Goal: Information Seeking & Learning: Learn about a topic

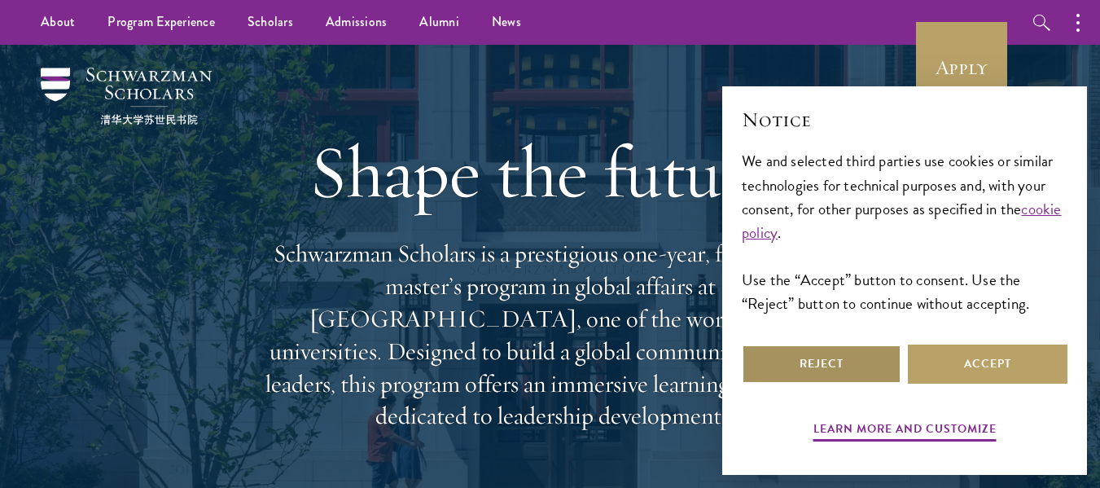
drag, startPoint x: 833, startPoint y: 385, endPoint x: 834, endPoint y: 352, distance: 33.4
click at [834, 384] on div "Reject Accept" at bounding box center [905, 364] width 326 height 46
click at [834, 352] on button "Reject" at bounding box center [822, 363] width 160 height 39
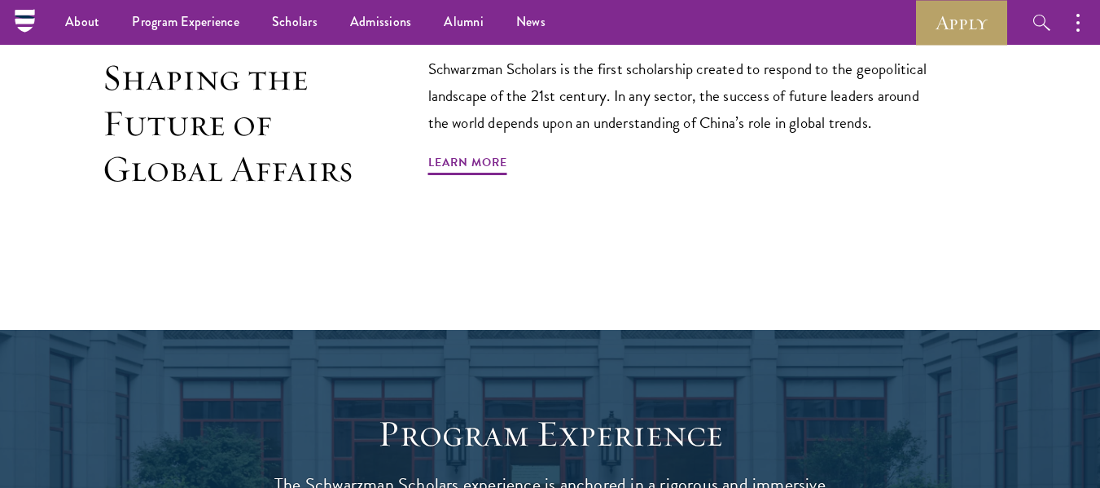
scroll to position [895, 0]
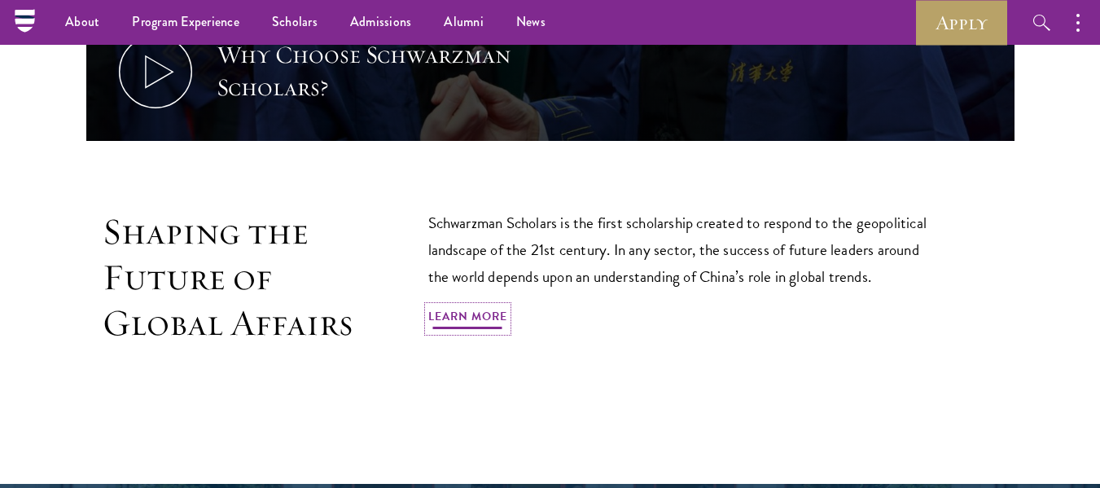
click at [461, 306] on link "Learn More" at bounding box center [467, 318] width 79 height 25
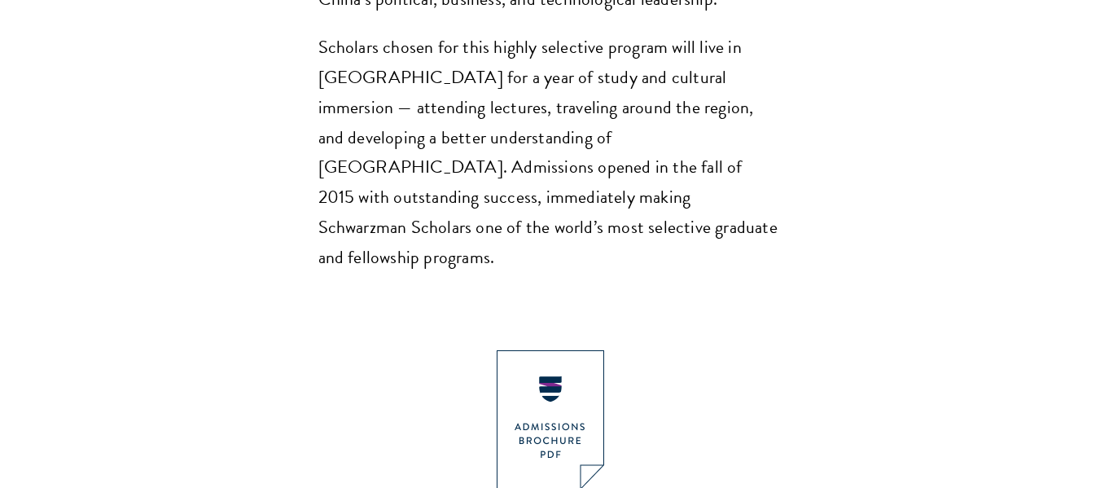
scroll to position [1628, 0]
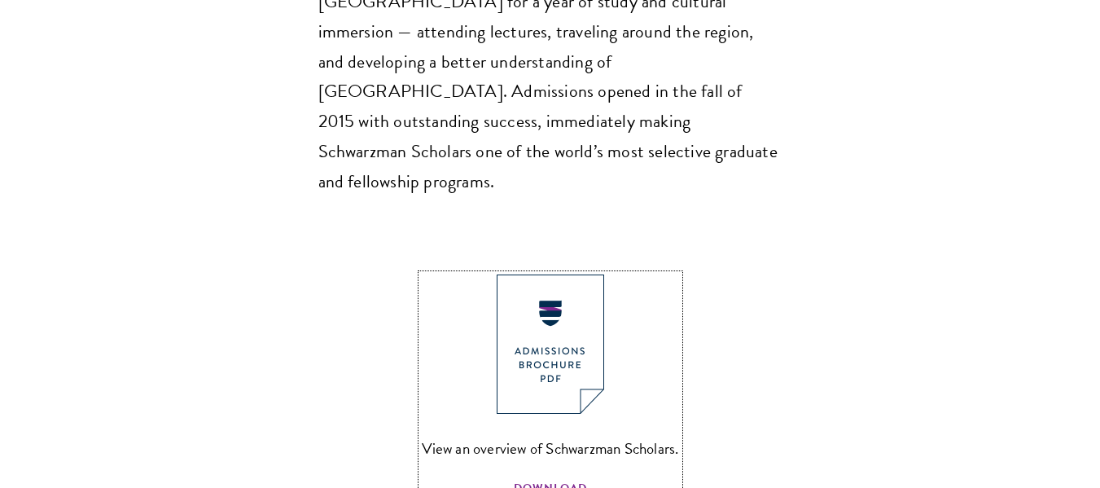
click at [547, 478] on span "DOWNLOAD" at bounding box center [550, 490] width 73 height 25
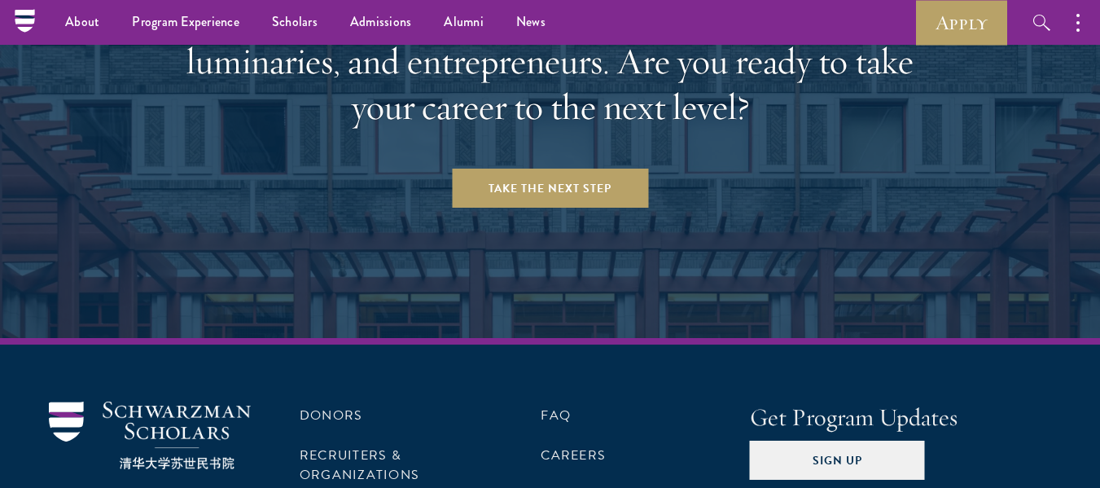
scroll to position [6728, 0]
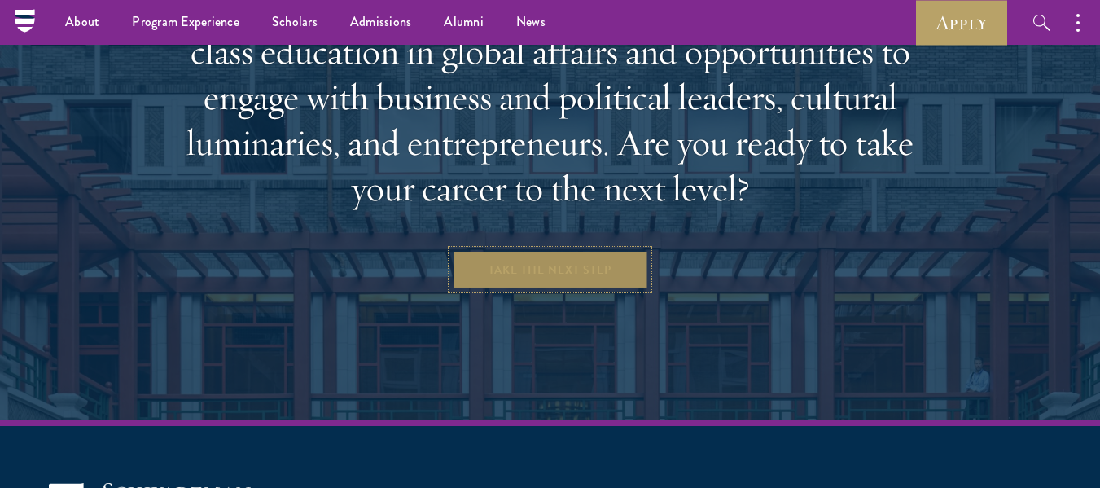
click at [585, 250] on link "Take the Next Step" at bounding box center [550, 269] width 196 height 39
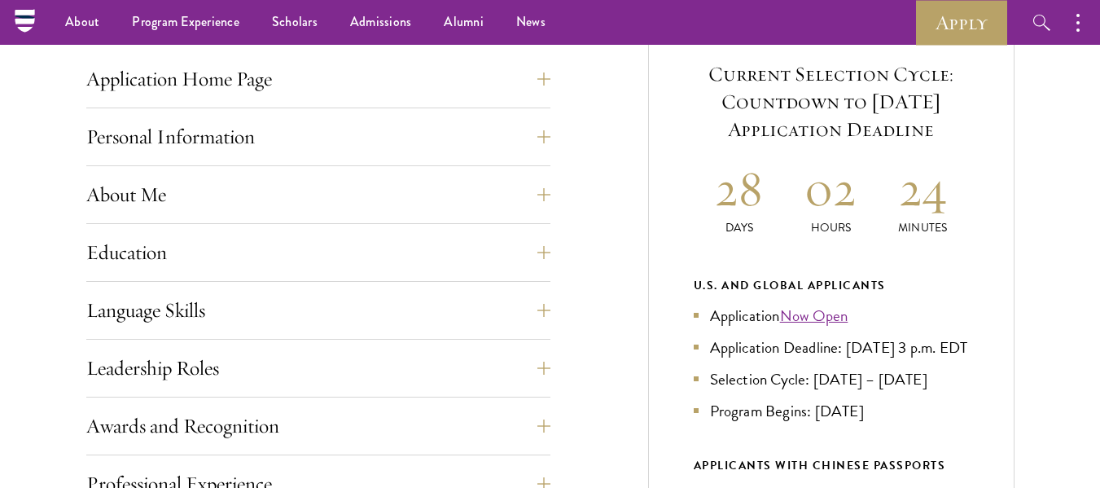
scroll to position [570, 0]
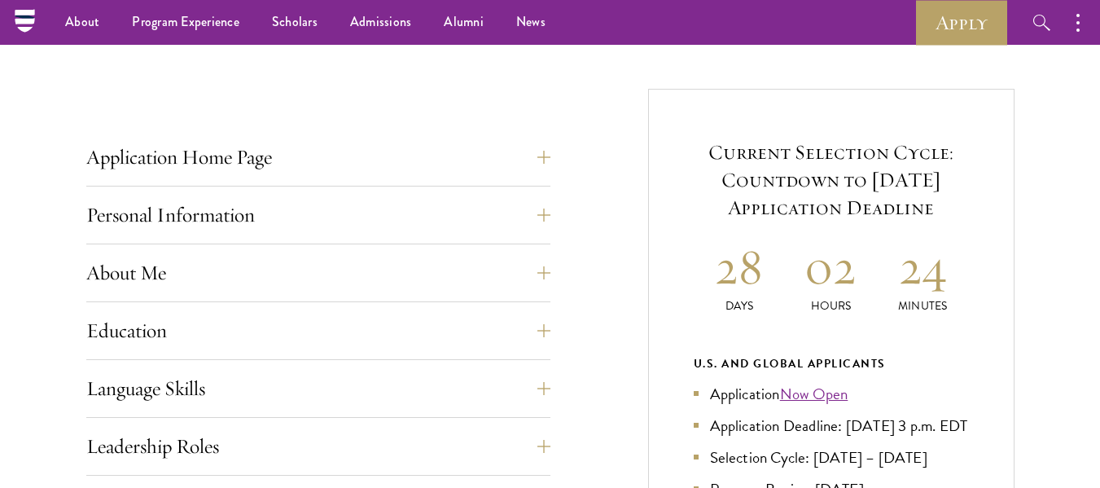
click at [536, 154] on button "Application Home Page" at bounding box center [331, 157] width 464 height 39
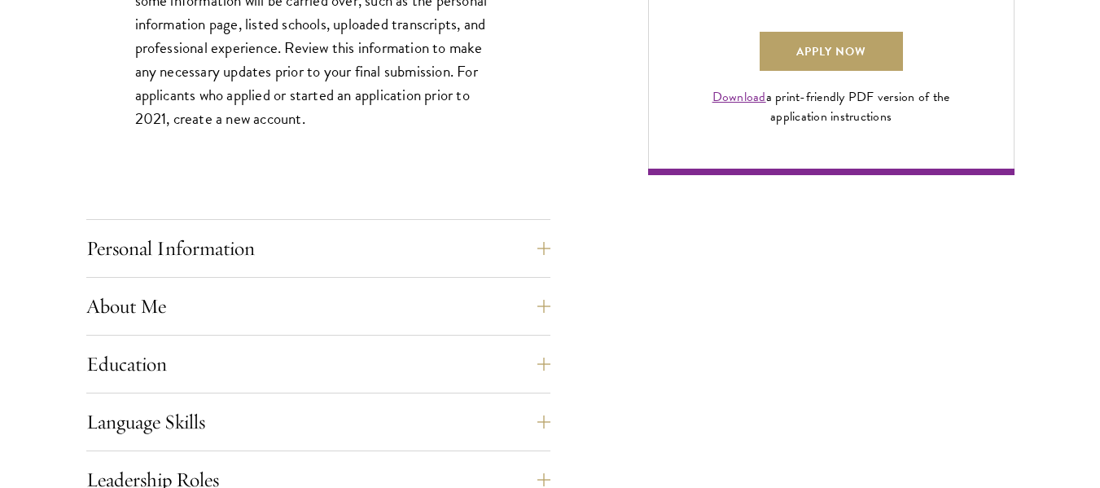
scroll to position [1303, 0]
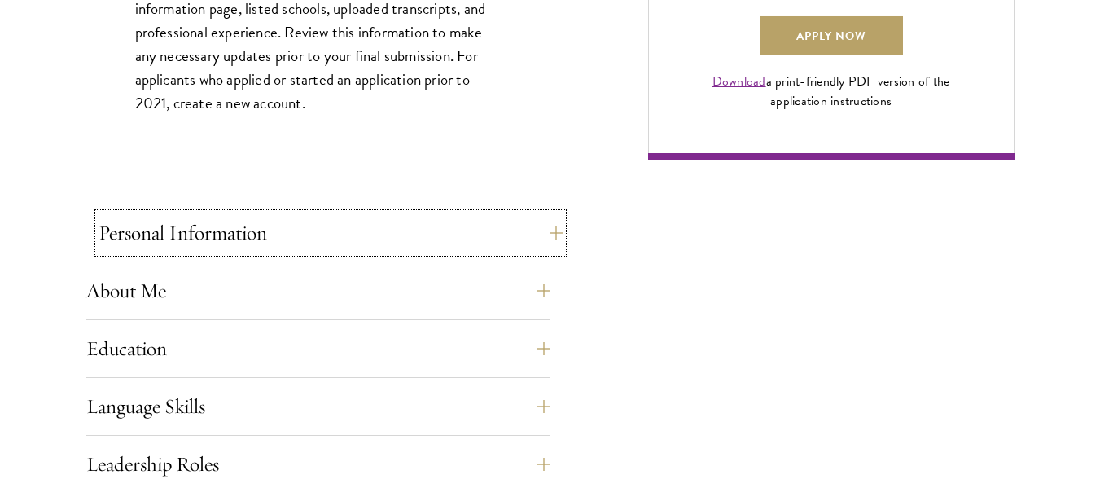
click at [504, 234] on button "Personal Information" at bounding box center [331, 232] width 464 height 39
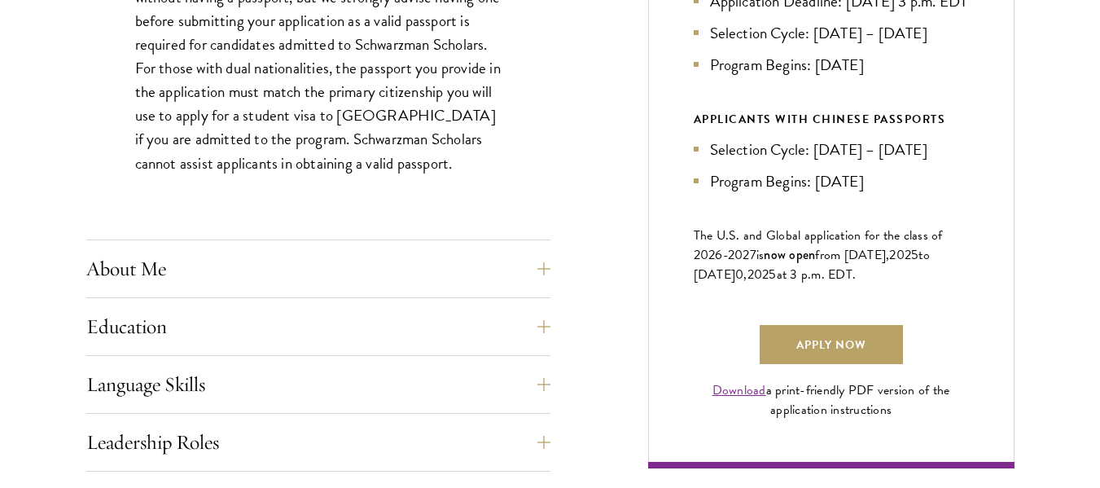
scroll to position [1140, 0]
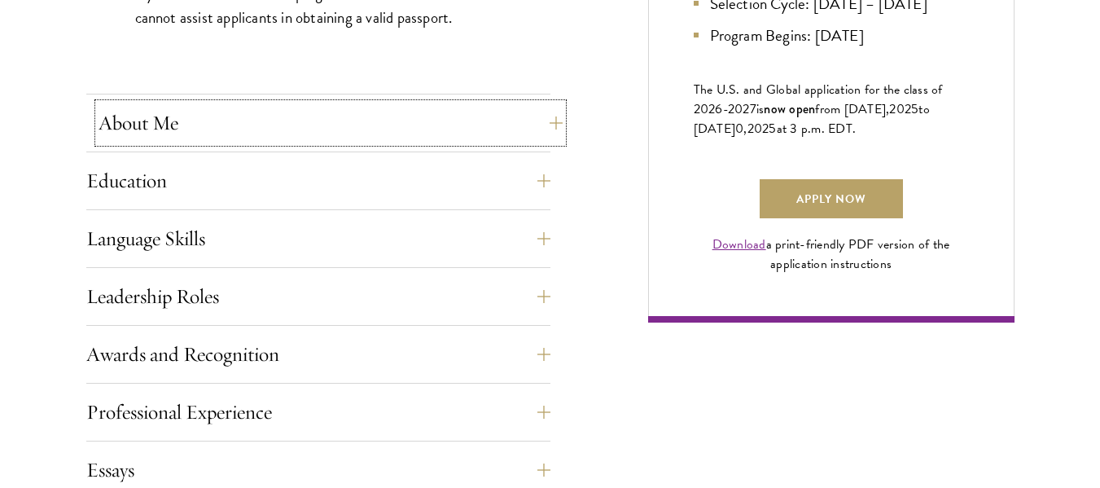
click at [387, 109] on button "About Me" at bounding box center [331, 122] width 464 height 39
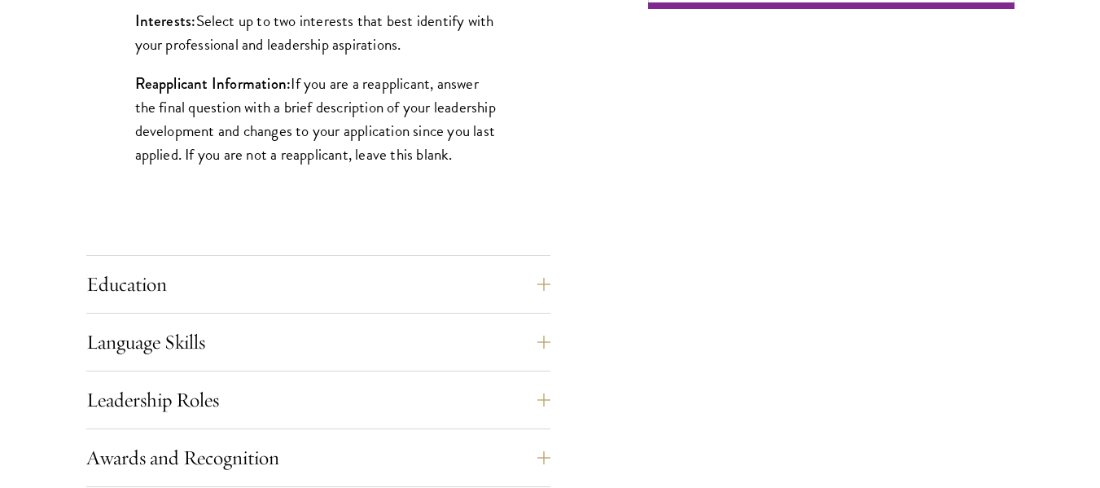
scroll to position [1465, 0]
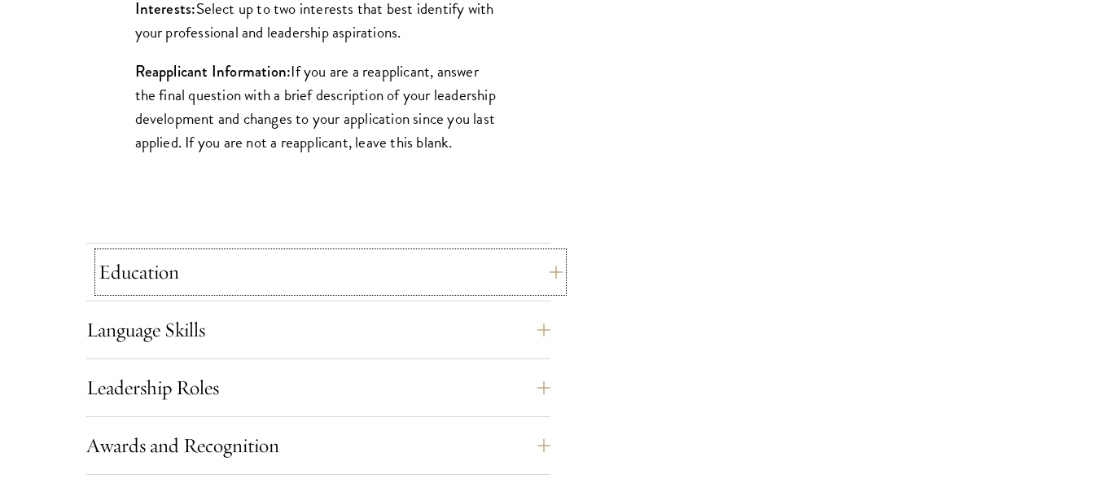
click at [454, 273] on button "Education" at bounding box center [331, 271] width 464 height 39
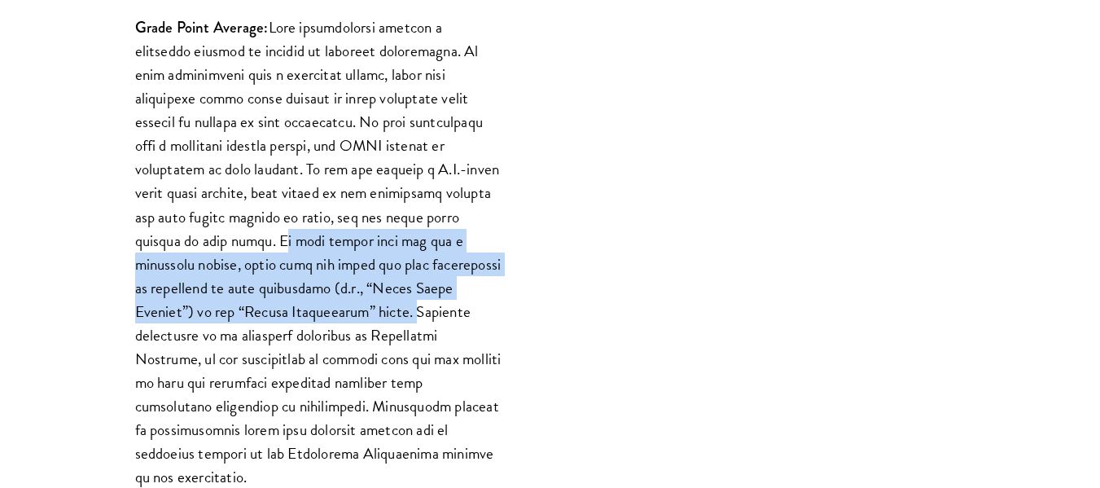
drag, startPoint x: 207, startPoint y: 243, endPoint x: 249, endPoint y: 313, distance: 82.5
click at [249, 313] on p "Grade Point Average:" at bounding box center [318, 251] width 366 height 473
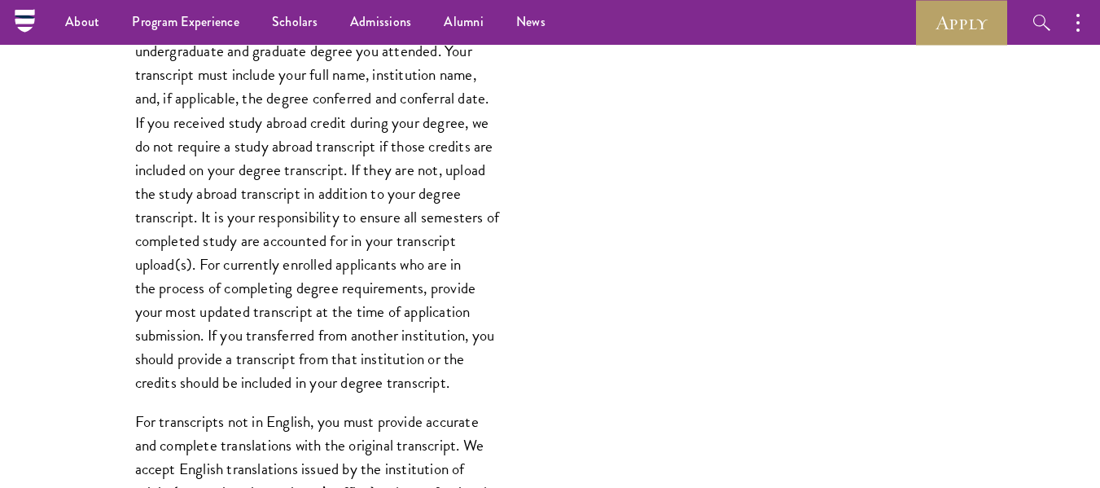
scroll to position [1872, 0]
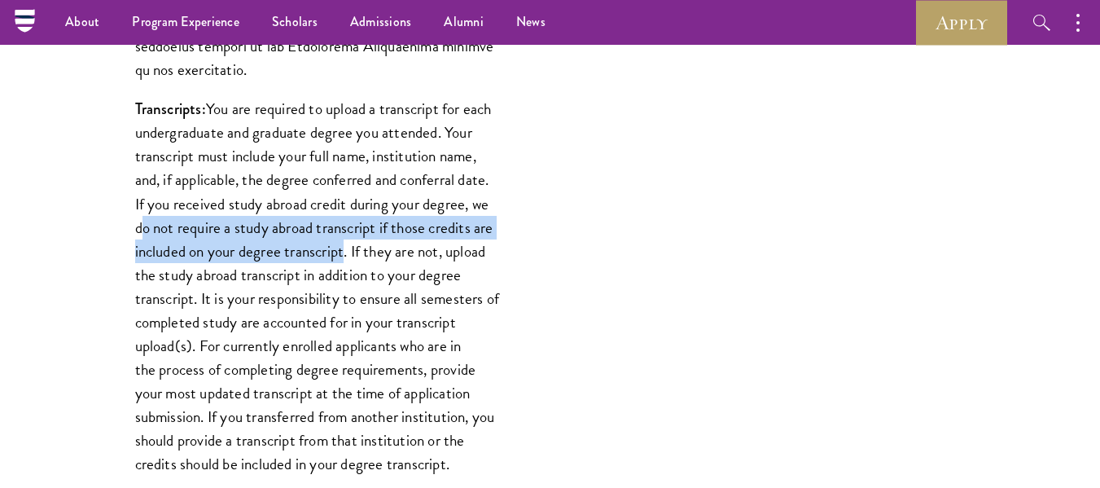
drag, startPoint x: 129, startPoint y: 198, endPoint x: 339, endPoint y: 229, distance: 212.3
click at [339, 229] on div "List only undergraduate and graduate degrees completed (or on track to complete…" at bounding box center [318, 14] width 464 height 1917
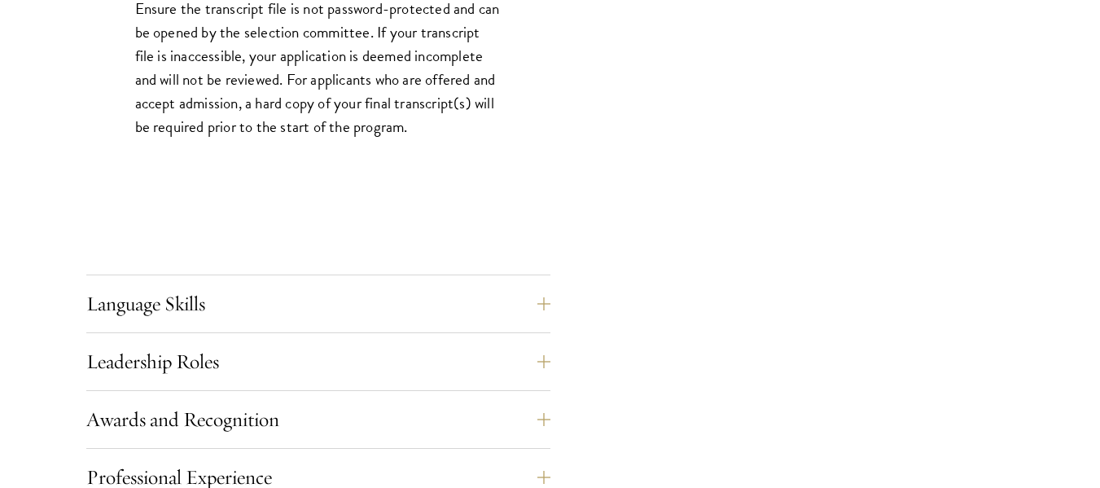
scroll to position [2849, 0]
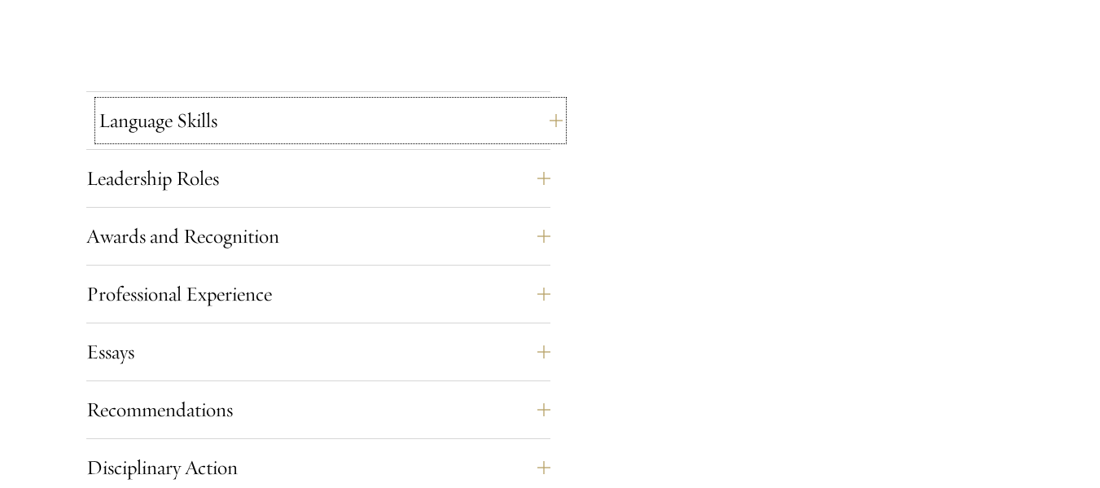
click at [263, 125] on button "Language Skills" at bounding box center [331, 120] width 464 height 39
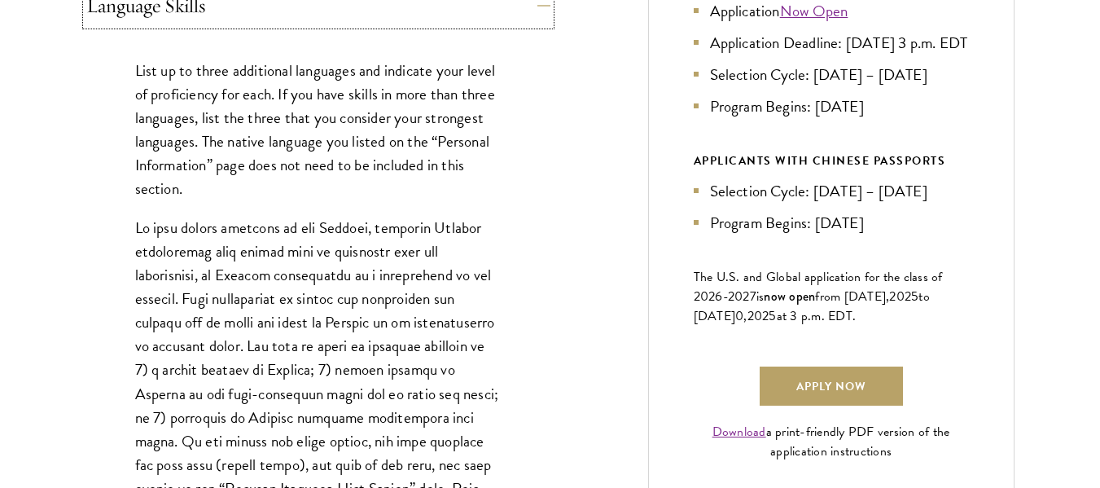
scroll to position [977, 0]
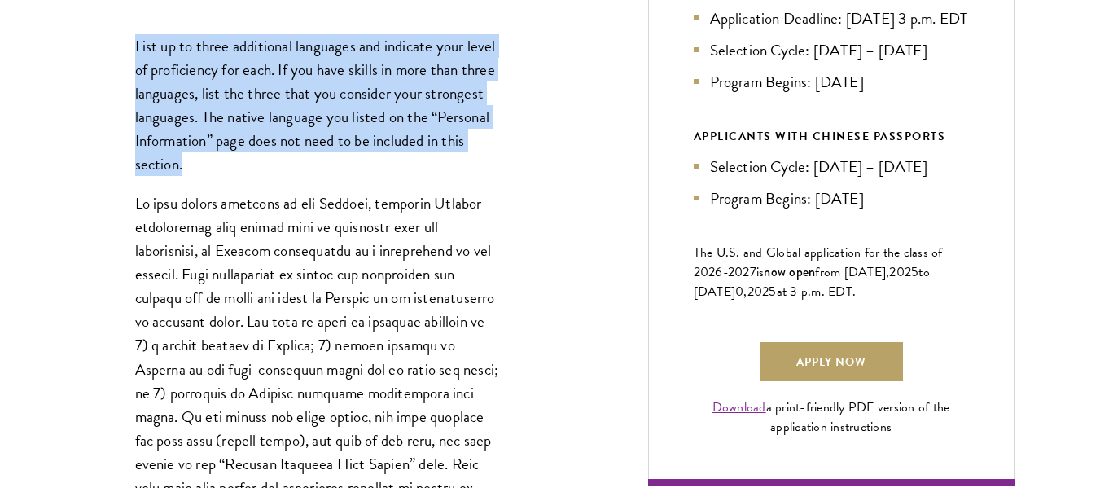
drag, startPoint x: 190, startPoint y: 166, endPoint x: 127, endPoint y: 46, distance: 135.5
click at [127, 46] on div "List up to three additional languages and indicate your level of proficiency fo…" at bounding box center [318, 425] width 464 height 830
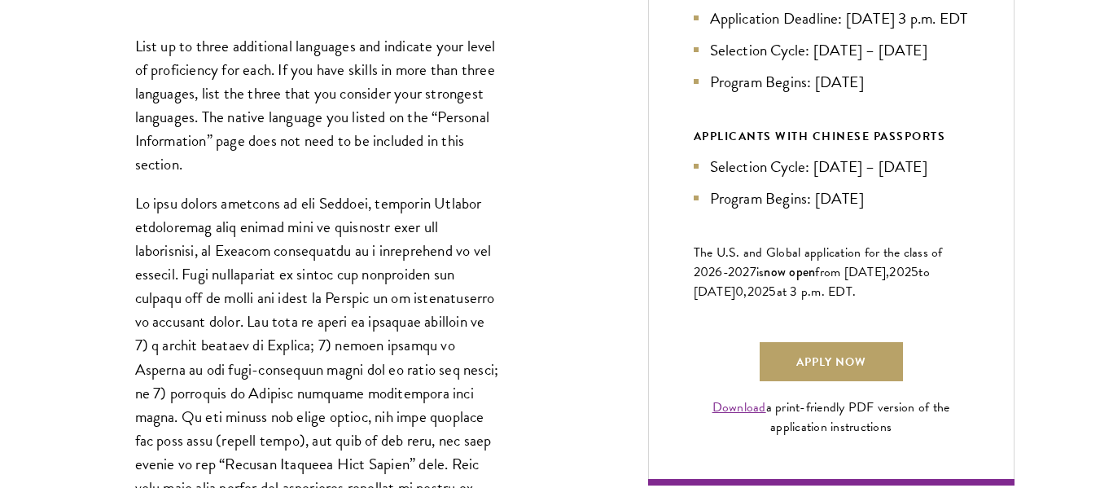
click at [69, 190] on div "Start the Process Take the first step toward joining a global community that wi…" at bounding box center [550, 486] width 1100 height 1979
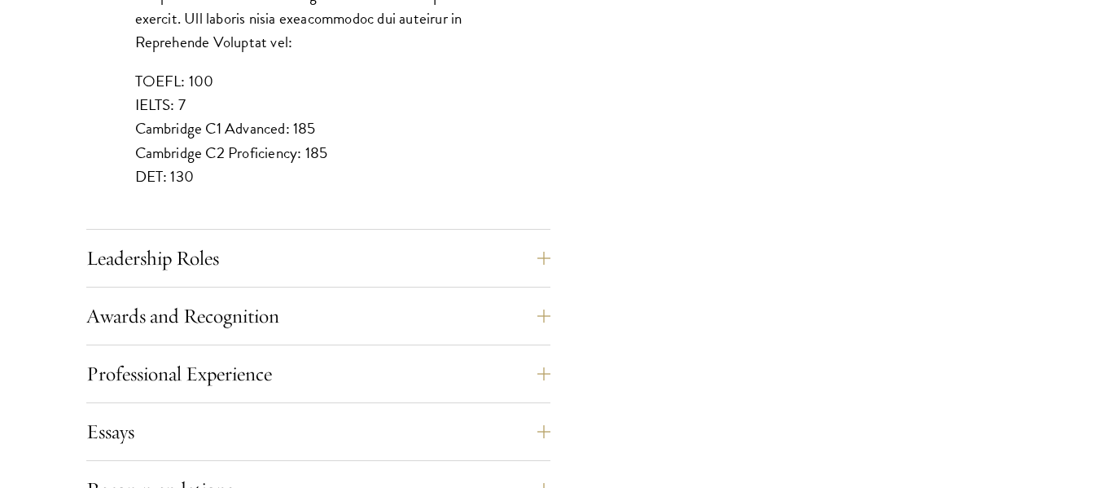
scroll to position [1628, 0]
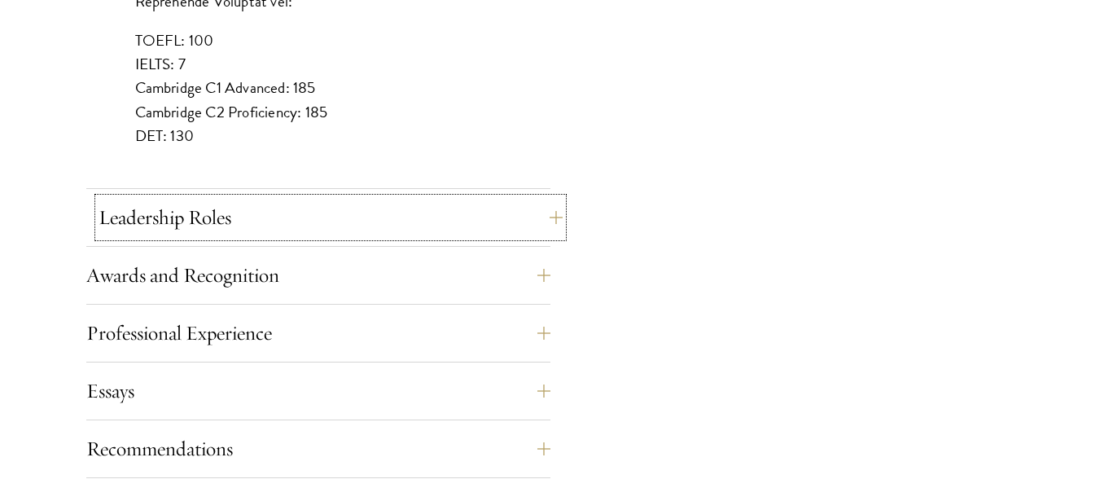
click at [186, 209] on button "Leadership Roles" at bounding box center [331, 217] width 464 height 39
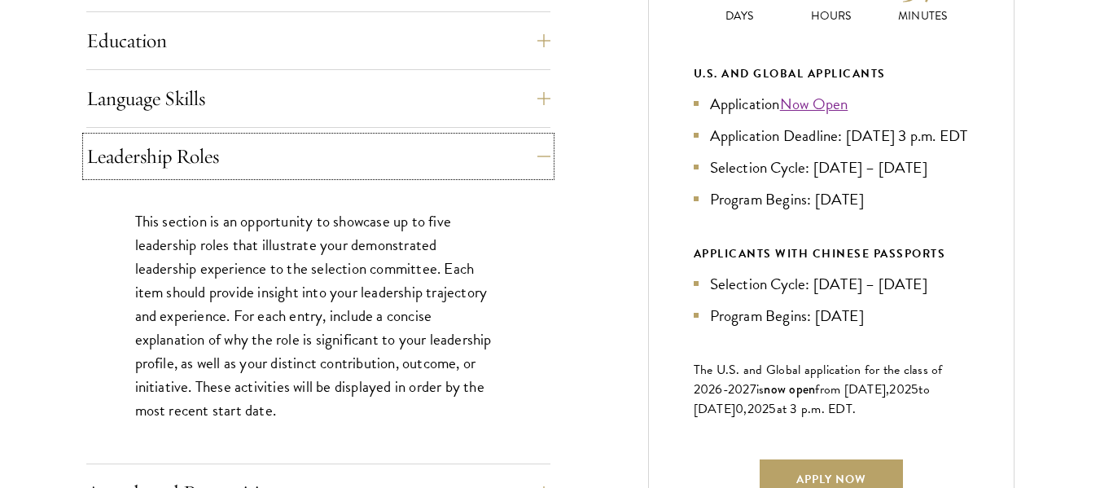
scroll to position [895, 0]
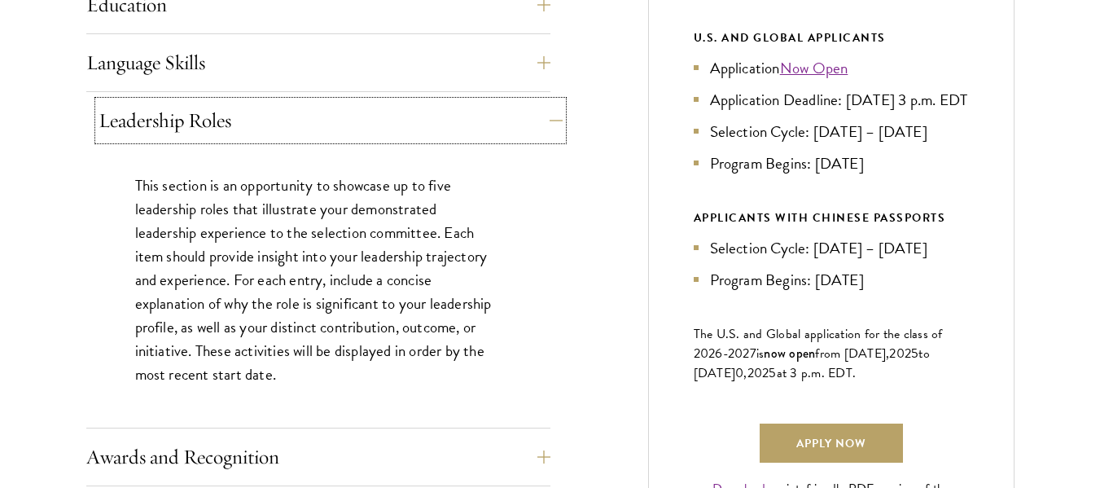
click at [121, 125] on button "Leadership Roles" at bounding box center [331, 120] width 464 height 39
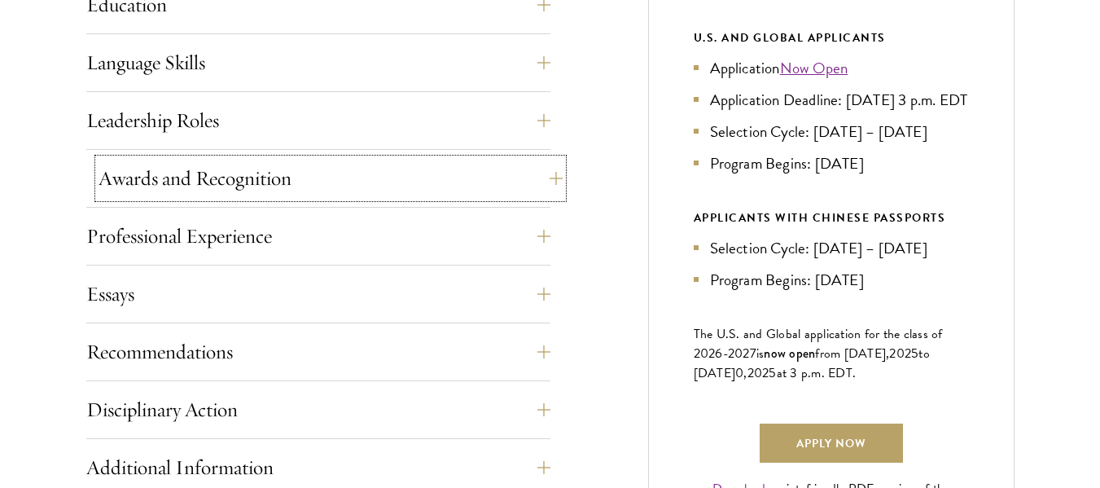
click at [118, 183] on button "Awards and Recognition" at bounding box center [331, 178] width 464 height 39
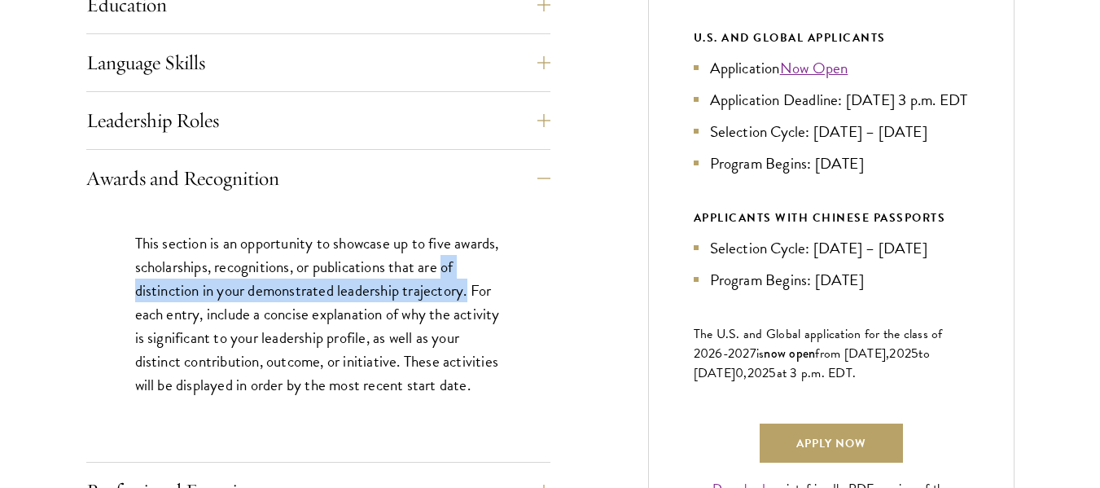
drag, startPoint x: 126, startPoint y: 292, endPoint x: 515, endPoint y: 290, distance: 389.1
click at [515, 290] on div "This section is an opportunity to showcase up to five awards, scholarships, rec…" at bounding box center [318, 322] width 464 height 230
click at [408, 183] on button "Awards and Recognition" at bounding box center [331, 178] width 464 height 39
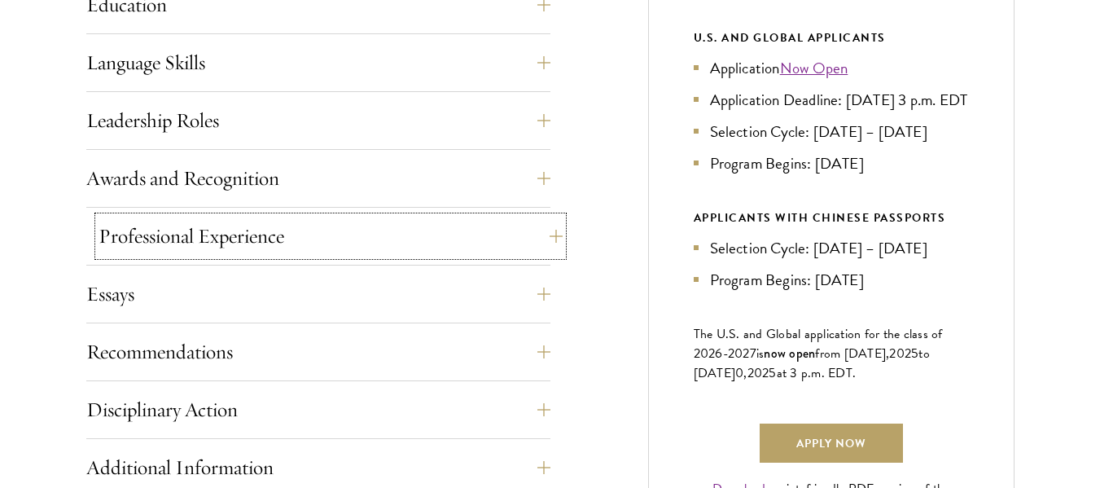
click at [386, 226] on button "Professional Experience" at bounding box center [331, 236] width 464 height 39
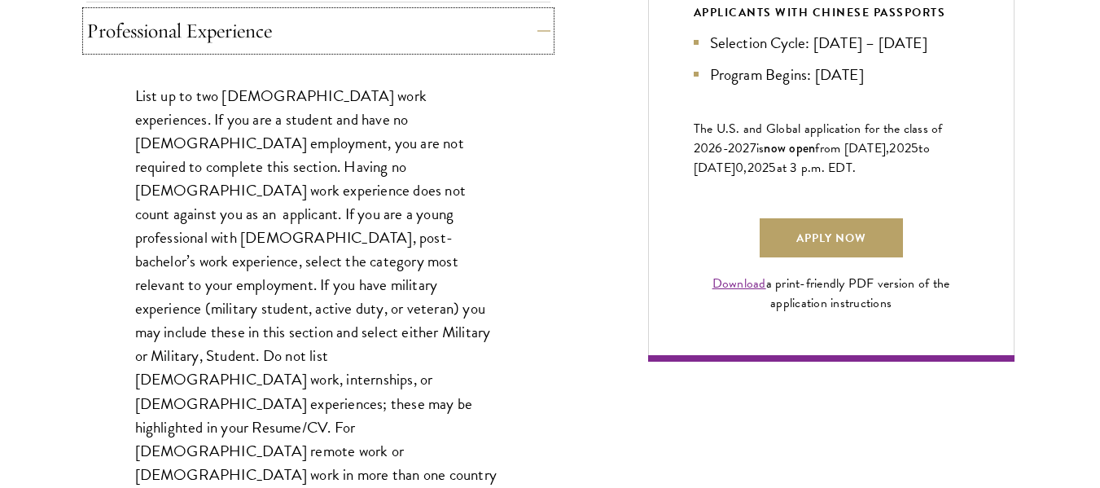
scroll to position [1140, 0]
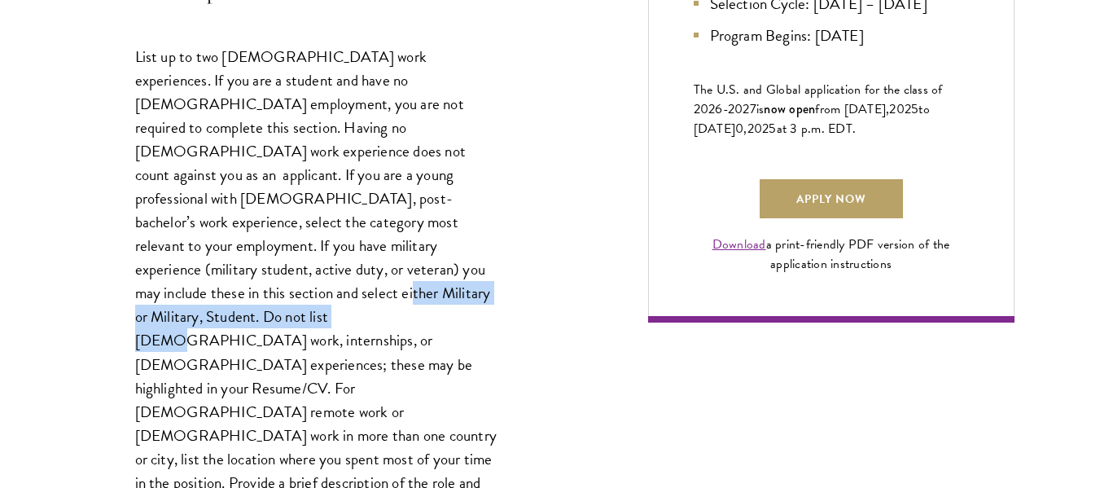
drag, startPoint x: 134, startPoint y: 267, endPoint x: 459, endPoint y: 281, distance: 325.9
click at [459, 281] on div "List up to two full-time work experiences. If you are a student and have no ful…" at bounding box center [318, 312] width 464 height 585
click at [536, 264] on div "List up to two full-time work experiences. If you are a student and have no ful…" at bounding box center [318, 312] width 464 height 585
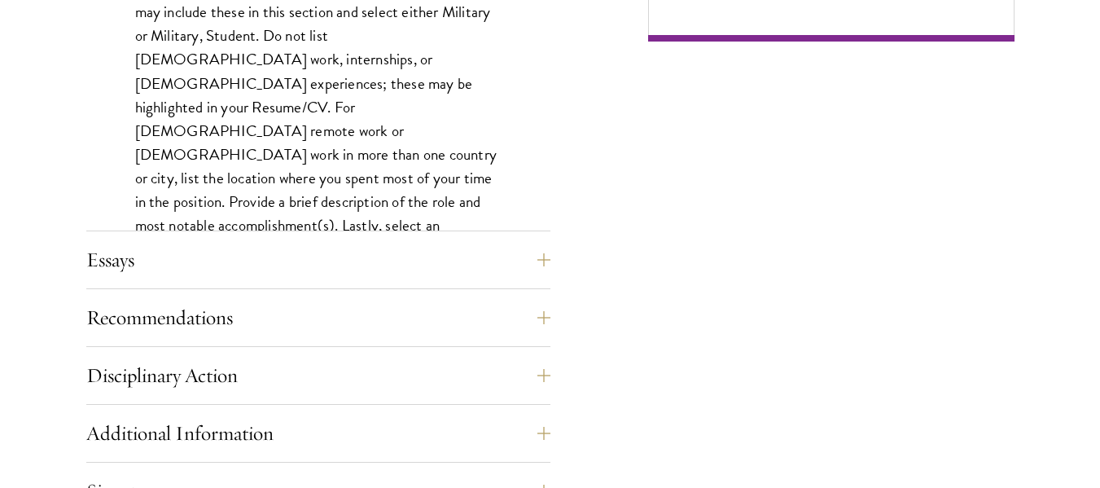
scroll to position [1547, 0]
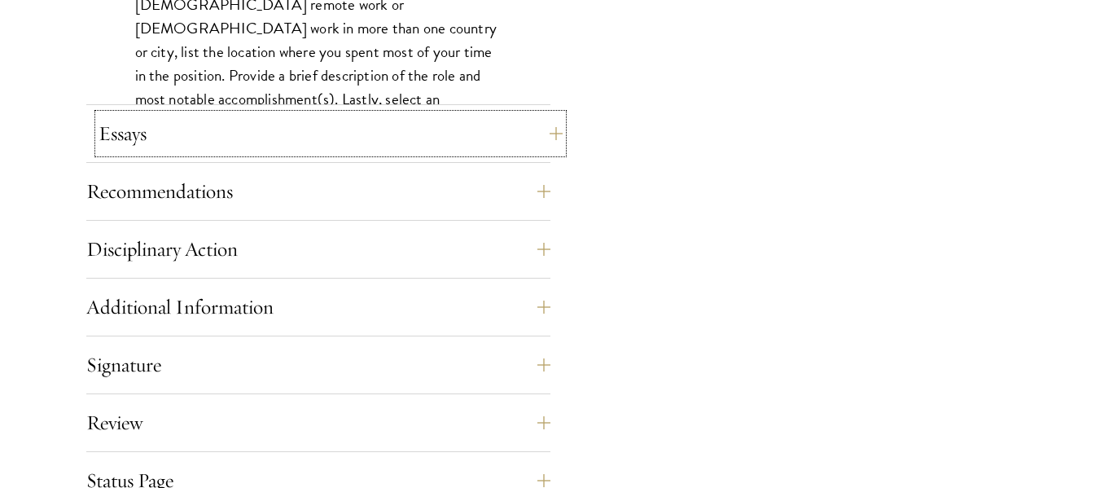
click at [287, 149] on button "Essays" at bounding box center [331, 133] width 464 height 39
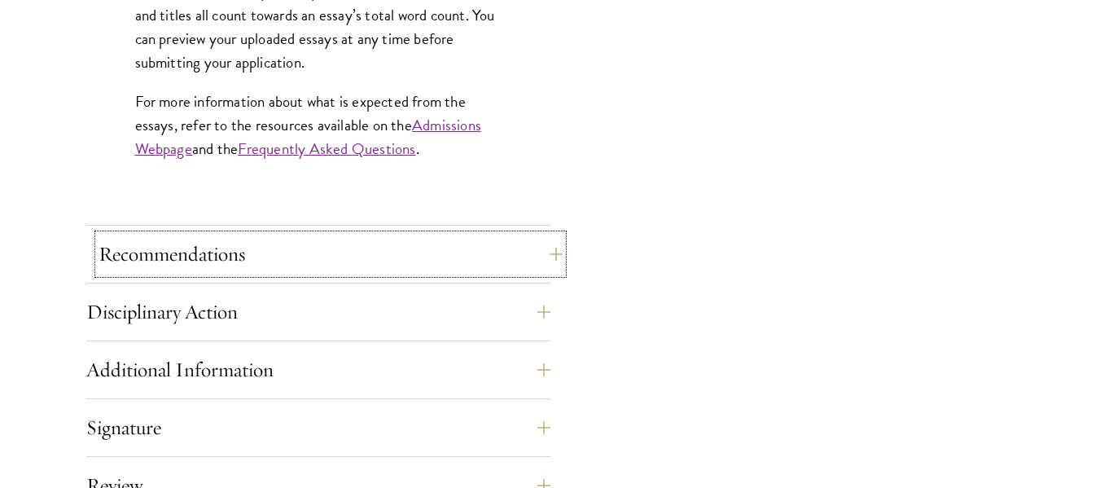
click at [528, 268] on button "Recommendations" at bounding box center [331, 253] width 464 height 39
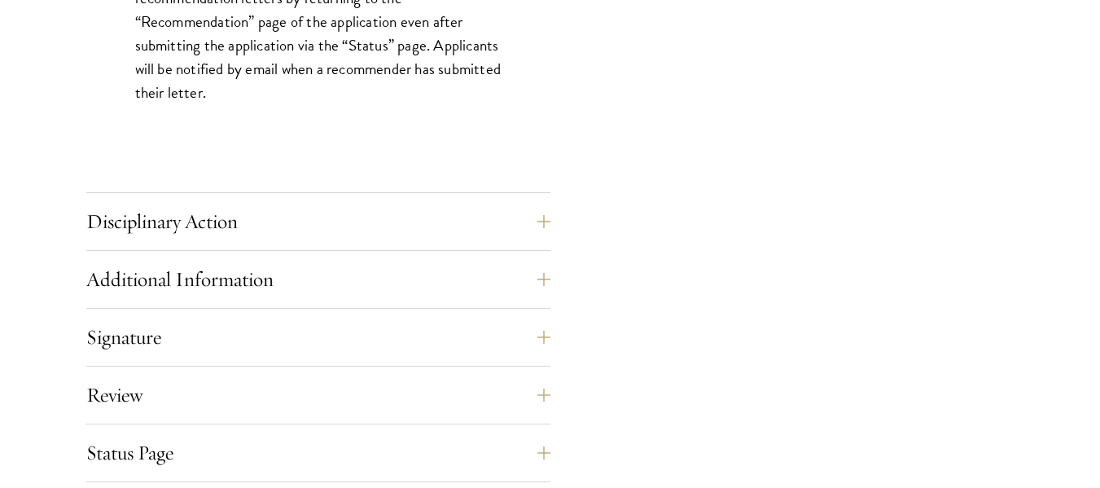
scroll to position [2442, 0]
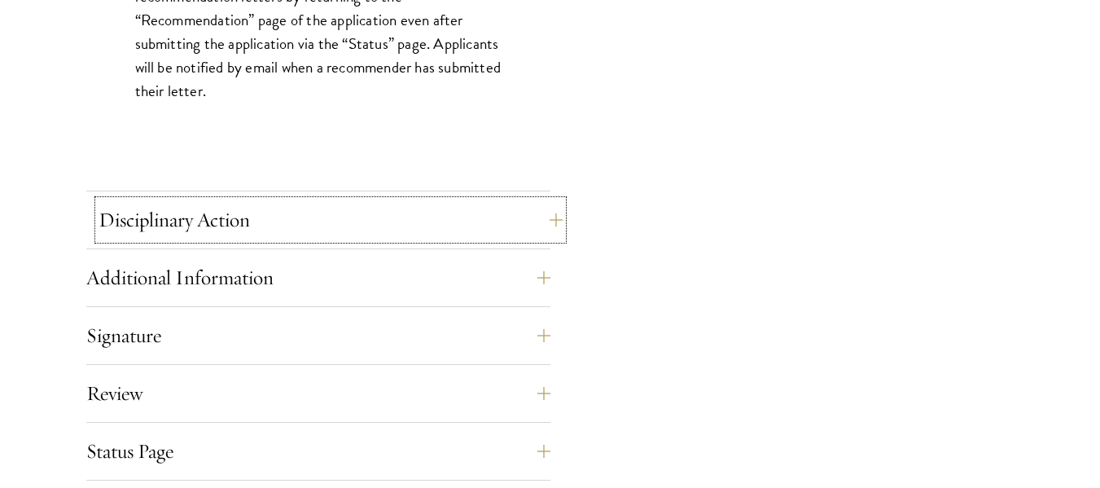
click at [281, 215] on button "Disciplinary Action" at bounding box center [331, 219] width 464 height 39
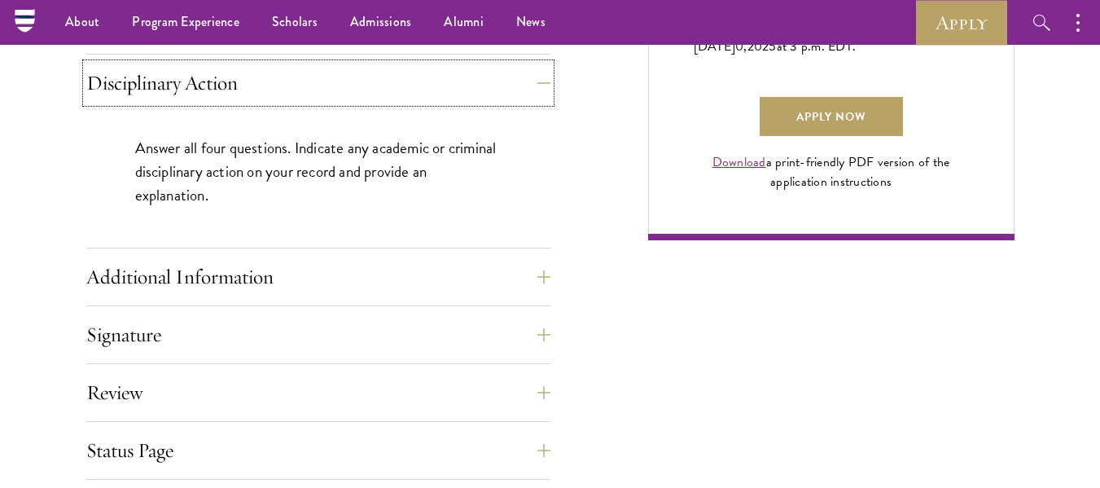
scroll to position [1221, 0]
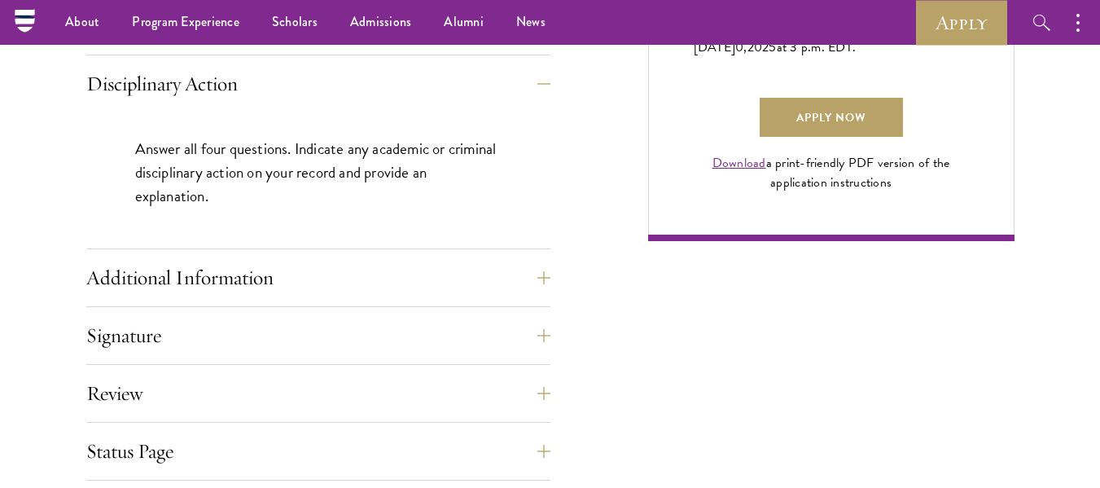
click at [544, 256] on div "Application Home Page The online application form must be completed in English.…" at bounding box center [318, 12] width 464 height 1052
click at [497, 287] on button "Additional Information" at bounding box center [331, 277] width 464 height 39
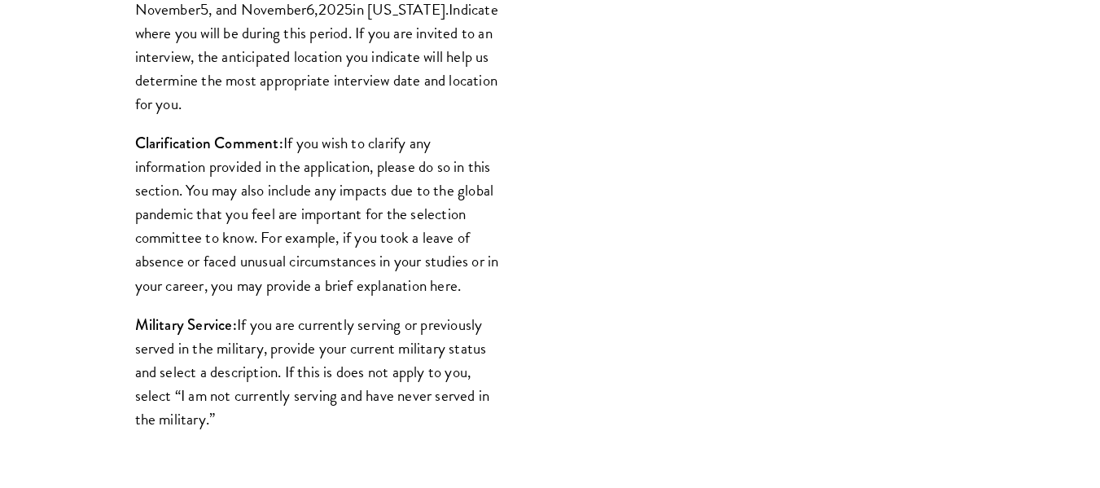
scroll to position [1710, 0]
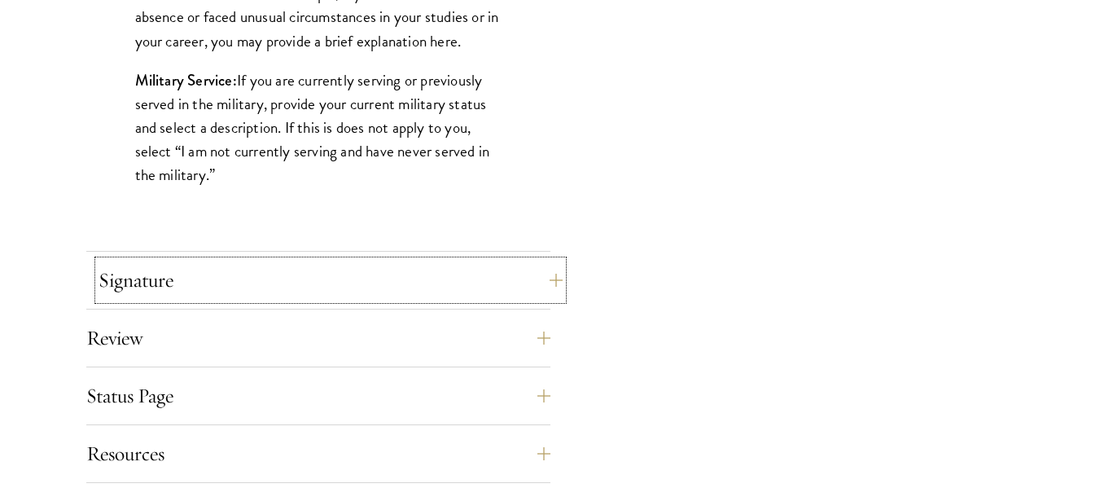
click at [373, 296] on button "Signature" at bounding box center [331, 280] width 464 height 39
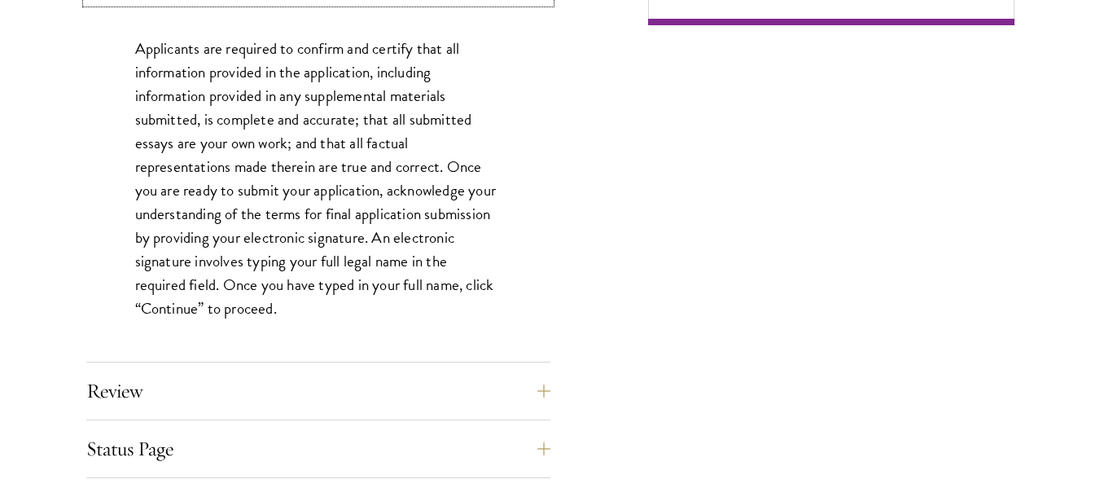
scroll to position [1465, 0]
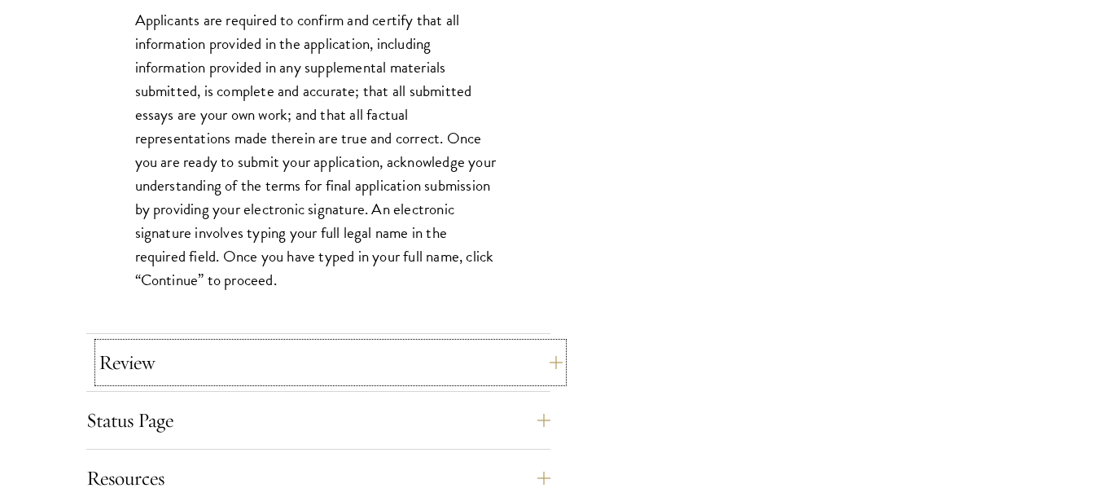
click at [300, 361] on button "Review" at bounding box center [331, 362] width 464 height 39
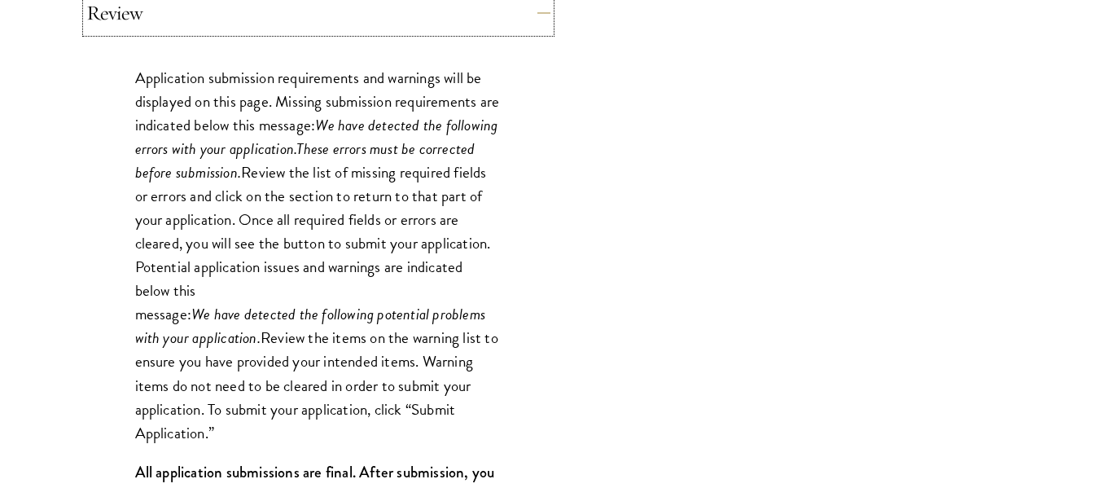
scroll to position [1710, 0]
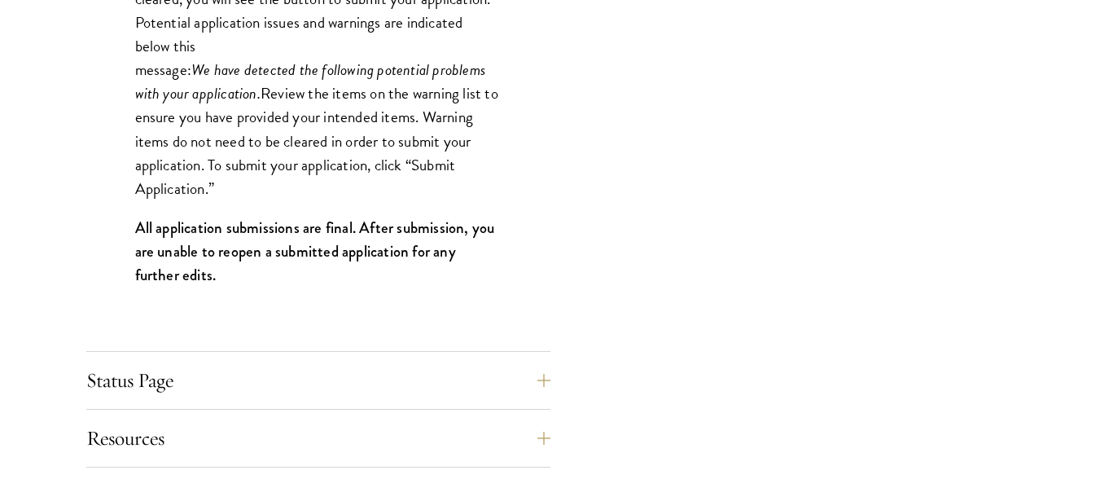
click at [294, 345] on div "Application submission requirements and warnings will be displayed on this page…" at bounding box center [318, 74] width 464 height 554
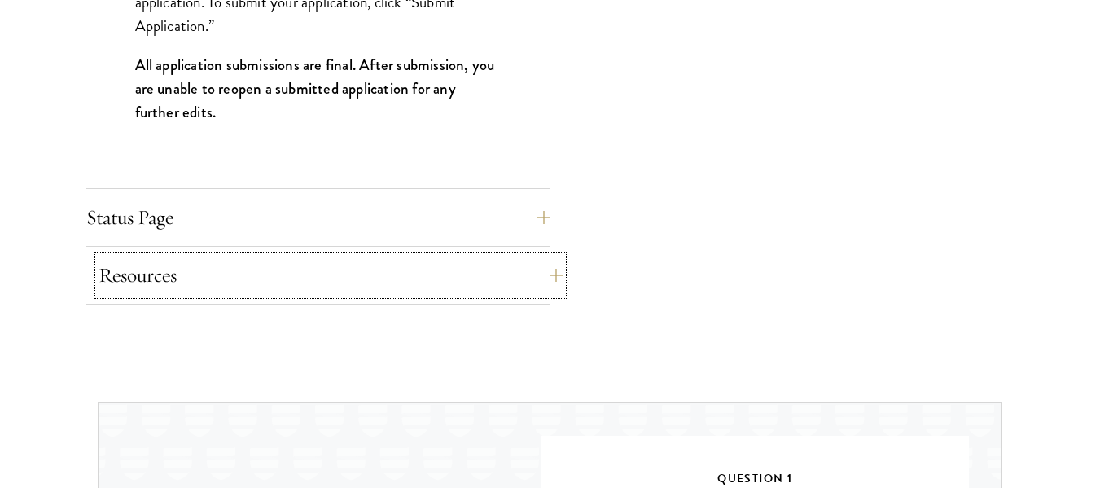
click at [234, 263] on button "Resources" at bounding box center [331, 275] width 464 height 39
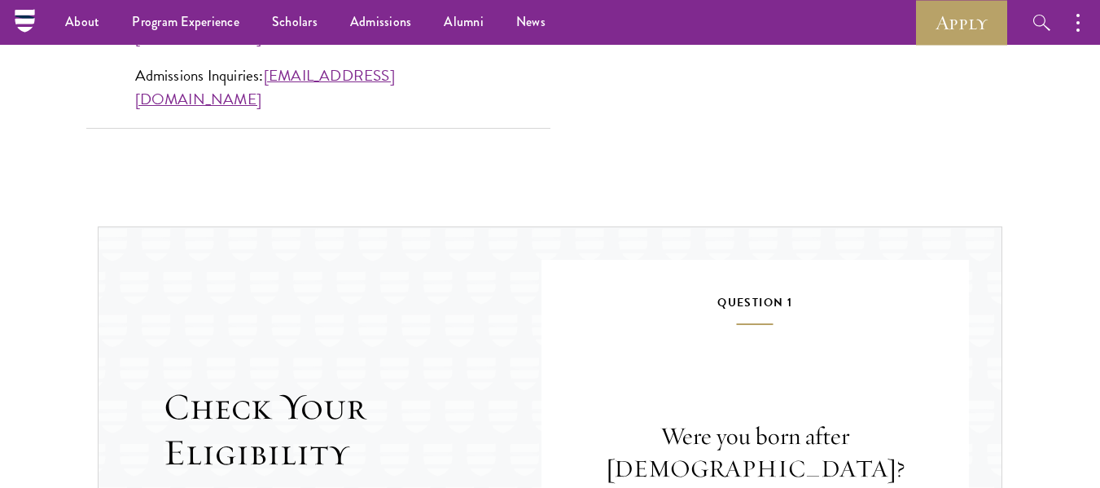
scroll to position [1547, 0]
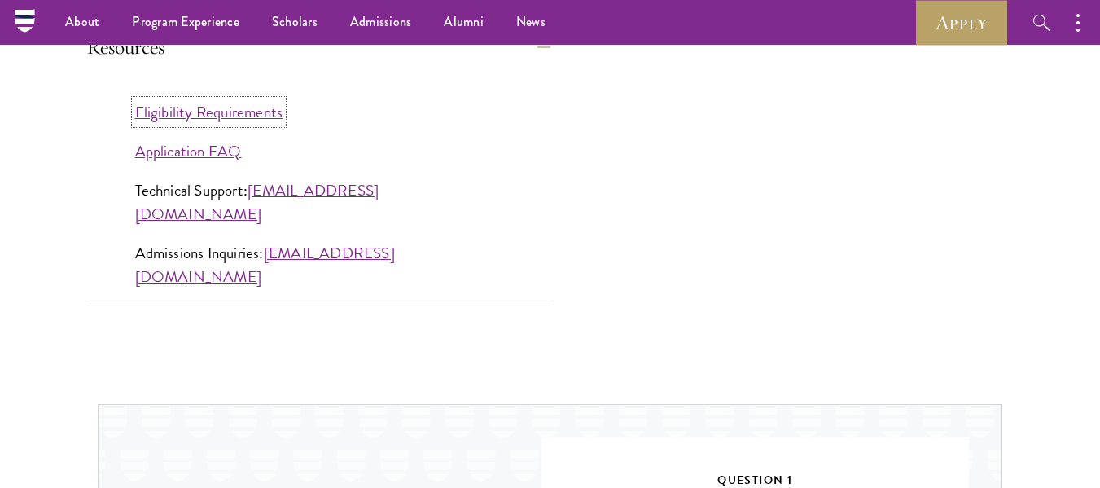
click at [259, 109] on link "Eligibility Requirements" at bounding box center [209, 112] width 148 height 24
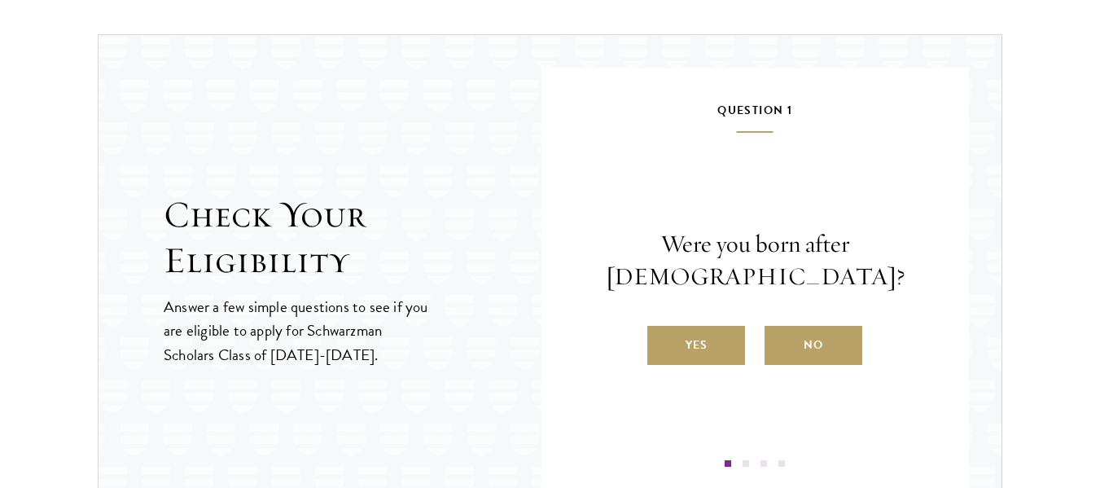
scroll to position [1954, 0]
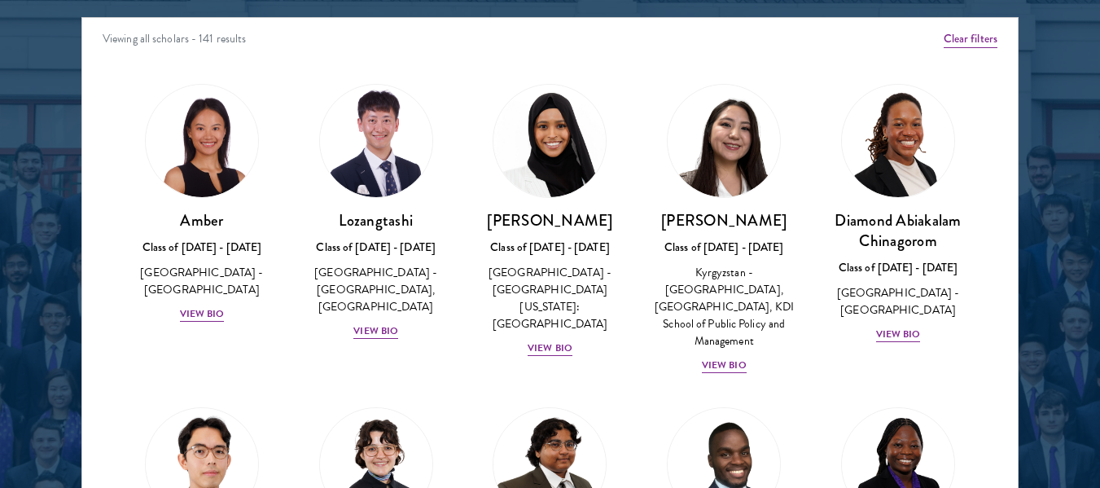
scroll to position [2117, 0]
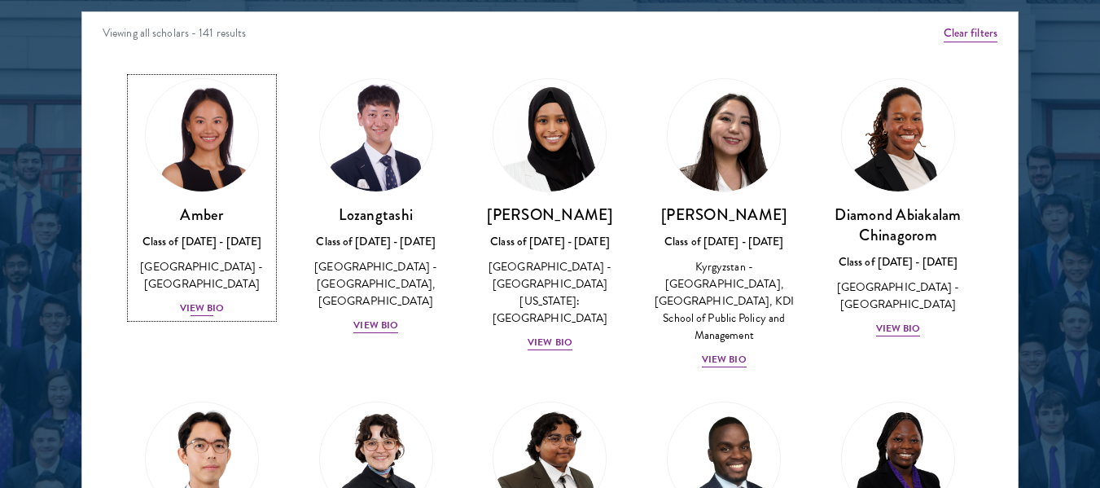
click at [208, 280] on div "Amber Class of 2025 - 2026 China - Peking University View Bio" at bounding box center [202, 260] width 142 height 113
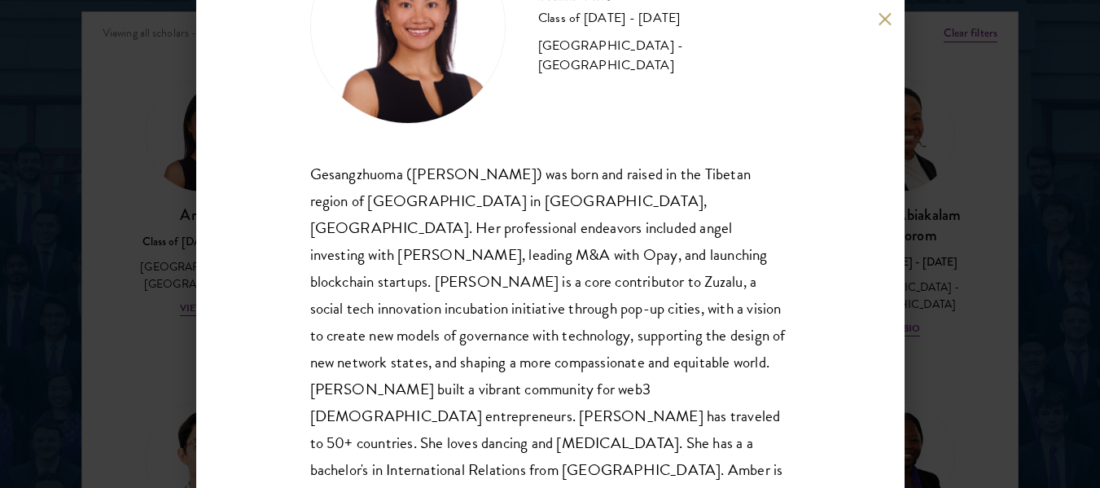
scroll to position [138, 0]
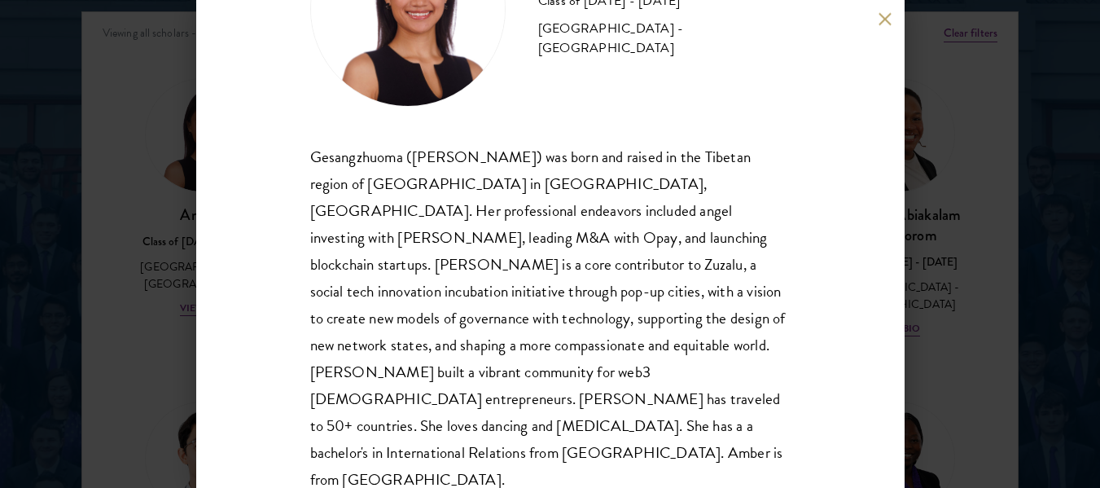
click at [882, 12] on button at bounding box center [885, 19] width 14 height 14
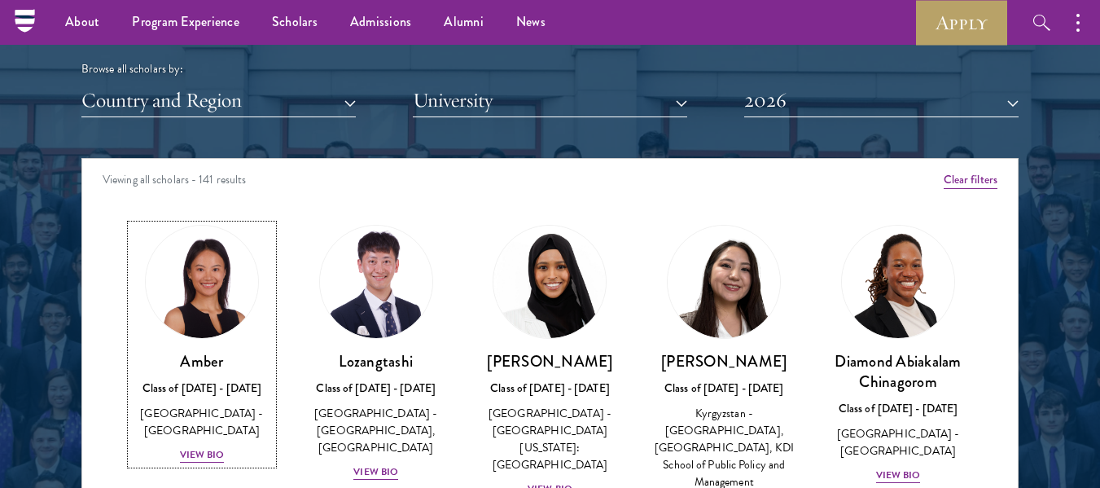
scroll to position [1954, 0]
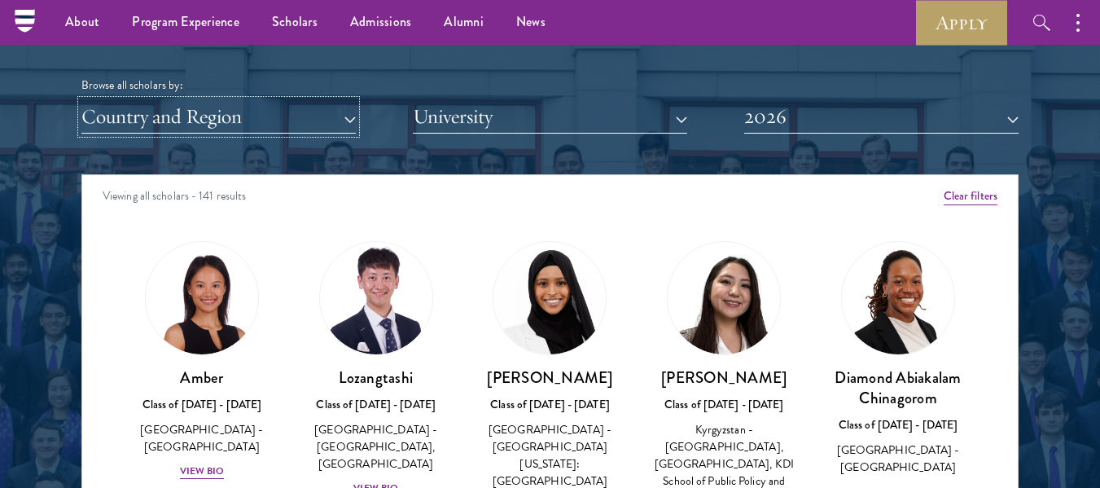
click at [131, 115] on button "Country and Region" at bounding box center [218, 116] width 274 height 33
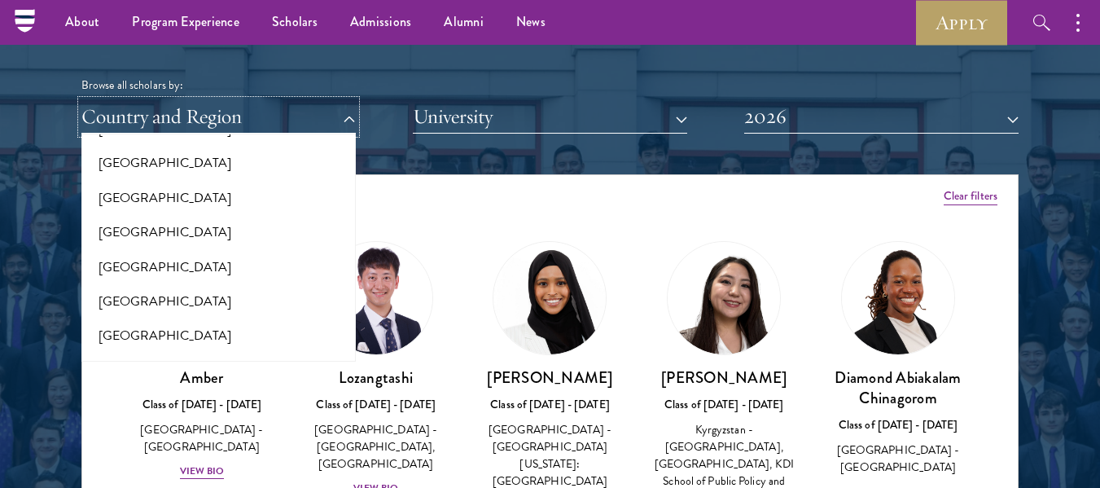
scroll to position [407, 0]
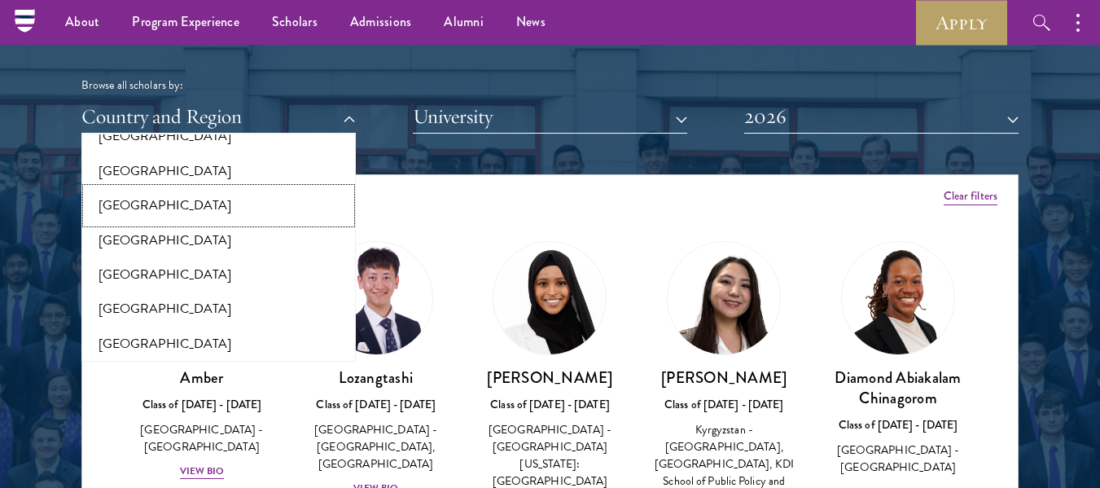
click at [138, 213] on button "[GEOGRAPHIC_DATA]" at bounding box center [218, 205] width 265 height 34
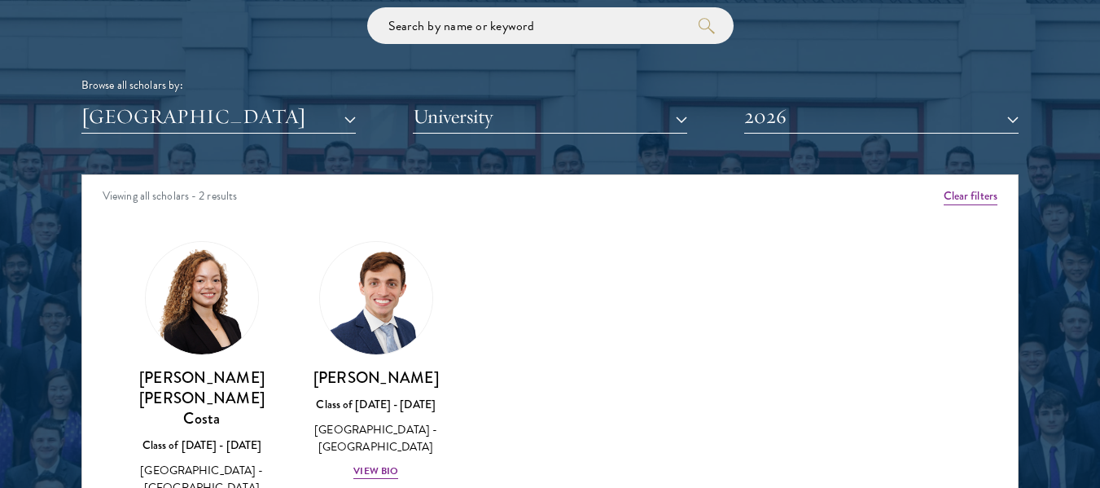
scroll to position [2035, 0]
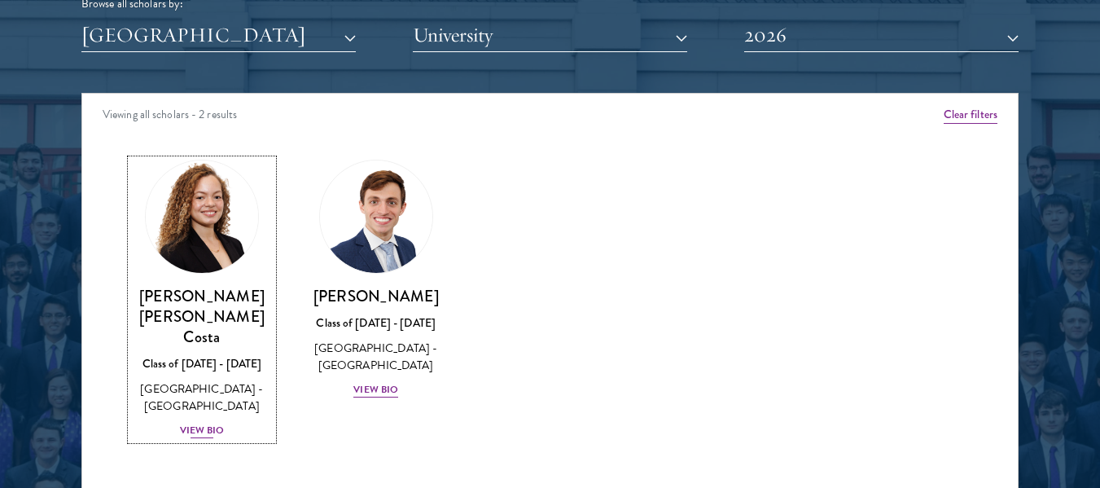
click at [199, 423] on div "View Bio" at bounding box center [202, 430] width 45 height 15
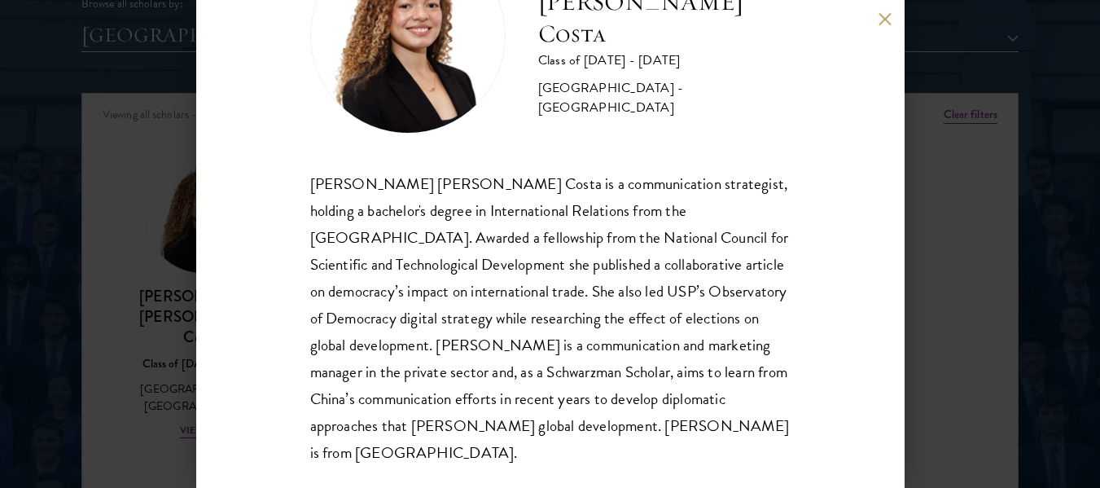
scroll to position [29, 0]
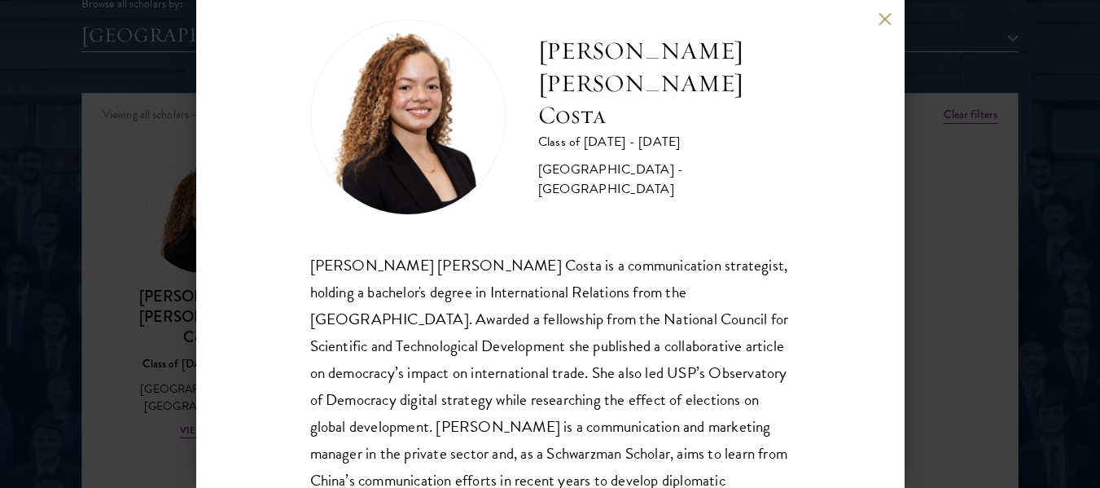
click at [887, 22] on button at bounding box center [885, 19] width 14 height 14
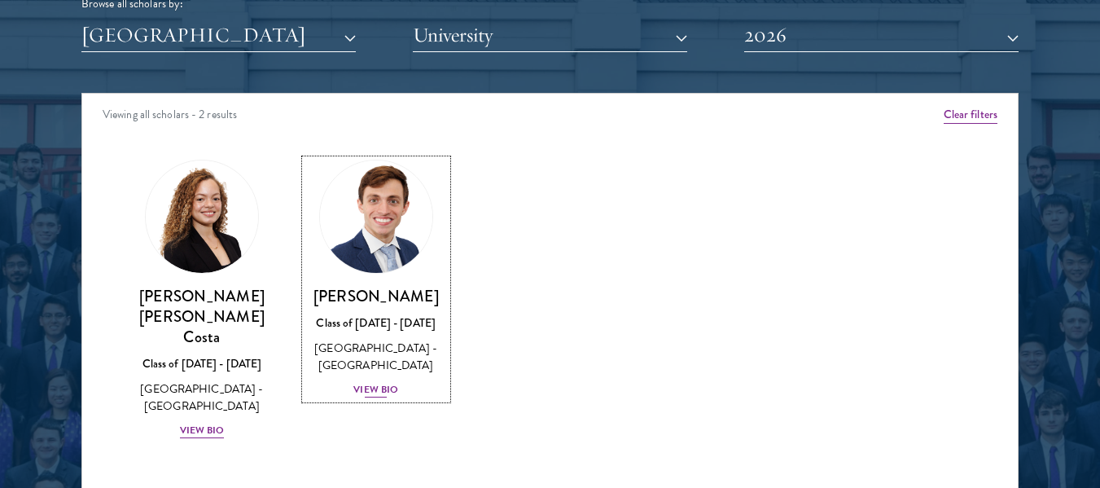
click at [378, 397] on div "View Bio" at bounding box center [375, 389] width 45 height 15
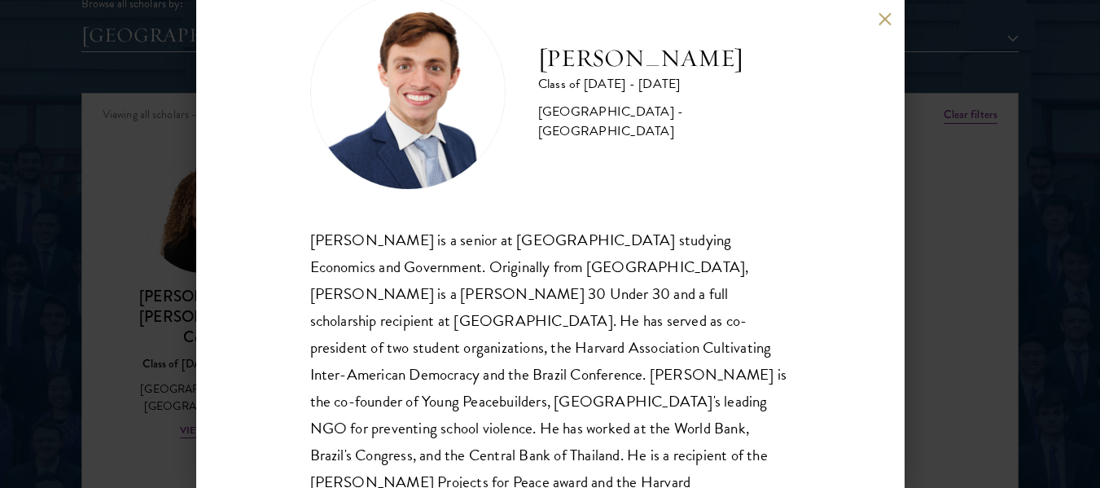
scroll to position [29, 0]
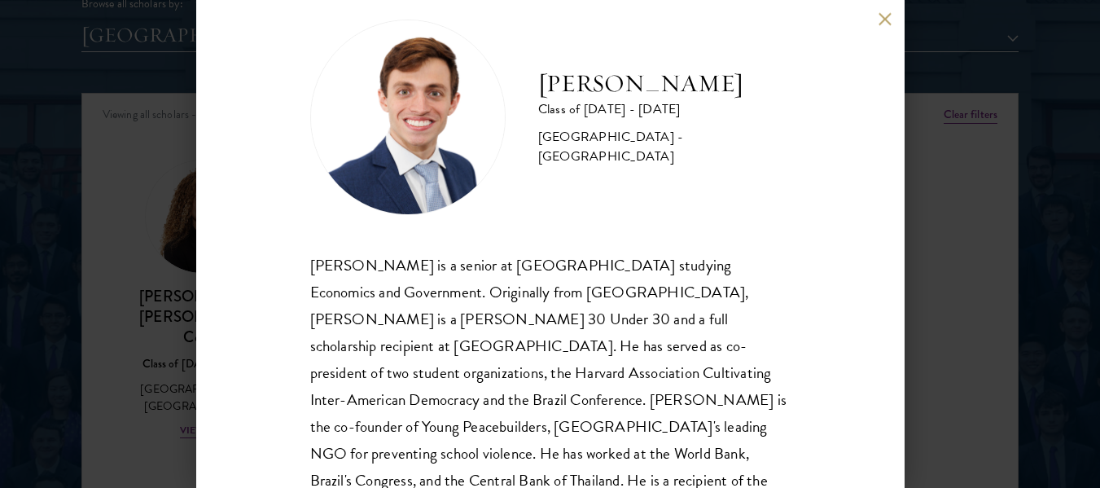
click at [887, 28] on div "Eduardo Vasconcelos Goyanna Filho Class of 2025 - 2026 Brazil - Harvard Univers…" at bounding box center [550, 244] width 708 height 488
click at [878, 16] on button at bounding box center [885, 19] width 14 height 14
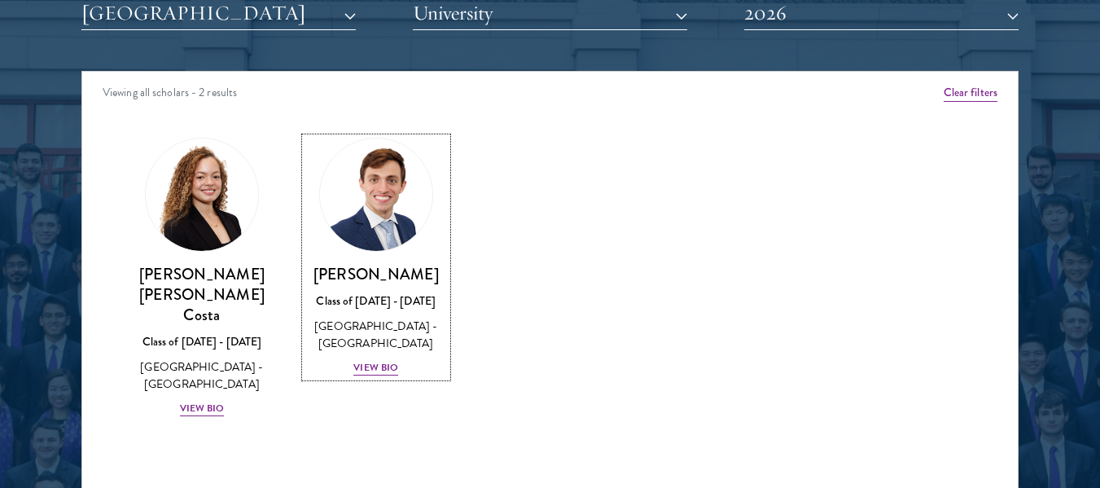
scroll to position [2047, 0]
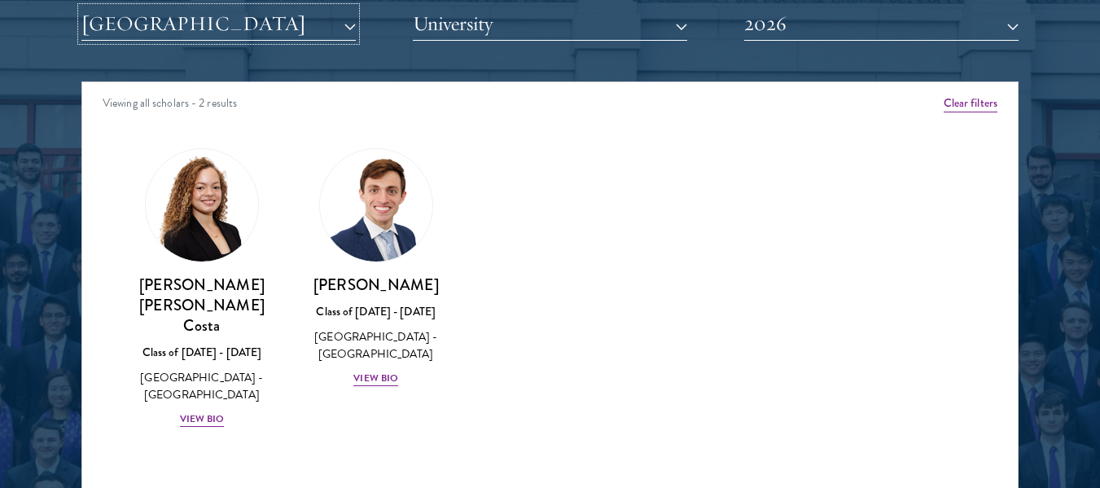
click at [281, 33] on button "[GEOGRAPHIC_DATA]" at bounding box center [218, 23] width 274 height 33
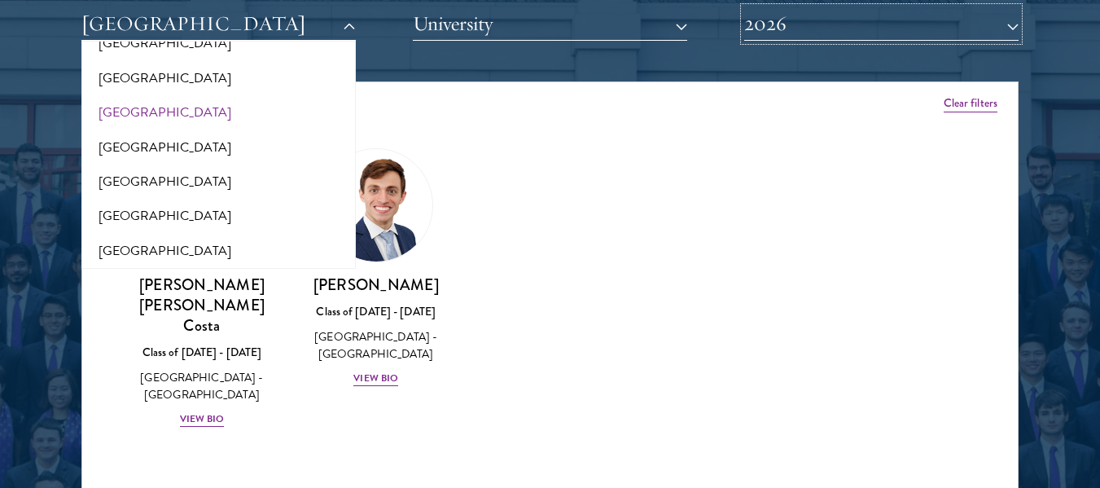
click at [822, 15] on button "2026" at bounding box center [881, 23] width 274 height 33
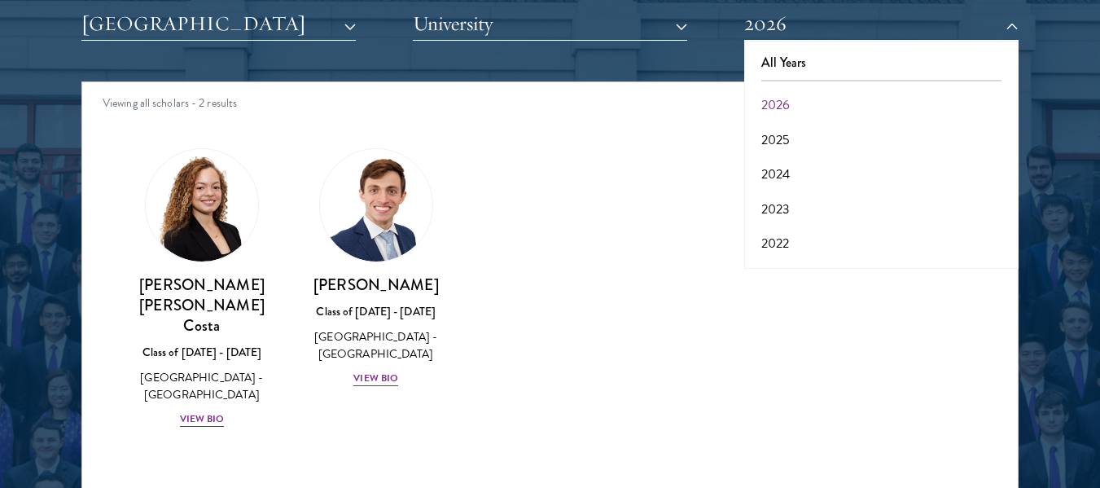
click at [637, 95] on div "Viewing all scholars - 2 results" at bounding box center [549, 105] width 935 height 46
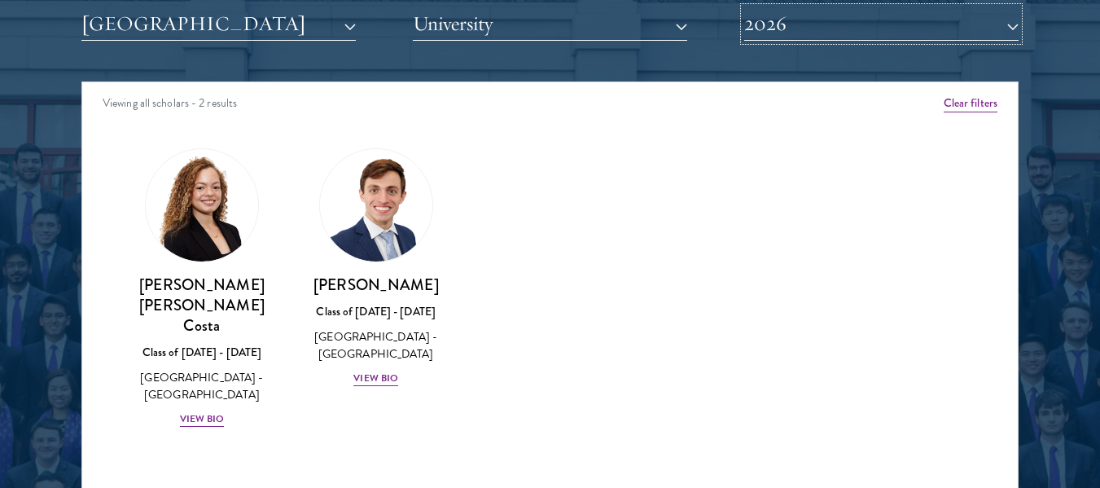
click at [807, 20] on button "2026" at bounding box center [881, 23] width 274 height 33
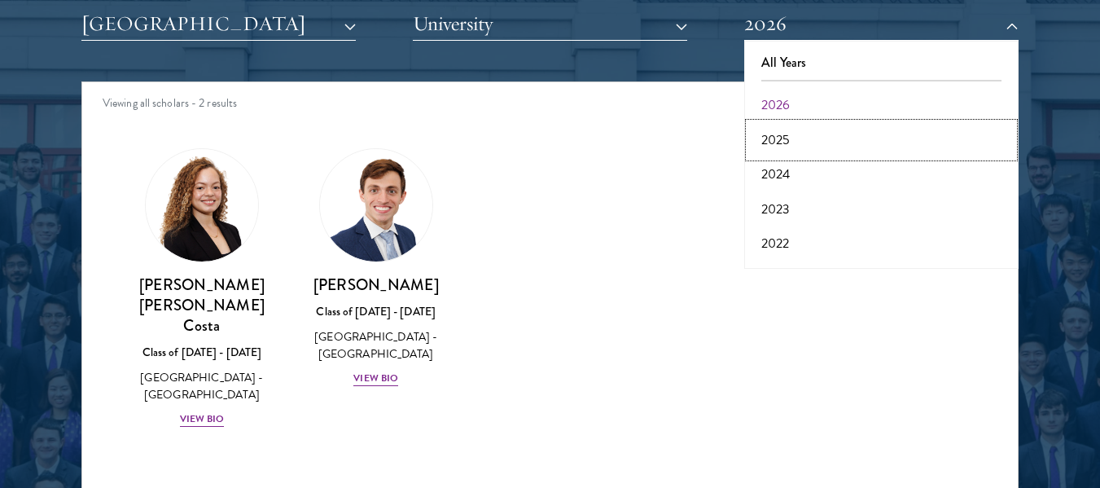
click at [803, 136] on button "2025" at bounding box center [881, 140] width 265 height 34
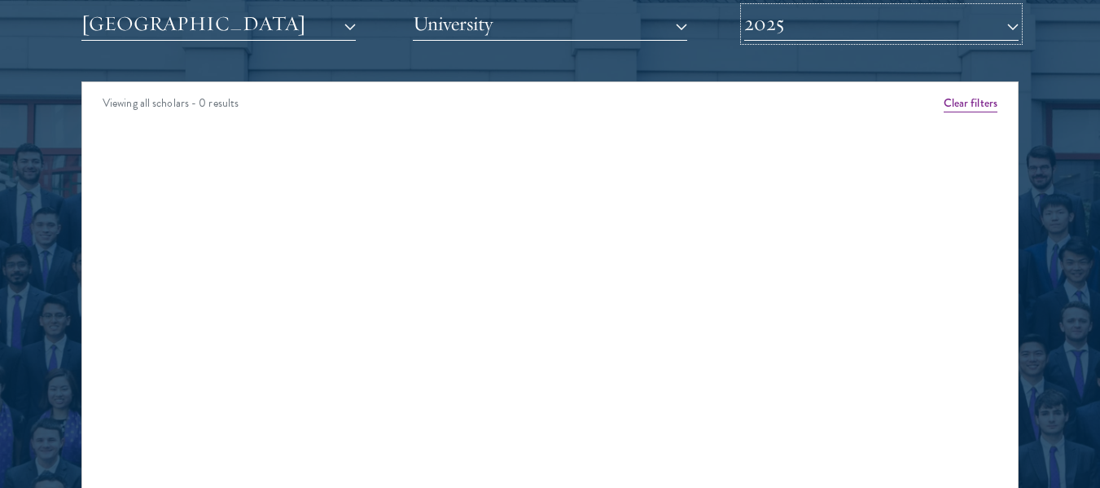
click at [795, 20] on button "2025" at bounding box center [881, 23] width 274 height 33
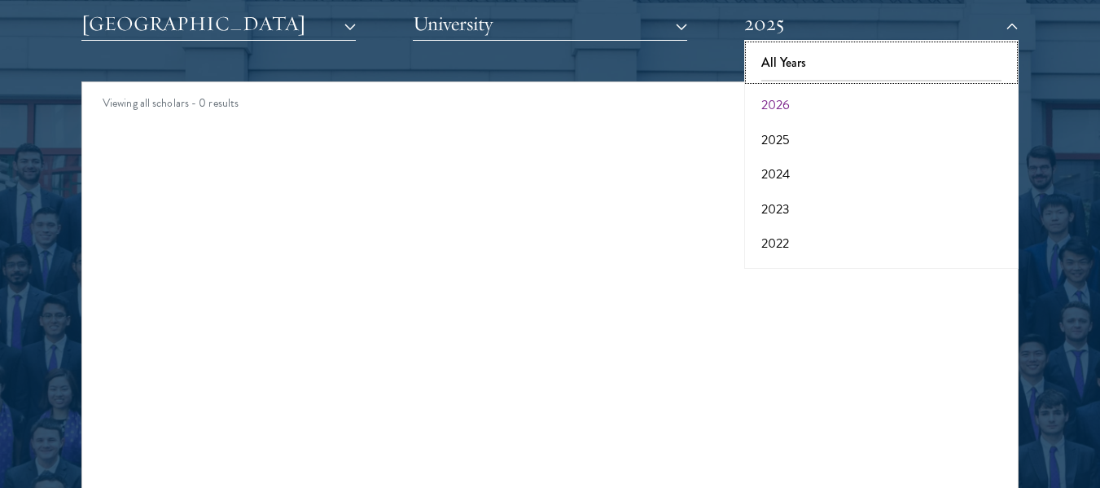
click at [795, 68] on button "All Years" at bounding box center [881, 63] width 265 height 34
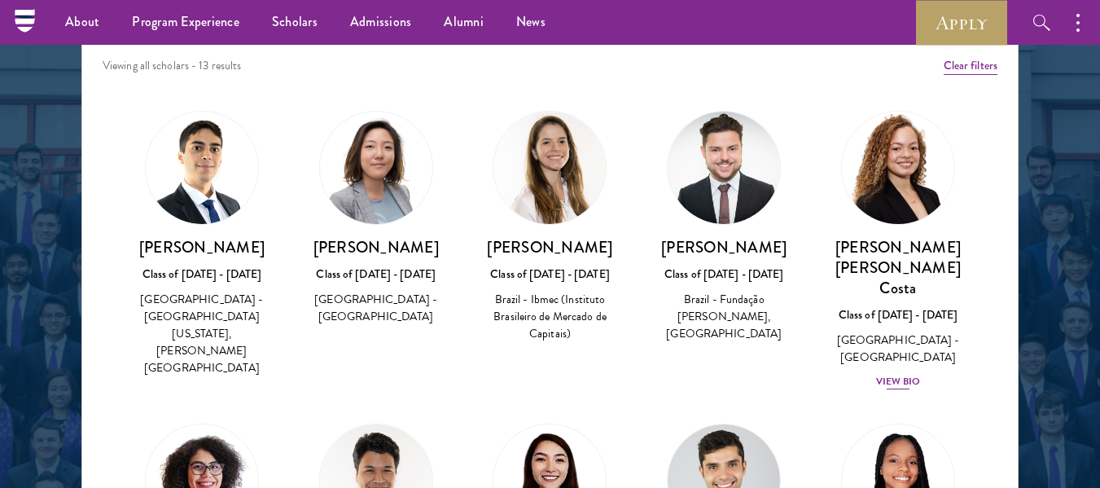
scroll to position [2014, 0]
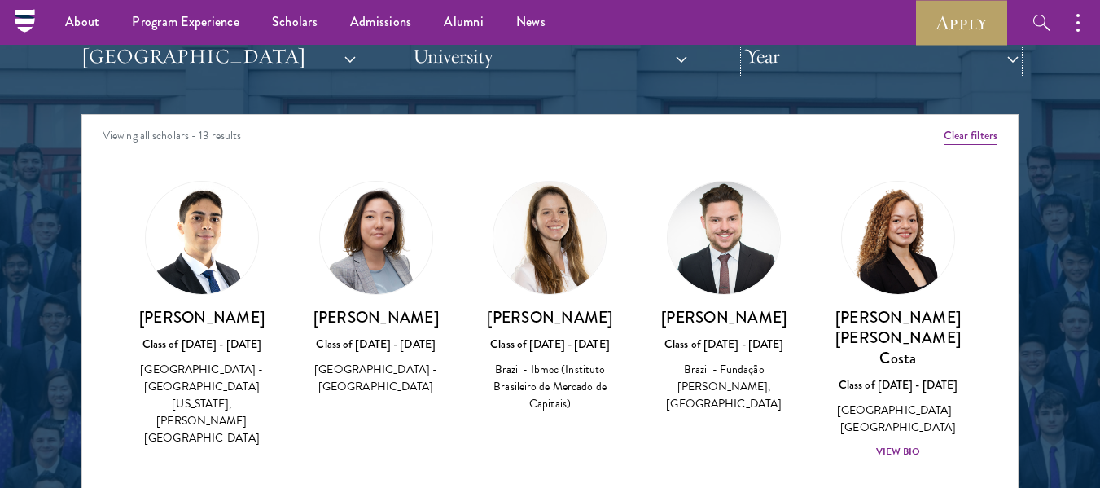
click at [874, 58] on button "Year" at bounding box center [881, 56] width 274 height 33
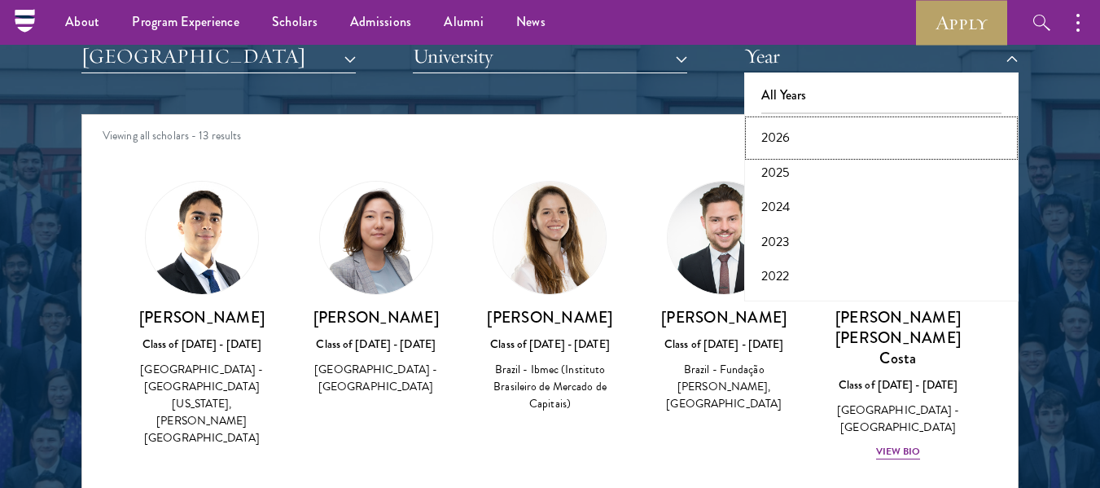
click at [829, 138] on button "2026" at bounding box center [881, 137] width 265 height 34
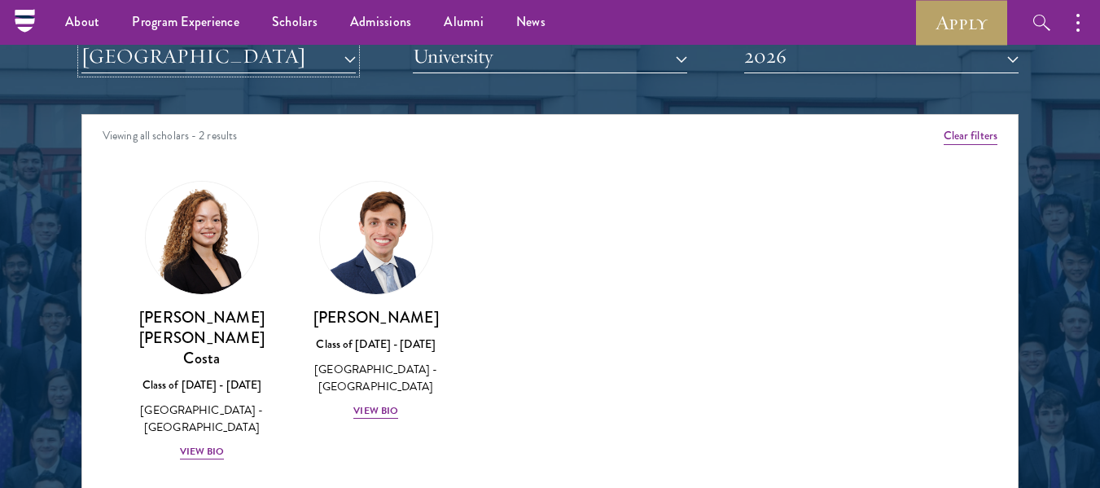
click at [253, 72] on button "[GEOGRAPHIC_DATA]" at bounding box center [218, 56] width 274 height 33
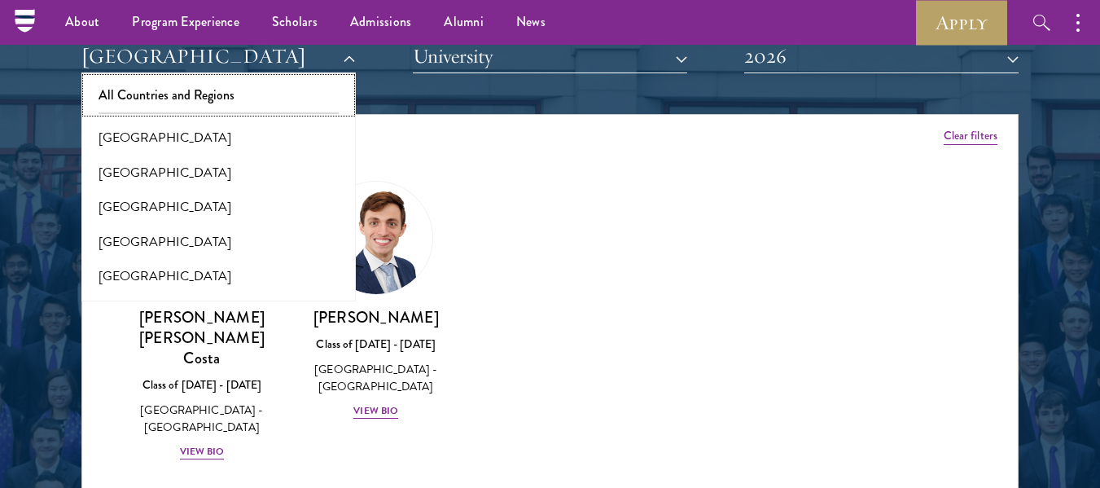
click at [195, 94] on button "All Countries and Regions" at bounding box center [218, 95] width 265 height 34
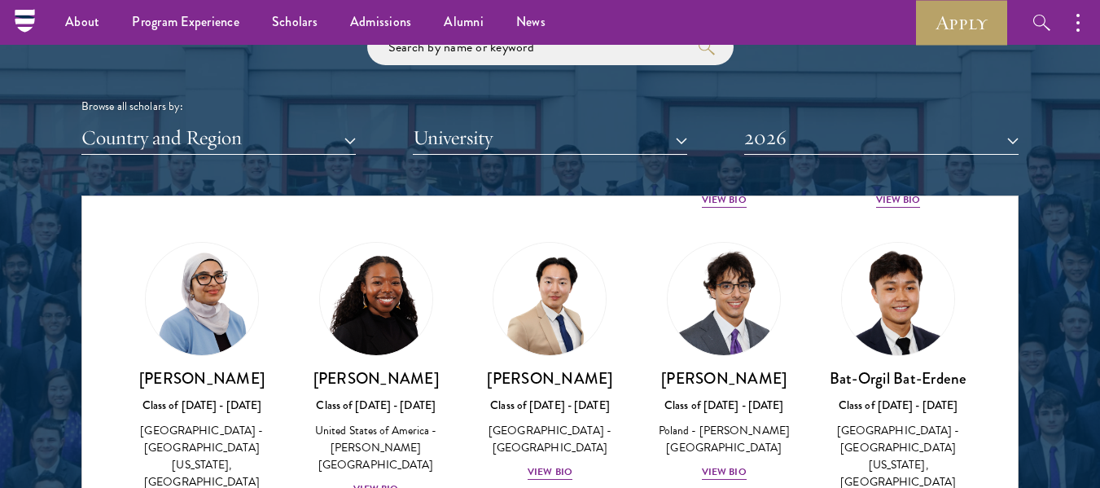
scroll to position [1037, 0]
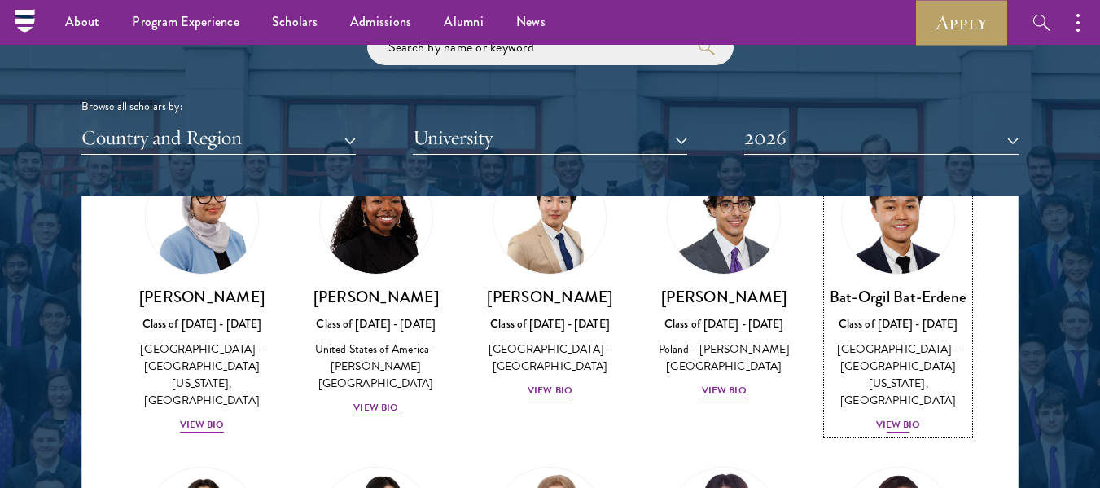
click at [890, 417] on div "View Bio" at bounding box center [898, 424] width 45 height 15
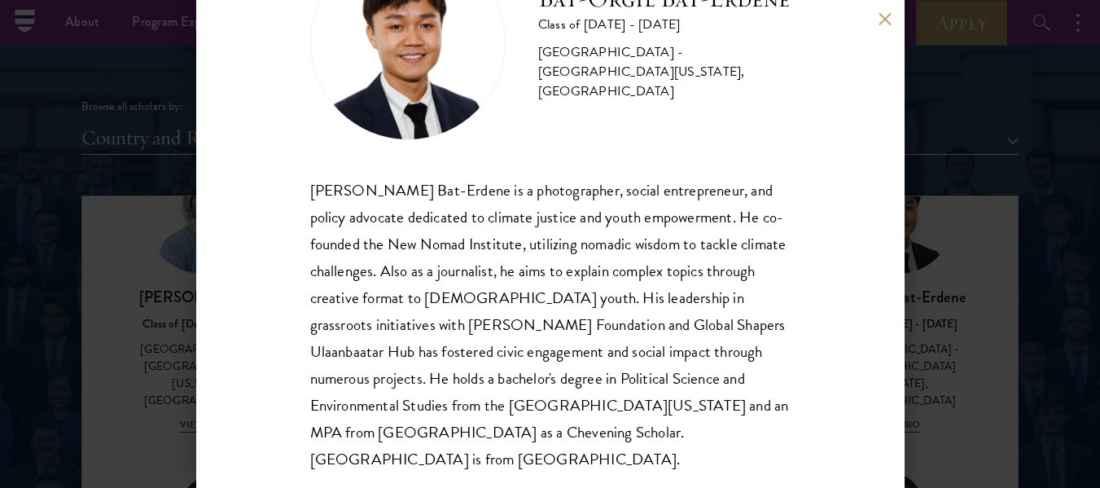
scroll to position [111, 0]
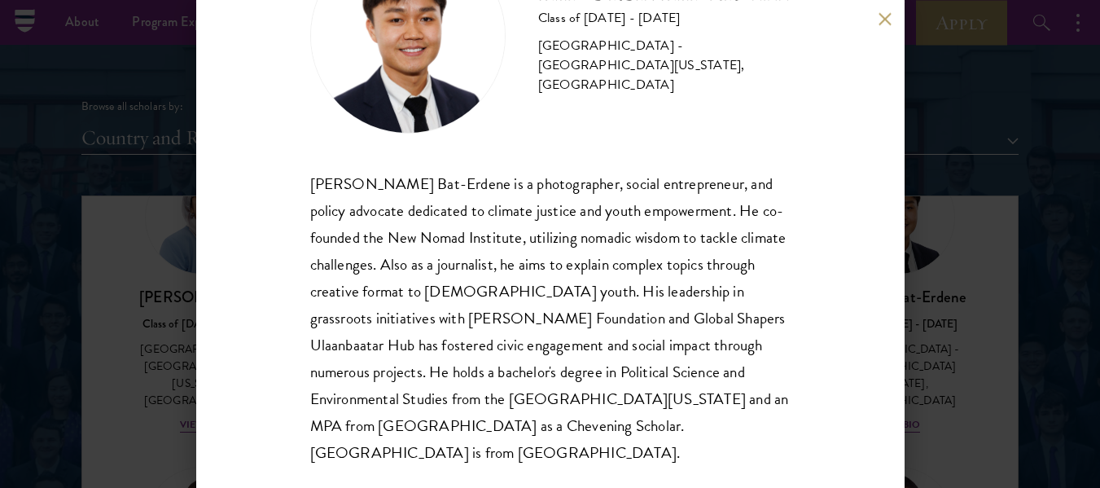
click at [882, 24] on button at bounding box center [885, 19] width 14 height 14
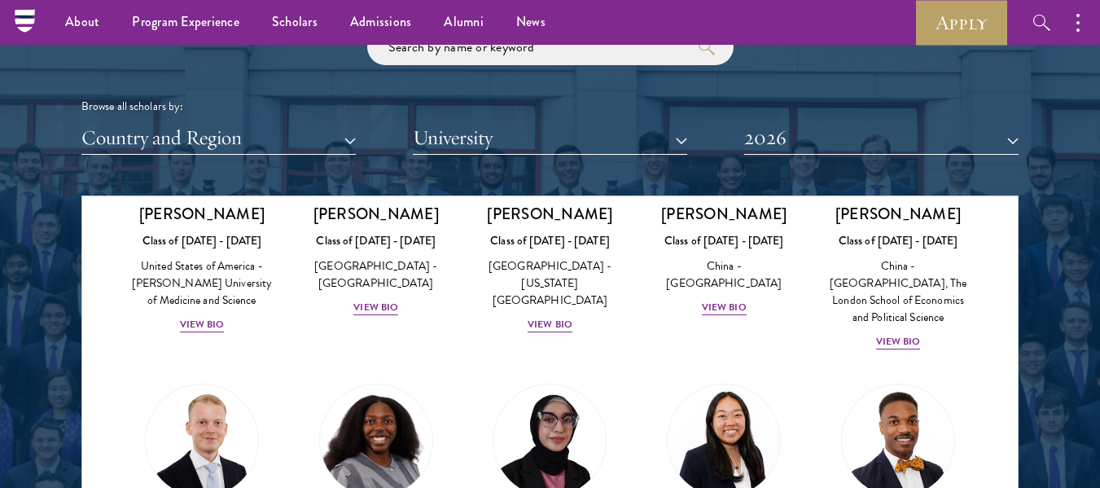
scroll to position [3104, 0]
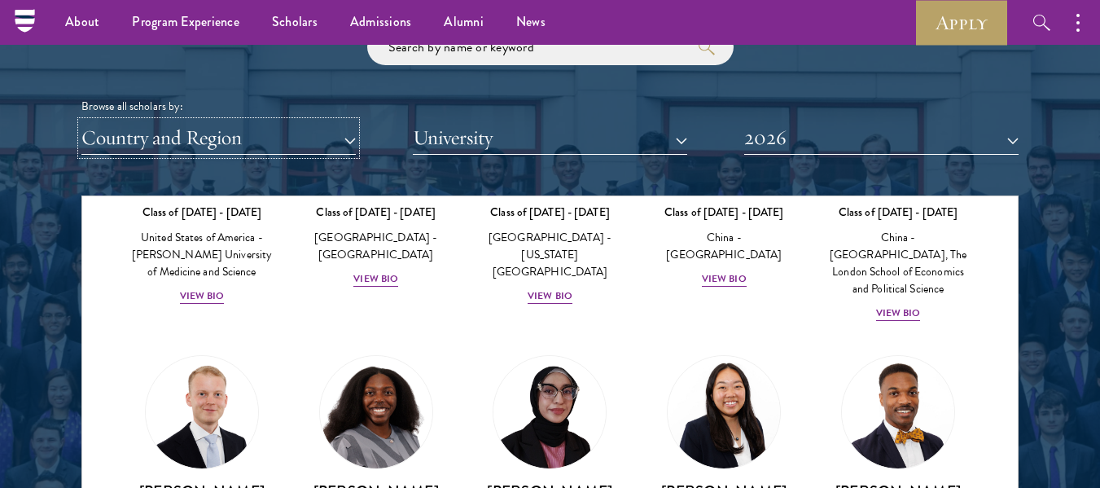
click at [147, 135] on button "Country and Region" at bounding box center [218, 137] width 274 height 33
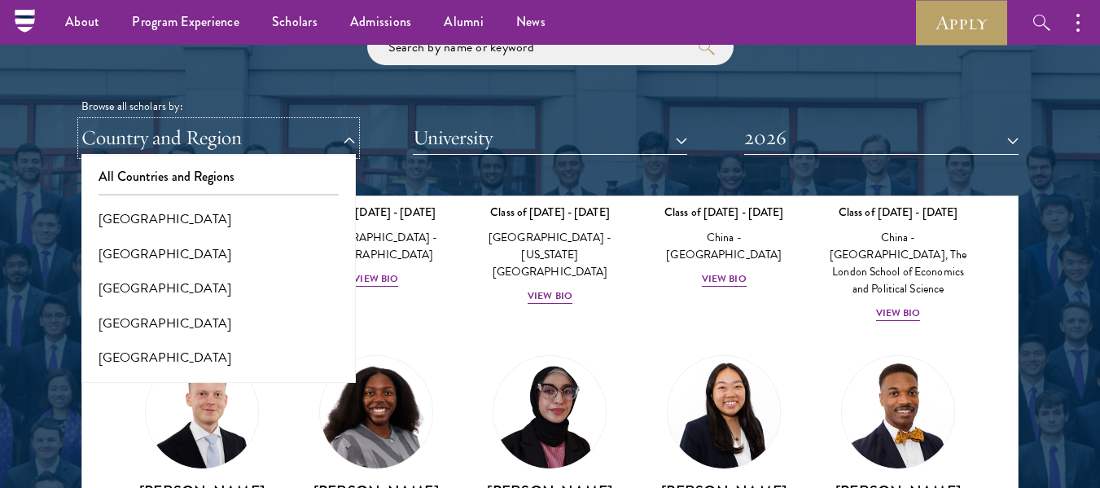
click at [182, 139] on button "Country and Region" at bounding box center [218, 137] width 274 height 33
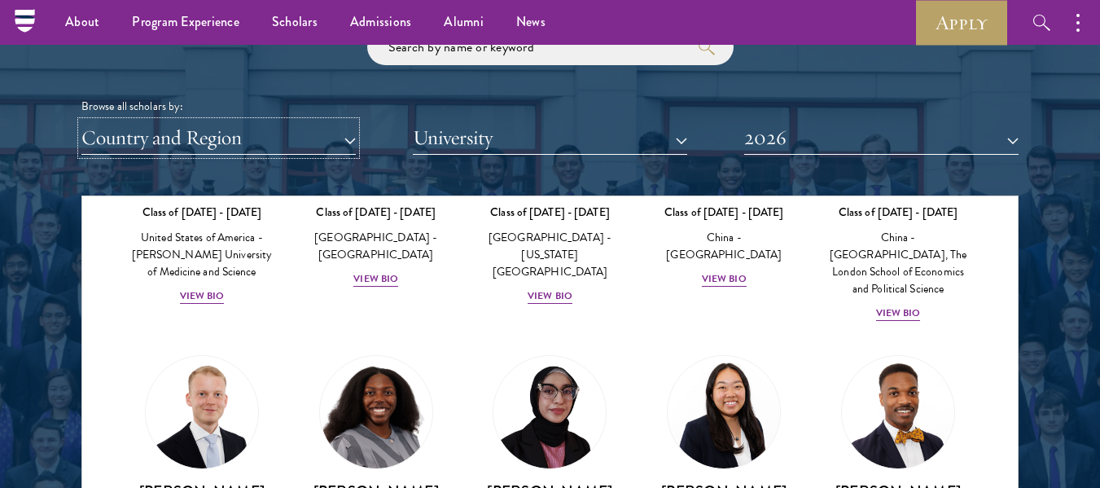
click at [182, 139] on button "Country and Region" at bounding box center [218, 137] width 274 height 33
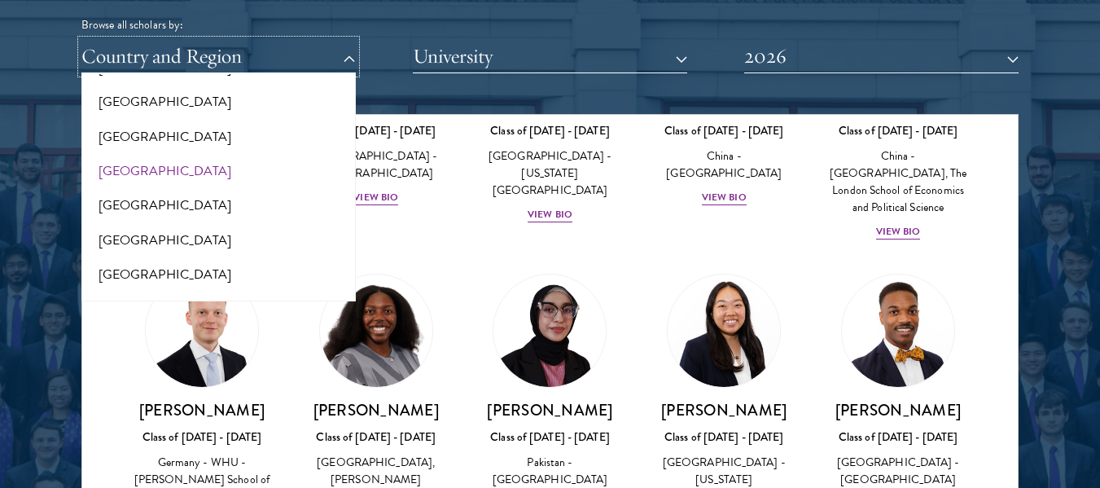
scroll to position [2768, 0]
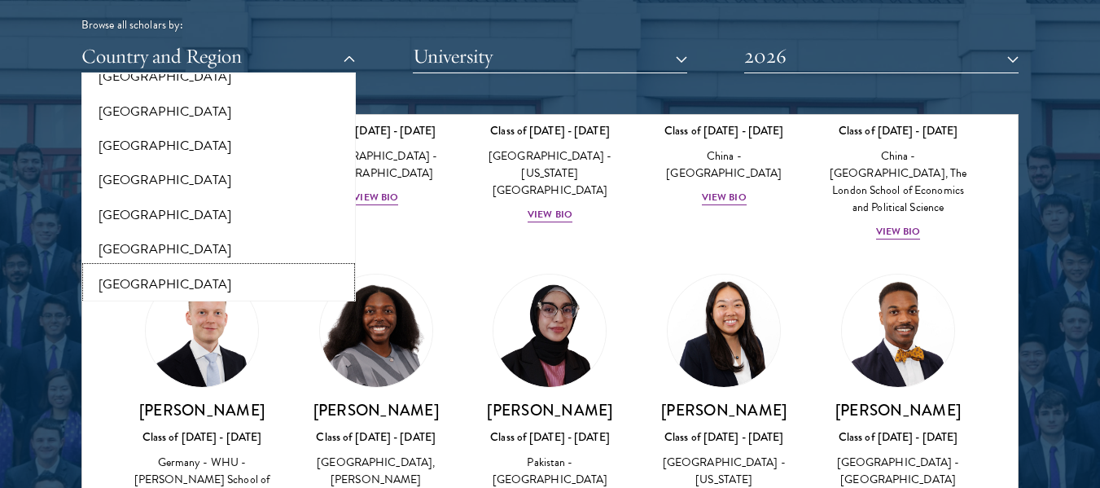
click at [133, 267] on button "[GEOGRAPHIC_DATA]" at bounding box center [218, 284] width 265 height 34
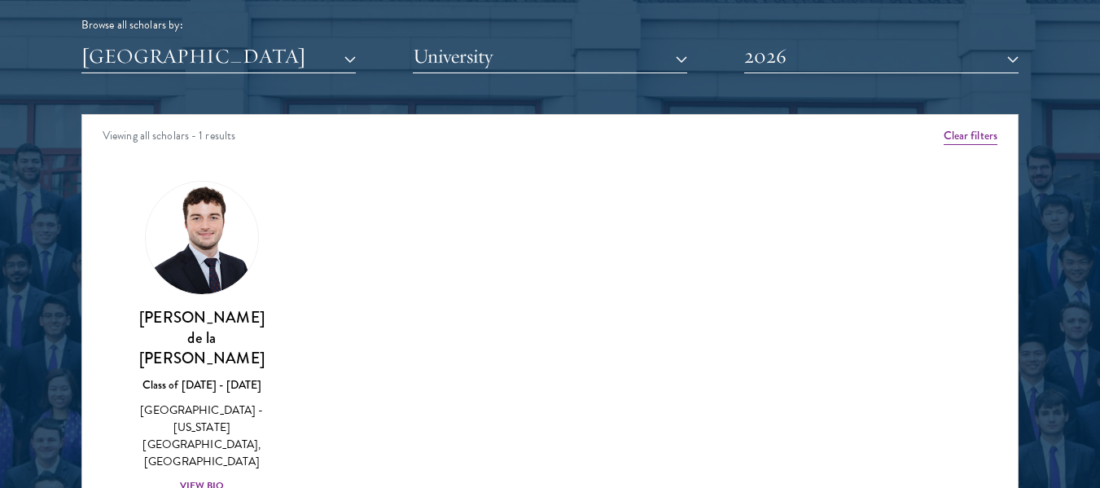
scroll to position [2095, 0]
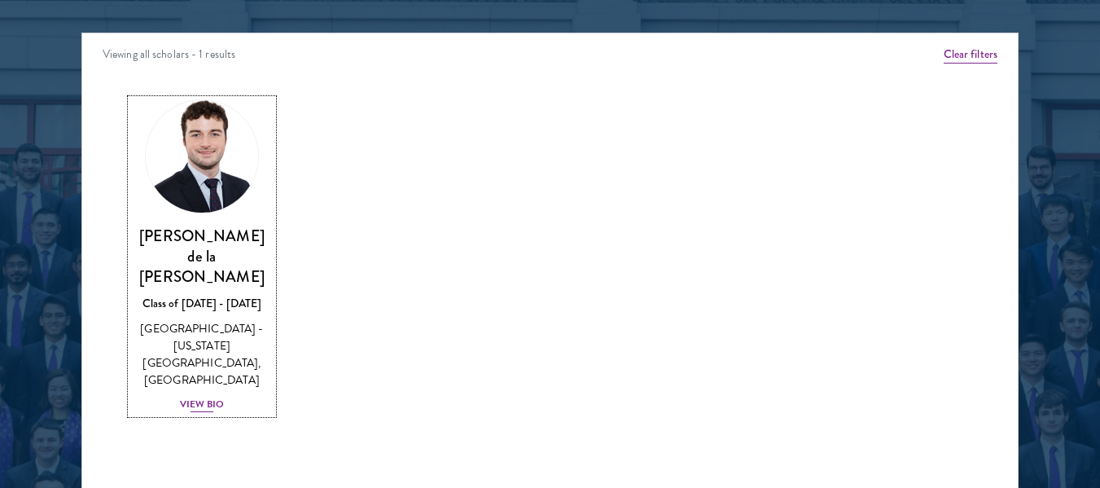
click at [194, 396] on div "View Bio" at bounding box center [202, 403] width 45 height 15
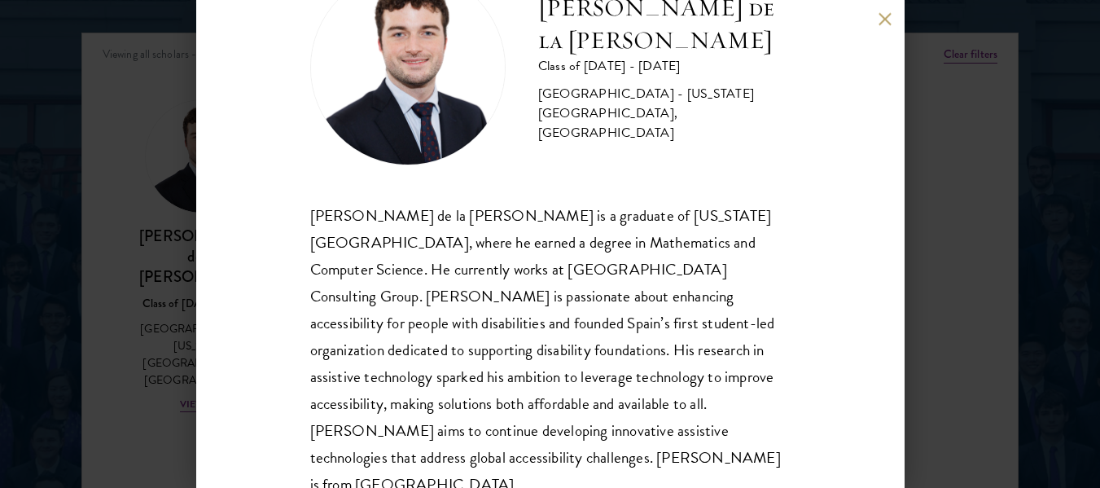
scroll to position [84, 0]
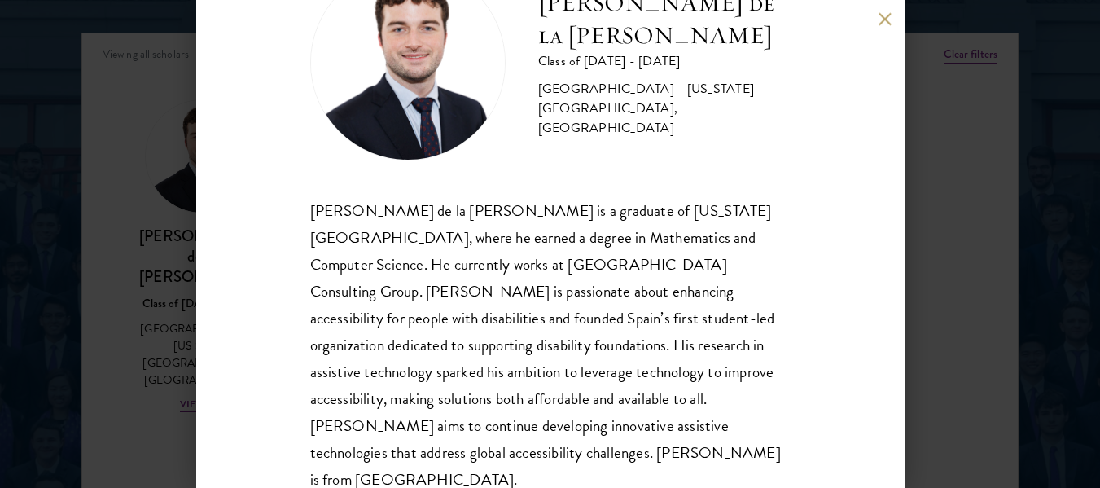
click at [878, 33] on div "Gonzalo de la Cruz Class of 2025 - 2026 Spain - New York University, Abu Dhabi …" at bounding box center [550, 244] width 708 height 488
click at [887, 22] on button at bounding box center [885, 19] width 14 height 14
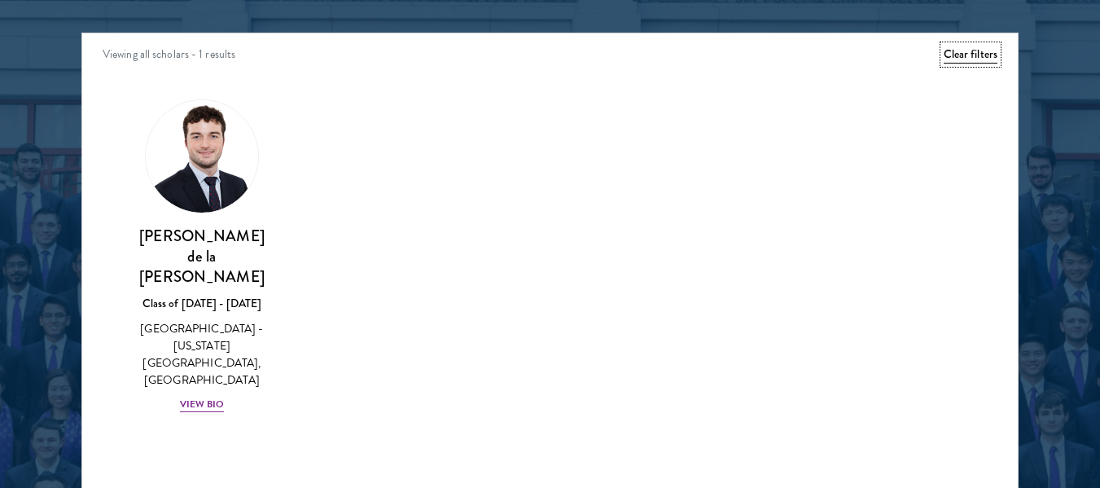
click at [983, 62] on button "Clear filters" at bounding box center [971, 55] width 54 height 18
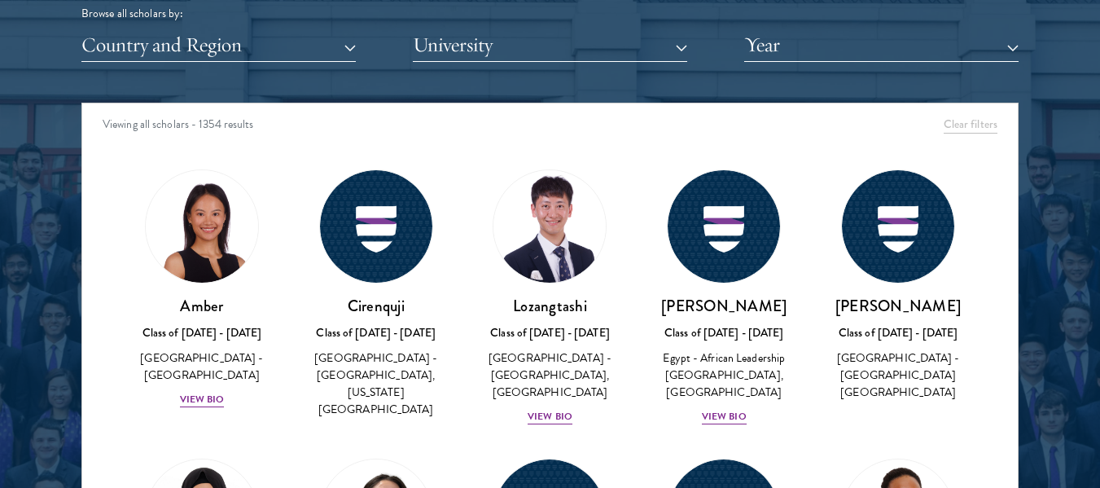
scroll to position [1933, 0]
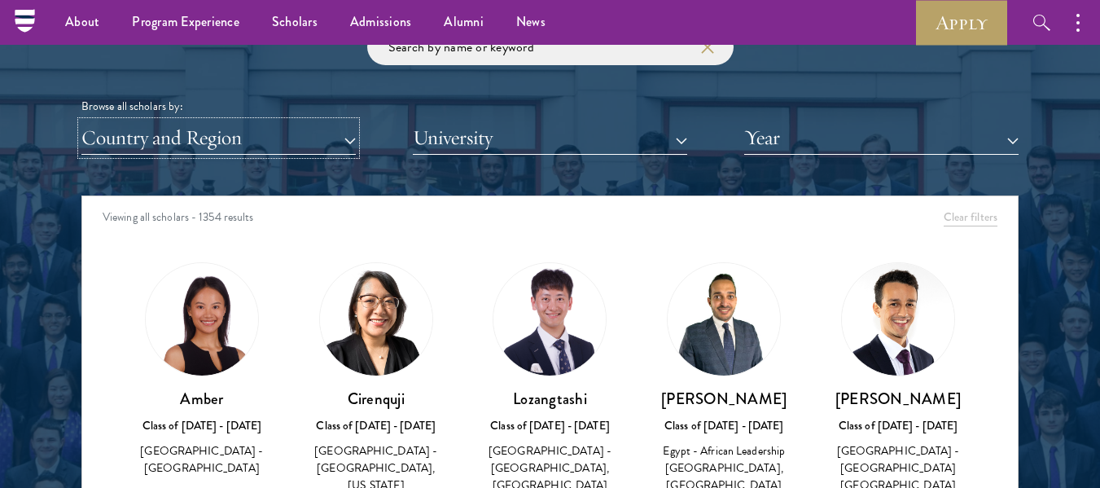
click at [212, 136] on button "Country and Region" at bounding box center [218, 137] width 274 height 33
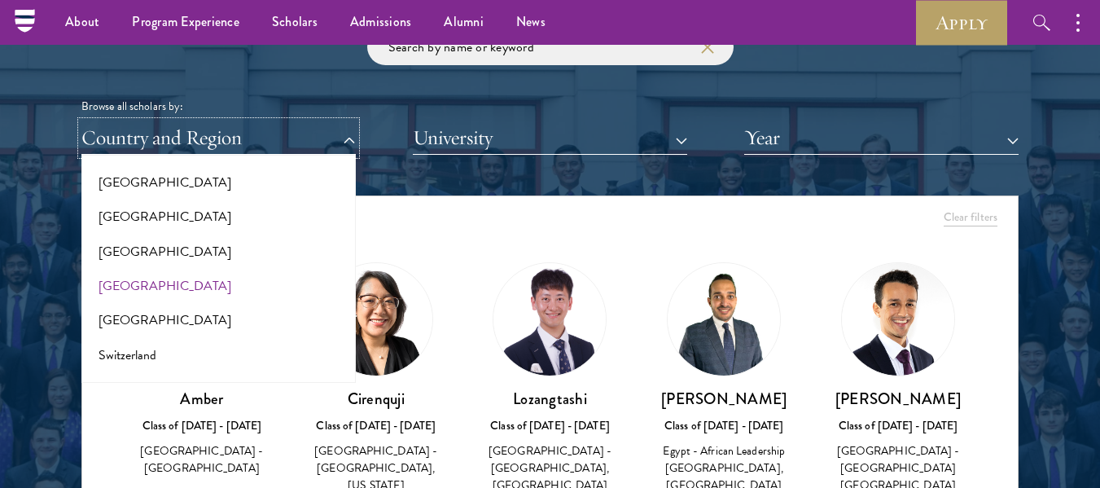
scroll to position [2844, 0]
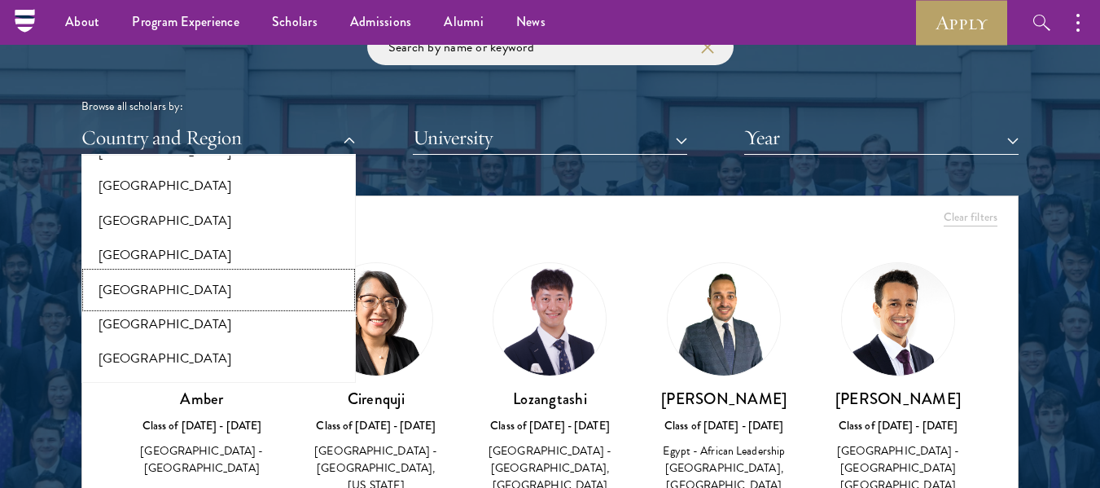
click at [126, 273] on button "[GEOGRAPHIC_DATA]" at bounding box center [218, 290] width 265 height 34
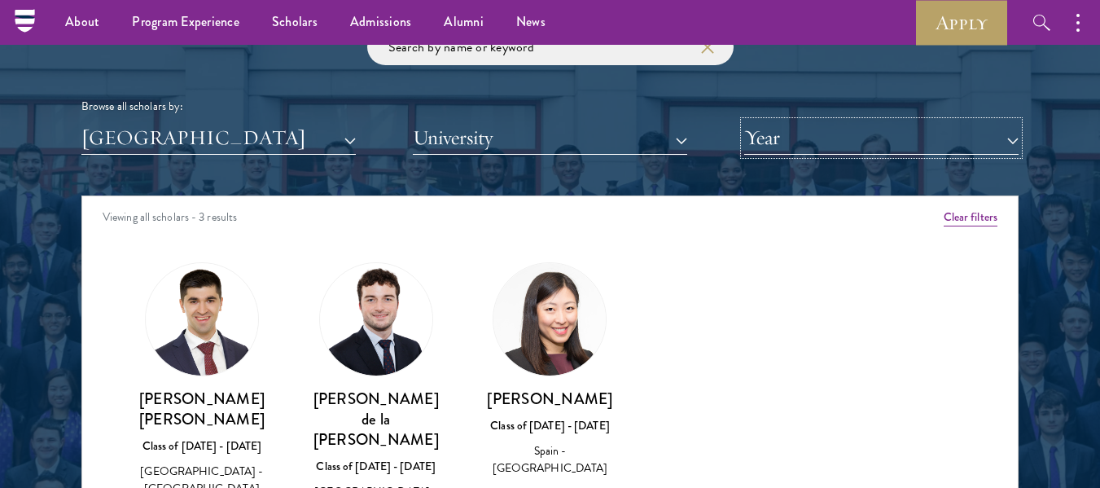
click at [786, 148] on button "Year" at bounding box center [881, 137] width 274 height 33
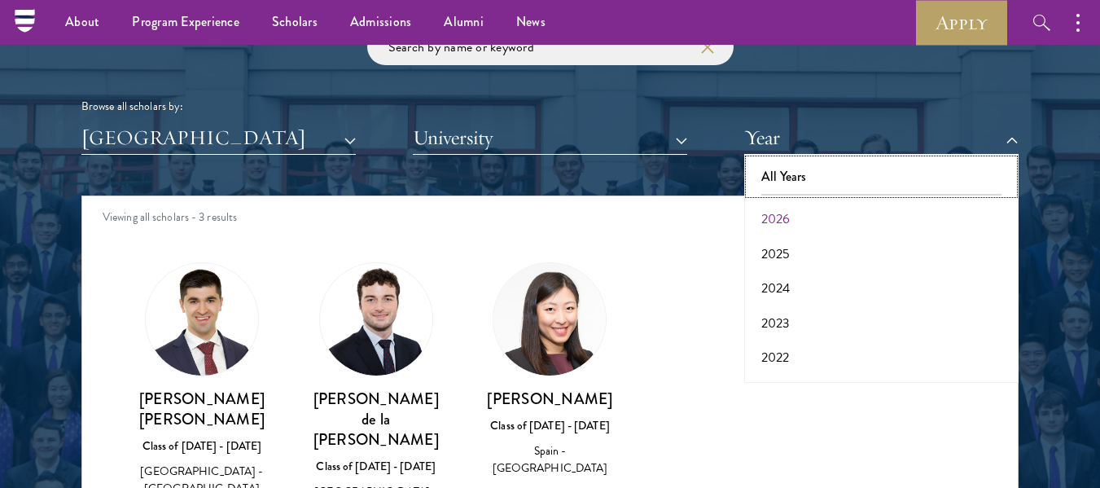
click at [790, 177] on button "All Years" at bounding box center [881, 177] width 265 height 34
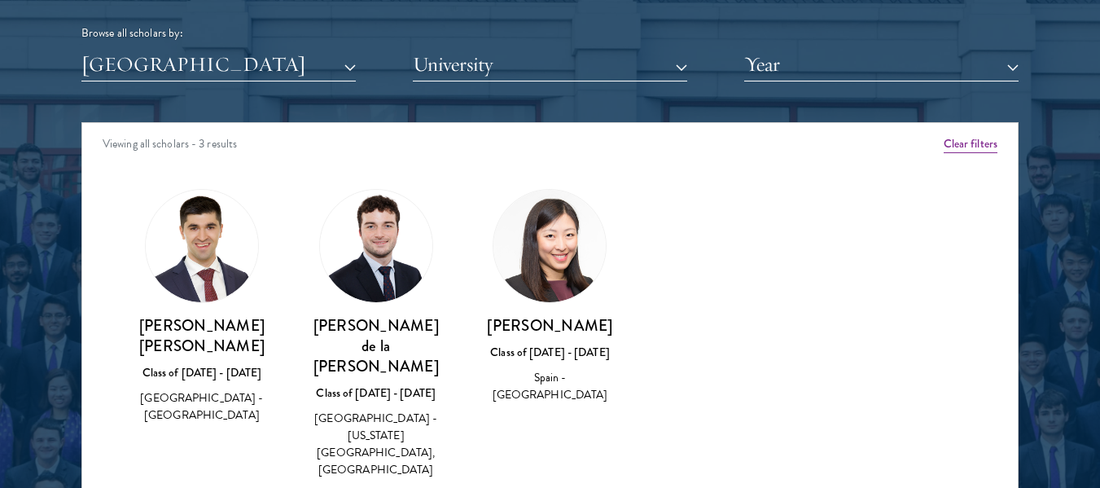
scroll to position [2095, 0]
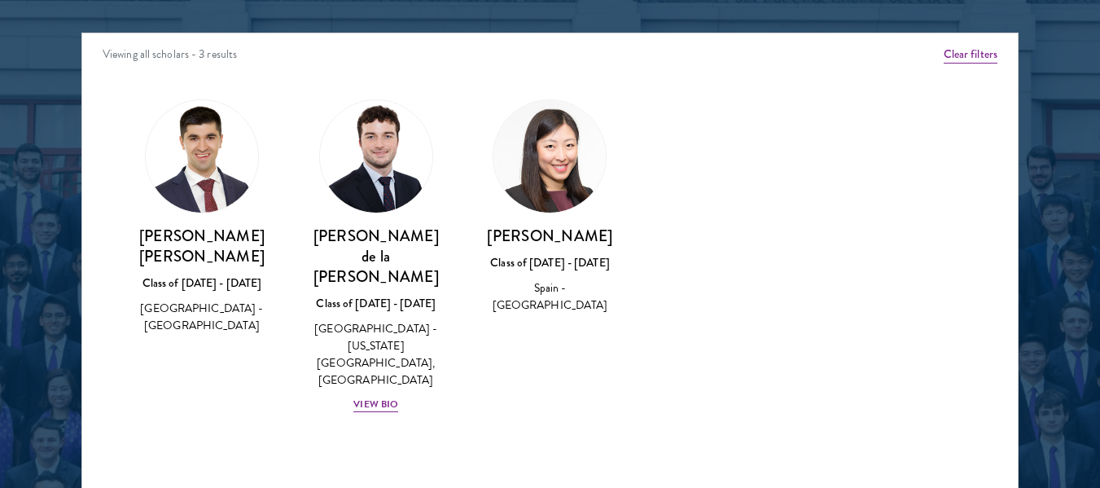
click at [593, 235] on h3 "Isabel Zhang Zhang" at bounding box center [550, 236] width 142 height 20
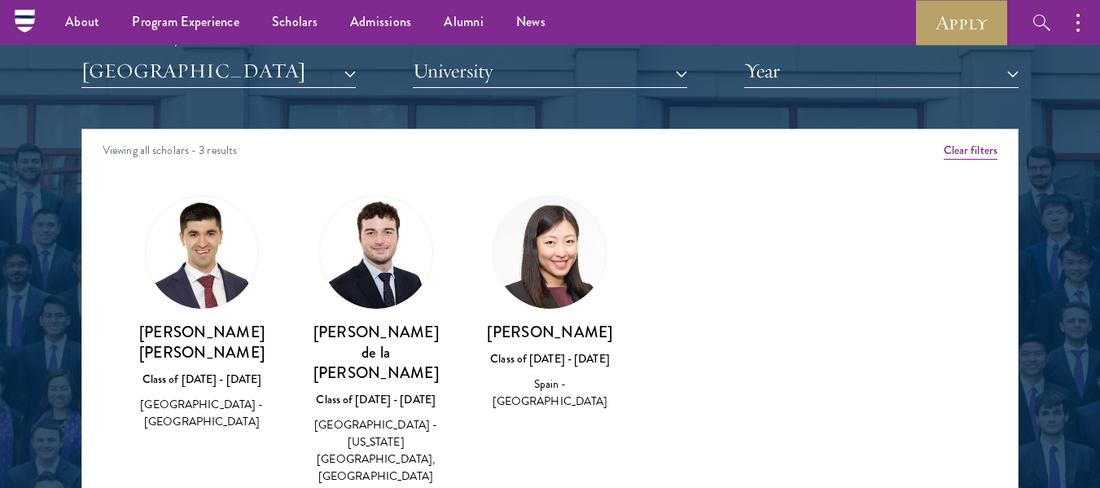
scroll to position [1851, 0]
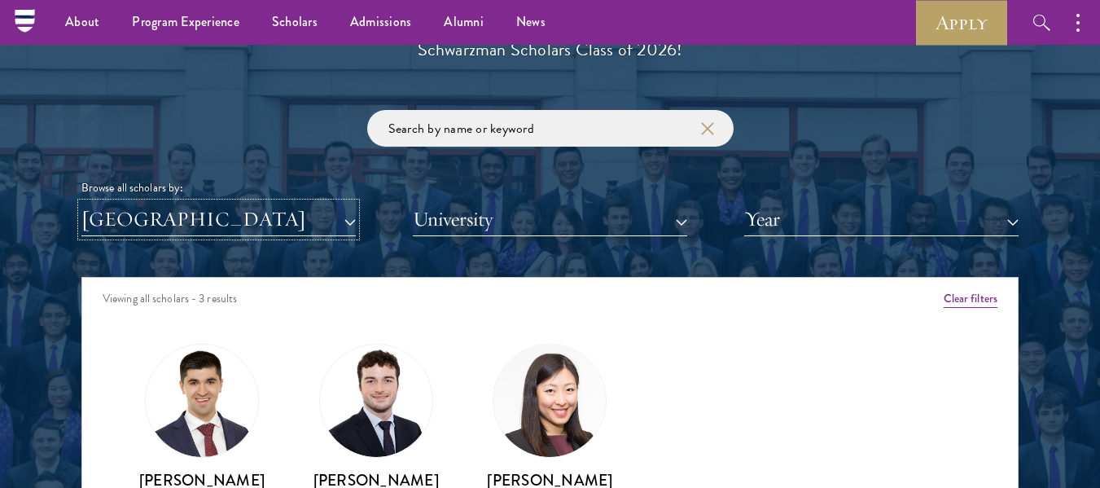
click at [196, 215] on button "[GEOGRAPHIC_DATA]" at bounding box center [218, 219] width 274 height 33
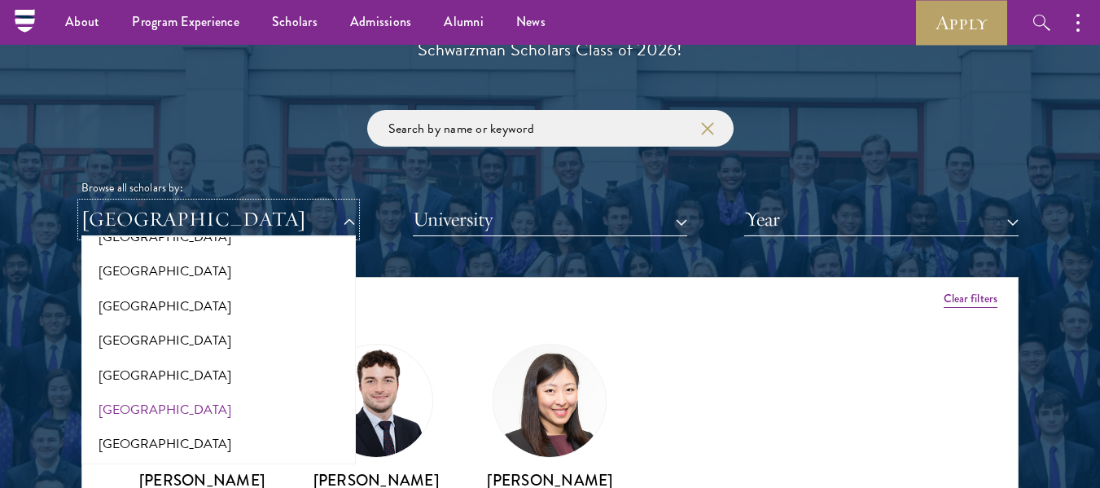
scroll to position [3332, 0]
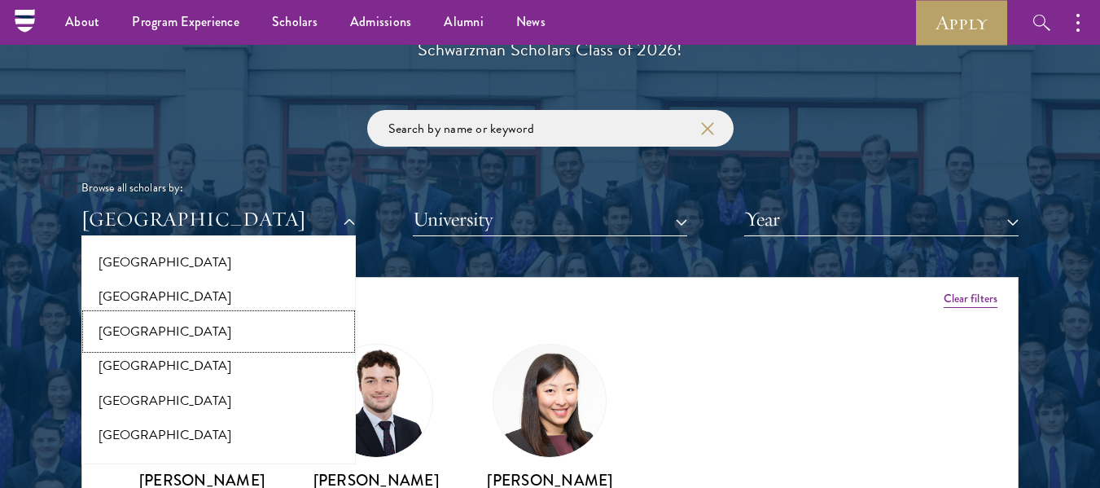
click at [179, 317] on button "[GEOGRAPHIC_DATA]" at bounding box center [218, 331] width 265 height 34
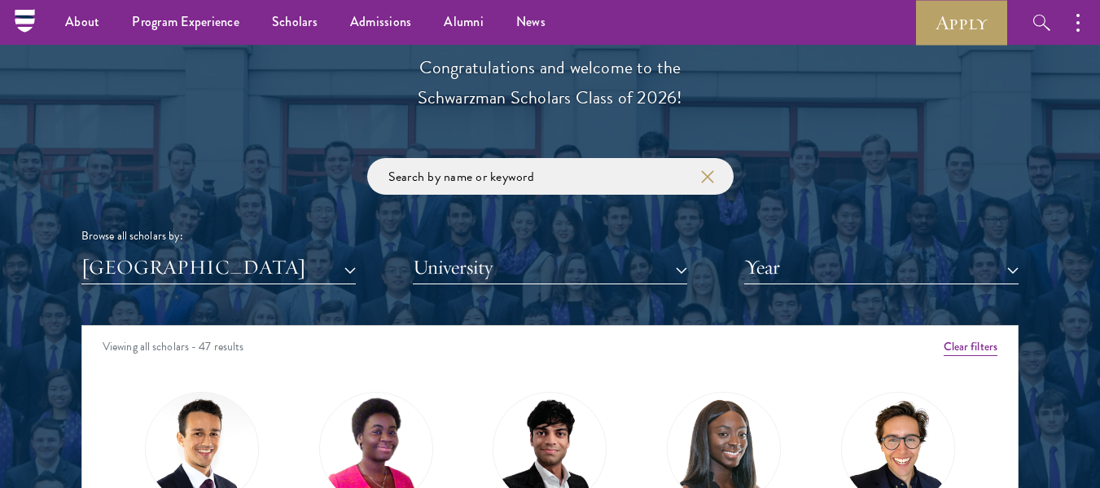
scroll to position [1811, 0]
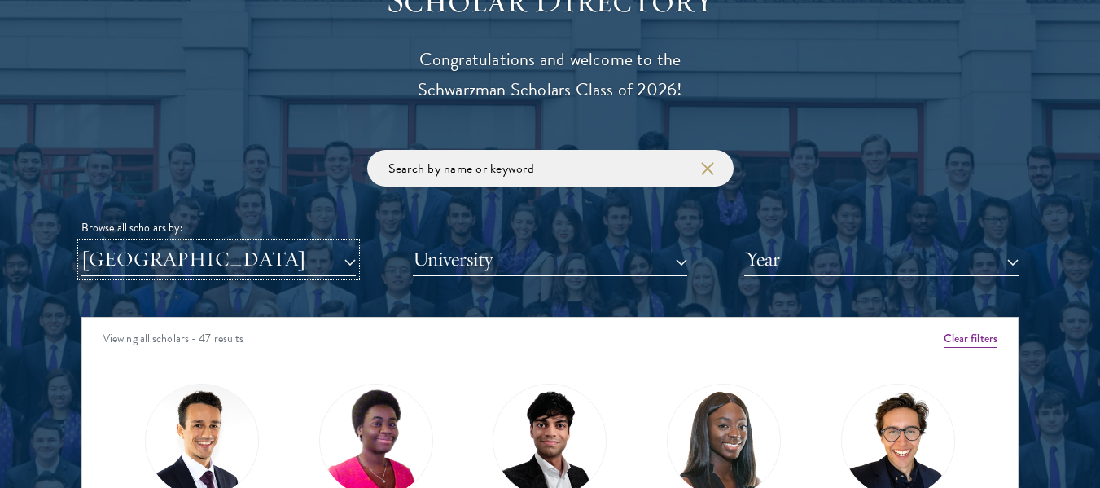
click at [309, 252] on button "[GEOGRAPHIC_DATA]" at bounding box center [218, 259] width 274 height 33
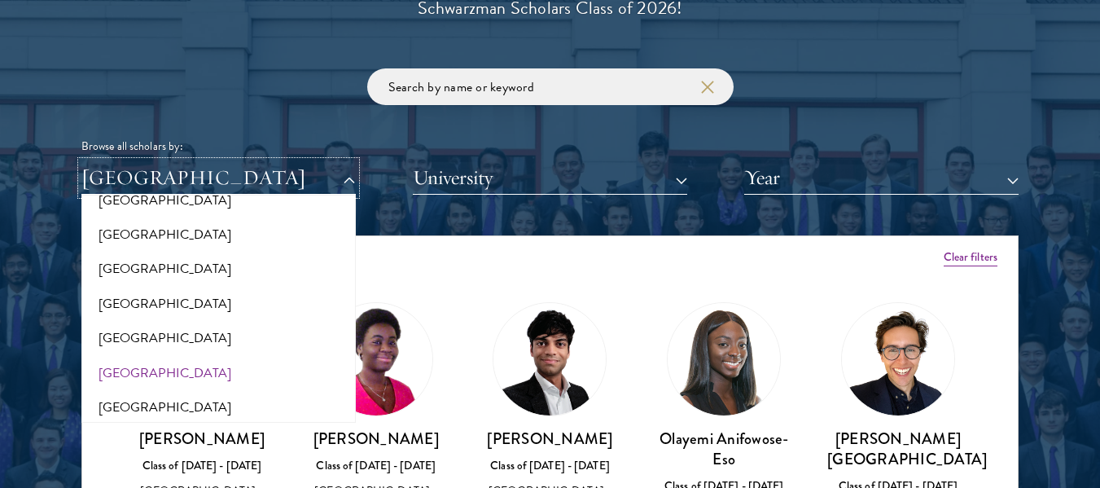
scroll to position [326, 0]
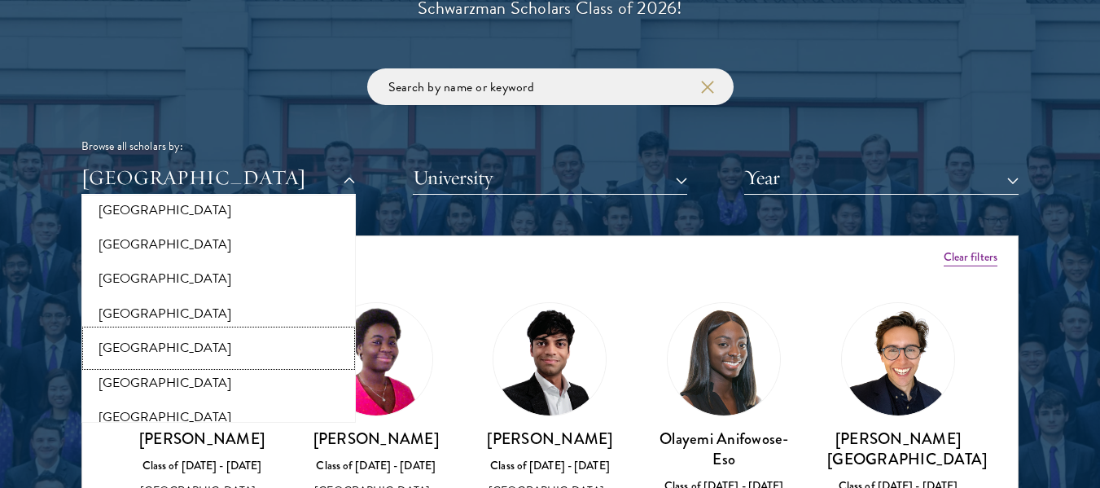
click at [100, 354] on button "[GEOGRAPHIC_DATA]" at bounding box center [218, 348] width 265 height 34
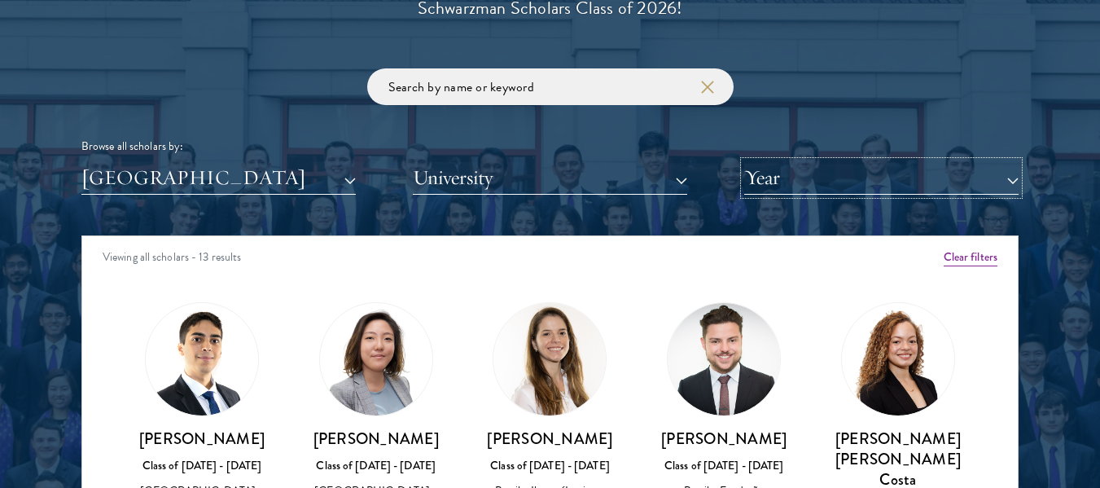
click at [833, 190] on button "Year" at bounding box center [881, 177] width 274 height 33
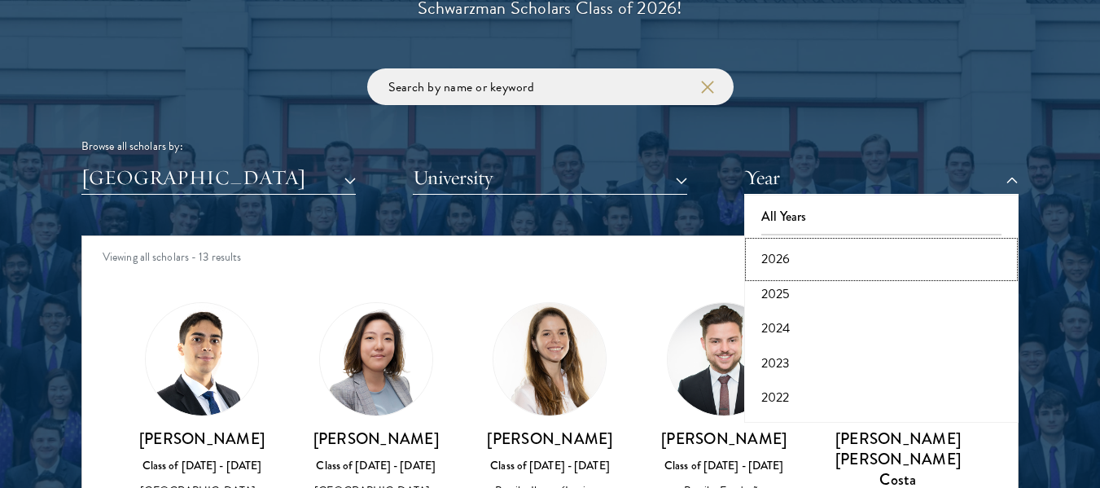
click at [795, 252] on button "2026" at bounding box center [881, 259] width 265 height 34
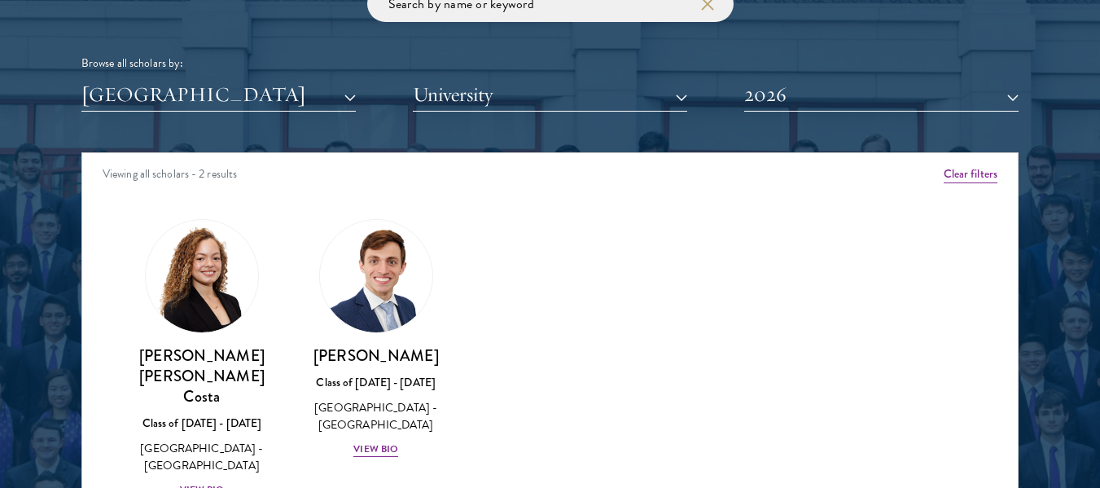
scroll to position [2056, 0]
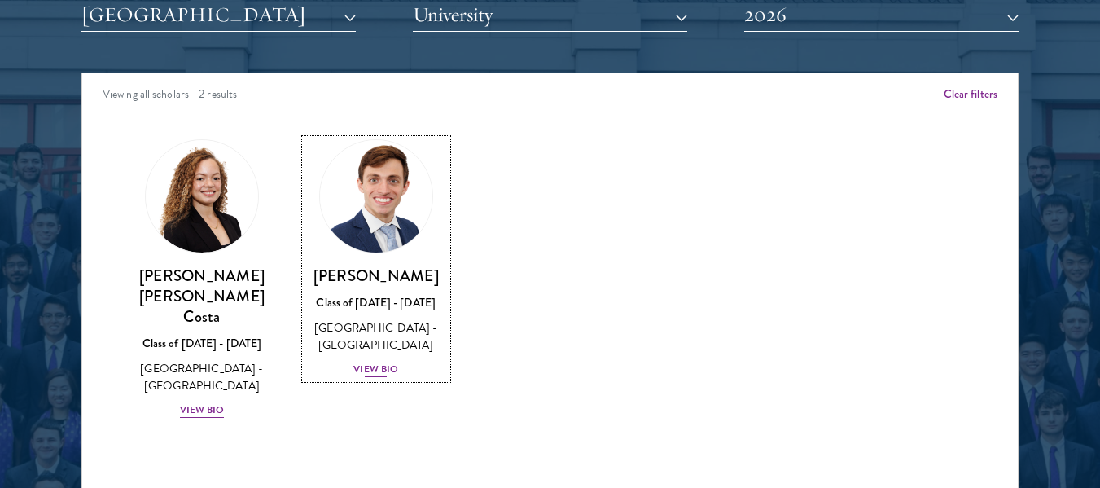
click at [372, 372] on div "View Bio" at bounding box center [375, 368] width 45 height 15
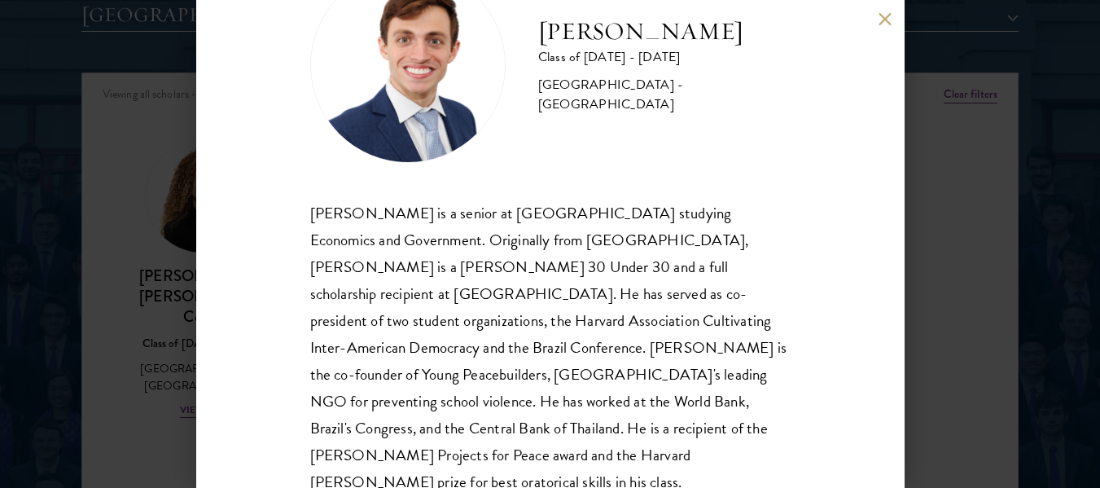
scroll to position [111, 0]
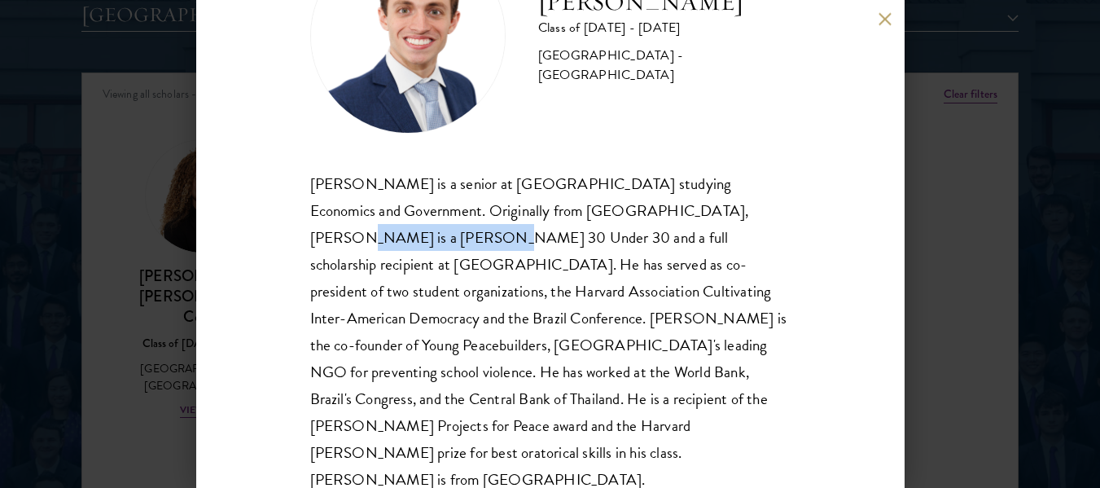
drag, startPoint x: 629, startPoint y: 209, endPoint x: 790, endPoint y: 219, distance: 161.5
click at [790, 219] on div "Eduardo Vasconcelos Goyanna Filho Class of 2025 - 2026 Brazil - Harvard Univers…" at bounding box center [550, 244] width 708 height 488
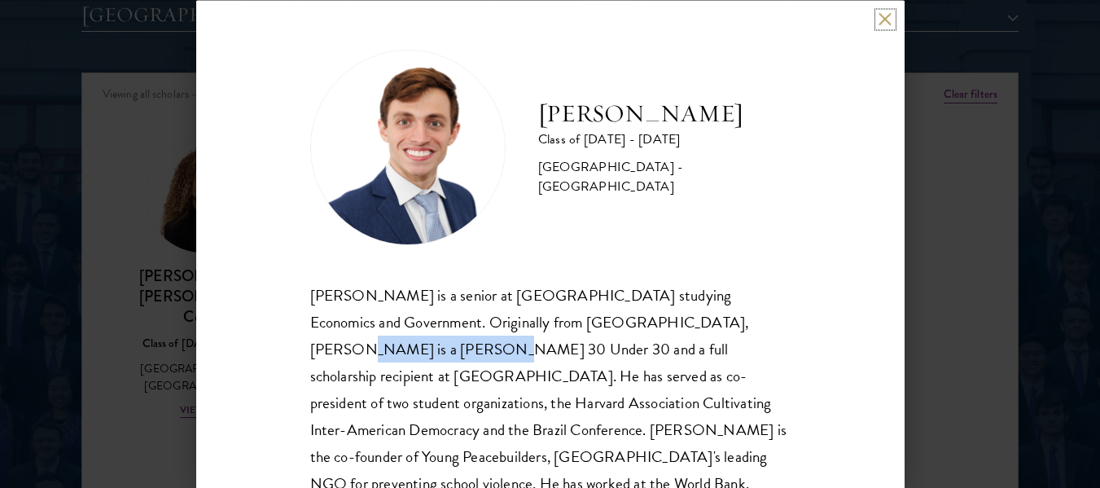
click at [886, 17] on button at bounding box center [885, 19] width 14 height 14
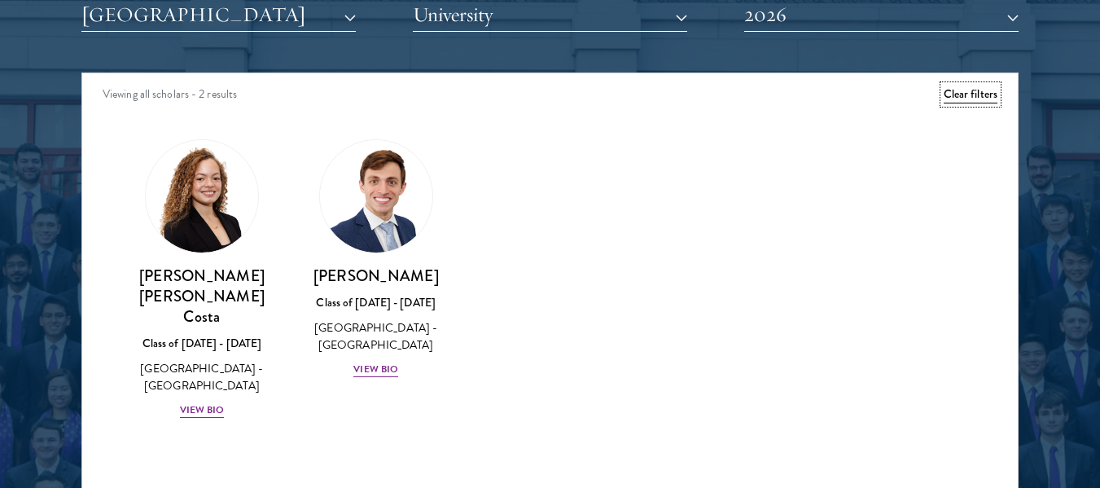
click at [960, 95] on button "Clear filters" at bounding box center [971, 94] width 54 height 18
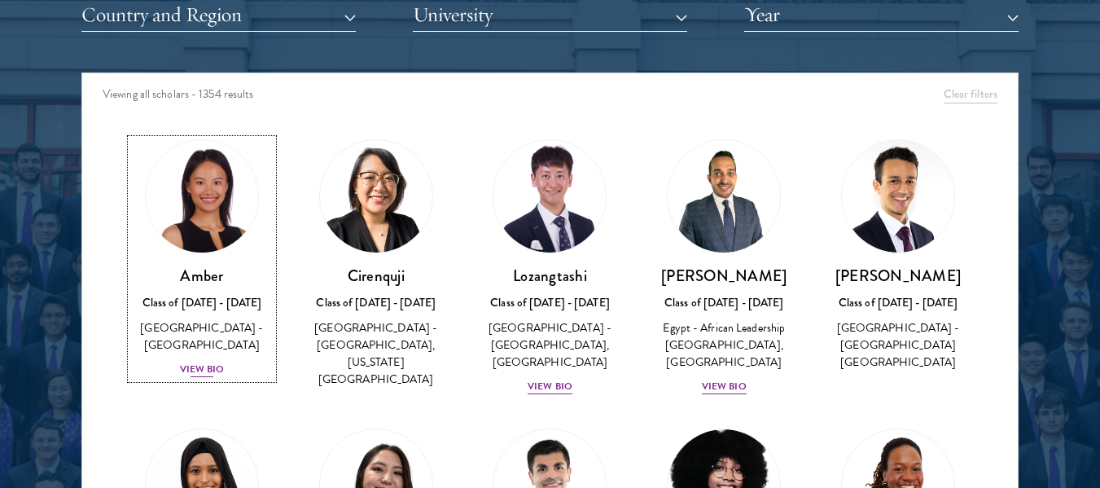
click at [186, 361] on div "View Bio" at bounding box center [202, 368] width 45 height 15
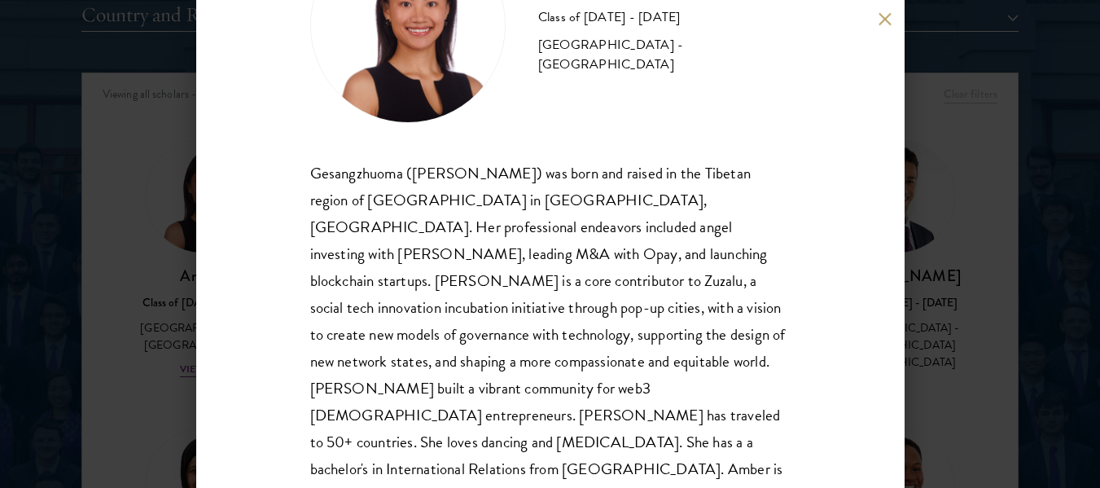
scroll to position [138, 0]
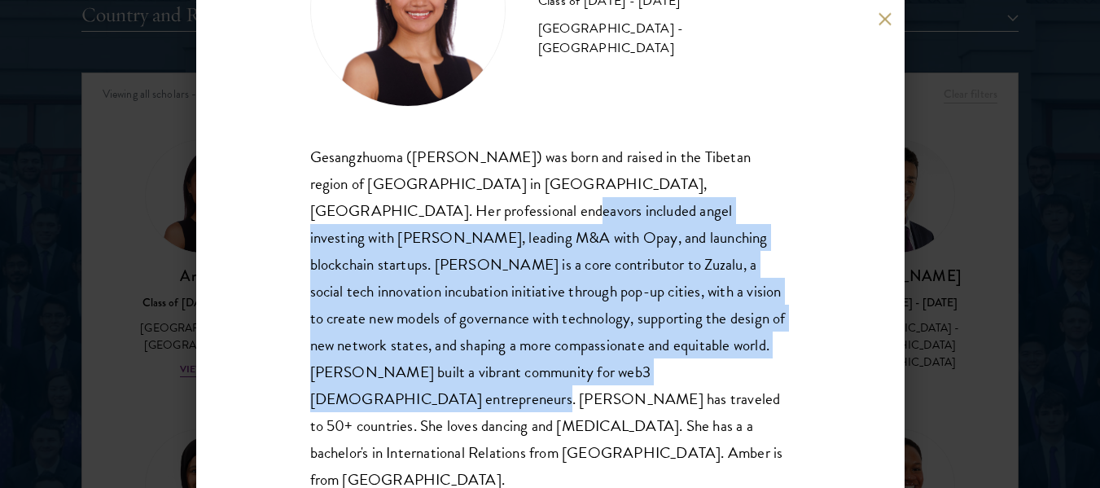
drag, startPoint x: 402, startPoint y: 210, endPoint x: 709, endPoint y: 361, distance: 341.9
click at [709, 361] on div "Gesangzhuoma (Amber) was born and raised in the Tibetan region of Shangri-La in…" at bounding box center [550, 318] width 480 height 350
click at [217, 228] on div "Amber Class of 2025 - 2026 China - Peking University Gesangzhuoma (Amber) was b…" at bounding box center [550, 244] width 708 height 488
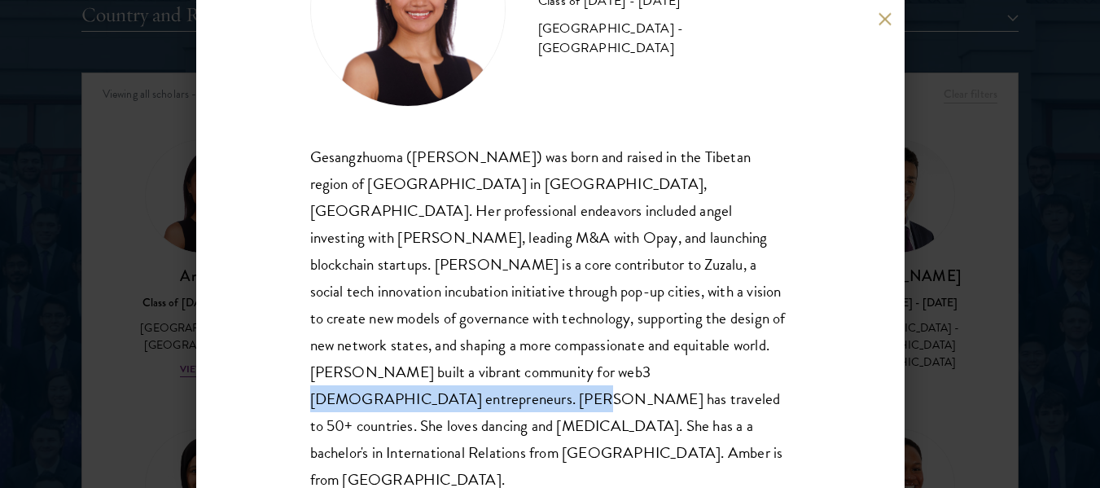
drag, startPoint x: 493, startPoint y: 365, endPoint x: 740, endPoint y: 375, distance: 247.7
click at [740, 375] on div "Gesangzhuoma (Amber) was born and raised in the Tibetan region of Shangri-La in…" at bounding box center [550, 318] width 480 height 350
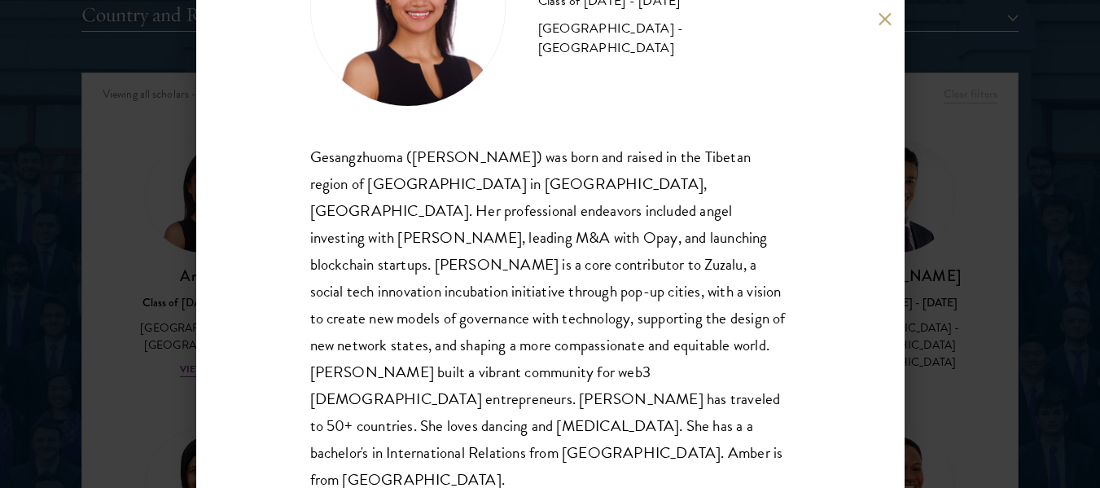
click at [960, 212] on div "Amber Class of 2025 - 2026 China - Peking University Gesangzhuoma (Amber) was b…" at bounding box center [550, 244] width 1100 height 488
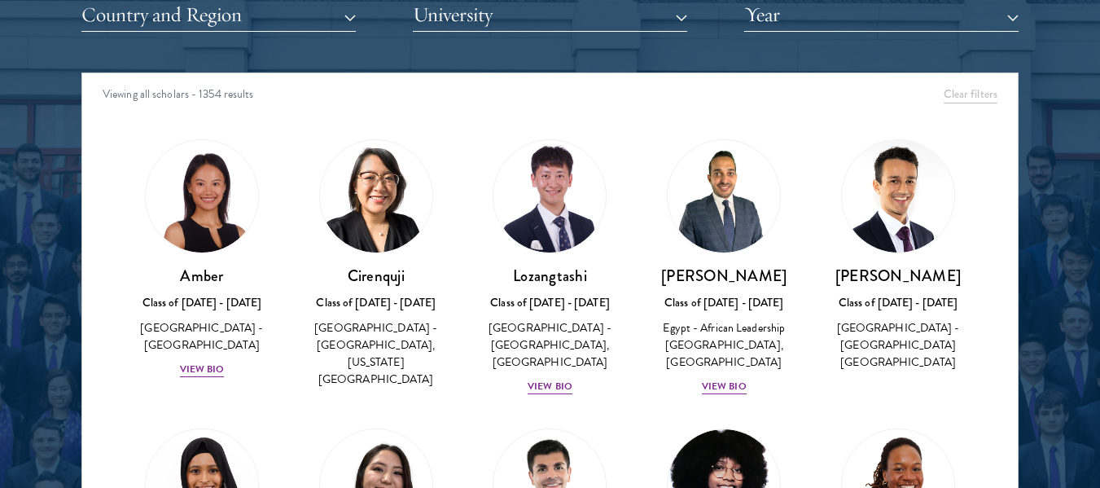
click at [875, 21] on button "Year" at bounding box center [881, 14] width 274 height 33
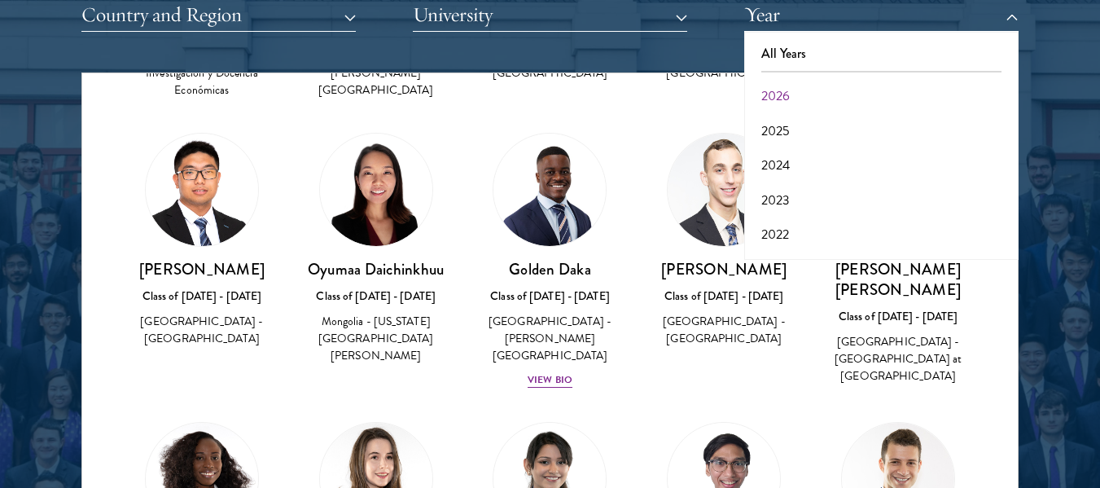
scroll to position [63849, 0]
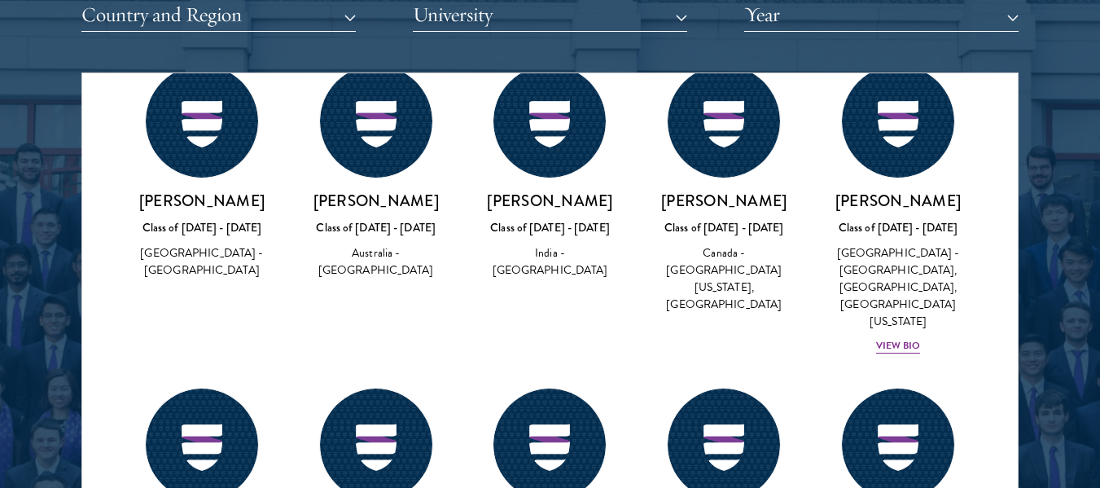
scroll to position [58802, 0]
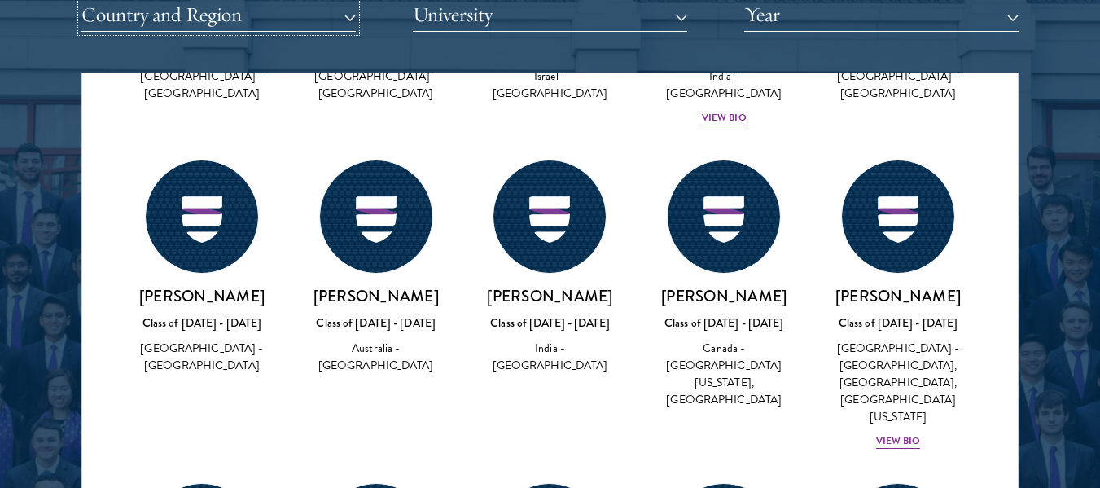
click at [129, 22] on button "Country and Region" at bounding box center [218, 14] width 274 height 33
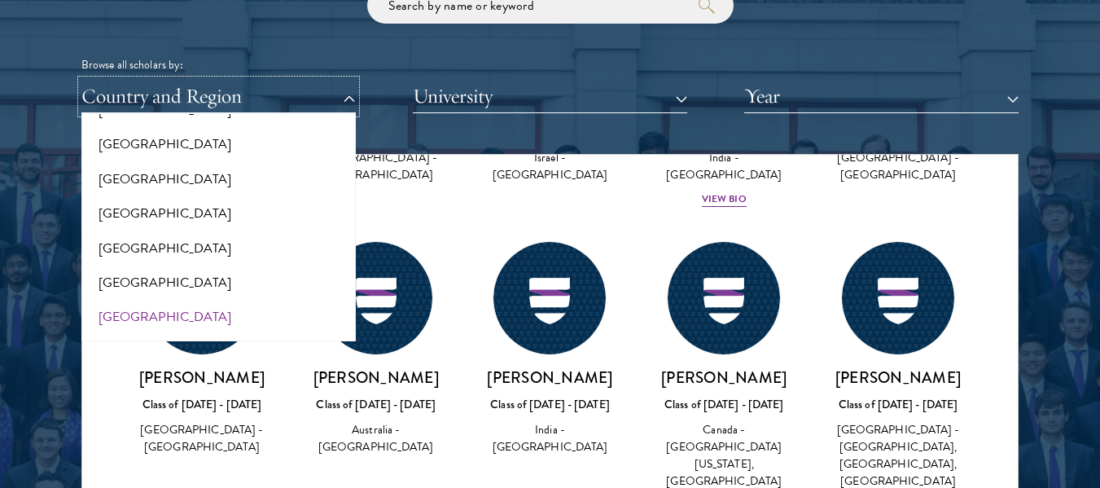
scroll to position [3332, 0]
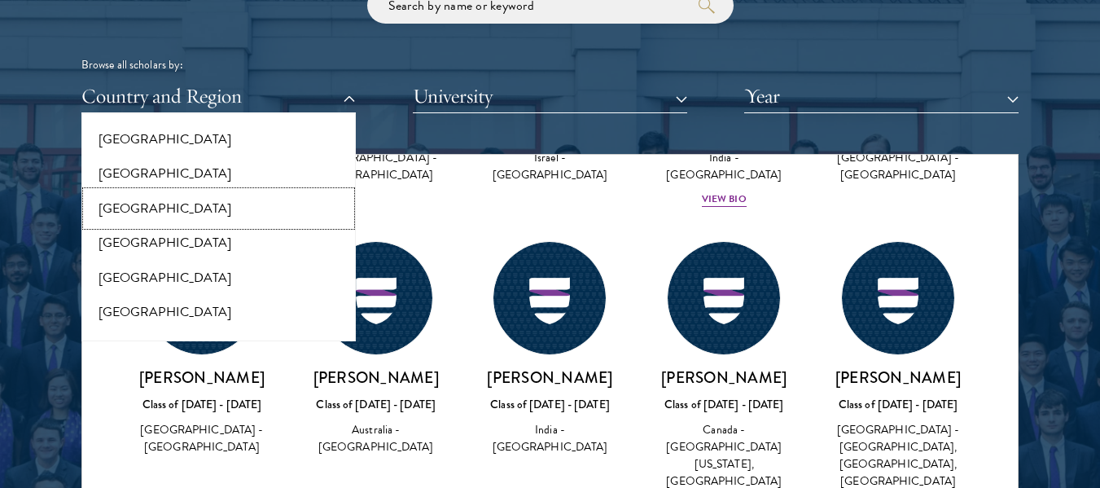
click at [124, 191] on button "[GEOGRAPHIC_DATA]" at bounding box center [218, 208] width 265 height 34
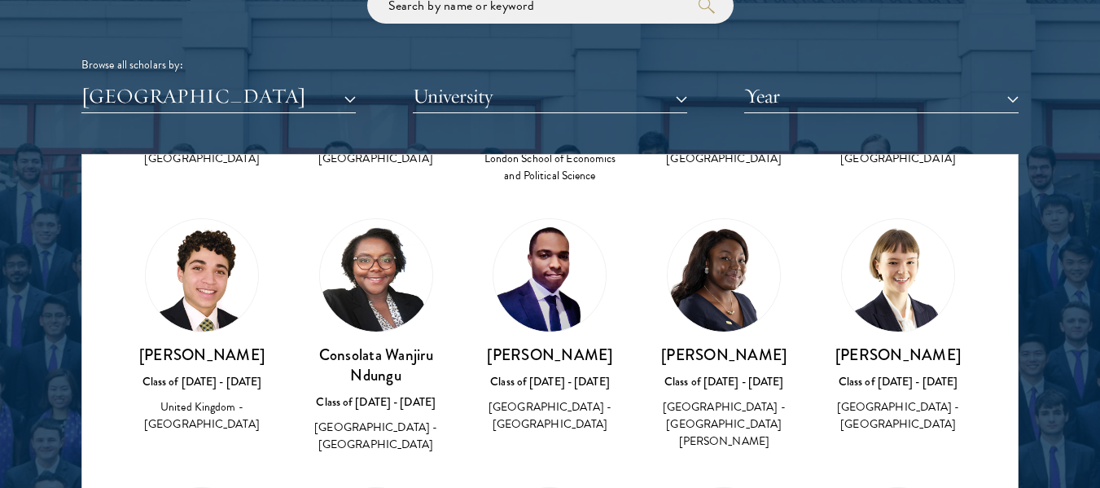
scroll to position [1710, 0]
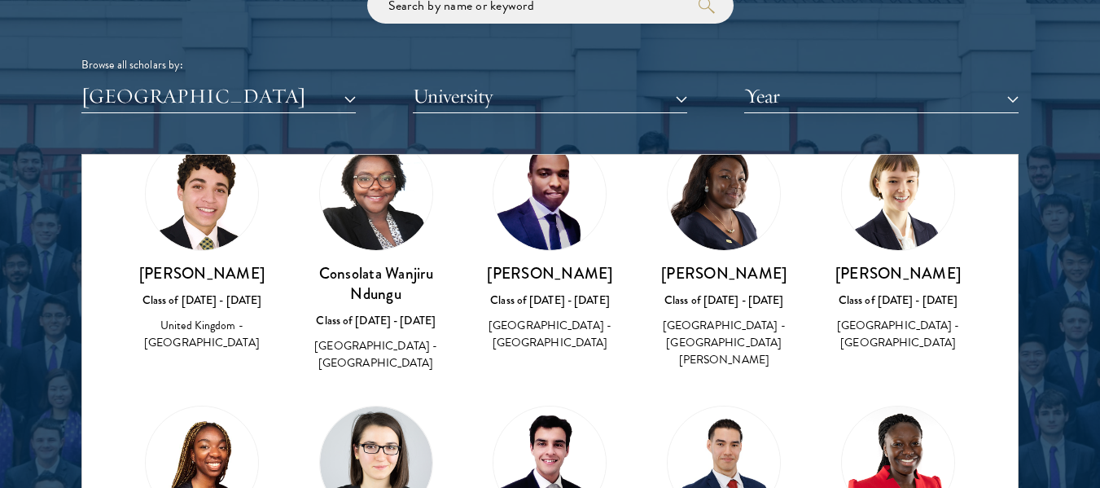
drag, startPoint x: 763, startPoint y: 360, endPoint x: 658, endPoint y: 269, distance: 138.5
click at [658, 269] on div "Dunola Oladapo Class of 2019 - 2020 United Kingdom - Royal Holloway University …" at bounding box center [724, 316] width 142 height 107
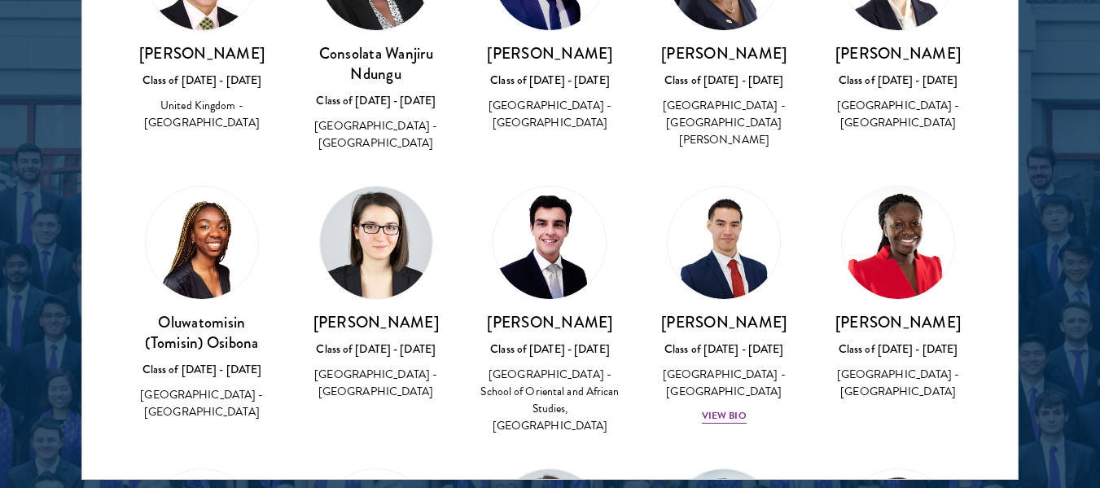
scroll to position [1685, 0]
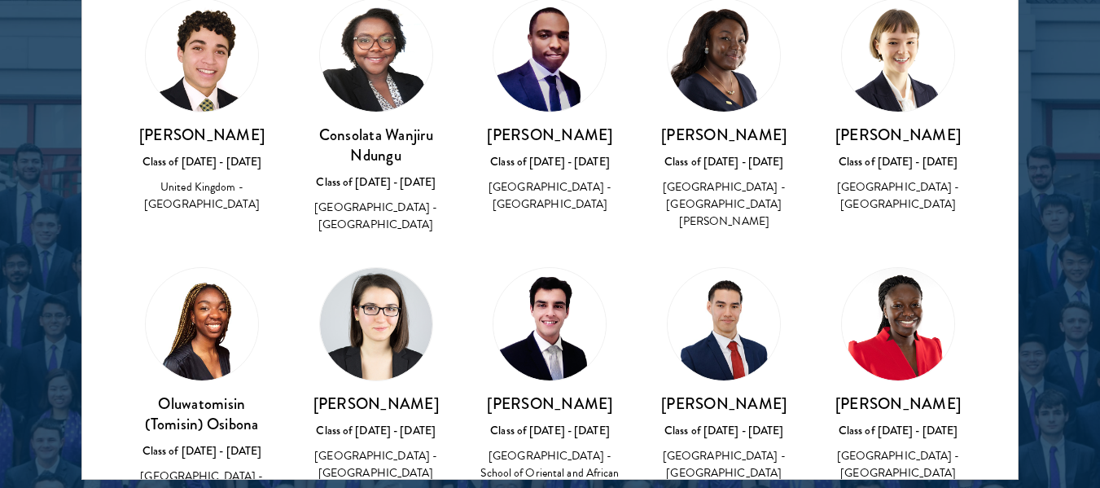
click at [614, 256] on div "Henry Rahman Class of 2021 - 2022 United Kingdom - School of Oriental and Afric…" at bounding box center [550, 392] width 174 height 282
drag, startPoint x: 752, startPoint y: 227, endPoint x: 663, endPoint y: 189, distance: 97.4
click at [663, 189] on div "United Kingdom - Royal Holloway University of London" at bounding box center [724, 203] width 142 height 51
click at [637, 220] on div "Dunola Oladapo Class of 2019 - 2020 United Kingdom - Royal Holloway University …" at bounding box center [724, 114] width 174 height 265
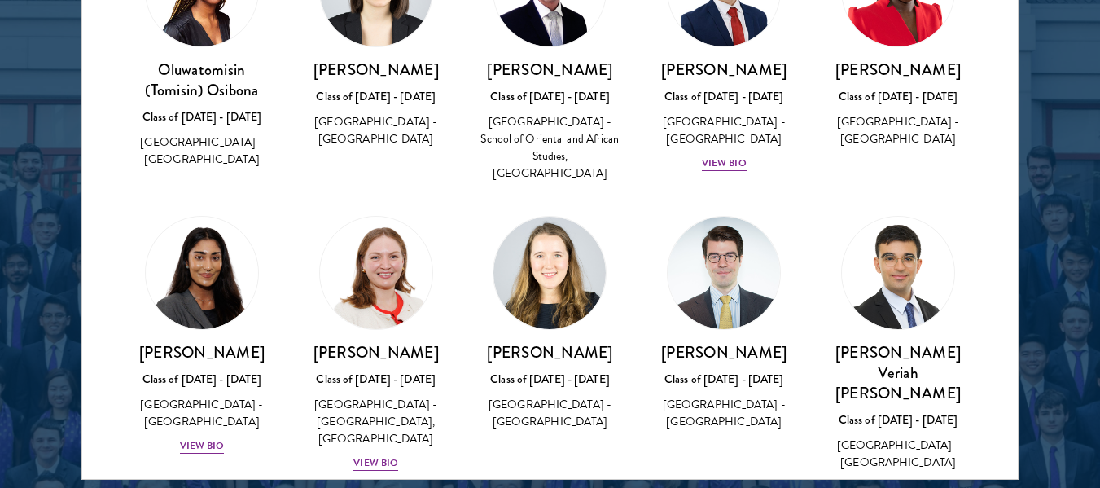
scroll to position [2174, 0]
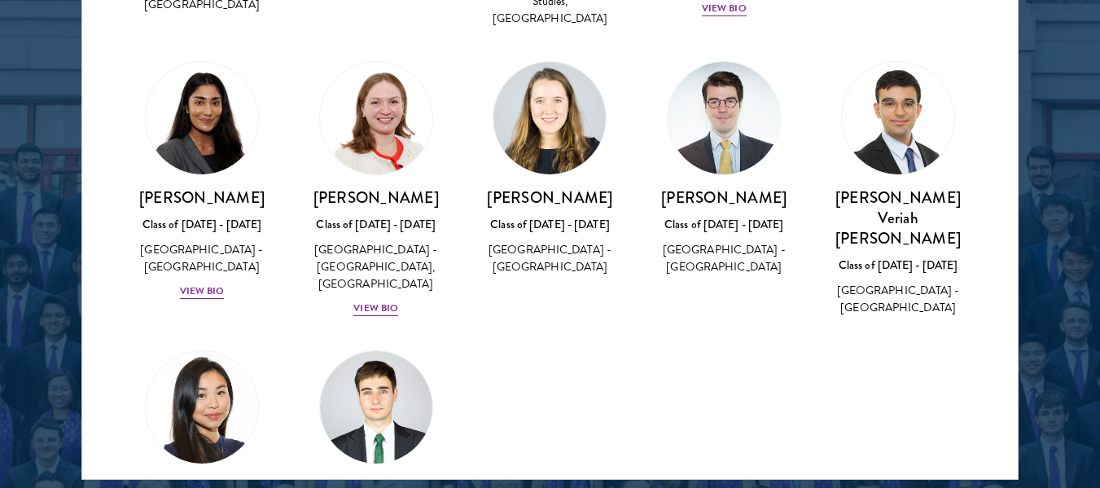
drag, startPoint x: 571, startPoint y: 262, endPoint x: 595, endPoint y: 262, distance: 24.4
click at [595, 262] on div "United Kingdom - University of Cambridge" at bounding box center [550, 258] width 142 height 34
click at [572, 245] on div "United Kingdom - University of Cambridge" at bounding box center [550, 258] width 142 height 34
drag, startPoint x: 582, startPoint y: 252, endPoint x: 562, endPoint y: 237, distance: 25.6
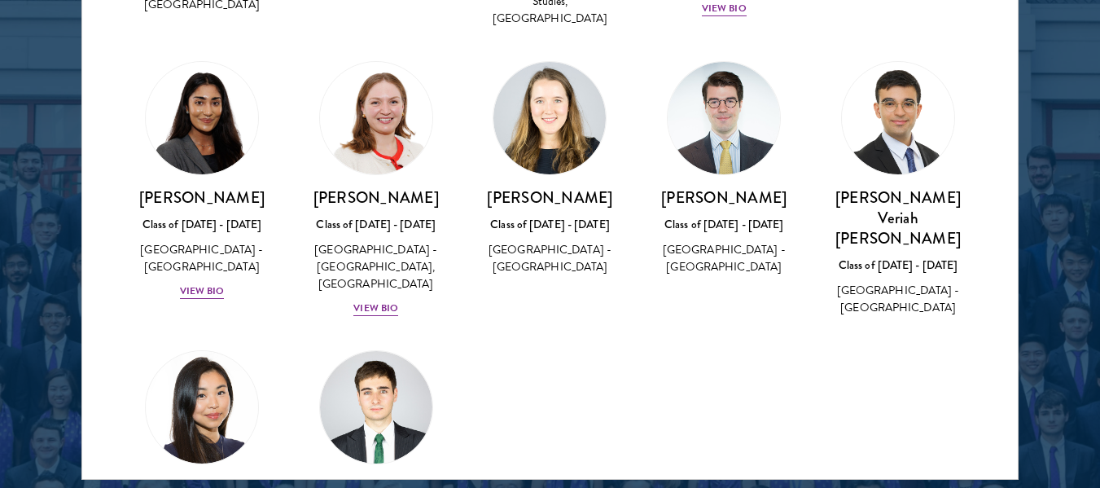
click at [562, 241] on div "United Kingdom - University of Cambridge" at bounding box center [550, 258] width 142 height 34
click at [575, 276] on div "Leyla Sudbury Class of 2016 - 2017 United Kingdom - University of Cambridge" at bounding box center [550, 169] width 174 height 248
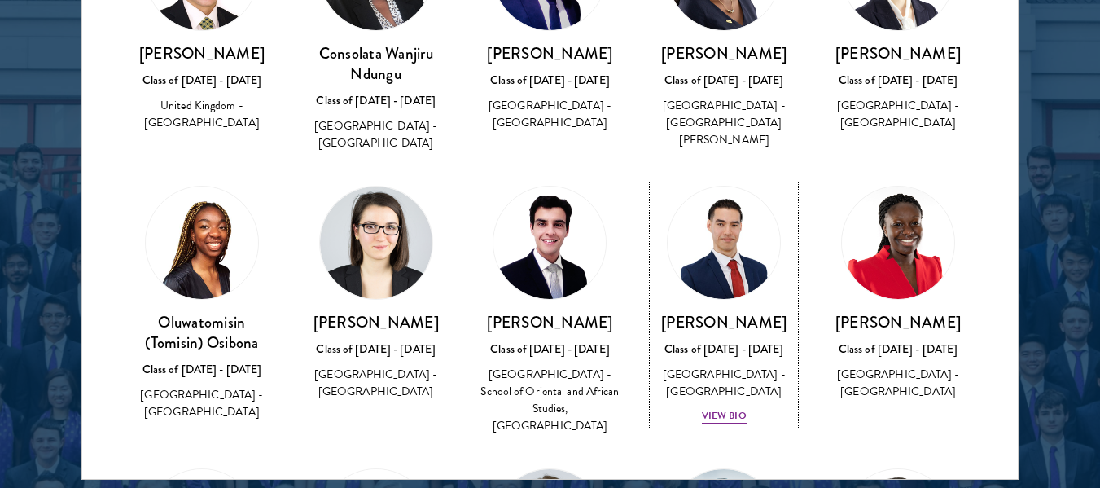
scroll to position [1685, 0]
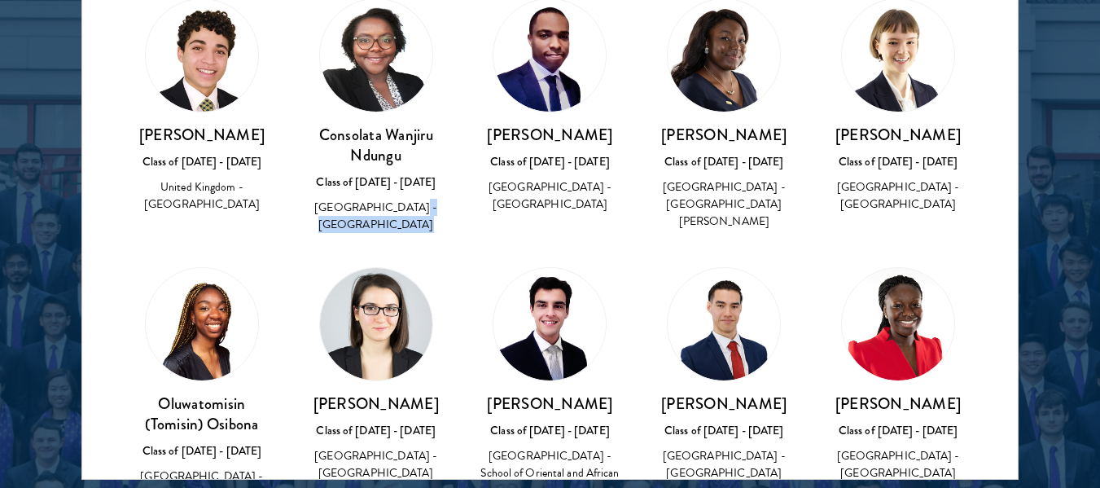
drag, startPoint x: 392, startPoint y: 203, endPoint x: 397, endPoint y: 224, distance: 21.7
click at [397, 224] on div "United Kingdom - University of Sussex" at bounding box center [376, 216] width 142 height 34
copy div "University of Sussex"
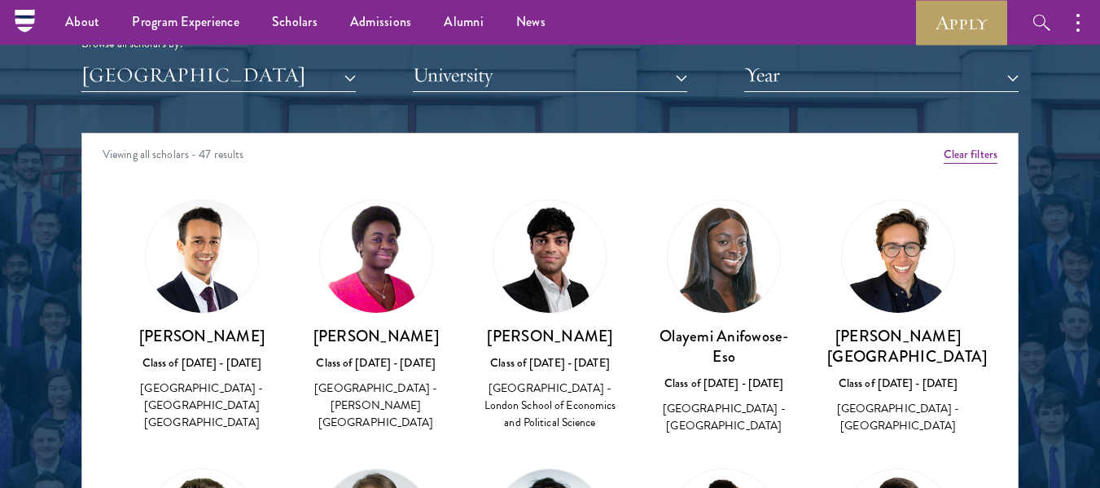
scroll to position [1974, 0]
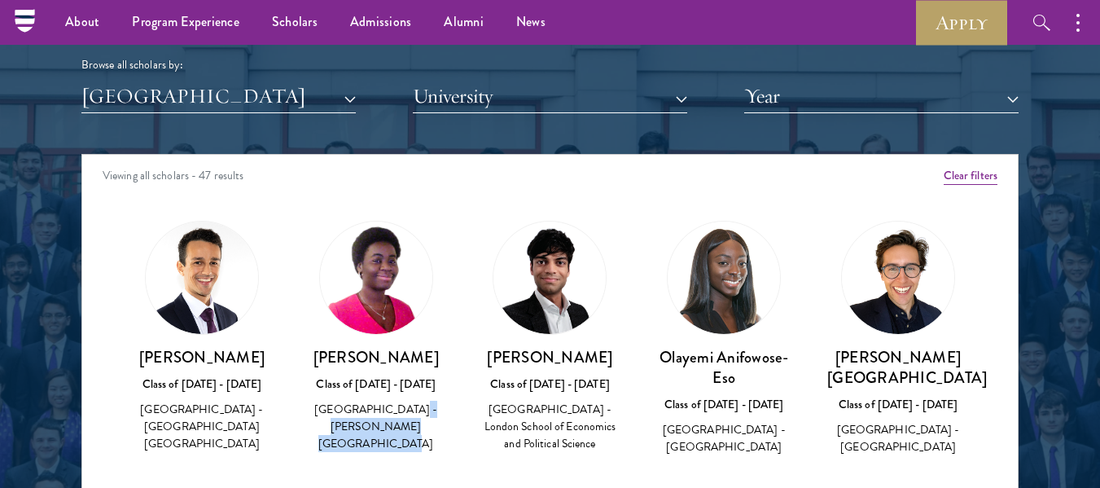
drag, startPoint x: 402, startPoint y: 414, endPoint x: 440, endPoint y: 426, distance: 39.9
click at [440, 426] on div "United Kingdom - Queen Mary University of London" at bounding box center [376, 426] width 142 height 51
copy div "Queen Mary University of London"
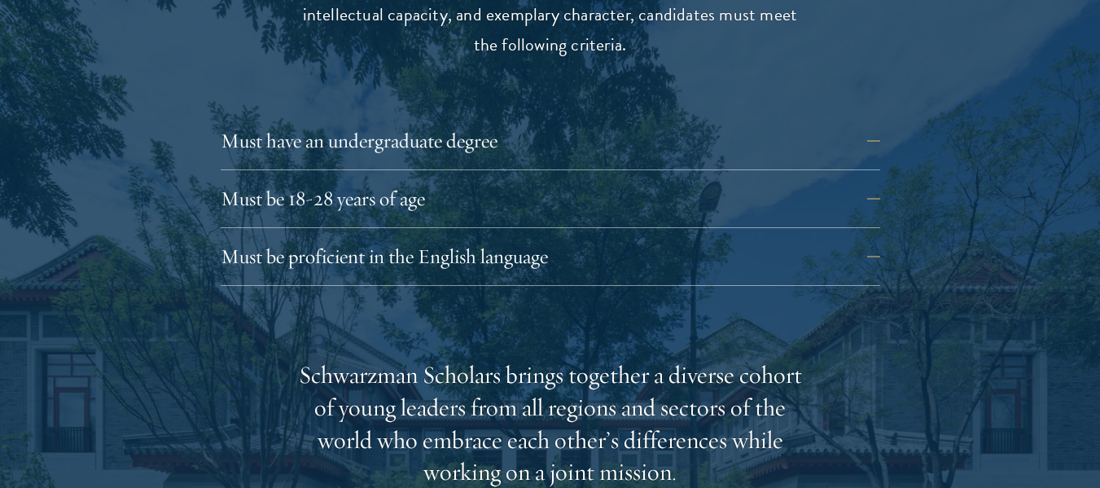
scroll to position [2266, 0]
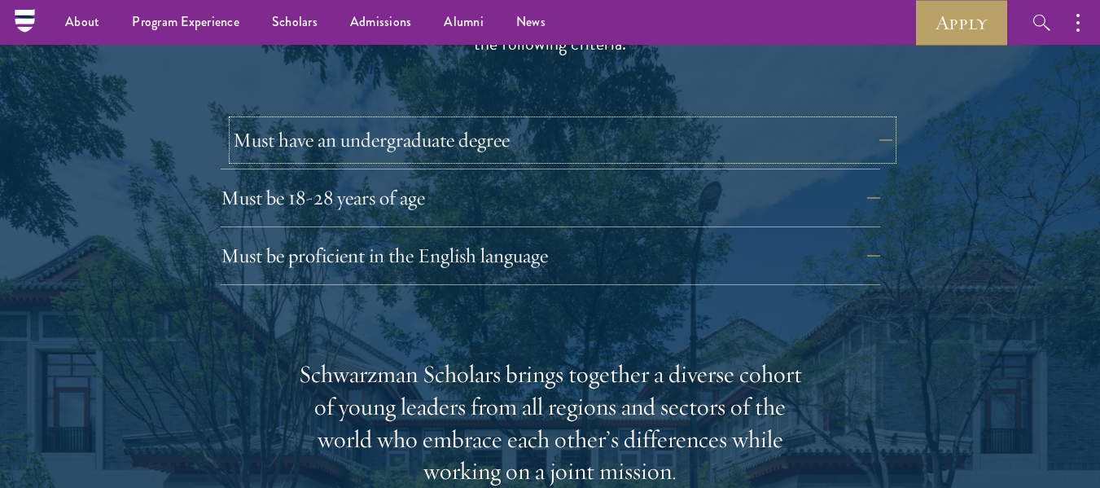
click at [508, 120] on button "Must have an undergraduate degree" at bounding box center [562, 139] width 659 height 39
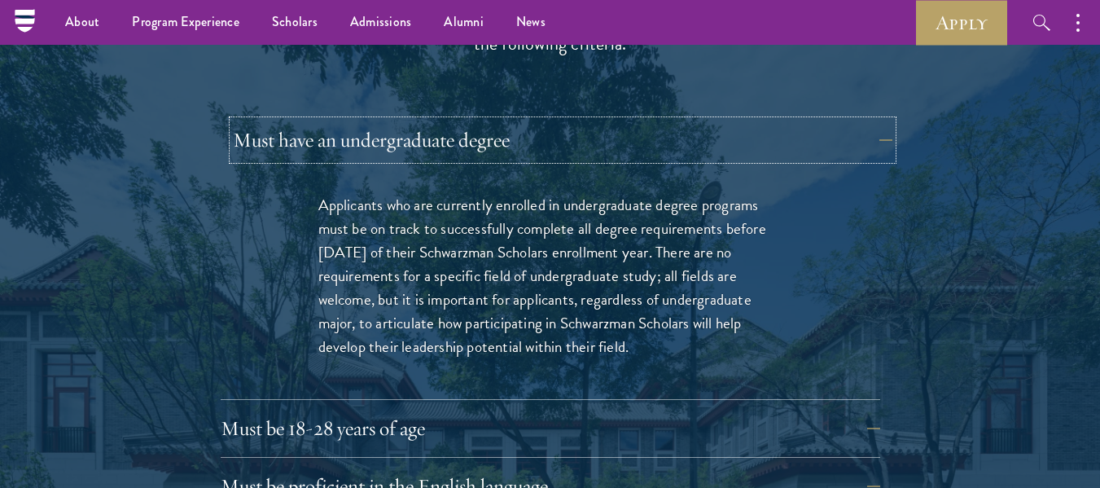
click at [508, 120] on button "Must have an undergraduate degree" at bounding box center [562, 139] width 659 height 39
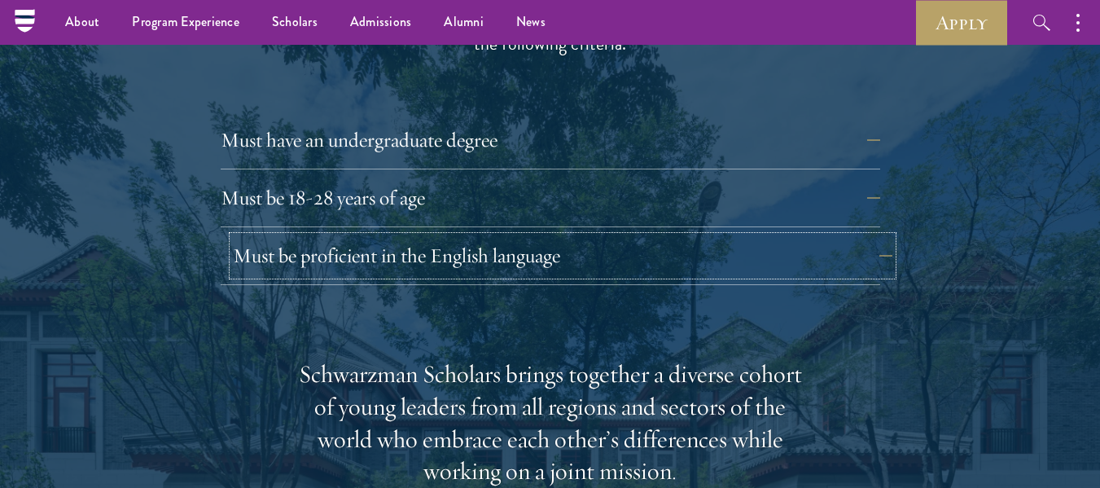
click at [484, 236] on button "Must be proficient in the English language" at bounding box center [562, 255] width 659 height 39
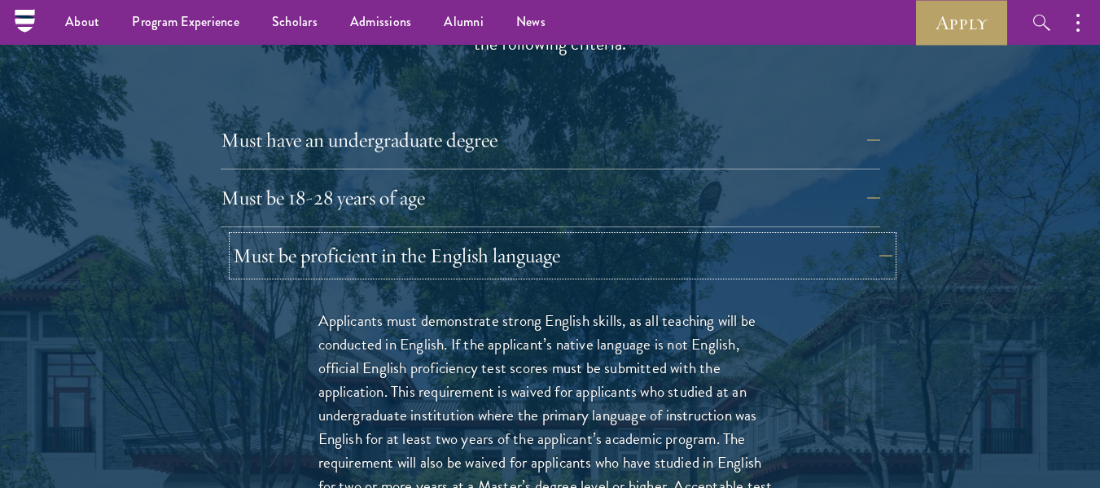
click at [484, 236] on button "Must be proficient in the English language" at bounding box center [562, 255] width 659 height 39
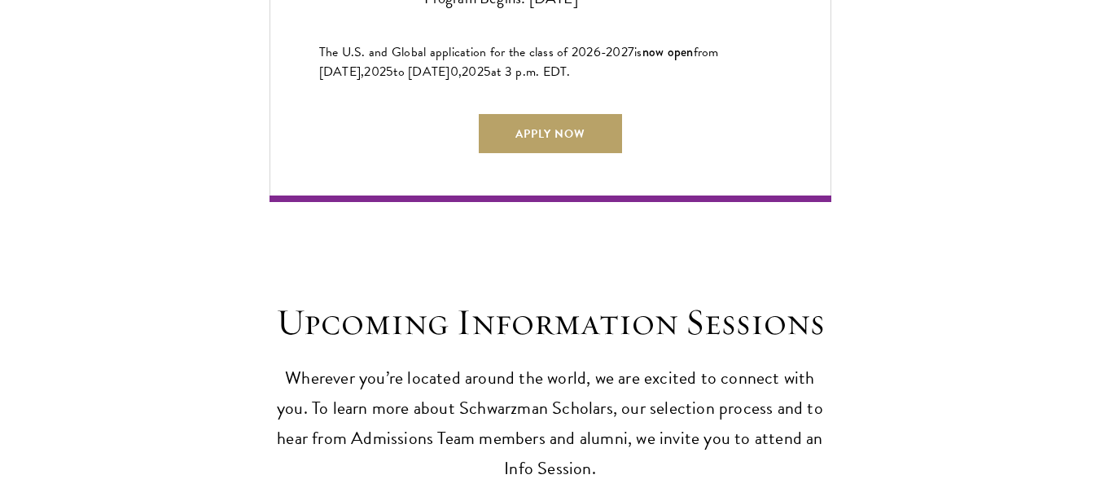
scroll to position [4219, 0]
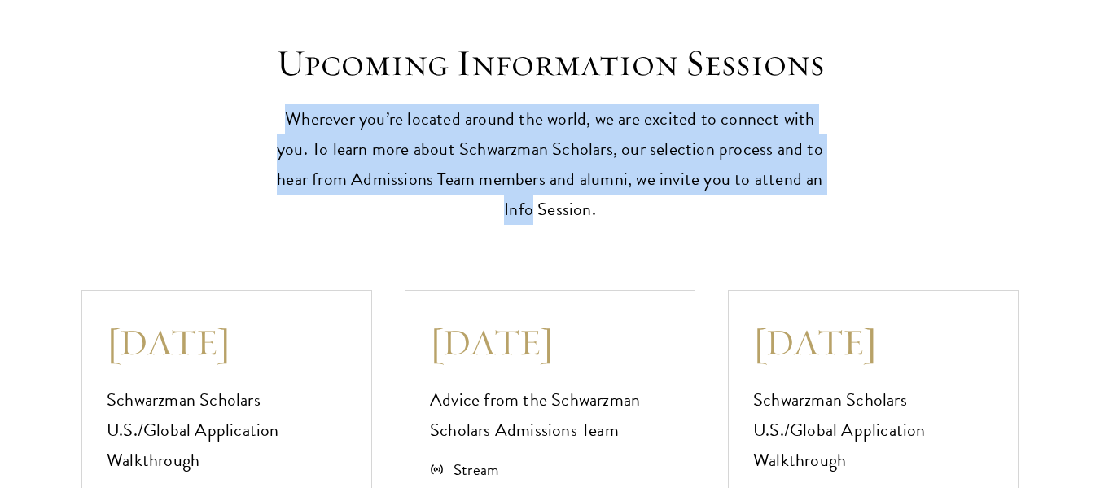
drag, startPoint x: 257, startPoint y: 82, endPoint x: 824, endPoint y: 181, distance: 575.1
click at [824, 181] on div "Upcoming Information Sessions Wherever you’re located around the world, we are …" at bounding box center [549, 133] width 937 height 184
click at [829, 164] on p "Wherever you’re located around the world, we are excited to connect with you. T…" at bounding box center [550, 164] width 562 height 120
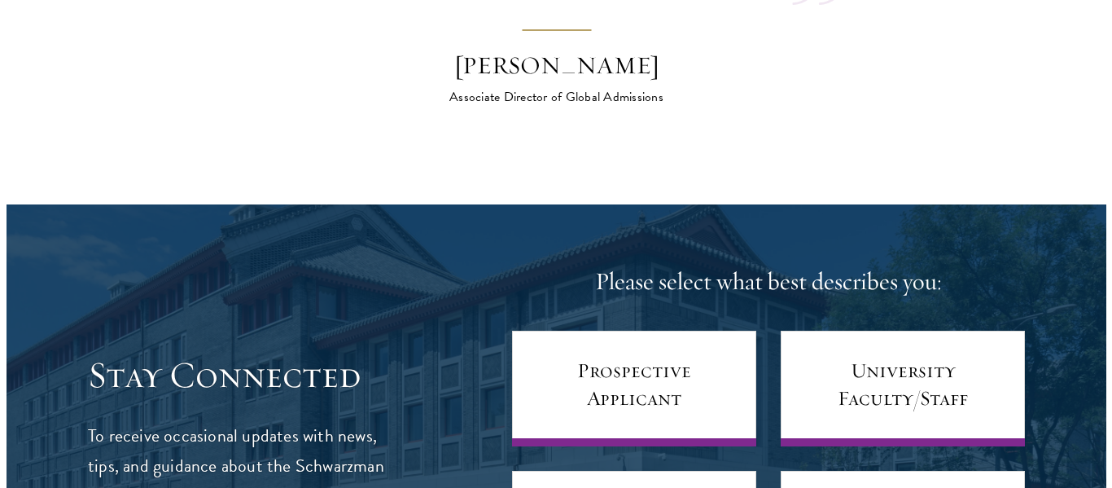
scroll to position [6825, 0]
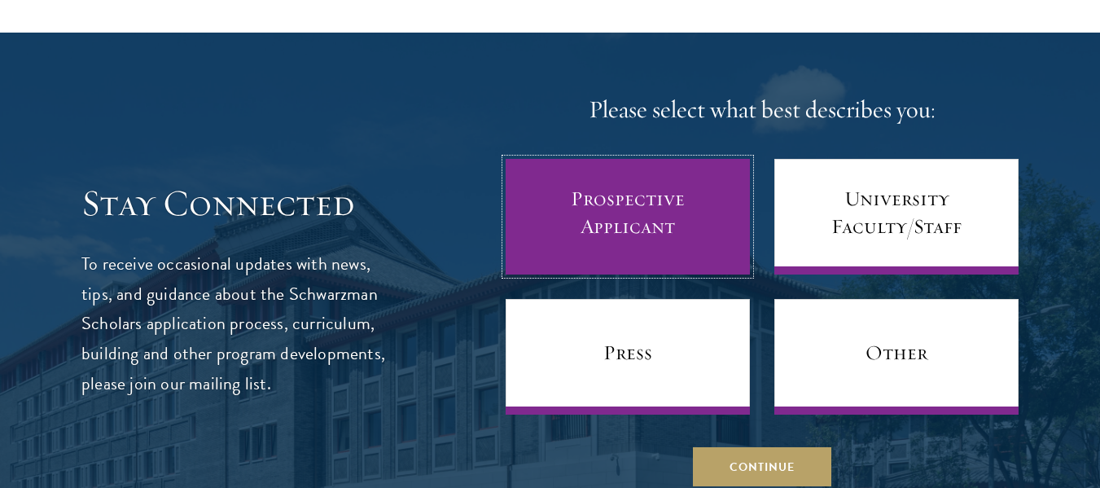
click at [550, 159] on link "Prospective Applicant" at bounding box center [628, 217] width 244 height 116
click at [620, 183] on link "Prospective Applicant" at bounding box center [628, 217] width 244 height 116
click at [610, 159] on link "Prospective Applicant" at bounding box center [628, 217] width 244 height 116
click at [619, 177] on link "Prospective Applicant" at bounding box center [628, 217] width 244 height 116
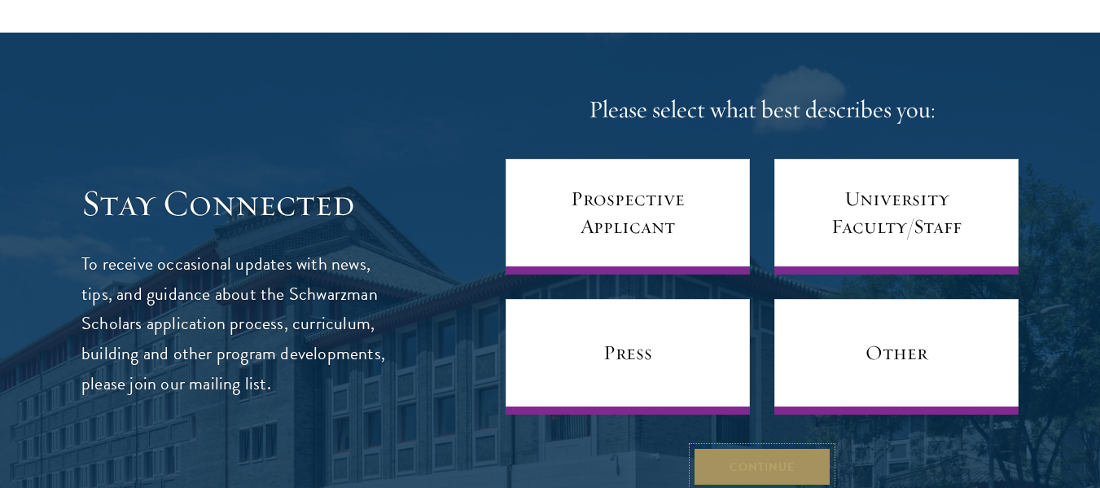
click at [777, 447] on button "Continue" at bounding box center [762, 466] width 138 height 39
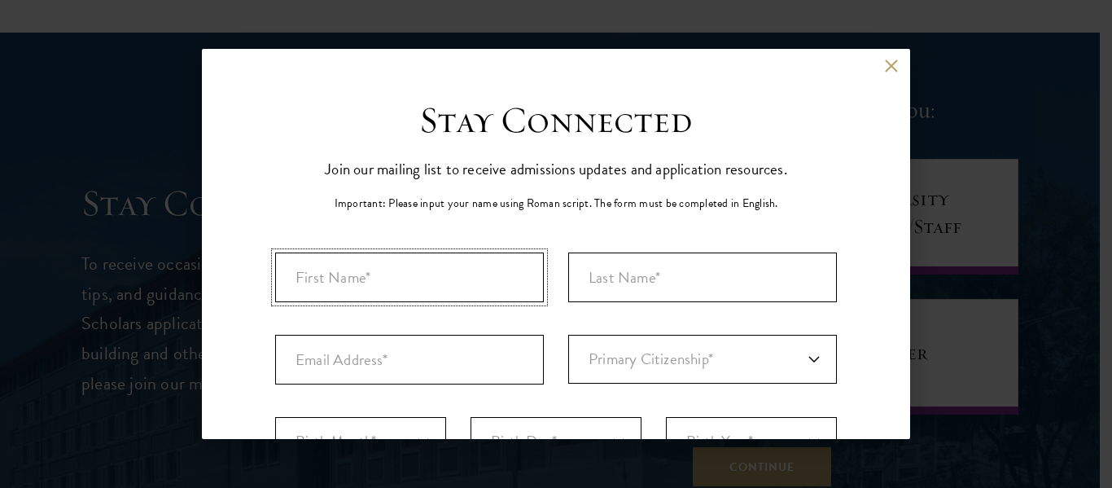
click at [466, 286] on input "First Name*" at bounding box center [409, 277] width 269 height 50
type input "Mariana"
type input "marianabciolfi@hotmail.com"
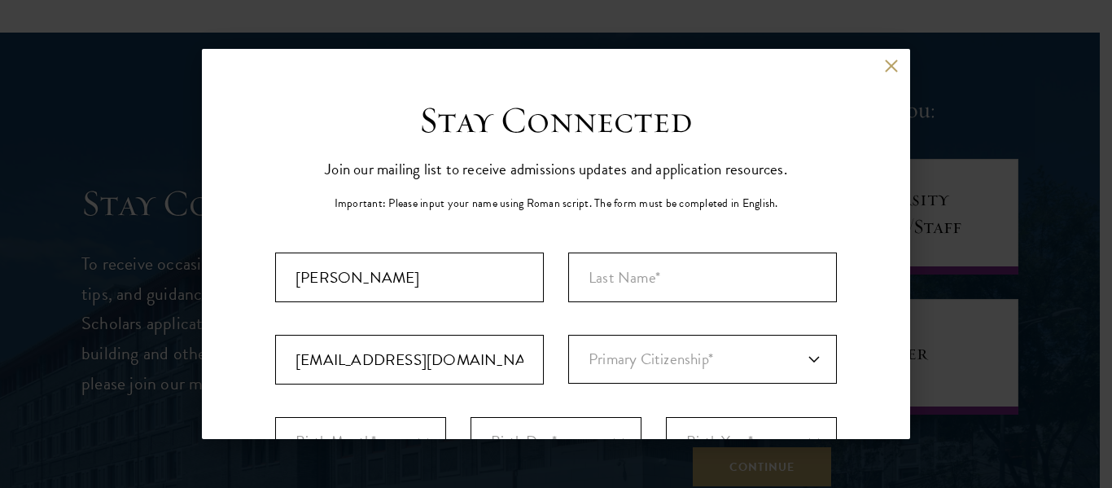
select select "GB"
type input "London"
select select
click at [728, 265] on input "Last Name (Family Name)*" at bounding box center [702, 277] width 269 height 50
type input "Ciolfi"
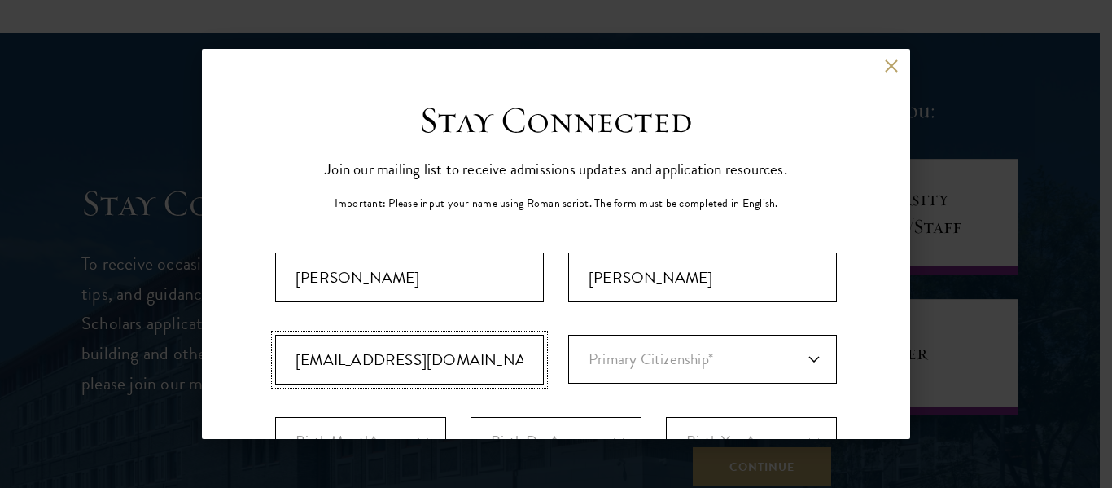
drag, startPoint x: 494, startPoint y: 357, endPoint x: 388, endPoint y: 359, distance: 106.7
click at [388, 359] on input "marianabciolfi@hotmail.com" at bounding box center [409, 360] width 269 height 50
type input "marianabciolfi3@gmail.com"
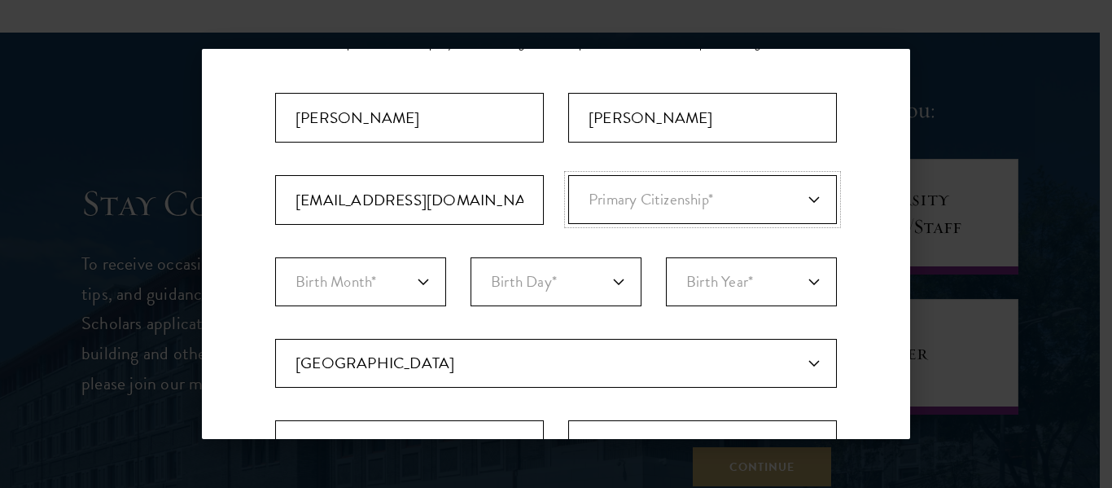
scroll to position [163, 0]
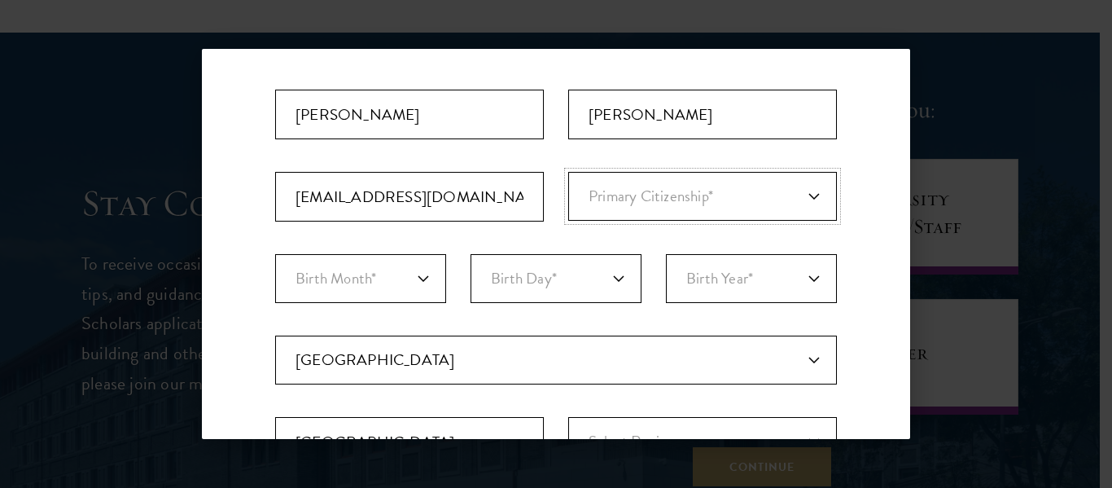
click at [668, 186] on select "Primary Citizenship* Afghanistan Aland Islands Albania Algeria Andorra Angola A…" at bounding box center [702, 196] width 269 height 49
select select "BR"
click at [568, 172] on select "Primary Citizenship* Afghanistan Aland Islands Albania Algeria Andorra Angola A…" at bounding box center [702, 196] width 269 height 49
click at [313, 278] on select "Birth Month* January February March April May June July August September Octobe…" at bounding box center [360, 278] width 171 height 49
select select "05"
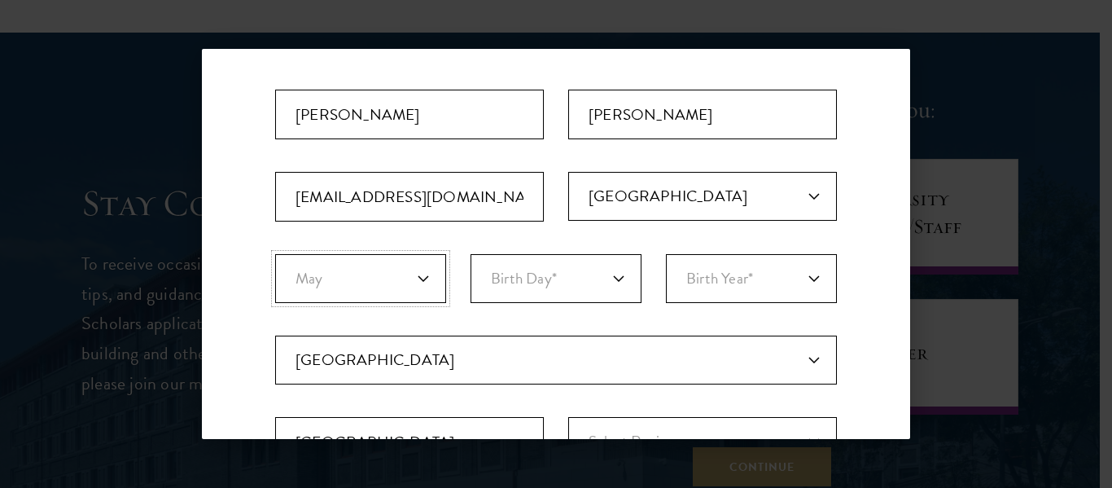
click at [275, 254] on select "Birth Month* January February March April May June July August September Octobe…" at bounding box center [360, 278] width 171 height 49
click at [568, 278] on select "Birth Day* 1 2 3 4 5 6 7 8 9 10 11 12 13 14 15 16 17 18 19 20 21 22 23 24 25 26…" at bounding box center [556, 278] width 171 height 49
select select "17"
click at [471, 254] on select "Birth Day* 1 2 3 4 5 6 7 8 9 10 11 12 13 14 15 16 17 18 19 20 21 22 23 24 25 26…" at bounding box center [556, 278] width 171 height 49
click at [744, 279] on select "Birth Year* 2025 2024 2023 2022 2021 2020 2019 2018 2017 2016 2015 2014 2013 20…" at bounding box center [751, 278] width 171 height 49
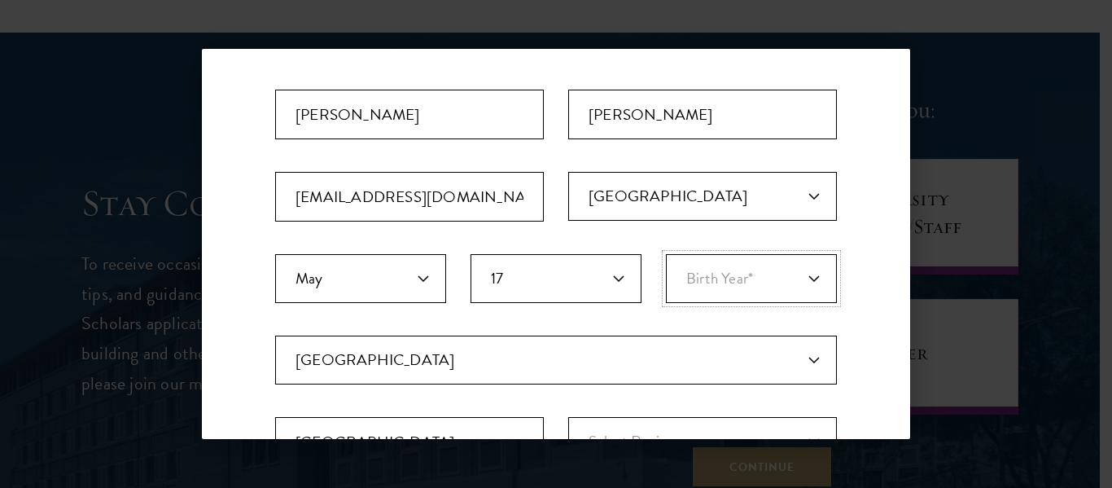
select select "1999"
click at [666, 254] on select "Birth Year* 2025 2024 2023 2022 2021 2020 2019 2018 2017 2016 2015 2014 2013 20…" at bounding box center [751, 278] width 171 height 49
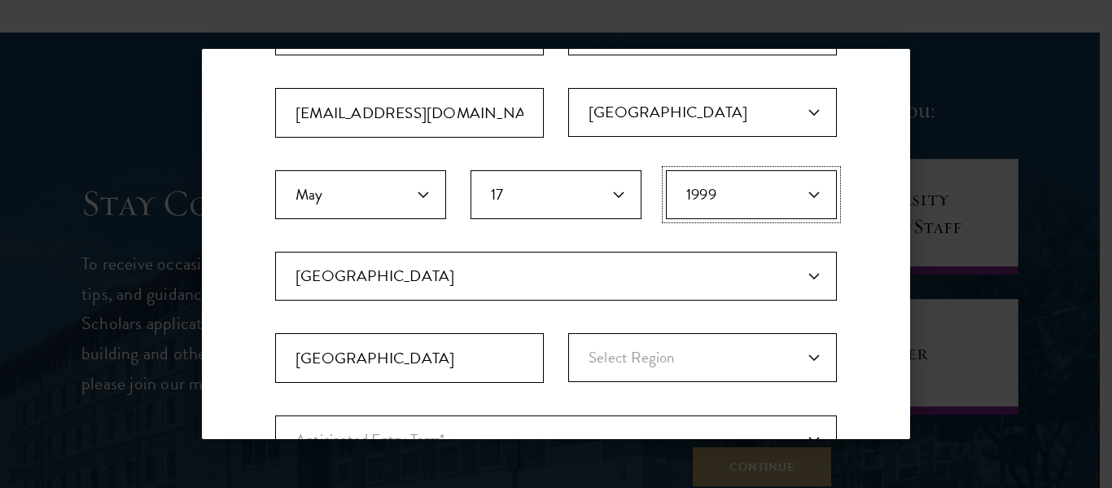
scroll to position [326, 0]
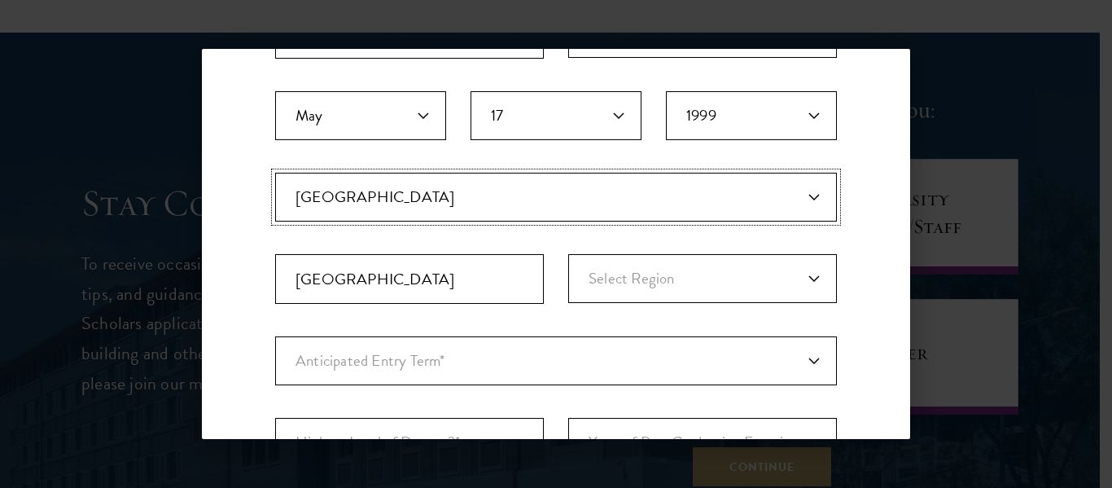
drag, startPoint x: 382, startPoint y: 201, endPoint x: 334, endPoint y: 200, distance: 48.0
click at [334, 200] on select "Current Country Afghanistan Aland Islands Albania Algeria Andorra Angola Anguil…" at bounding box center [556, 197] width 562 height 49
click at [342, 207] on select "Current Country Afghanistan Aland Islands Albania Algeria Andorra Angola Anguil…" at bounding box center [556, 197] width 562 height 49
select select "UK"
click at [275, 173] on select "Current Country Afghanistan Aland Islands Albania Algeria Andorra Angola Anguil…" at bounding box center [556, 197] width 562 height 49
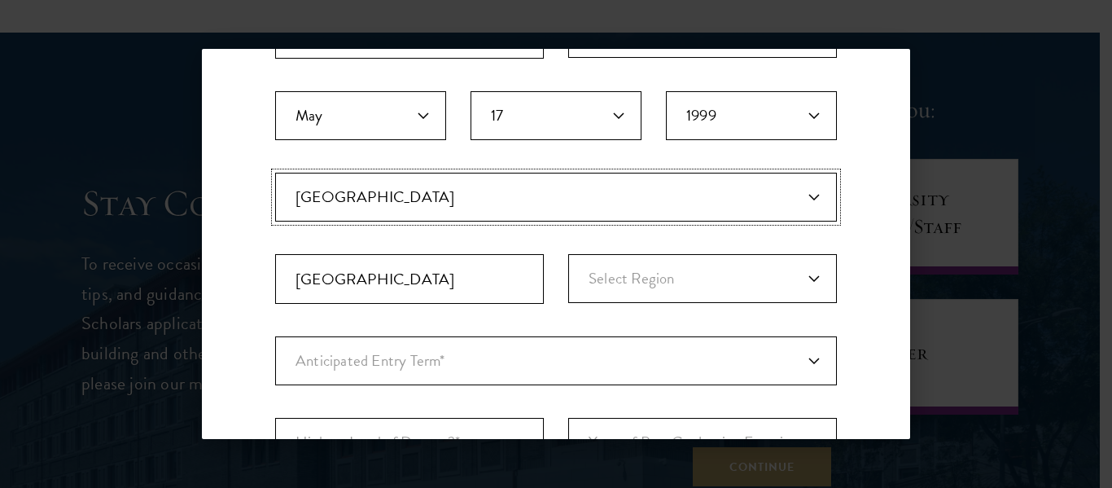
select select
click at [507, 323] on fieldset "Country Current Country Afghanistan Aland Islands Albania Algeria Andorra Angol…" at bounding box center [556, 255] width 562 height 164
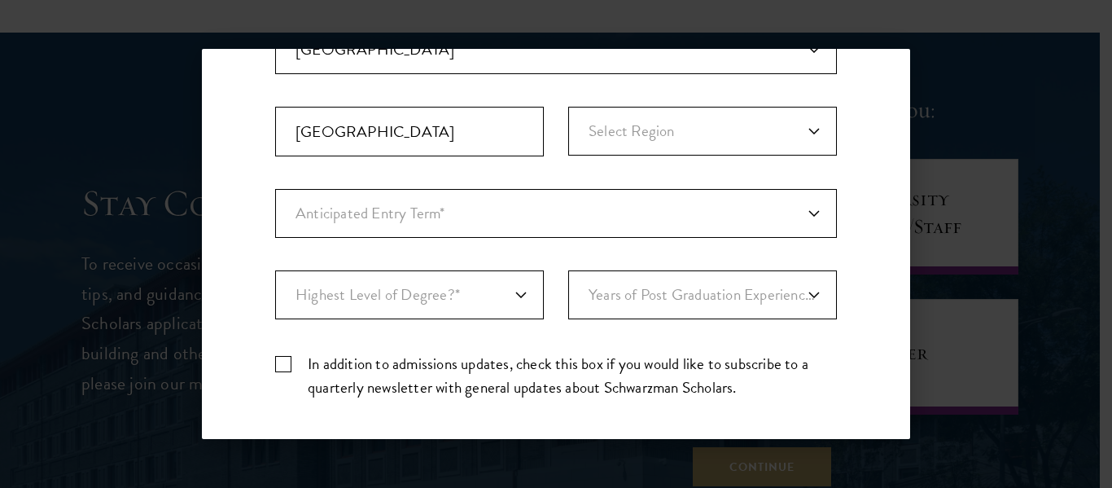
scroll to position [488, 0]
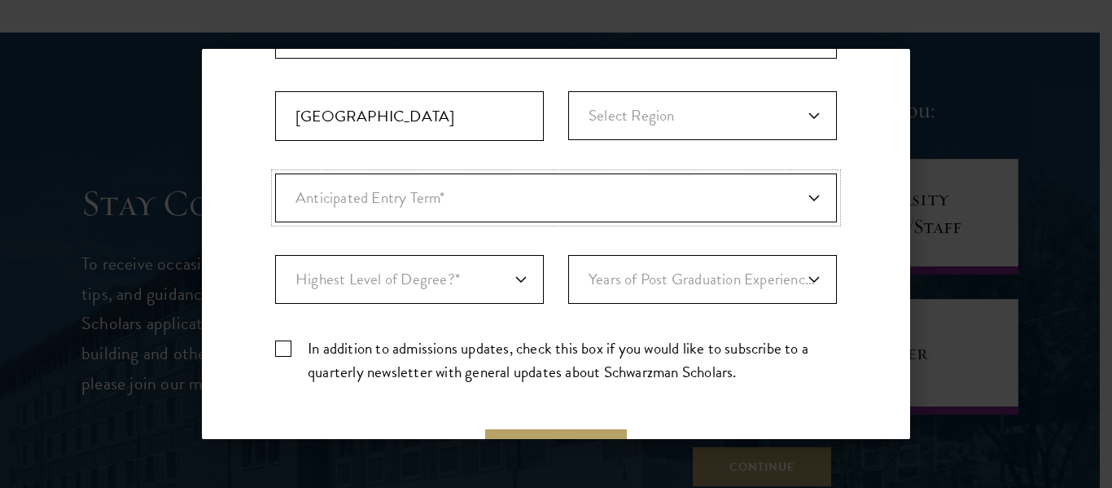
click at [607, 197] on select "Anticipated Entry Term* August 2026 (Application opens April 2025) Just Explori…" at bounding box center [556, 197] width 562 height 49
select select "a6790467-ebe7-4045-a56a-66c1cae98076"
click at [275, 173] on select "Anticipated Entry Term* August 2026 (Application opens April 2025) Just Explori…" at bounding box center [556, 197] width 562 height 49
click at [513, 270] on select "Highest Level of Degree?* PHD Bachelor's Master's Current Undergraduate Student" at bounding box center [409, 279] width 269 height 49
select select "baef124f-e103-44b1-8ca6-5d0669438e44"
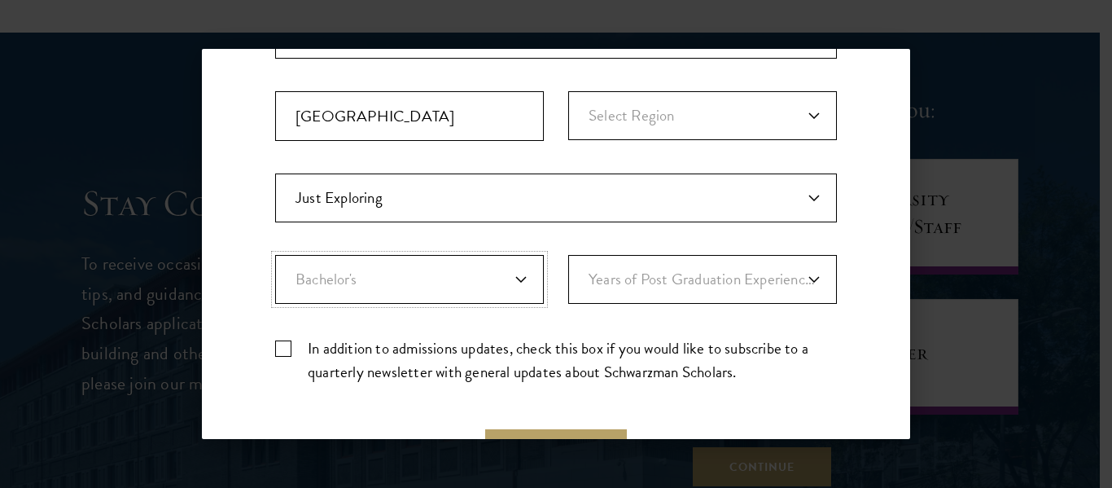
click at [275, 255] on select "Highest Level of Degree?* PHD Bachelor's Master's Current Undergraduate Student" at bounding box center [409, 279] width 269 height 49
click at [642, 285] on select "Years of Post Graduation Experience?* 1 2 3 4 5 6 7 8 9 10" at bounding box center [702, 279] width 269 height 49
drag, startPoint x: 580, startPoint y: 313, endPoint x: 570, endPoint y: 322, distance: 12.7
click at [580, 313] on div "Important: The form must be completed in English. Mariana Ciolfi marianabciolfi…" at bounding box center [556, 80] width 562 height 633
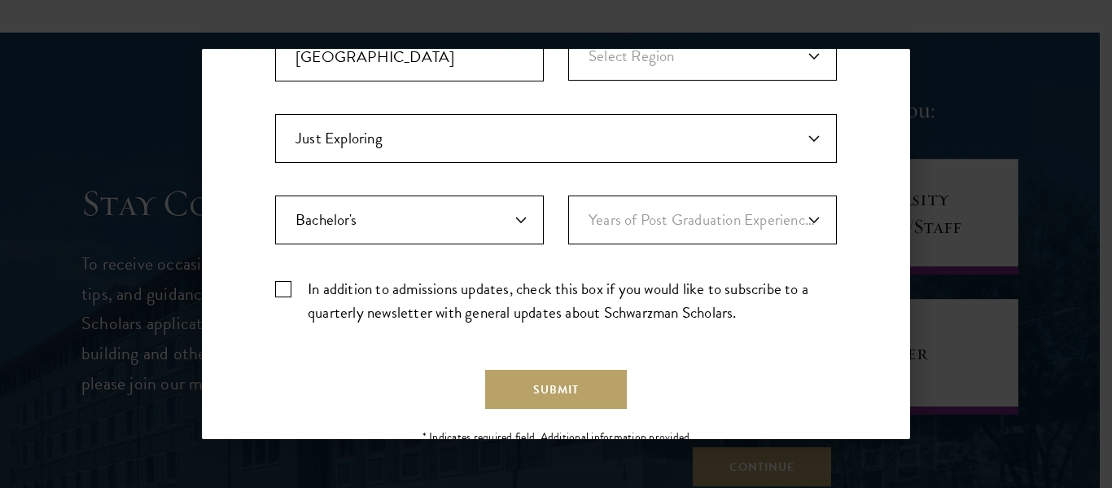
scroll to position [620, 0]
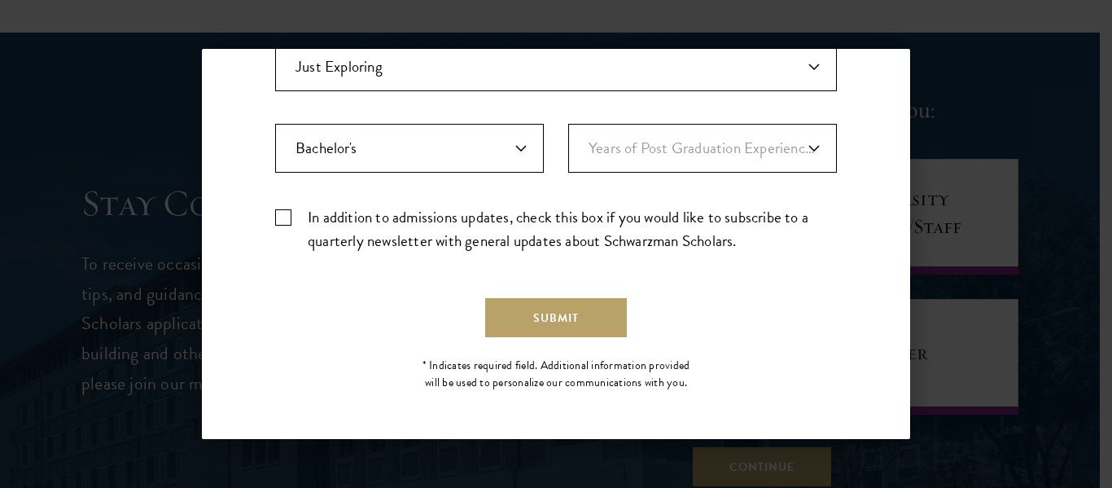
click at [290, 217] on label "In addition to admissions updates, check this box if you would like to subscrib…" at bounding box center [556, 228] width 562 height 47
click at [290, 216] on input "In addition to admissions updates, check this box if you would like to subscrib…" at bounding box center [556, 210] width 562 height 11
checkbox input "true"
click at [557, 326] on button "Submit" at bounding box center [556, 317] width 142 height 39
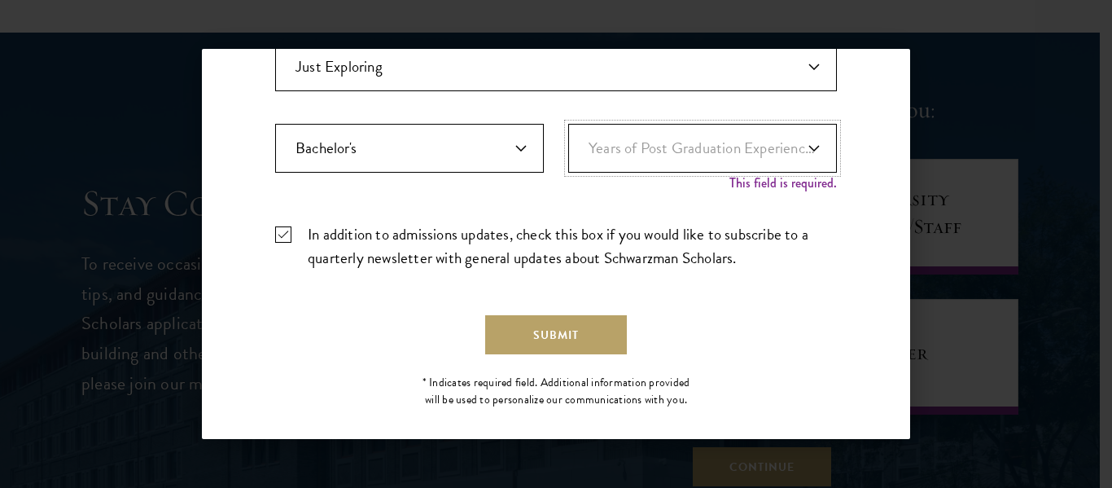
click at [706, 151] on select "Years of Post Graduation Experience?* 1 2 3 4 5 6 7 8 9 10" at bounding box center [702, 148] width 269 height 49
select select "1"
click at [568, 124] on select "Years of Post Graduation Experience?* 1 2 3 4 5 6 7 8 9 10" at bounding box center [702, 148] width 269 height 49
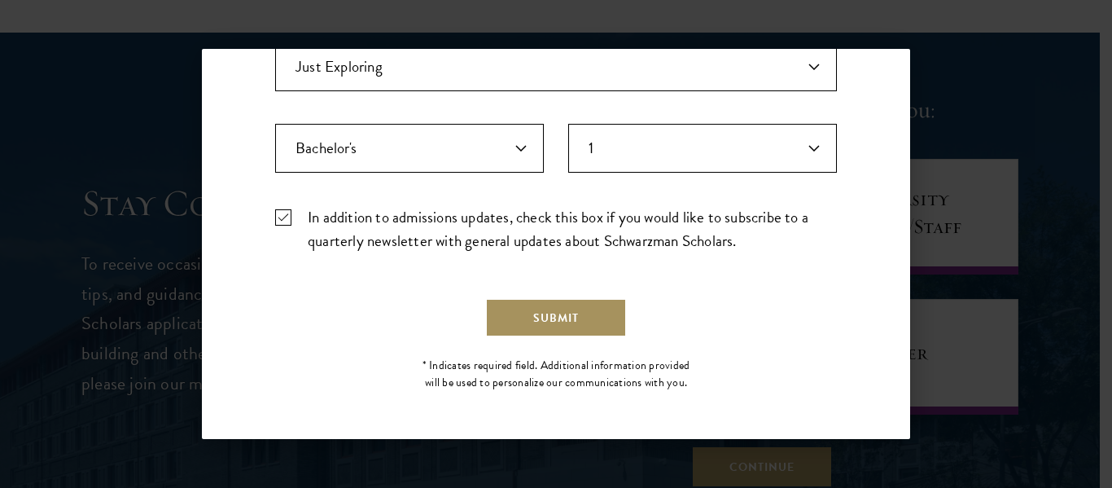
click at [577, 304] on button "Submit" at bounding box center [556, 317] width 142 height 39
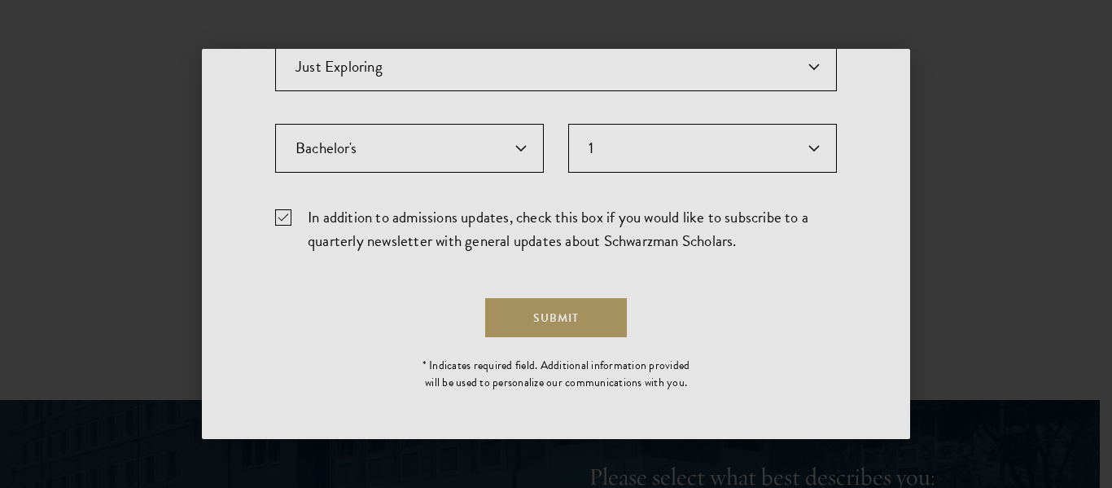
scroll to position [0, 0]
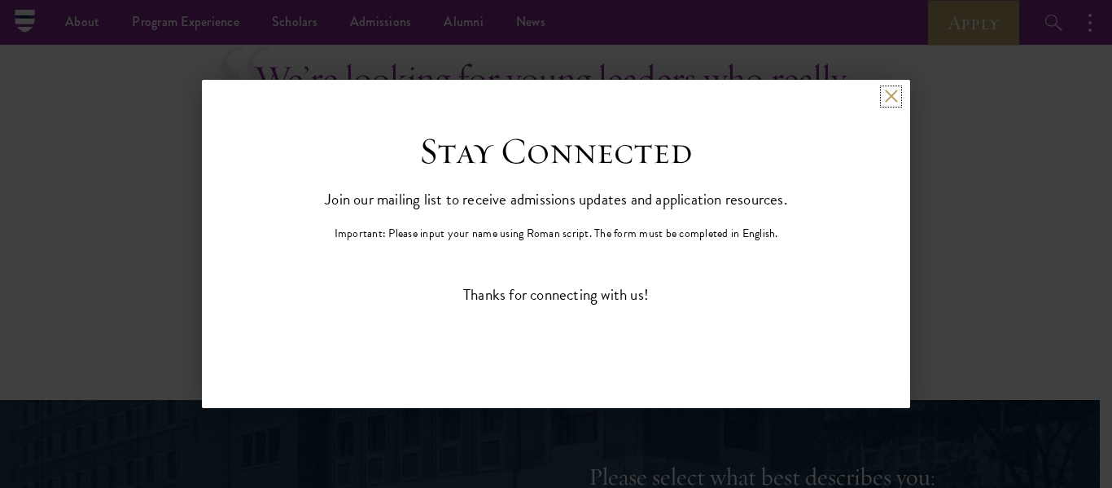
click at [891, 91] on button at bounding box center [891, 97] width 14 height 14
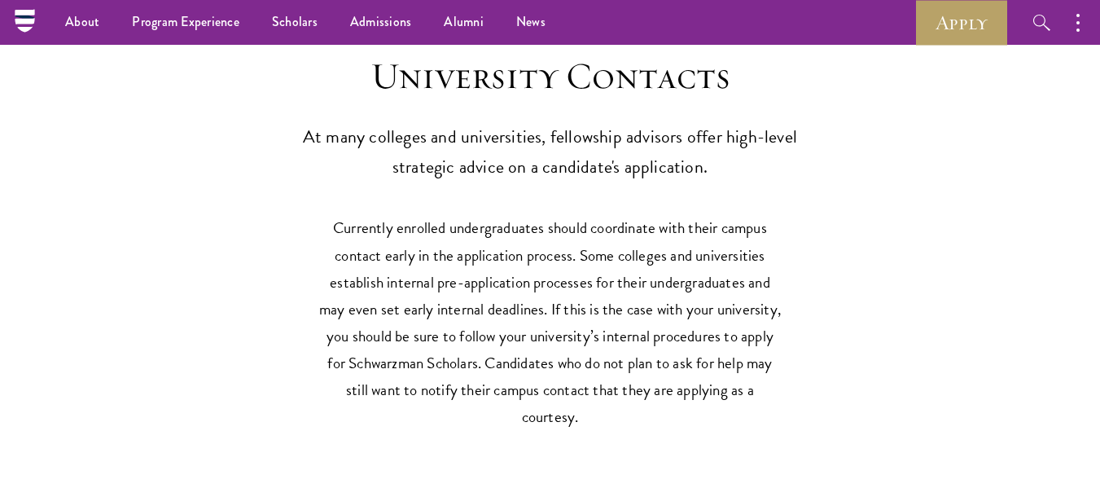
scroll to position [7334, 0]
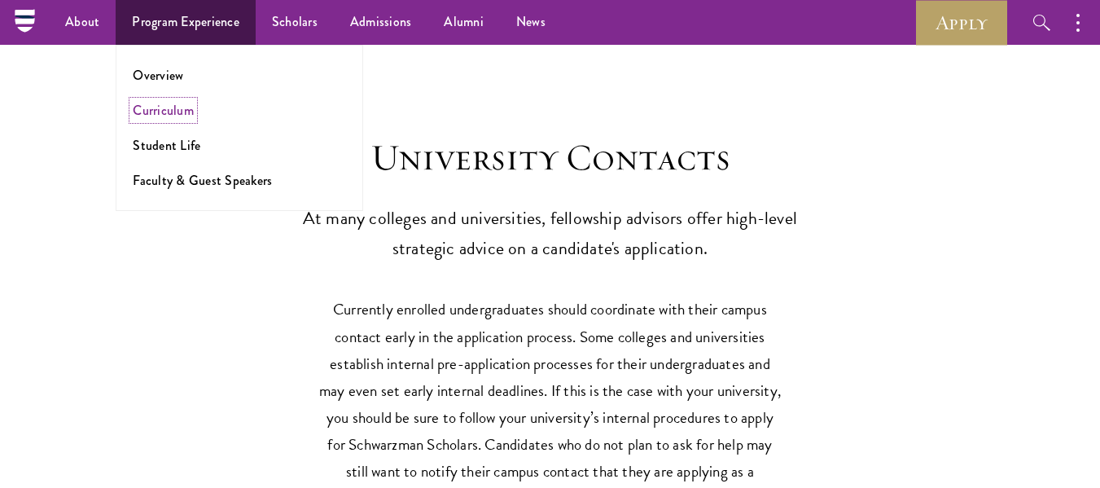
click at [158, 112] on link "Curriculum" at bounding box center [163, 110] width 61 height 19
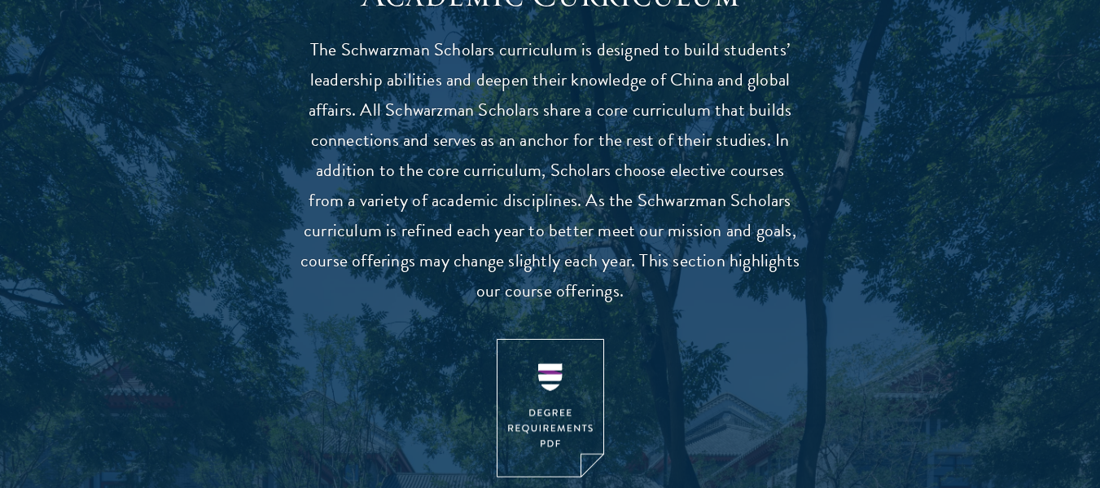
scroll to position [1628, 0]
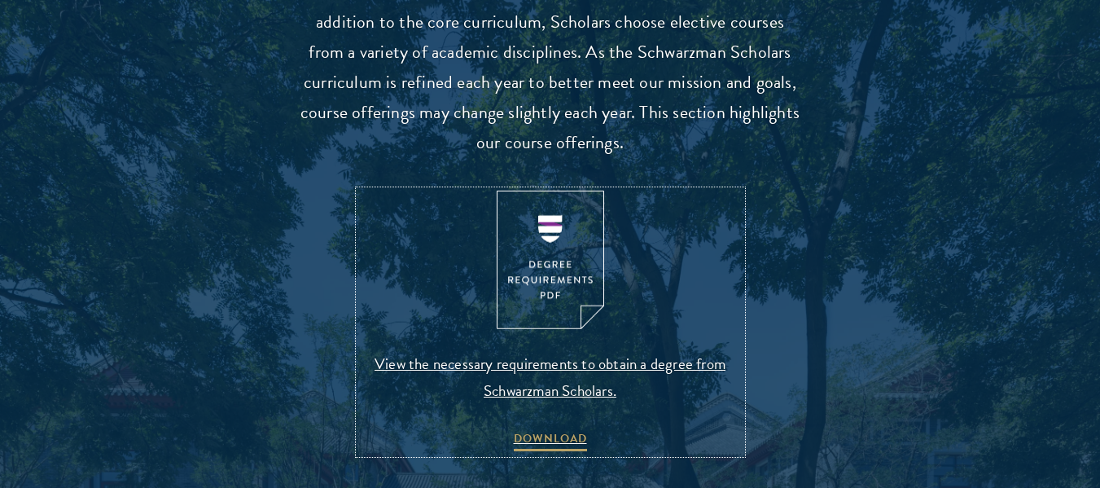
click at [576, 282] on img at bounding box center [550, 259] width 107 height 139
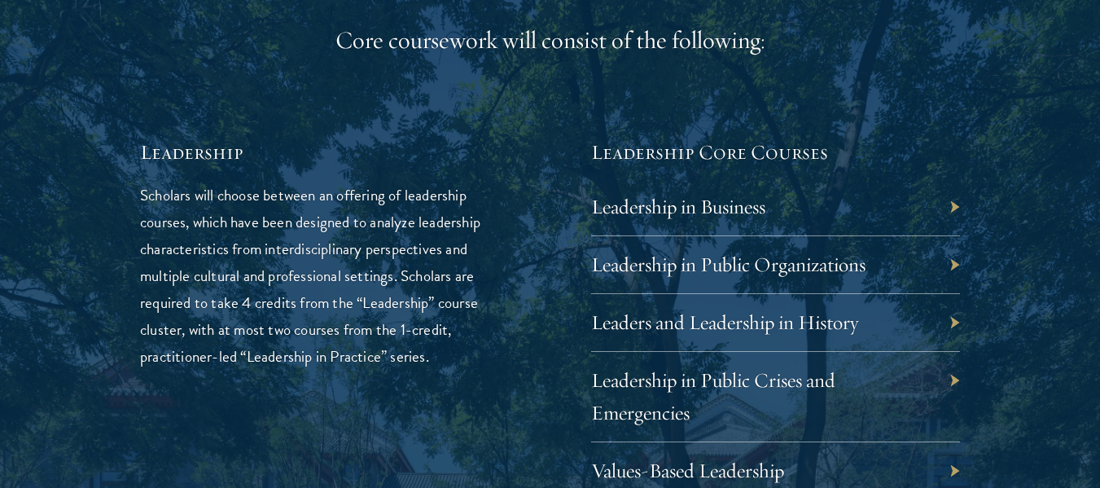
scroll to position [2686, 0]
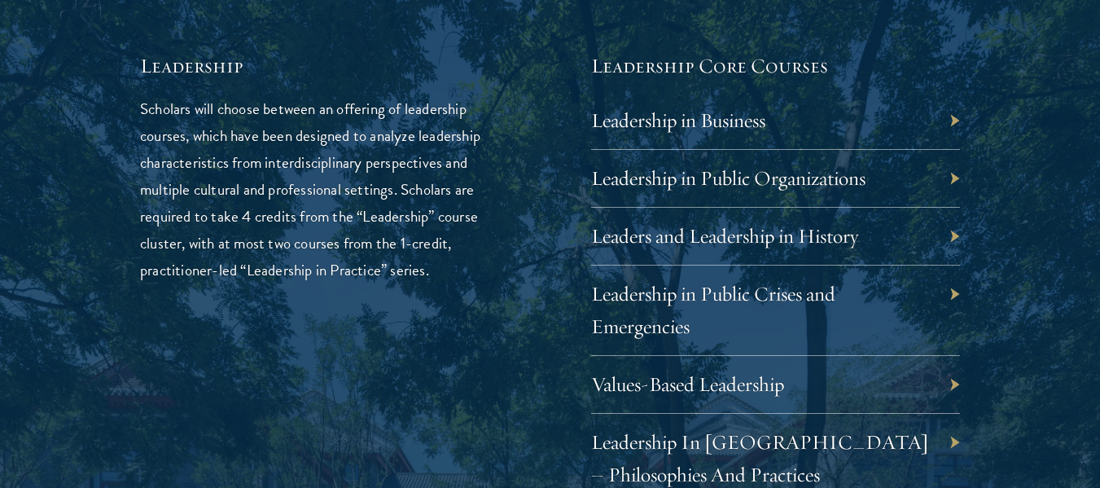
click at [747, 133] on div "Leadership in Business" at bounding box center [776, 121] width 370 height 58
click at [752, 122] on link "Leadership in Business" at bounding box center [690, 119] width 174 height 25
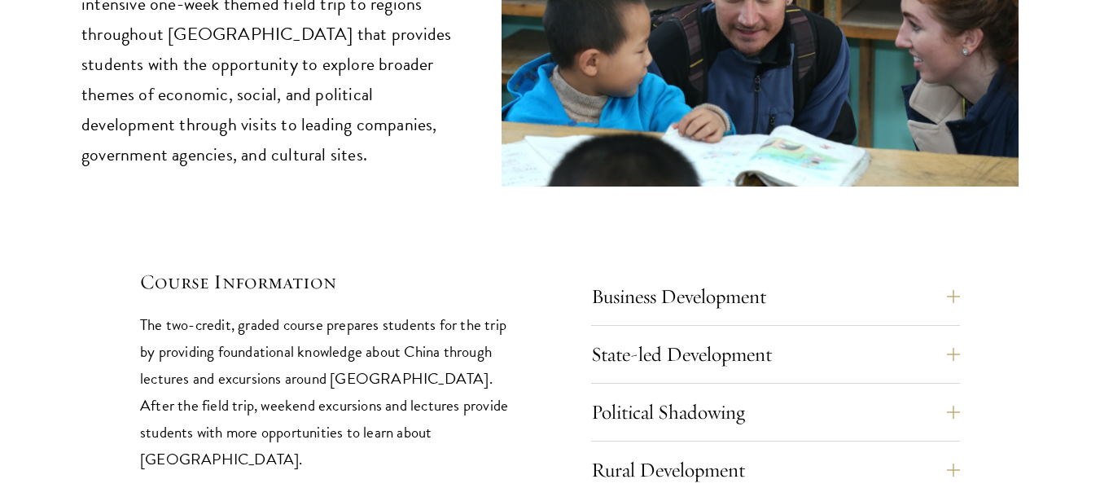
scroll to position [6920, 0]
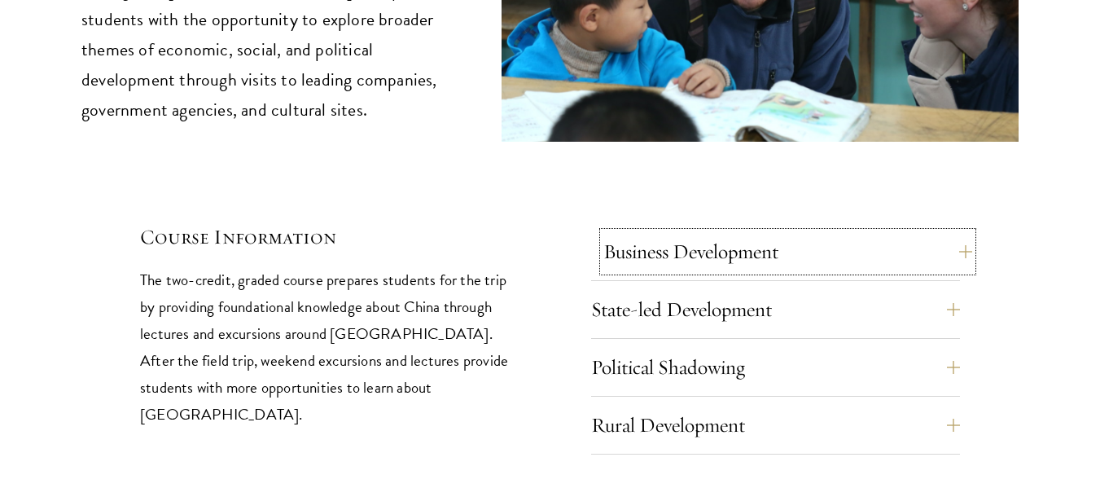
click at [620, 232] on button "Business Development" at bounding box center [788, 251] width 370 height 39
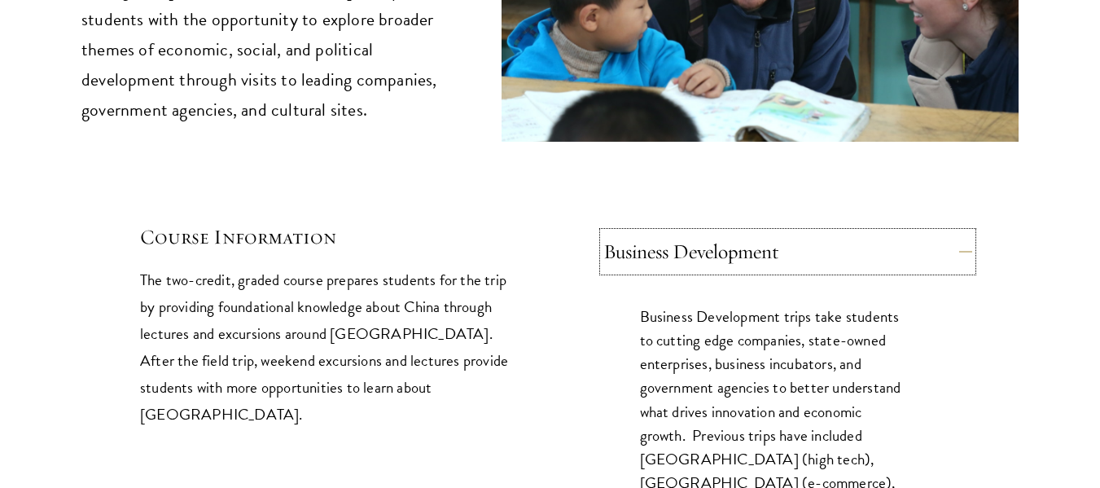
click at [653, 232] on button "Business Development" at bounding box center [788, 251] width 370 height 39
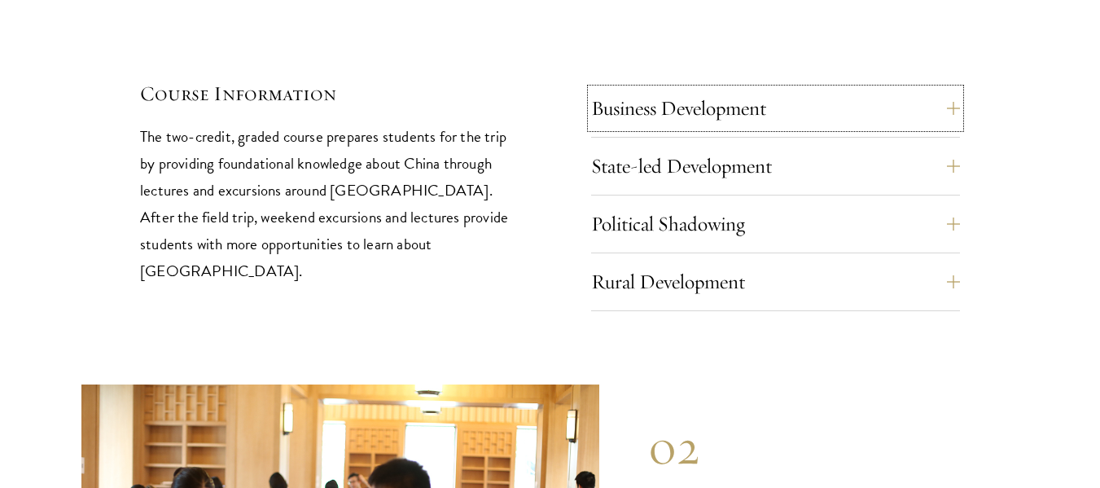
scroll to position [7083, 0]
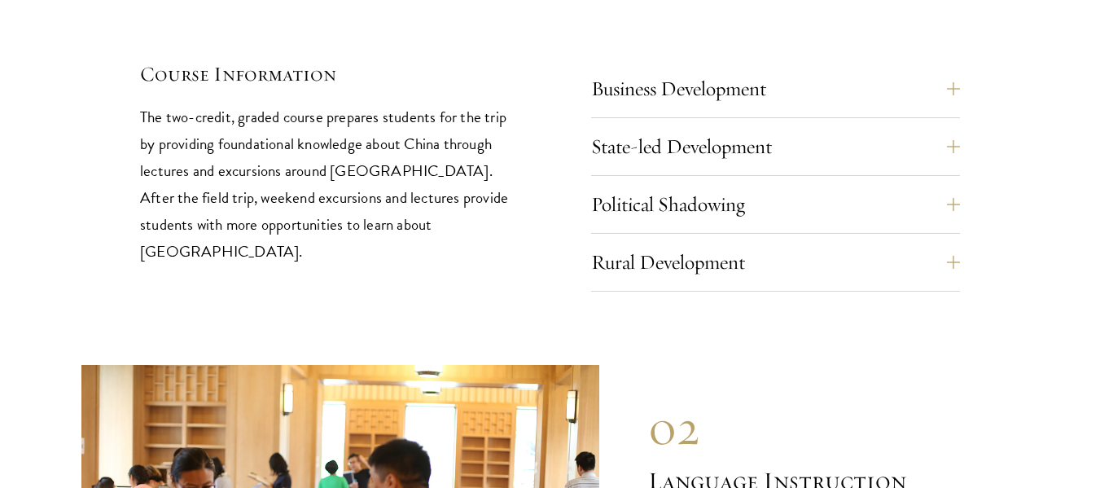
click at [646, 243] on div "Rural Development Rural Development field trips enable students to see first-ha…" at bounding box center [776, 267] width 370 height 49
click at [651, 243] on button "Rural Development" at bounding box center [788, 262] width 370 height 39
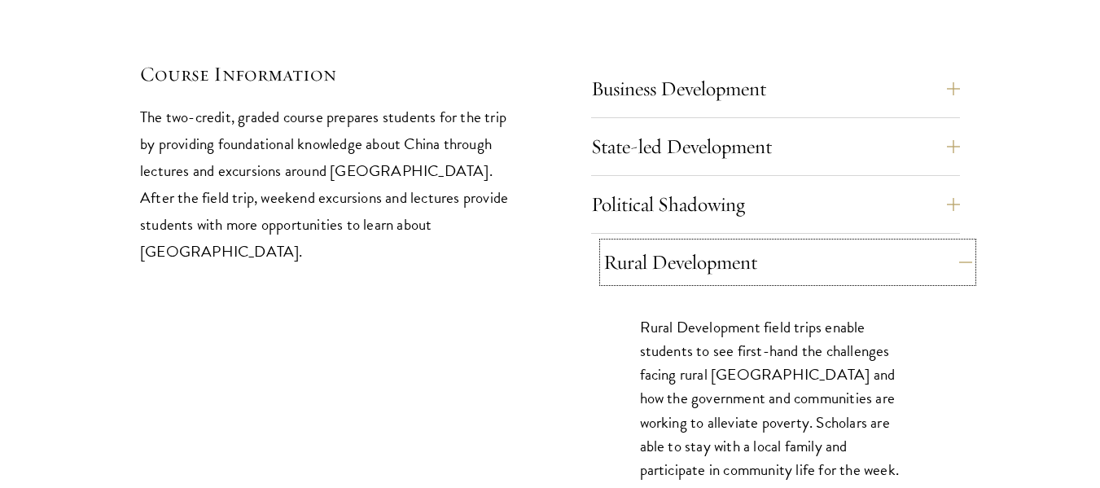
click at [651, 243] on button "Rural Development" at bounding box center [788, 262] width 370 height 39
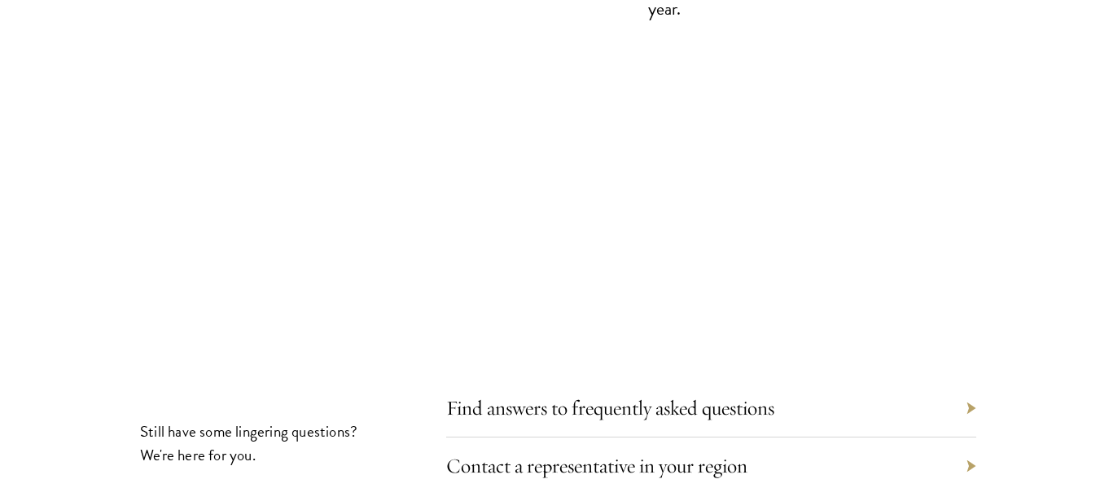
scroll to position [8955, 0]
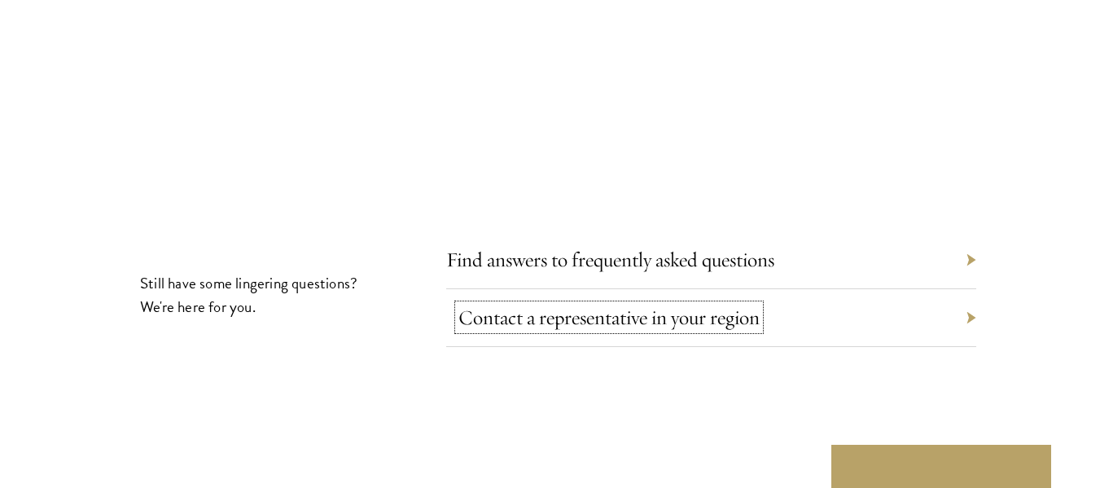
click at [627, 304] on link "Contact a representative in your region" at bounding box center [608, 316] width 301 height 25
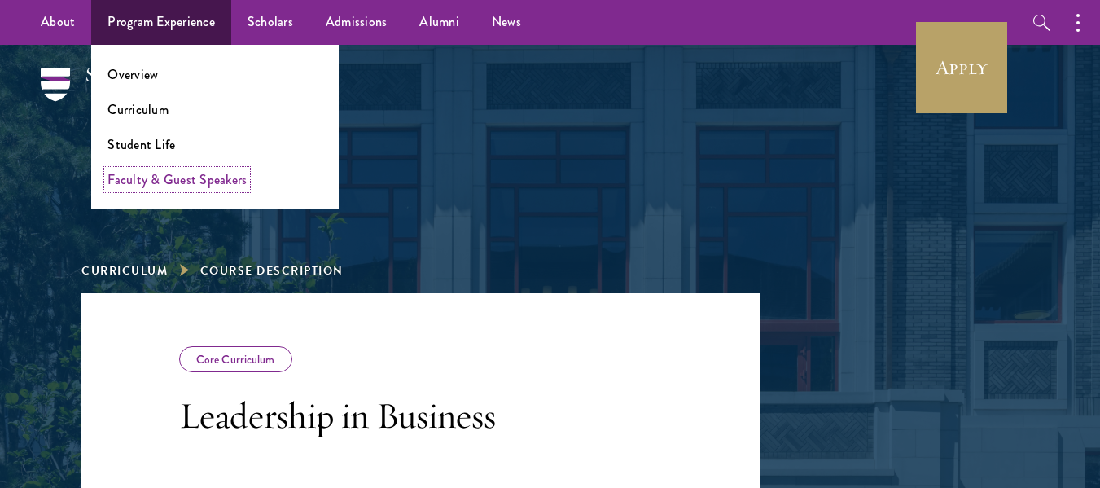
click at [164, 176] on link "Faculty & Guest Speakers" at bounding box center [176, 179] width 139 height 19
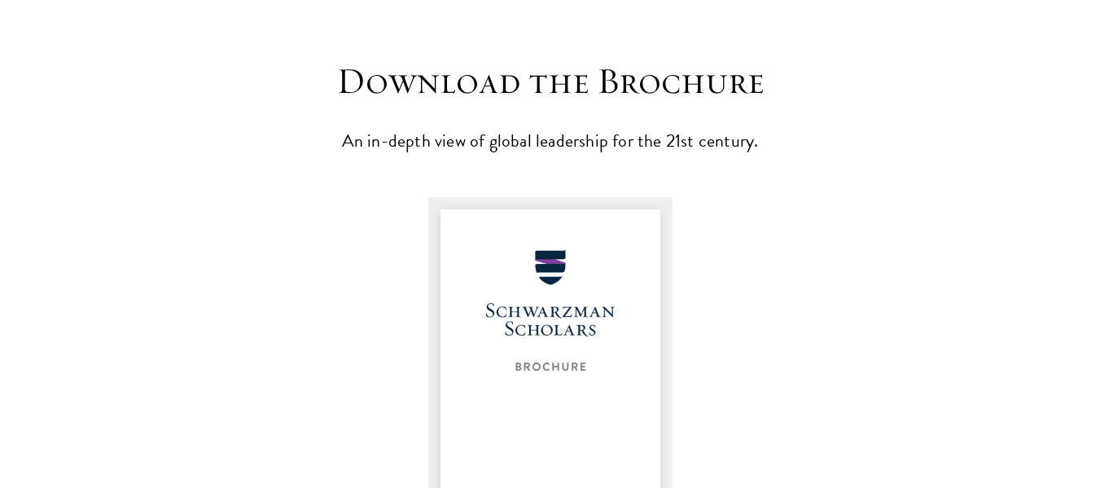
scroll to position [2263, 0]
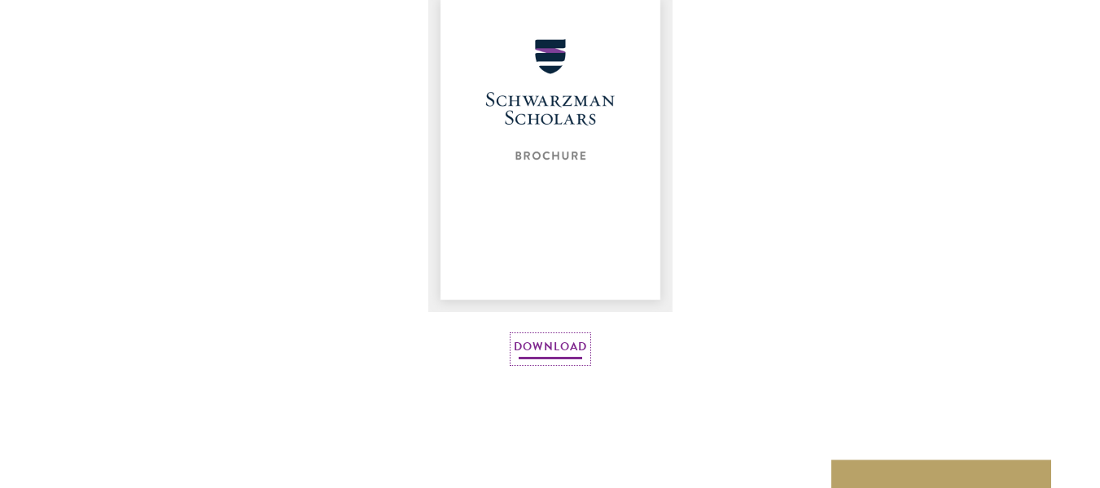
click at [567, 346] on link "Download" at bounding box center [550, 348] width 73 height 25
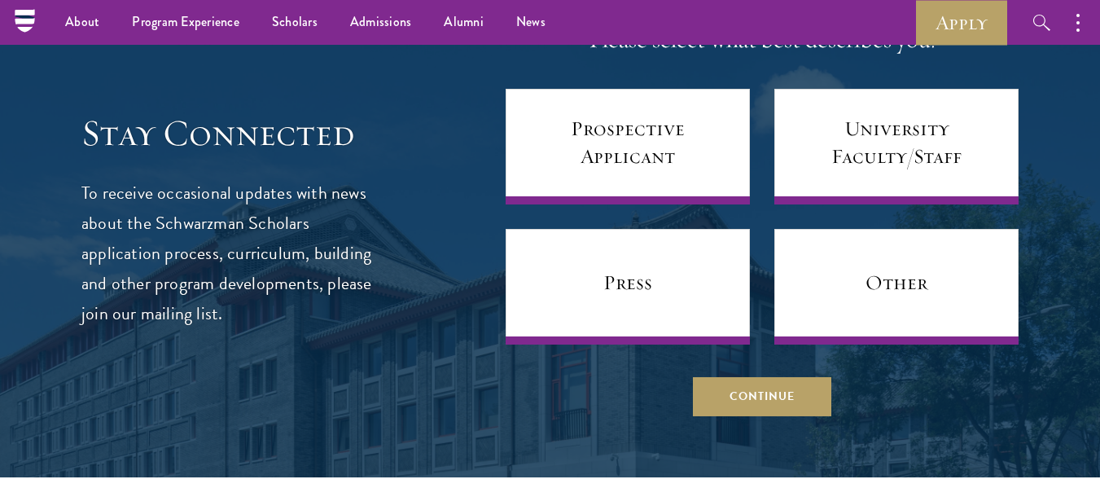
scroll to position [716, 0]
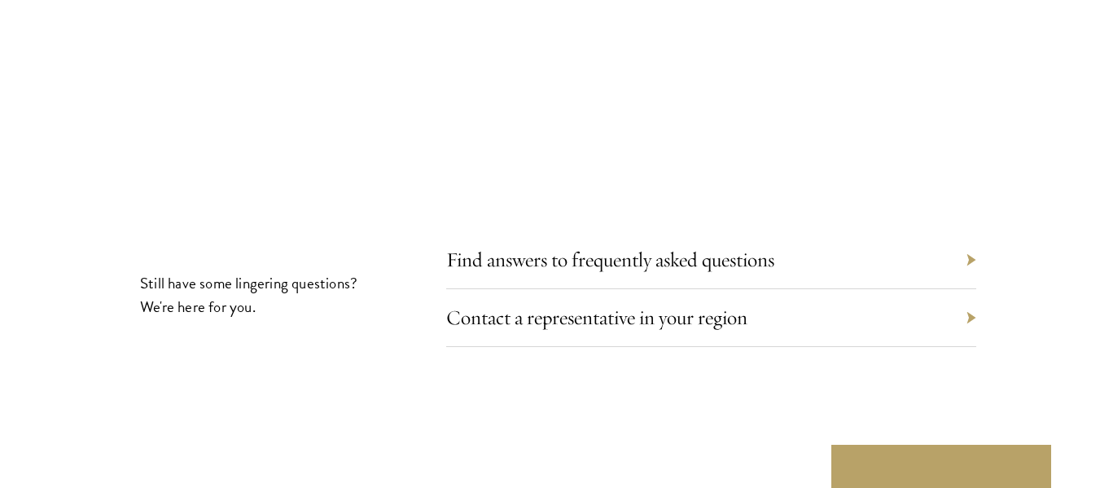
click at [552, 231] on div "Find answers to frequently asked questions" at bounding box center [711, 260] width 530 height 58
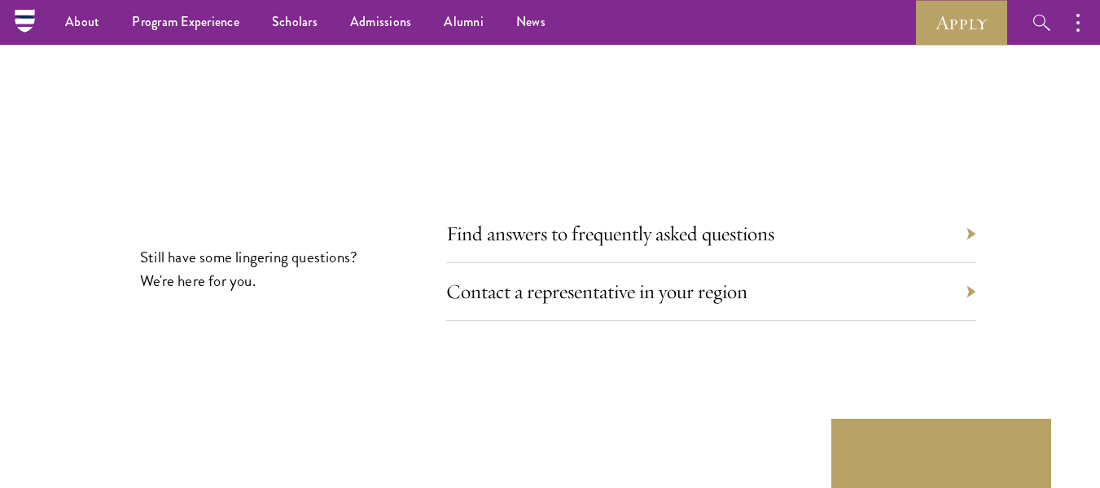
scroll to position [8805, 0]
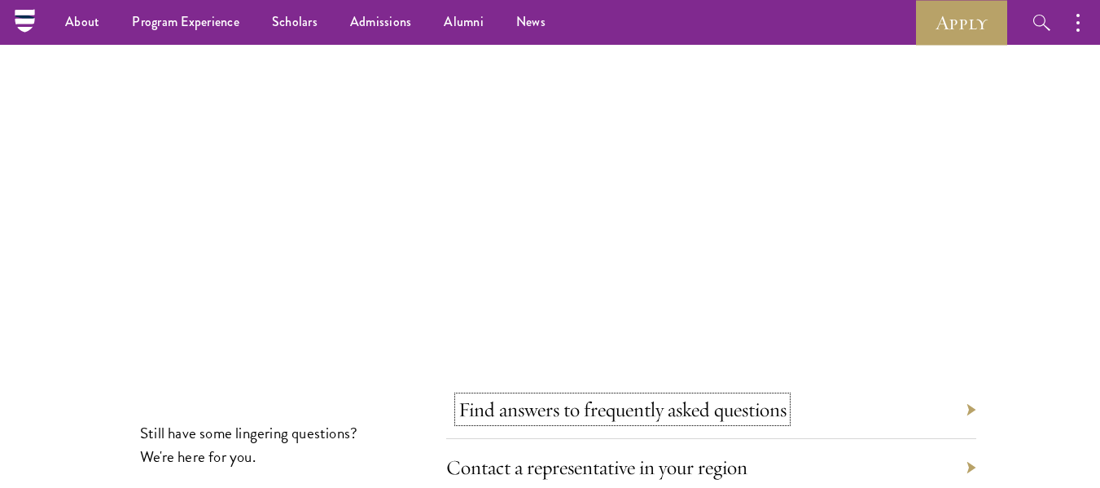
click at [594, 396] on link "Find answers to frequently asked questions" at bounding box center [622, 408] width 328 height 25
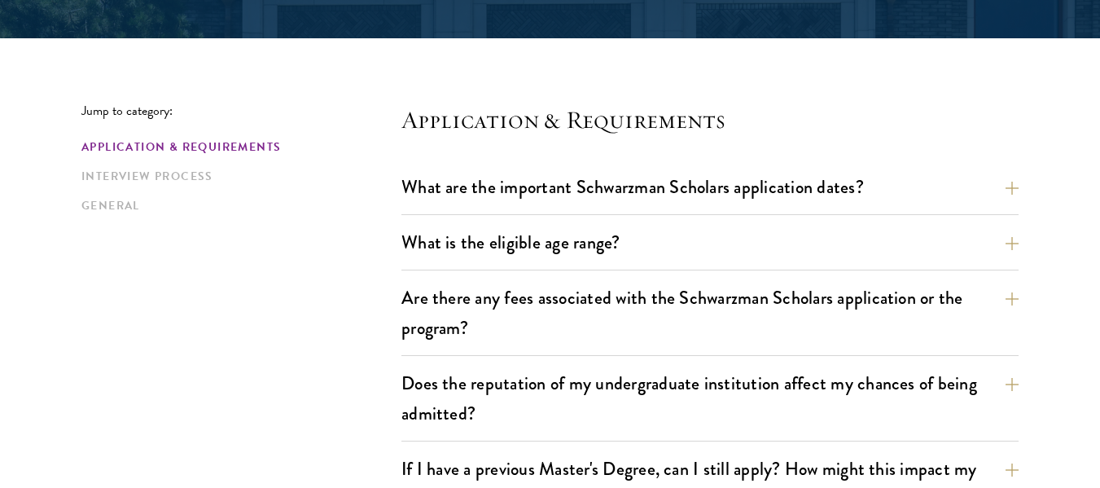
scroll to position [407, 0]
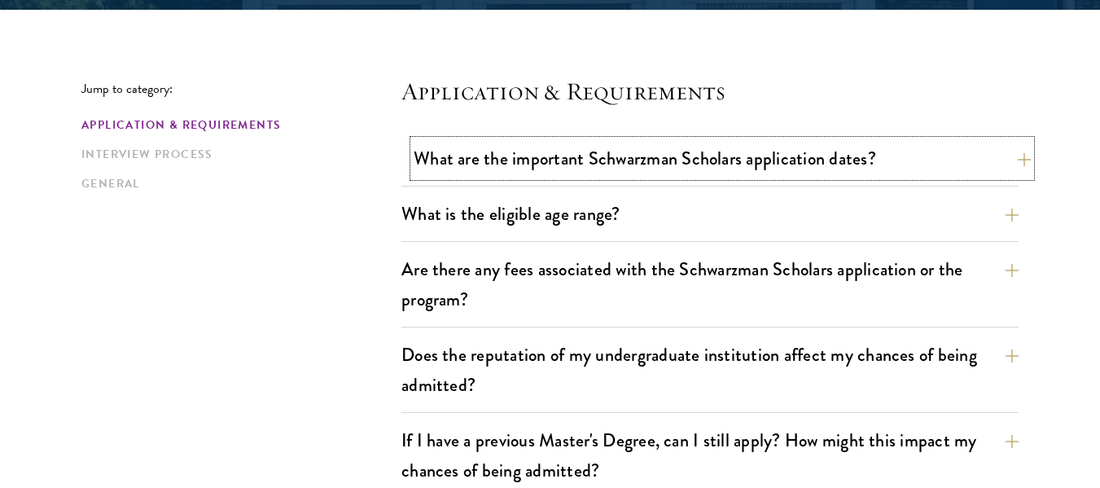
click at [679, 164] on button "What are the important Schwarzman Scholars application dates?" at bounding box center [722, 158] width 617 height 37
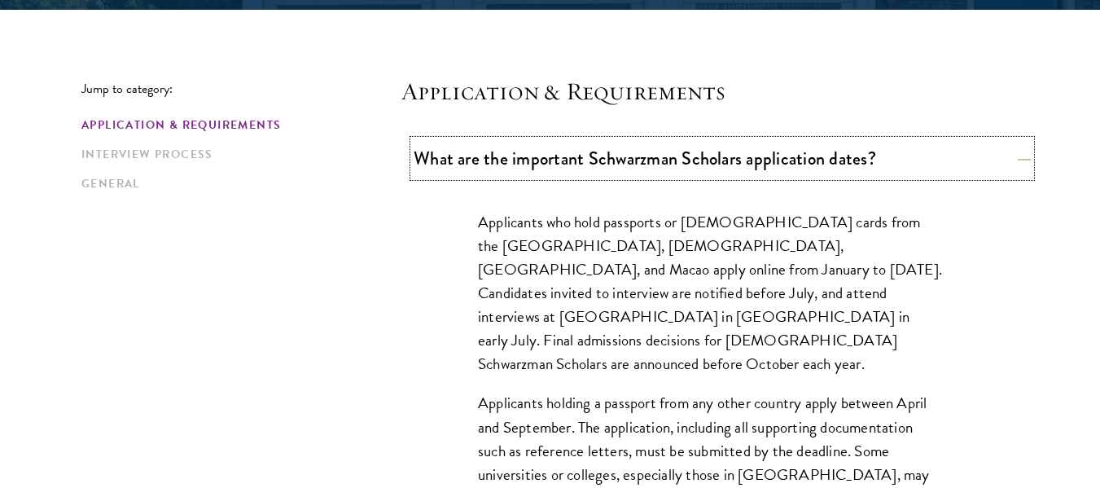
click at [679, 164] on button "What are the important Schwarzman Scholars application dates?" at bounding box center [722, 158] width 617 height 37
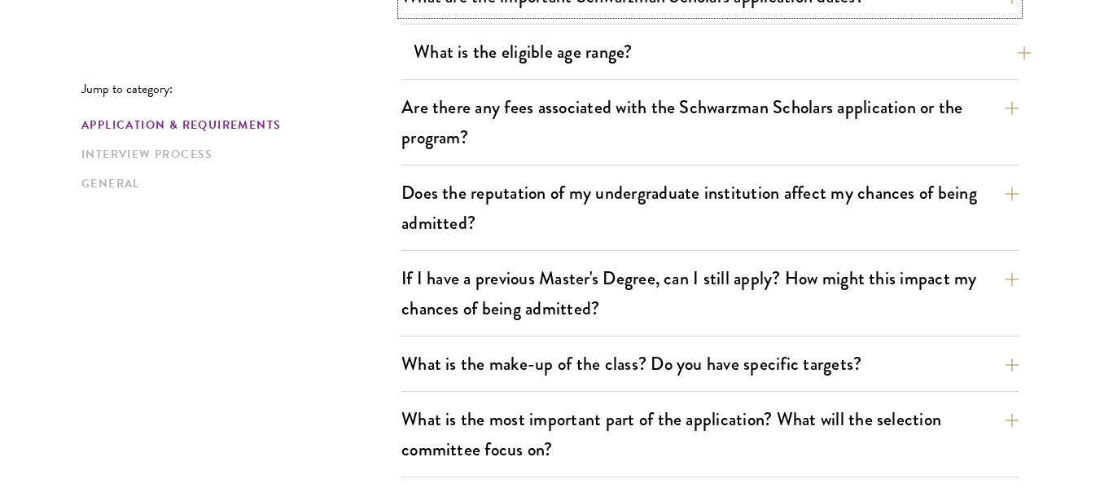
scroll to position [570, 0]
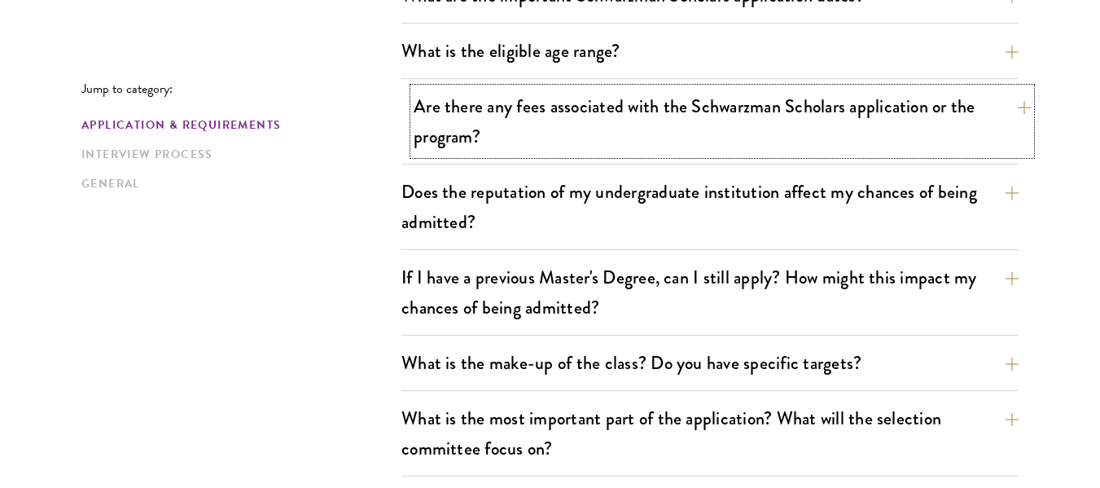
click at [587, 106] on button "Are there any fees associated with the Schwarzman Scholars application or the p…" at bounding box center [722, 121] width 617 height 67
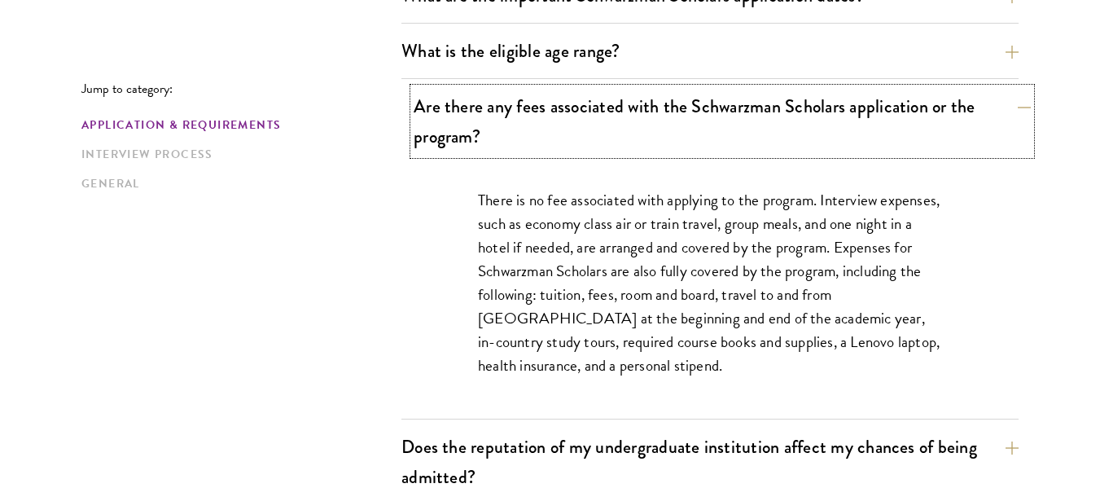
click at [560, 125] on button "Are there any fees associated with the Schwarzman Scholars application or the p…" at bounding box center [722, 121] width 617 height 67
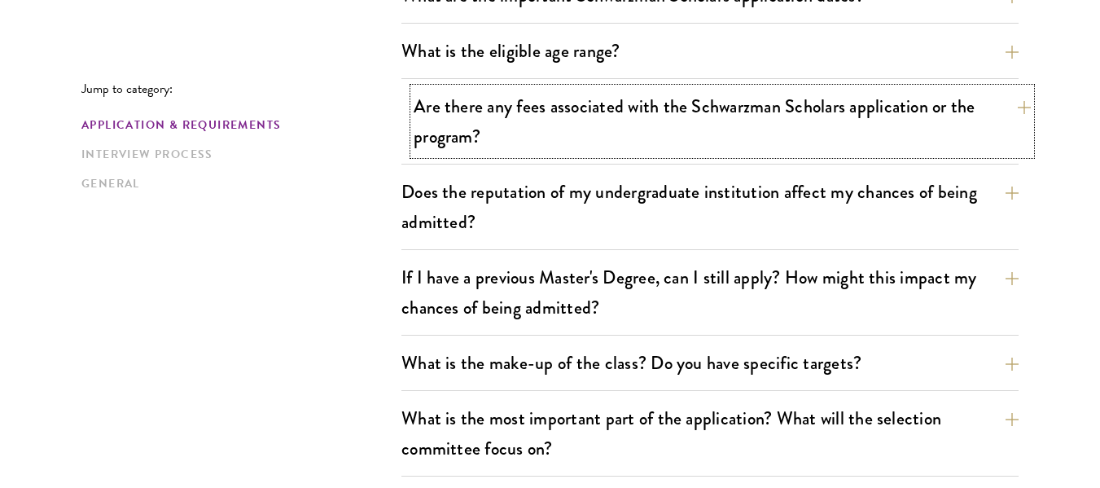
scroll to position [651, 0]
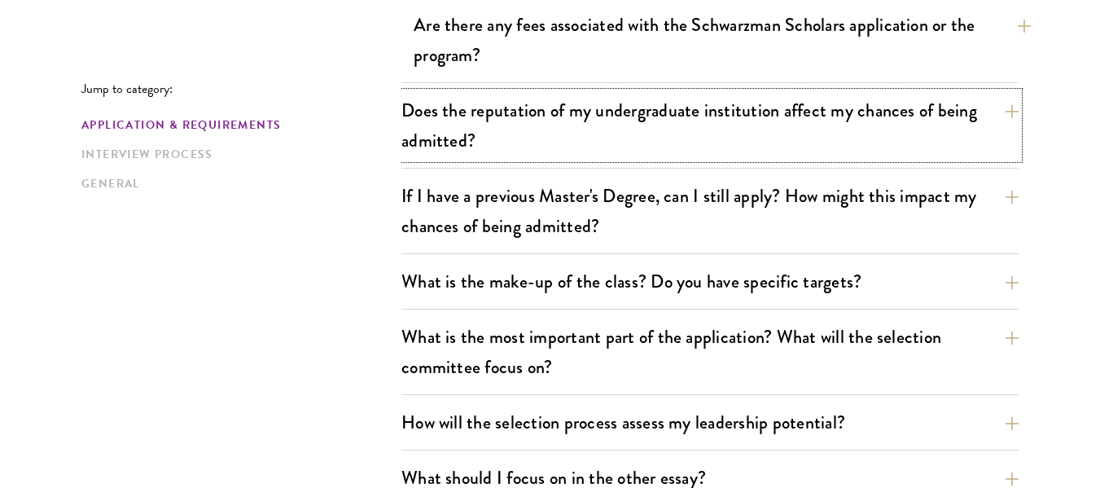
click at [560, 125] on button "Does the reputation of my undergraduate institution affect my chances of being …" at bounding box center [709, 125] width 617 height 67
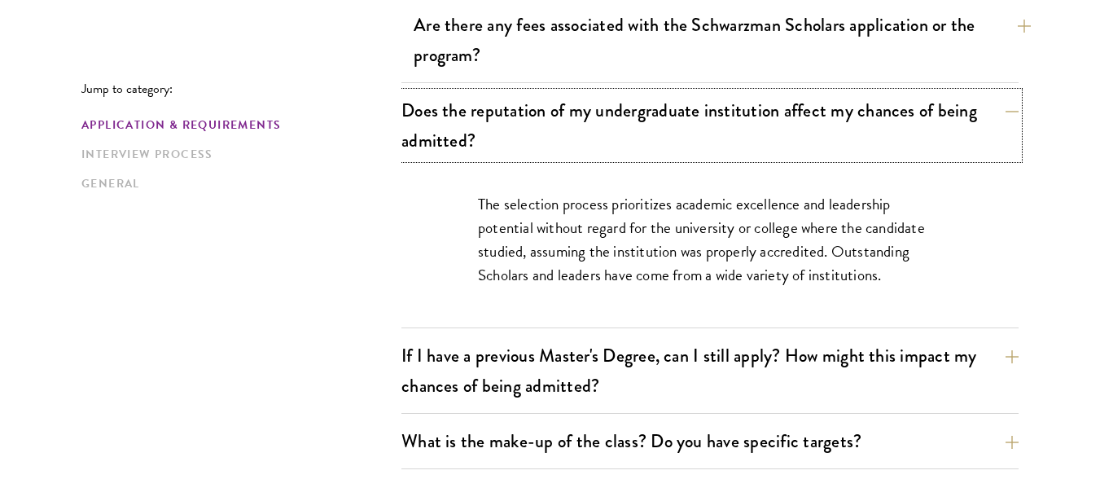
click at [560, 125] on button "Does the reputation of my undergraduate institution affect my chances of being …" at bounding box center [709, 125] width 617 height 67
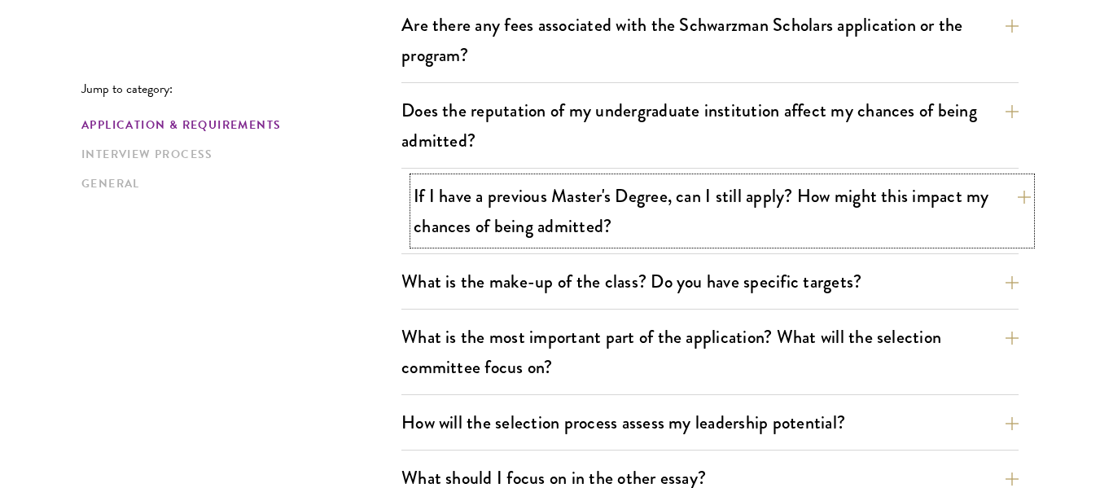
click at [445, 191] on button "If I have a previous Master's Degree, can I still apply? How might this impact …" at bounding box center [722, 210] width 617 height 67
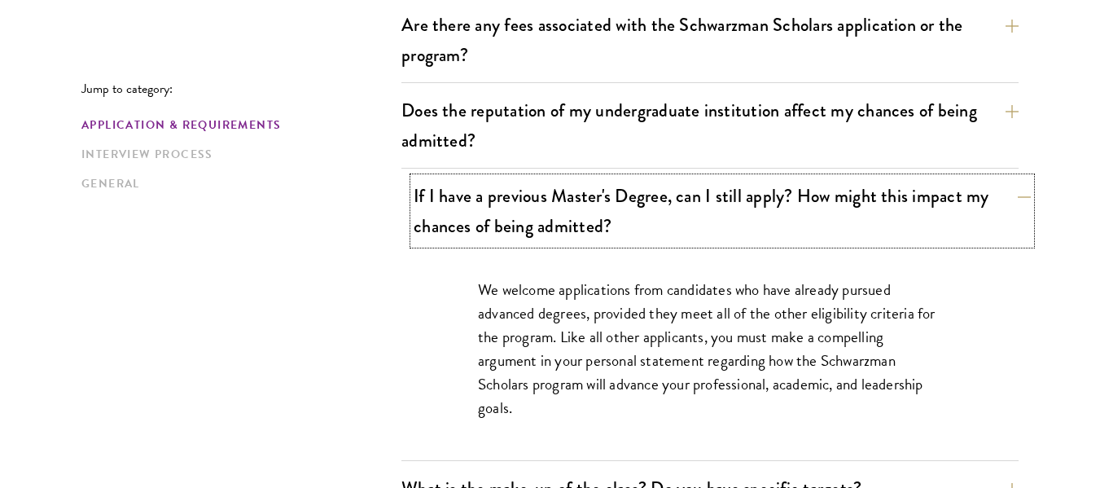
click at [440, 192] on button "If I have a previous Master's Degree, can I still apply? How might this impact …" at bounding box center [722, 210] width 617 height 67
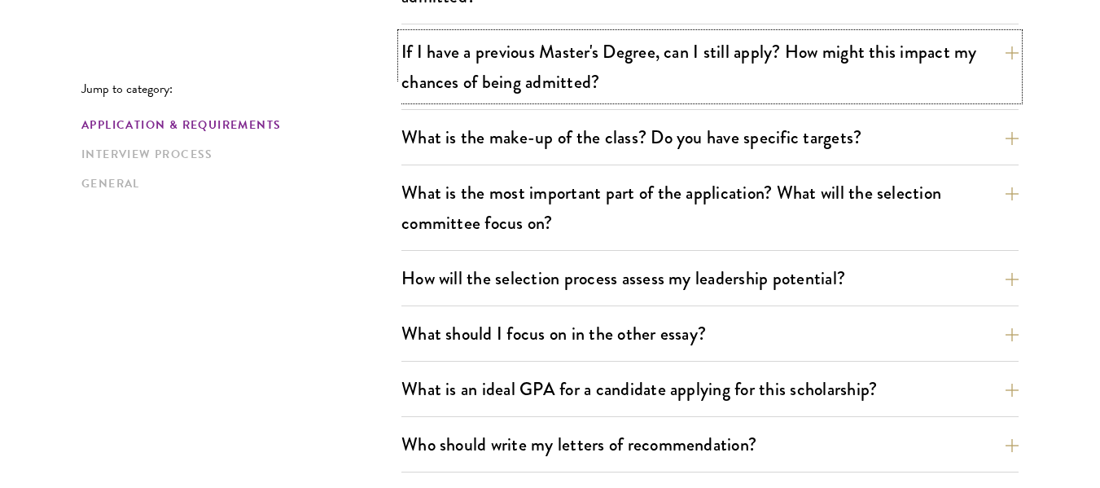
scroll to position [814, 0]
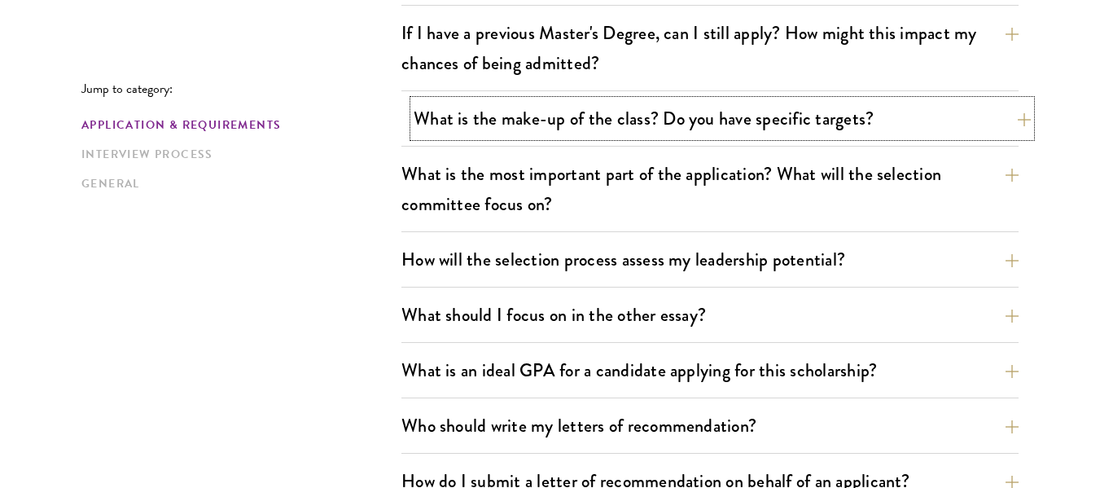
click at [453, 119] on button "What is the make-up of the class? Do you have specific targets?" at bounding box center [722, 118] width 617 height 37
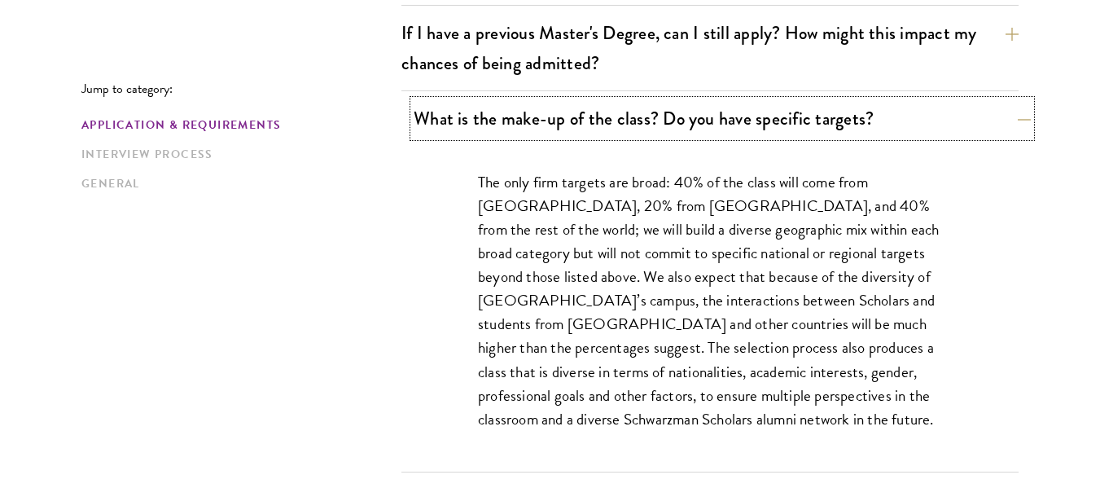
click at [453, 119] on button "What is the make-up of the class? Do you have specific targets?" at bounding box center [722, 118] width 617 height 37
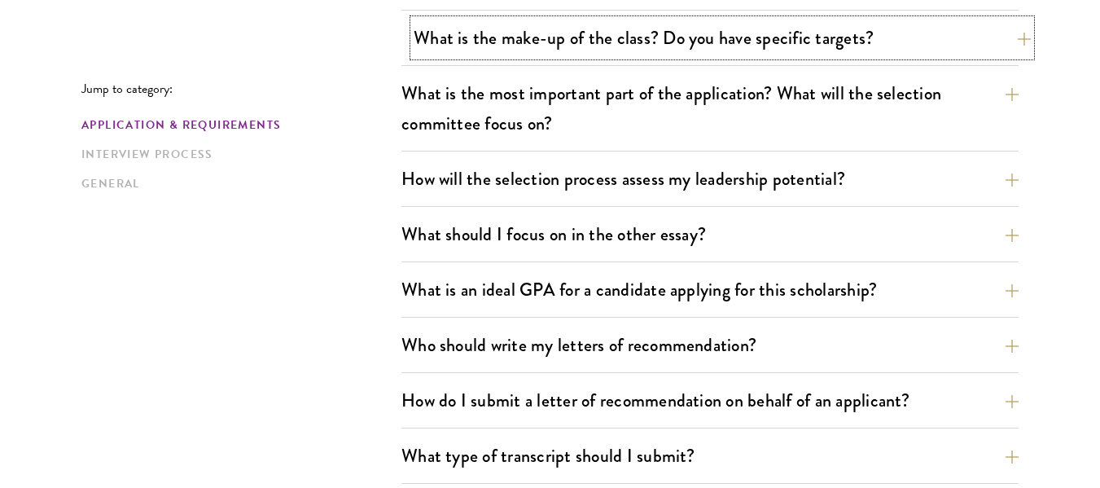
scroll to position [895, 0]
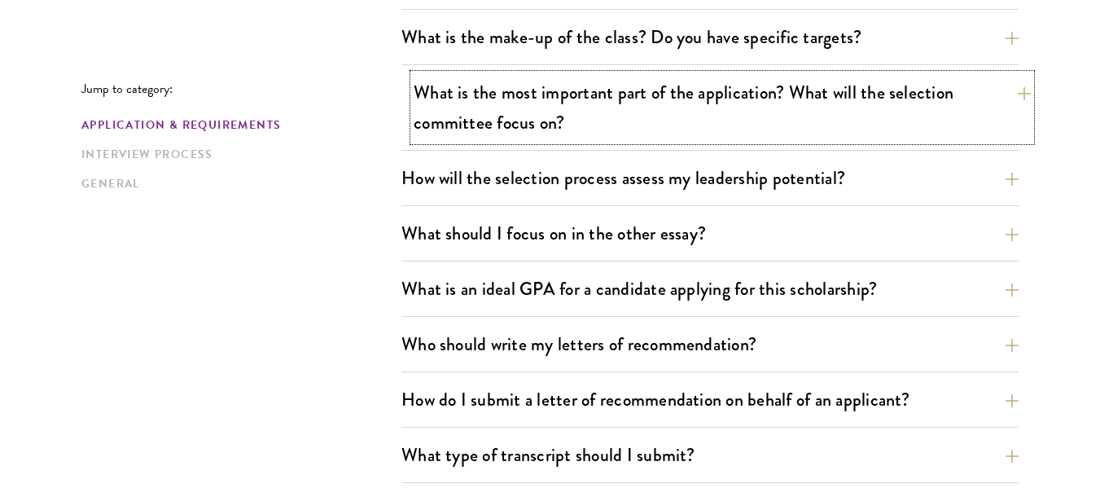
click at [440, 119] on button "What is the most important part of the application? What will the selection com…" at bounding box center [722, 107] width 617 height 67
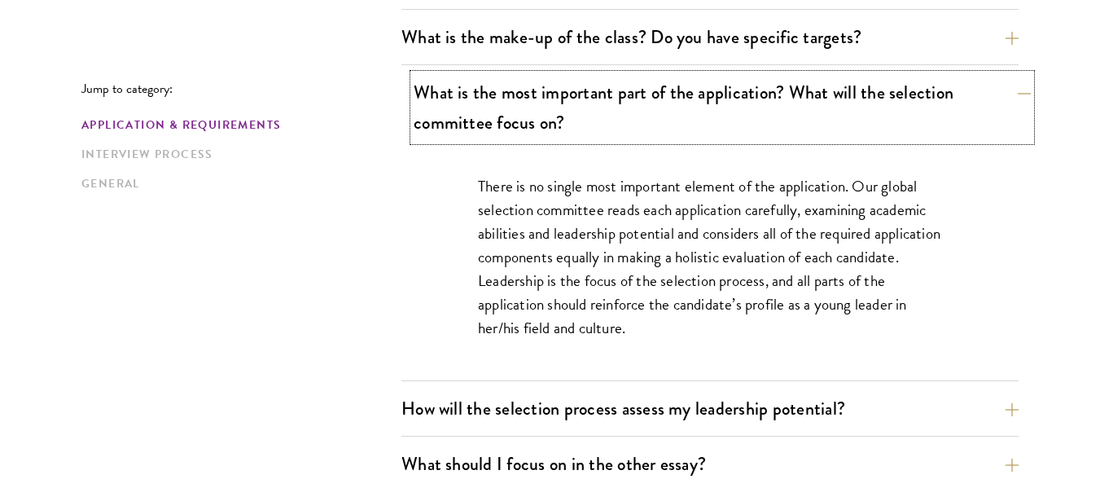
click at [440, 119] on button "What is the most important part of the application? What will the selection com…" at bounding box center [722, 107] width 617 height 67
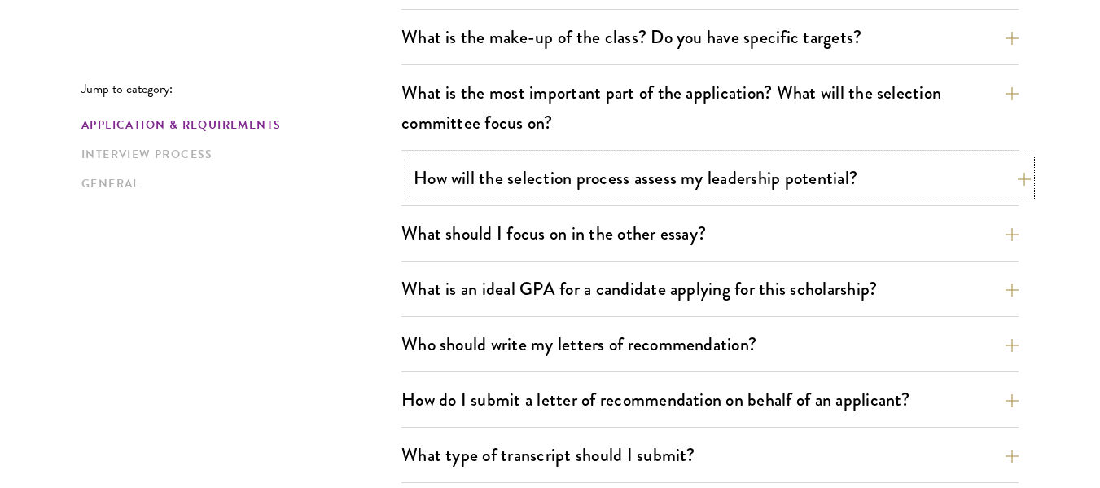
click at [460, 173] on button "How will the selection process assess my leadership potential?" at bounding box center [722, 178] width 617 height 37
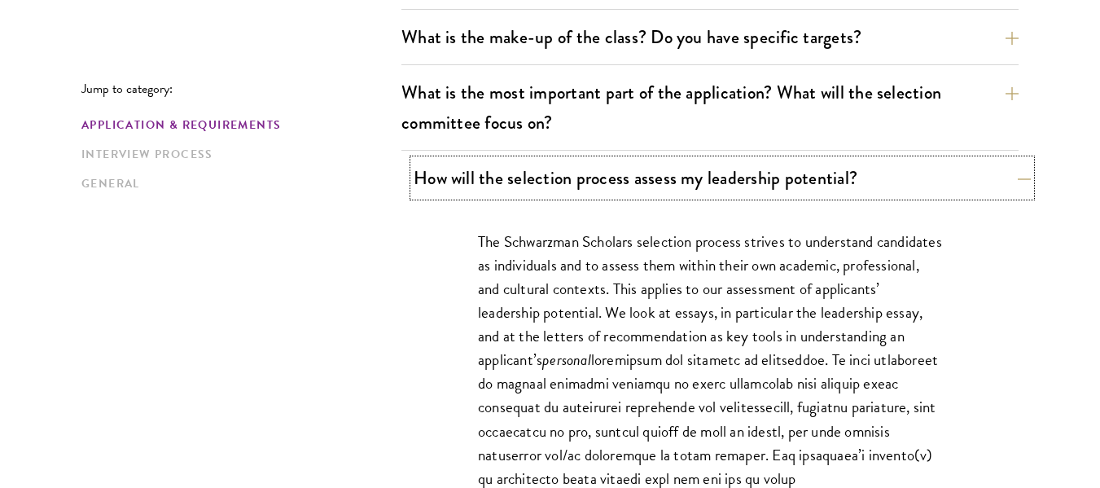
click at [460, 173] on button "How will the selection process assess my leadership potential?" at bounding box center [722, 178] width 617 height 37
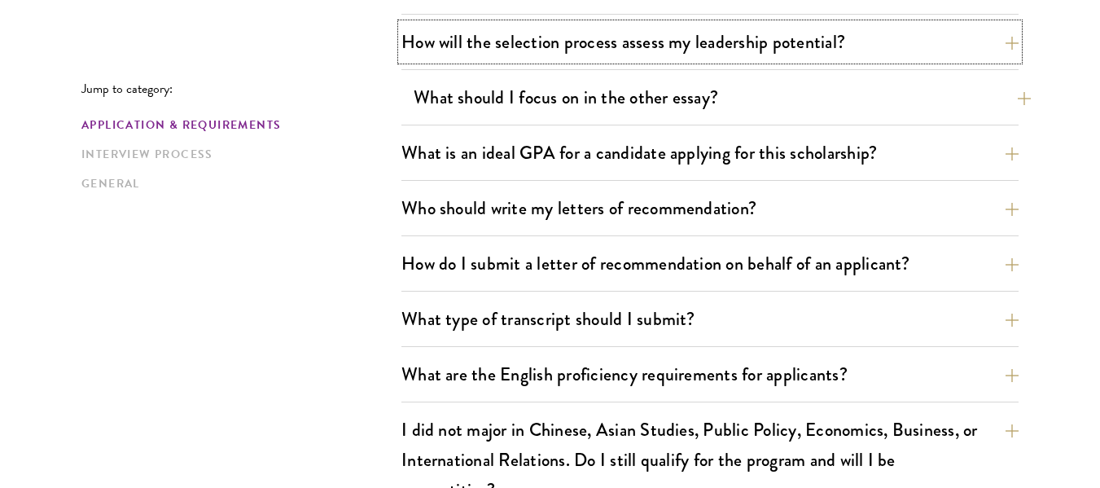
scroll to position [1058, 0]
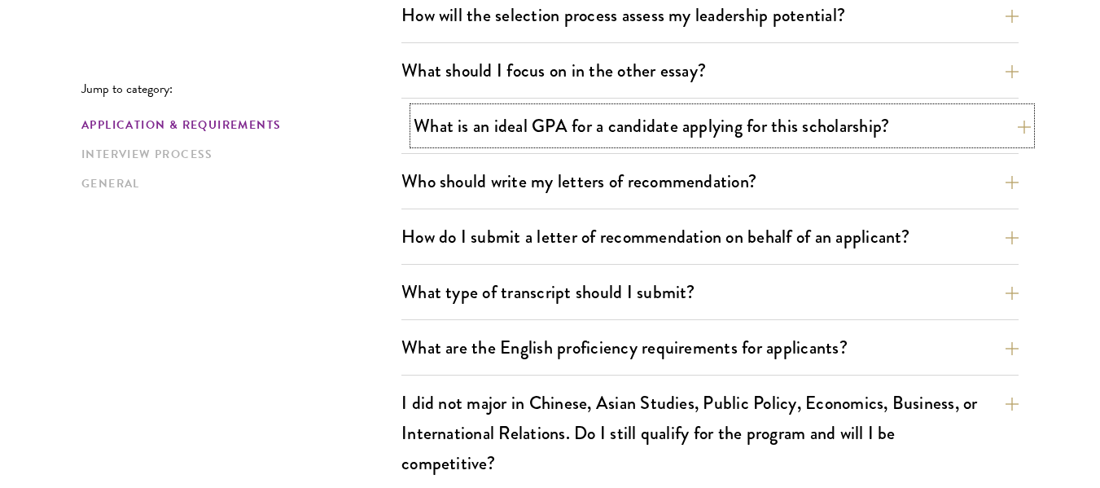
click at [429, 112] on button "What is an ideal GPA for a candidate applying for this scholarship?" at bounding box center [722, 125] width 617 height 37
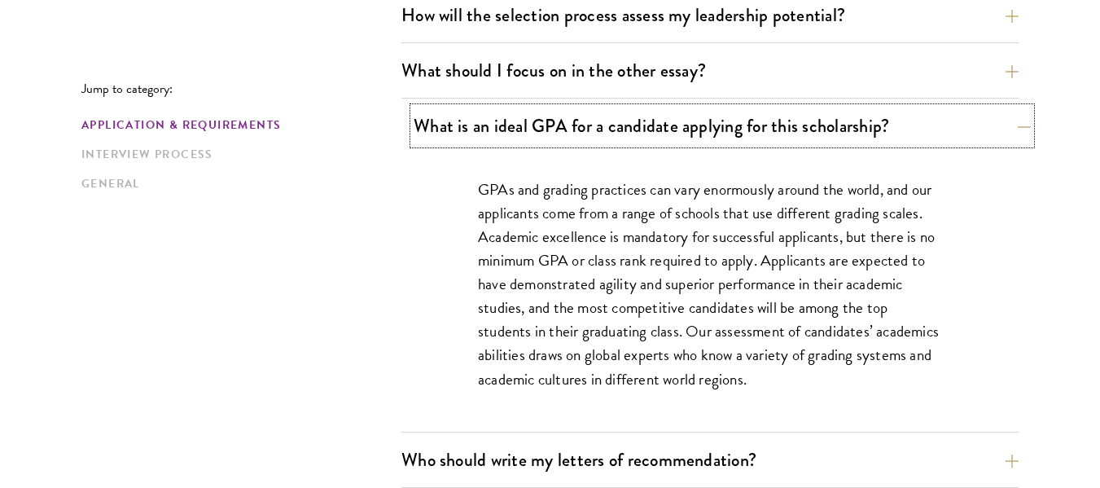
click at [435, 129] on button "What is an ideal GPA for a candidate applying for this scholarship?" at bounding box center [722, 125] width 617 height 37
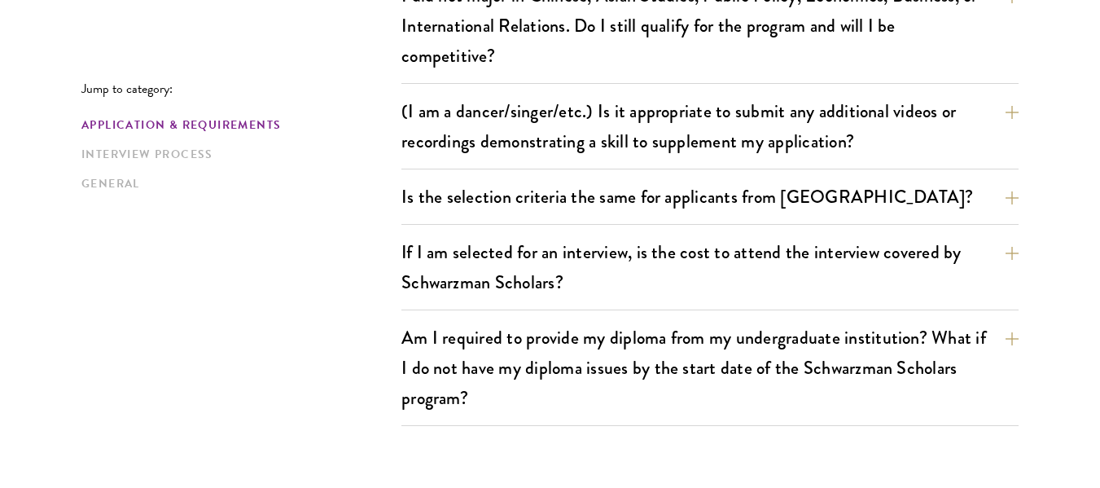
scroll to position [1547, 0]
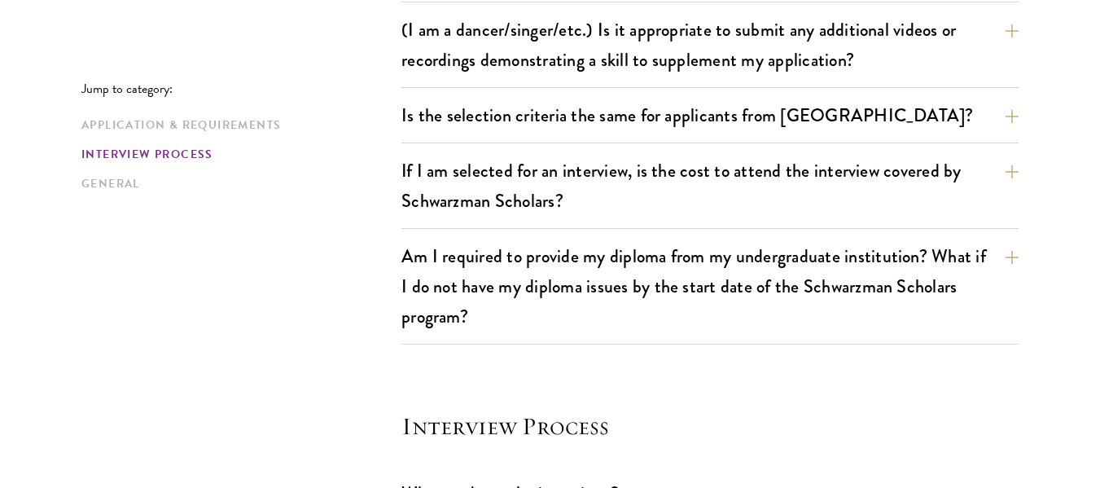
click at [399, 110] on div "Jump to category: Application & Requirements Interview Process General" at bounding box center [241, 136] width 320 height 111
click at [407, 111] on div "Is the selection criteria the same for applicants from China? The application a…" at bounding box center [709, 120] width 617 height 46
drag, startPoint x: 559, startPoint y: 118, endPoint x: 550, endPoint y: 120, distance: 9.9
click at [558, 118] on button "Is the selection criteria the same for applicants from China?" at bounding box center [722, 115] width 617 height 37
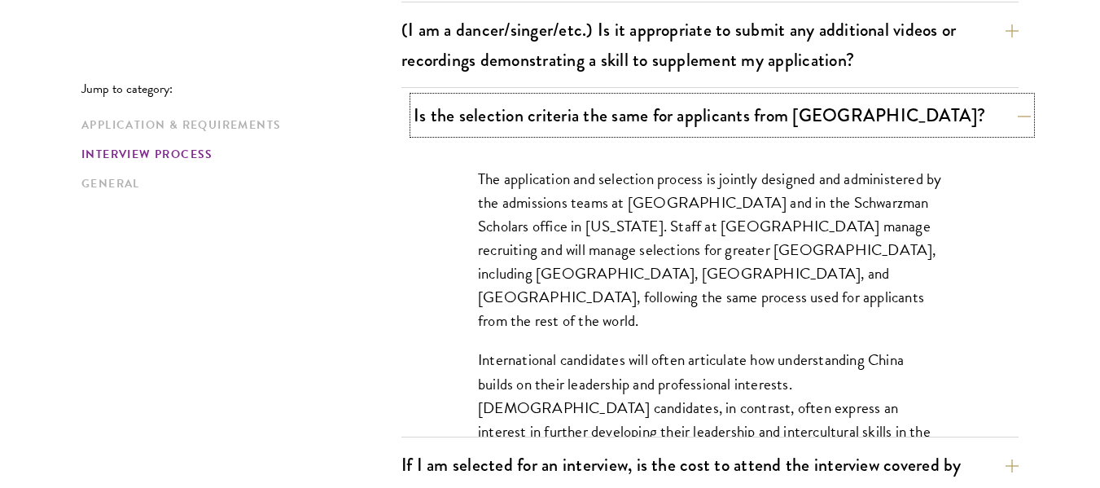
click at [544, 121] on button "Is the selection criteria the same for applicants from China?" at bounding box center [722, 115] width 617 height 37
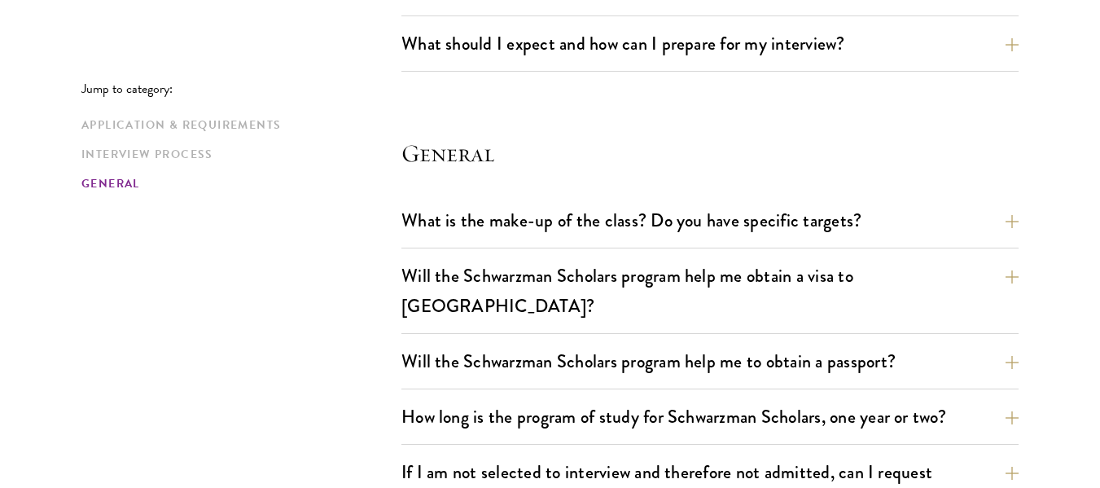
scroll to position [2361, 0]
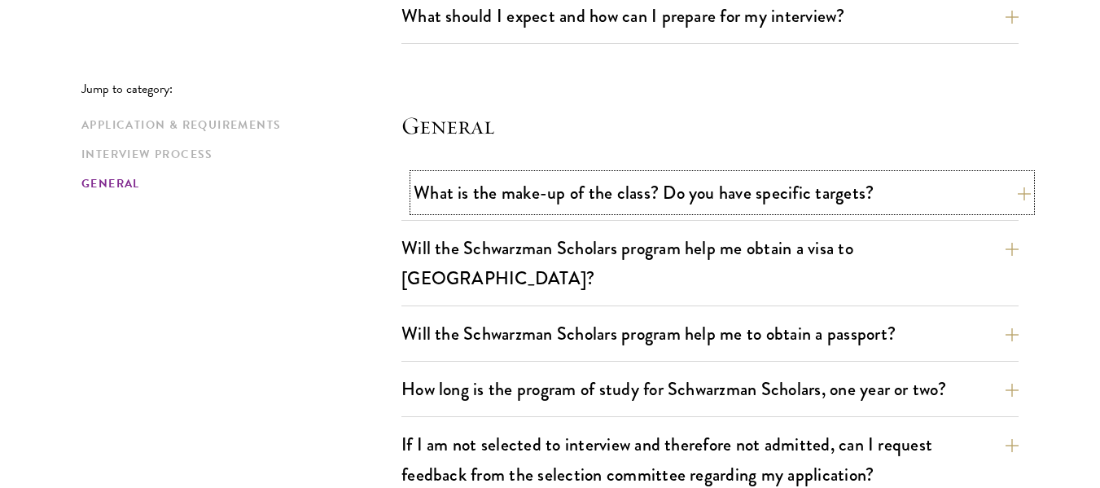
click at [484, 186] on button "What is the make-up of the class? Do you have specific targets?" at bounding box center [722, 192] width 617 height 37
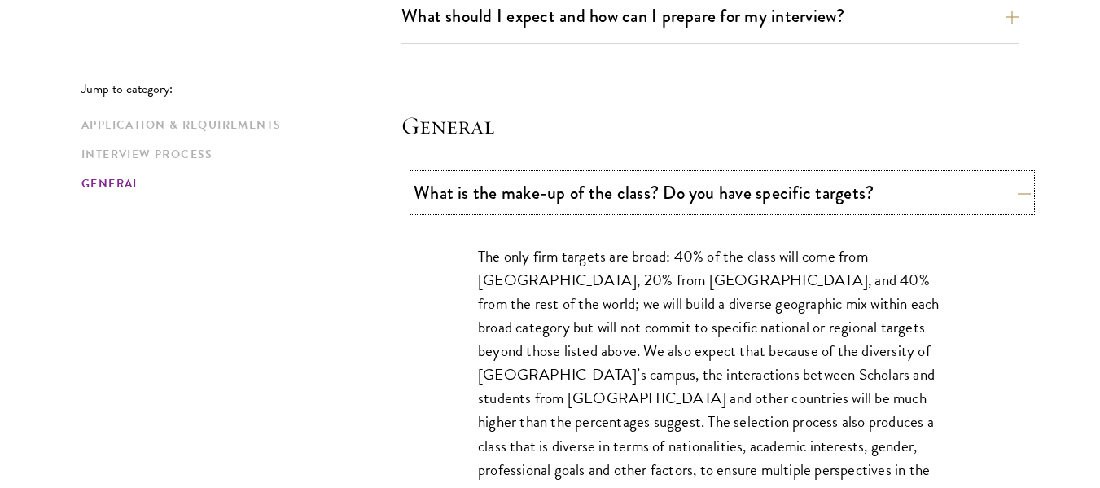
click at [484, 186] on button "What is the make-up of the class? Do you have specific targets?" at bounding box center [722, 192] width 617 height 37
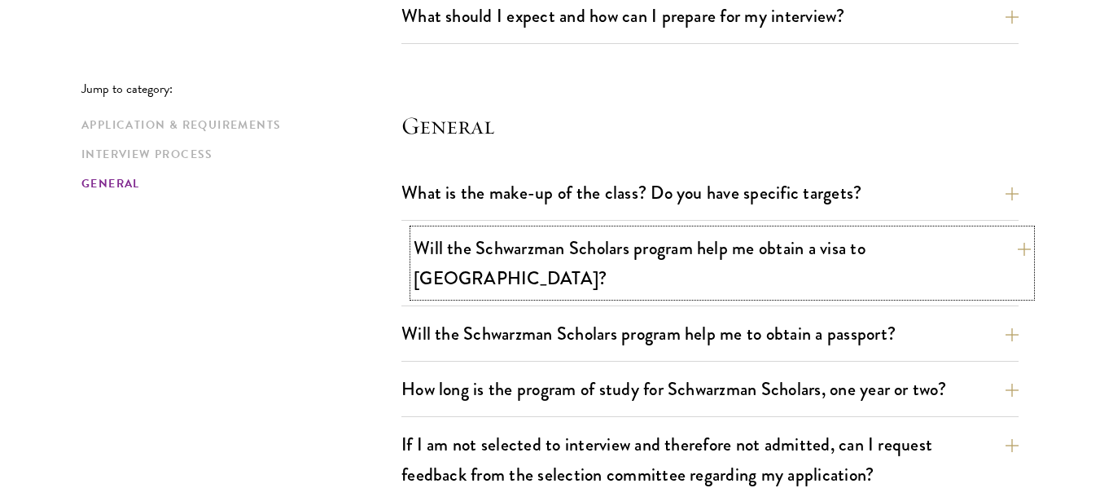
click at [517, 247] on button "Will the Schwarzman Scholars program help me obtain a visa to China?" at bounding box center [722, 263] width 617 height 67
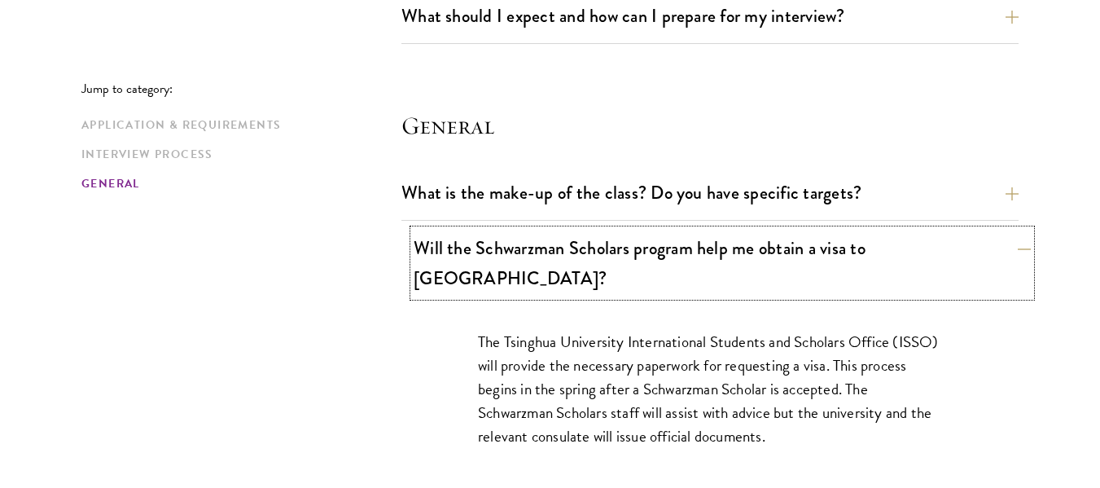
click at [517, 247] on button "Will the Schwarzman Scholars program help me obtain a visa to China?" at bounding box center [722, 263] width 617 height 67
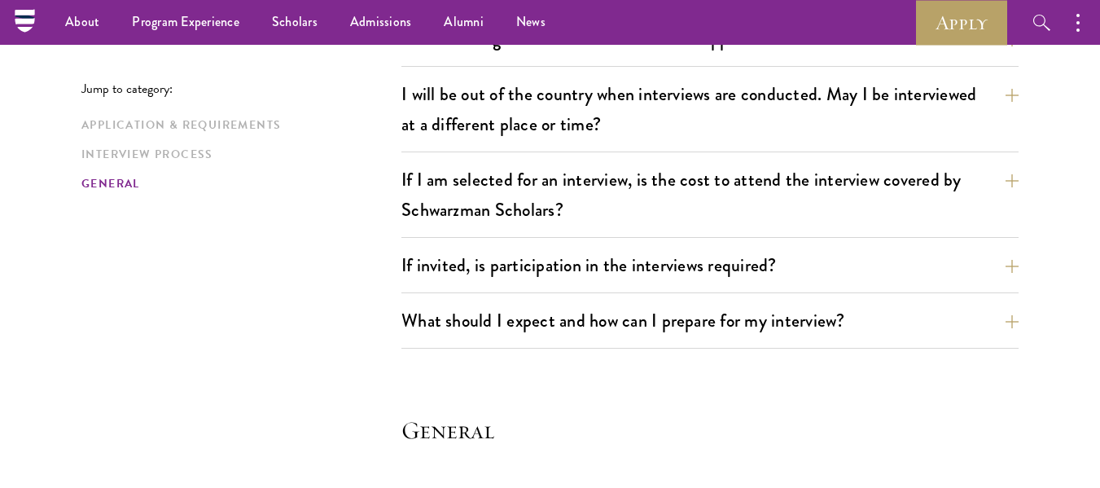
scroll to position [2035, 0]
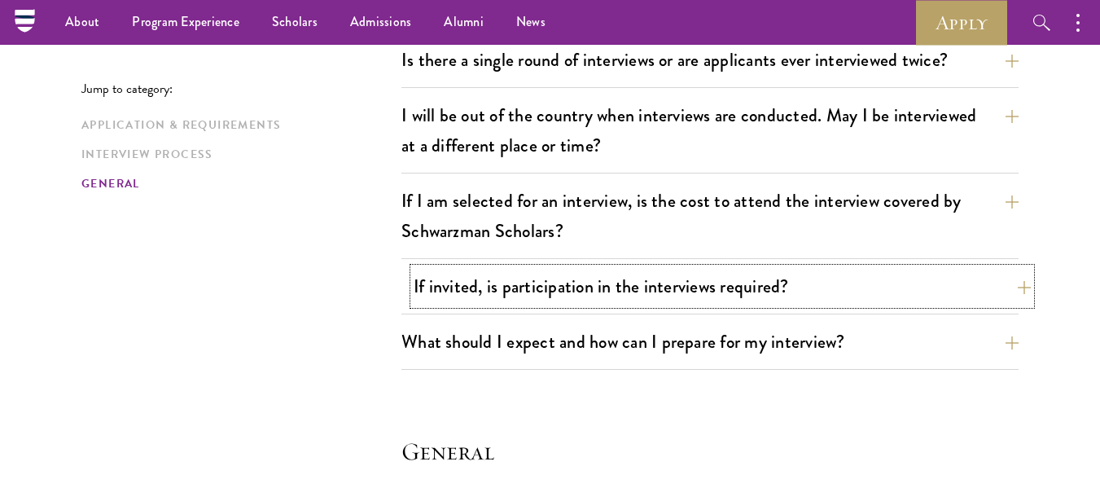
click at [435, 294] on button "If invited, is participation in the interviews required?" at bounding box center [722, 286] width 617 height 37
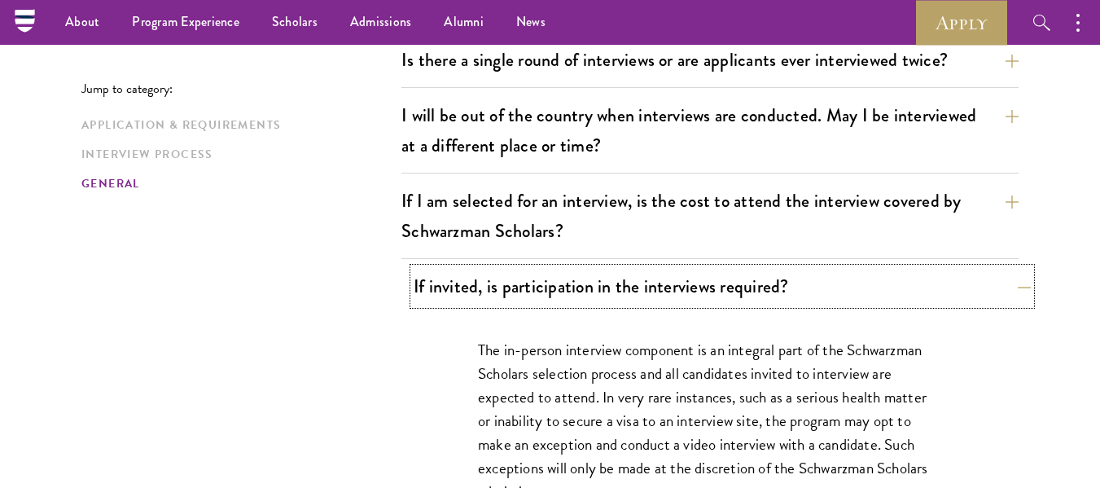
click at [433, 294] on button "If invited, is participation in the interviews required?" at bounding box center [722, 286] width 617 height 37
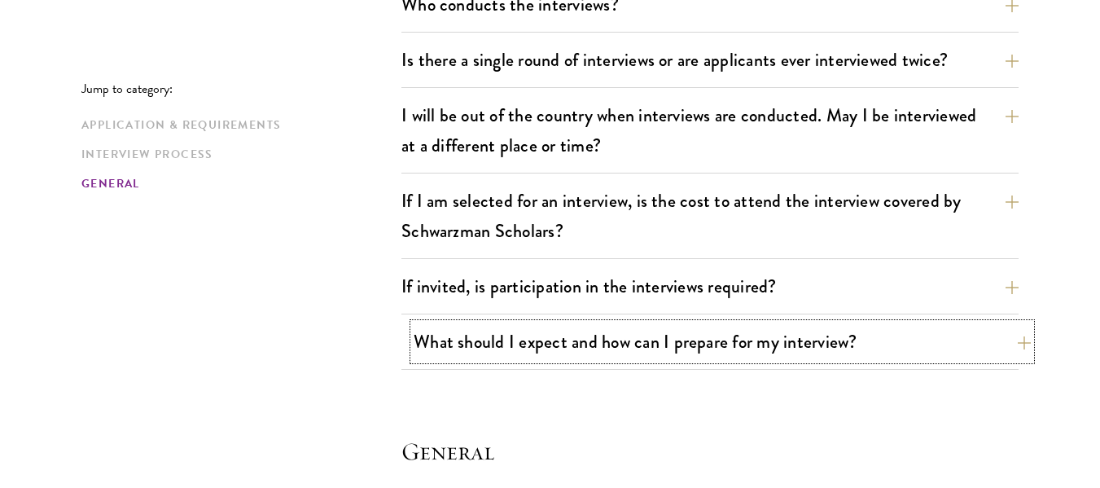
click at [471, 335] on button "What should I expect and how can I prepare for my interview?" at bounding box center [722, 341] width 617 height 37
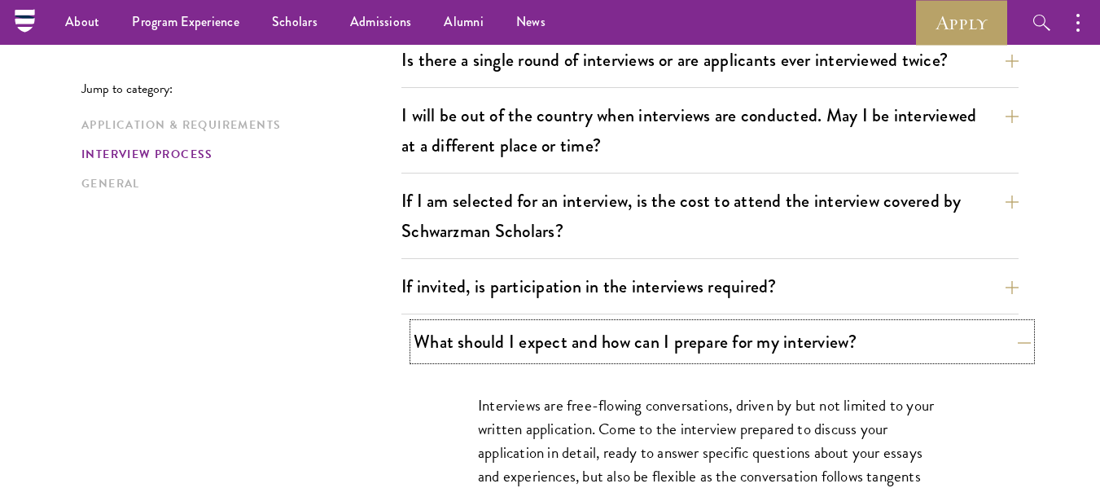
click at [548, 346] on button "What should I expect and how can I prepare for my interview?" at bounding box center [722, 341] width 617 height 37
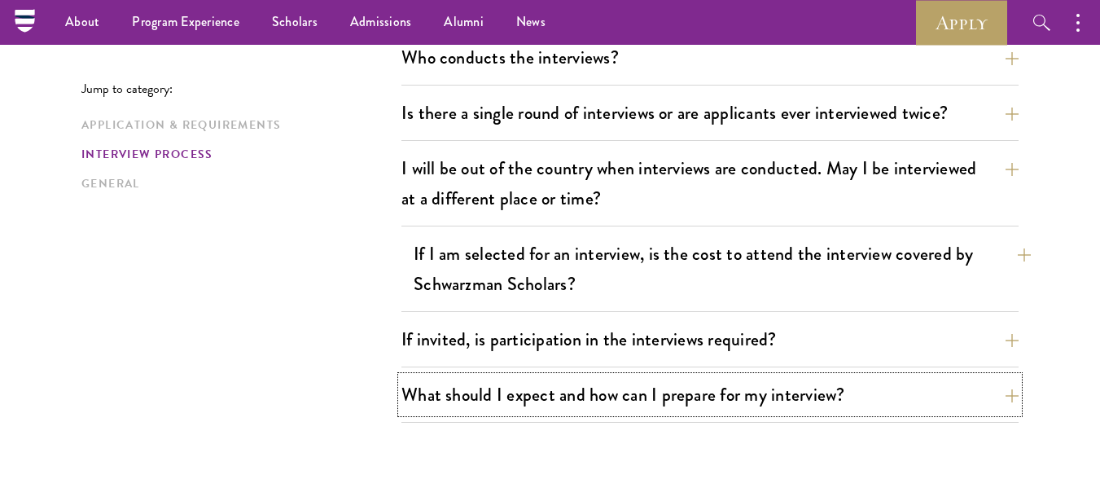
scroll to position [1954, 0]
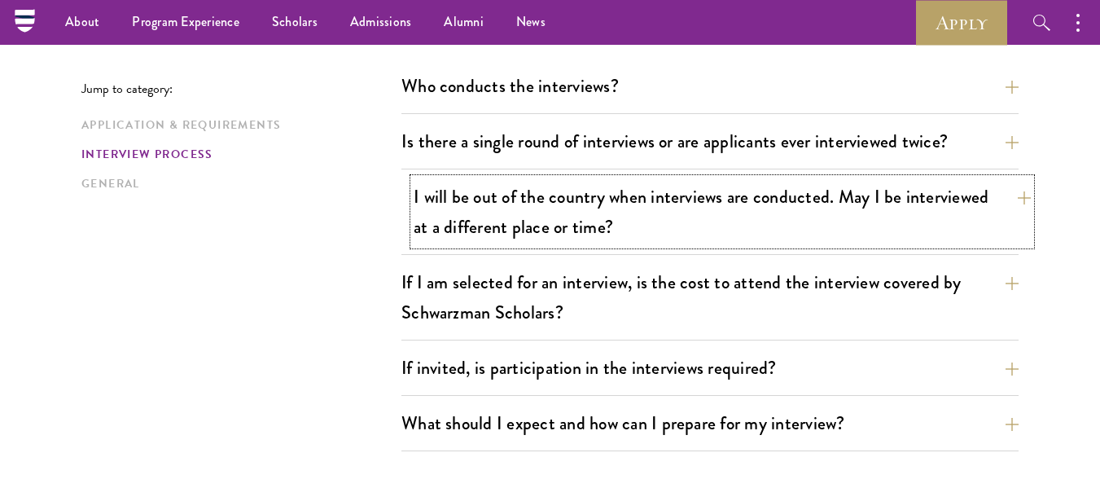
click at [532, 221] on button "I will be out of the country when interviews are conducted. May I be interviewe…" at bounding box center [722, 211] width 617 height 67
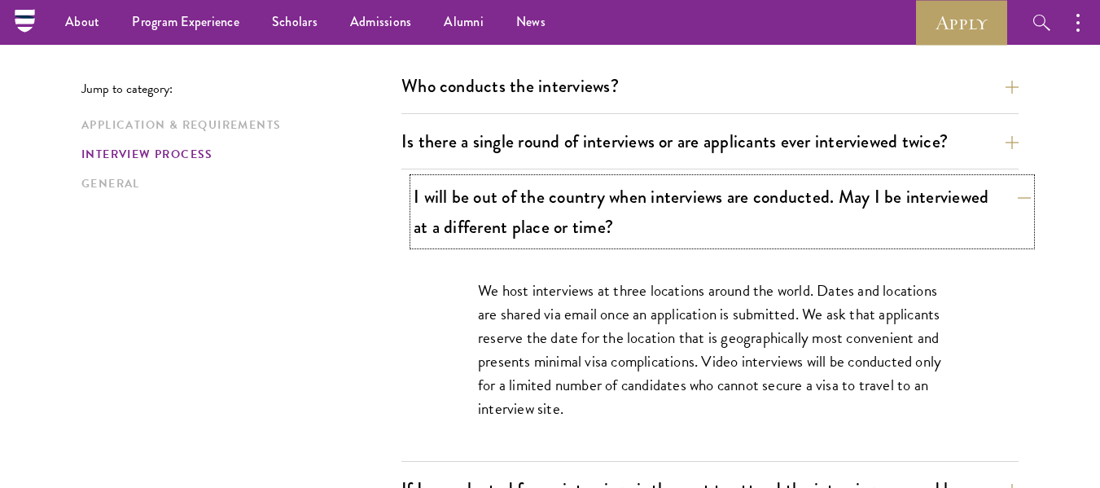
click at [528, 218] on button "I will be out of the country when interviews are conducted. May I be interviewe…" at bounding box center [722, 211] width 617 height 67
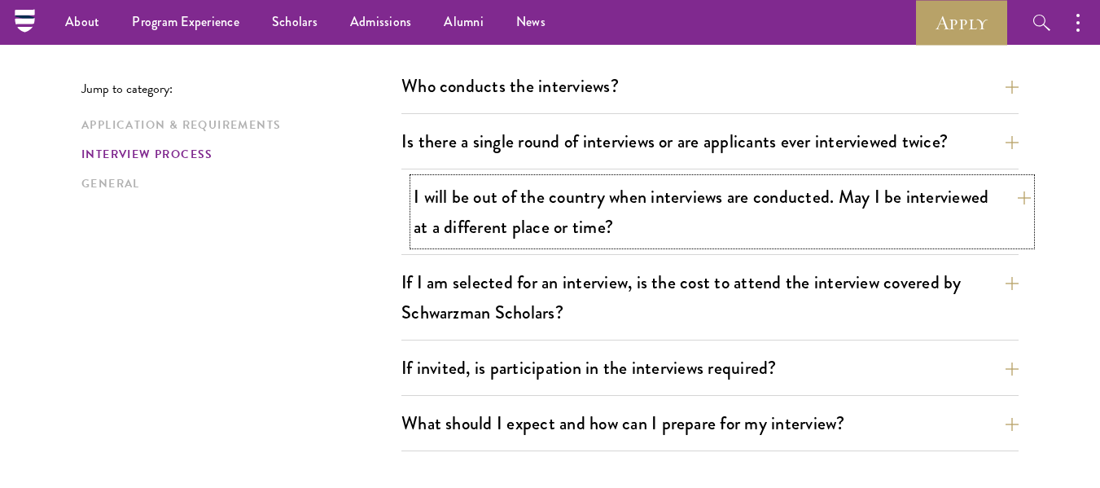
scroll to position [1872, 0]
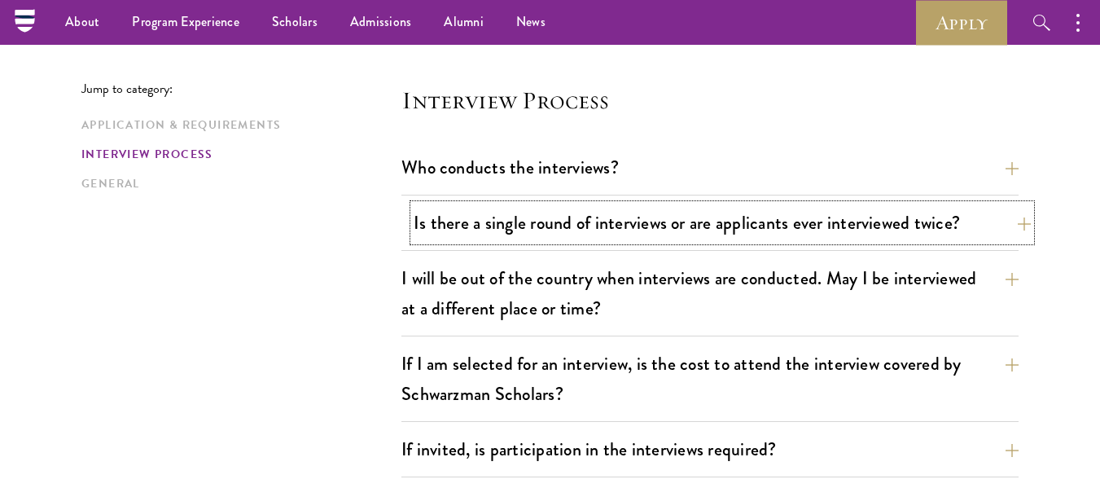
click at [550, 204] on button "Is there a single round of interviews or are applicants ever interviewed twice?" at bounding box center [722, 222] width 617 height 37
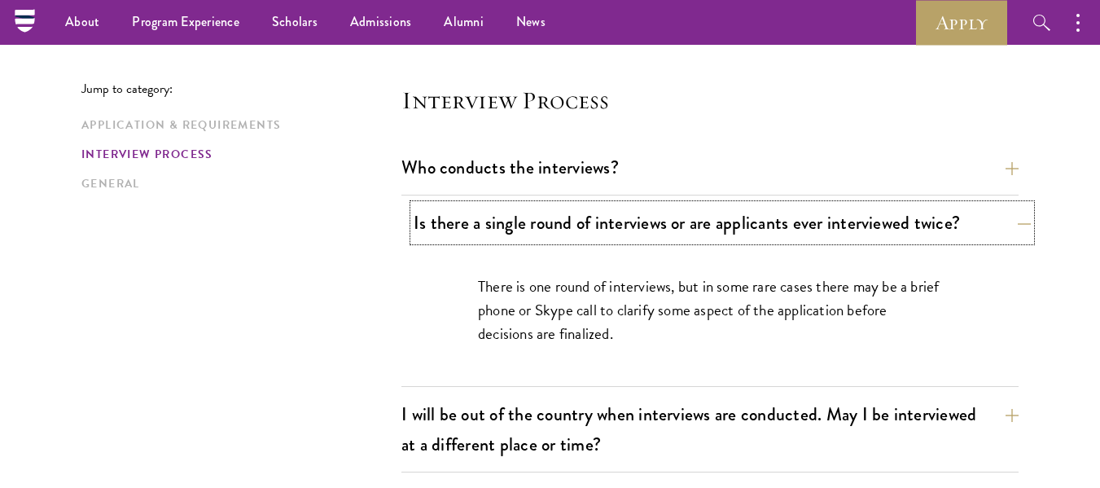
click at [447, 204] on button "Is there a single round of interviews or are applicants ever interviewed twice?" at bounding box center [722, 222] width 617 height 37
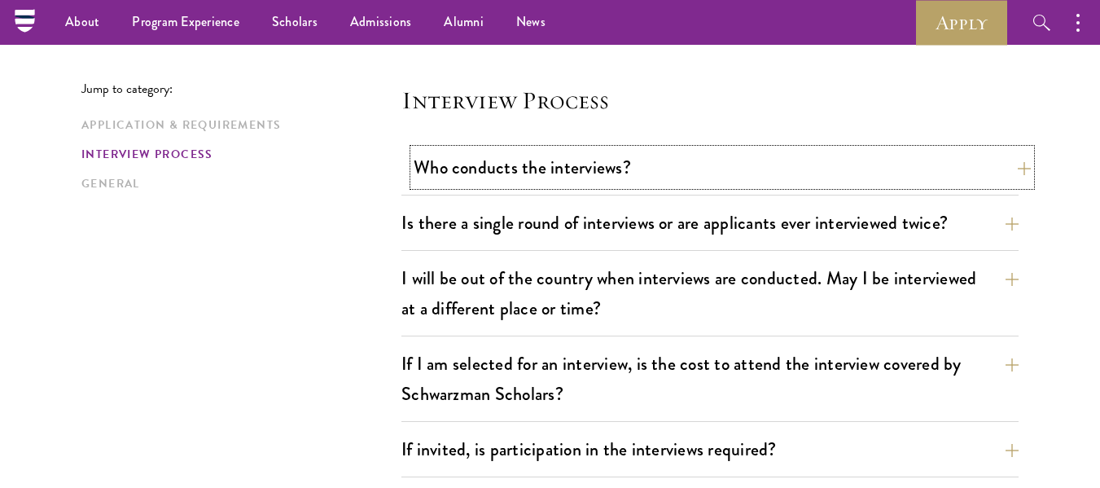
click at [450, 166] on button "Who conducts the interviews?" at bounding box center [722, 167] width 617 height 37
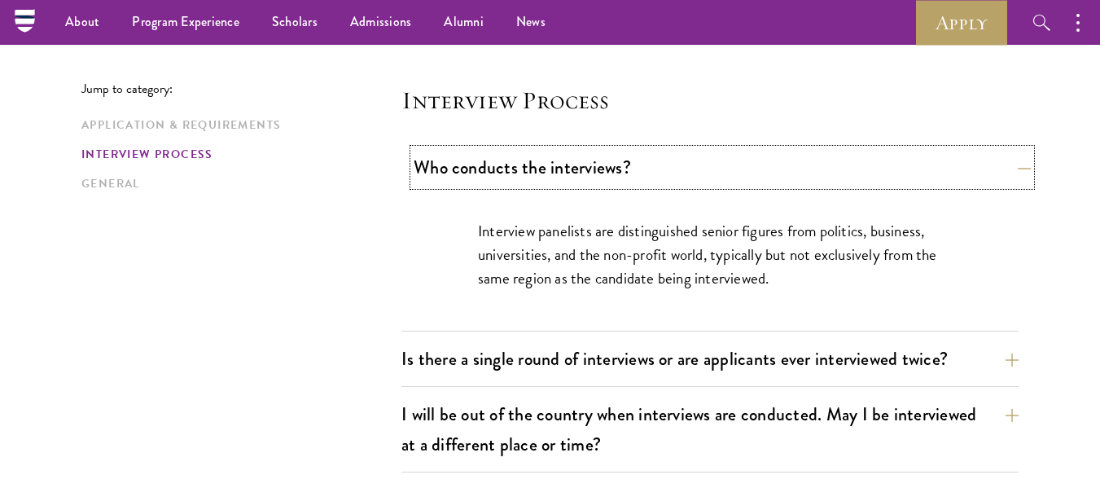
click at [450, 166] on button "Who conducts the interviews?" at bounding box center [722, 167] width 617 height 37
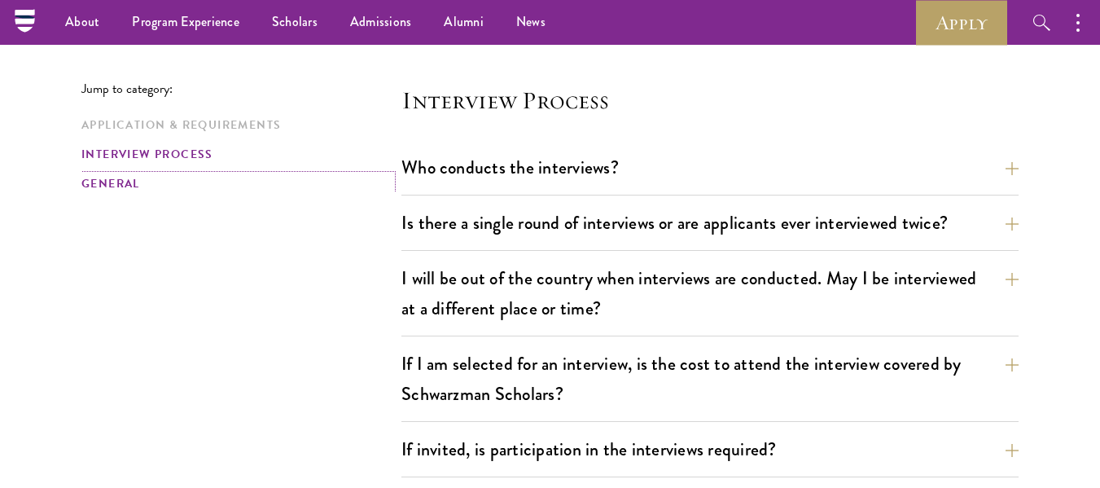
click at [103, 181] on link "General" at bounding box center [236, 183] width 310 height 17
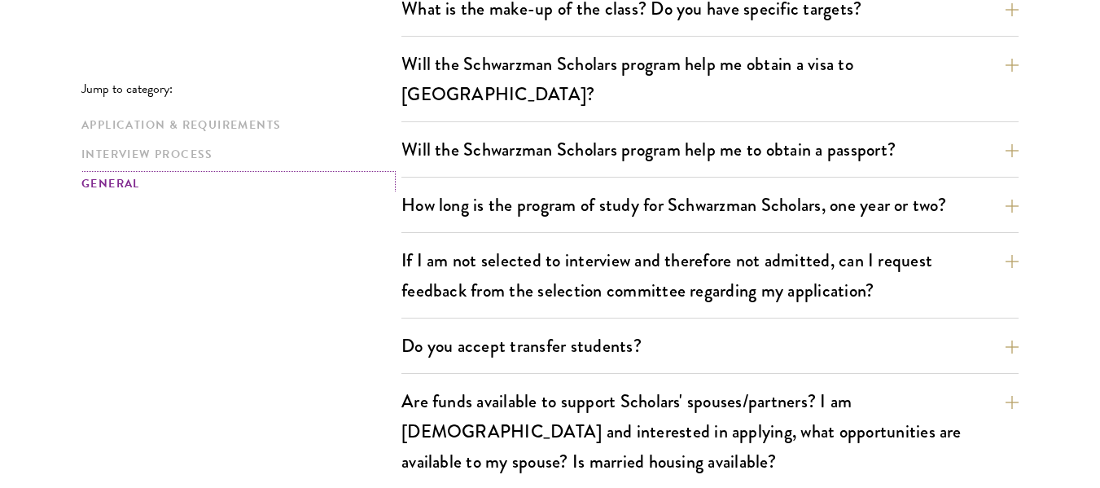
scroll to position [2633, 0]
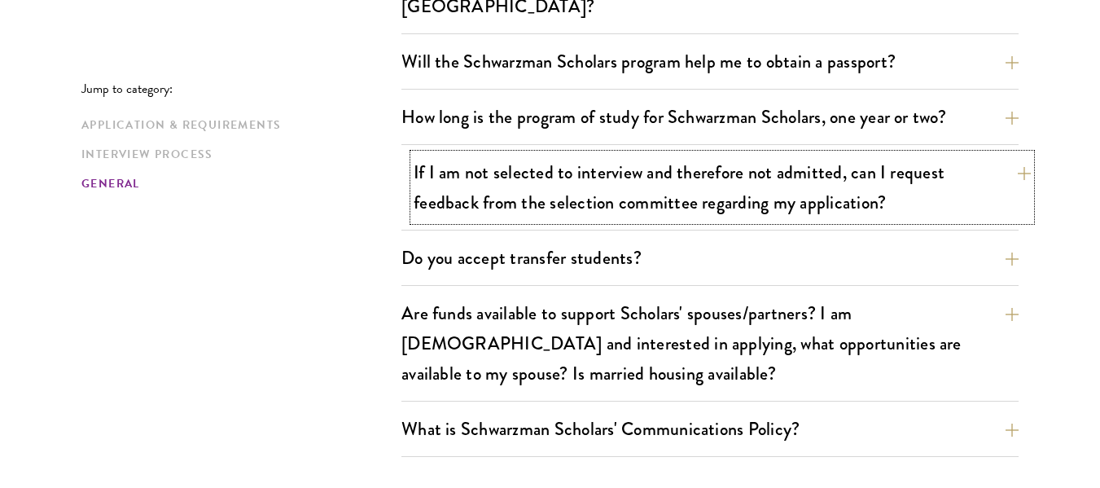
click at [624, 163] on button "If I am not selected to interview and therefore not admitted, can I request fee…" at bounding box center [722, 187] width 617 height 67
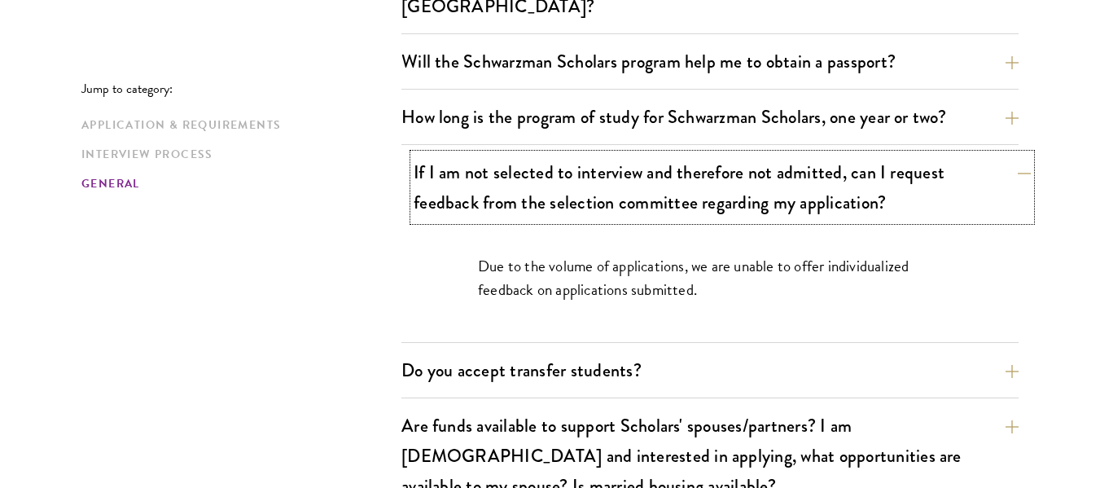
click at [624, 163] on button "If I am not selected to interview and therefore not admitted, can I request fee…" at bounding box center [722, 187] width 617 height 67
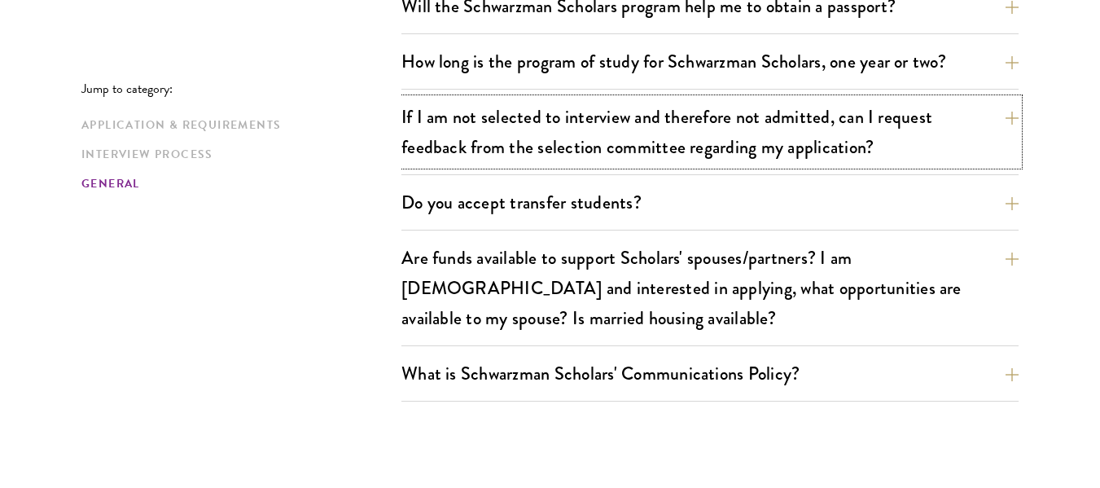
scroll to position [2714, 0]
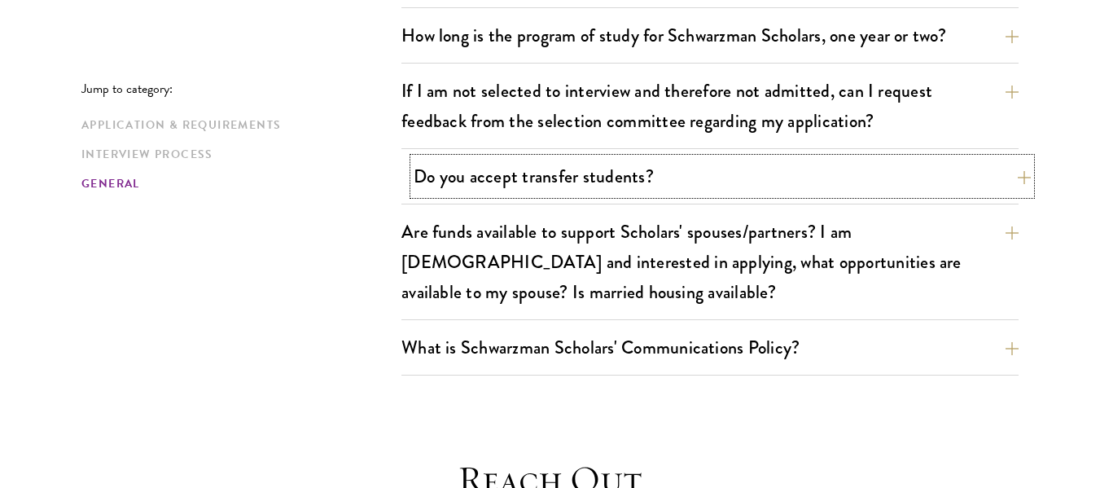
click at [436, 158] on button "Do you accept transfer students?" at bounding box center [722, 176] width 617 height 37
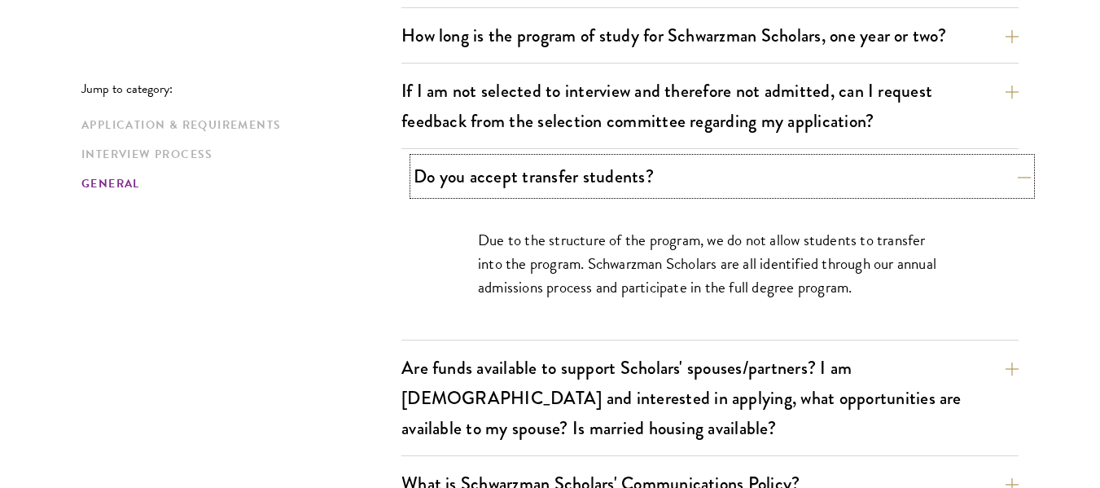
click at [436, 158] on button "Do you accept transfer students?" at bounding box center [722, 176] width 617 height 37
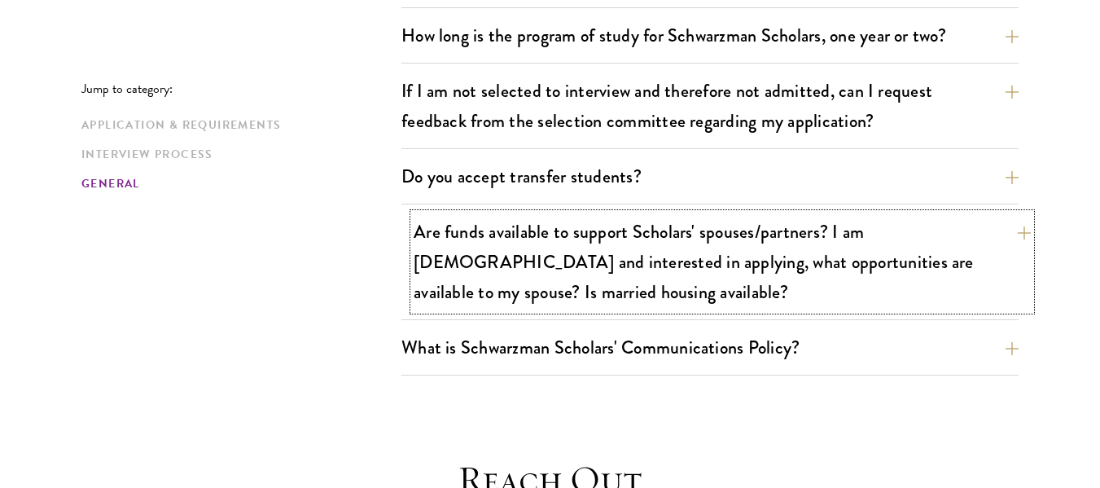
click at [441, 248] on button "Are funds available to support Scholars' spouses/partners? I am married and int…" at bounding box center [722, 261] width 617 height 97
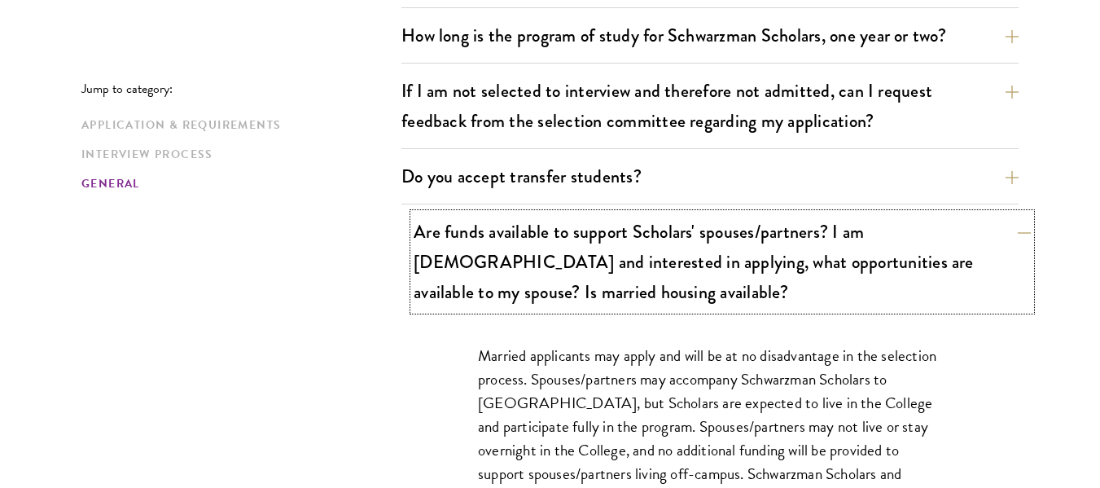
click at [441, 248] on button "Are funds available to support Scholars' spouses/partners? I am married and int…" at bounding box center [722, 261] width 617 height 97
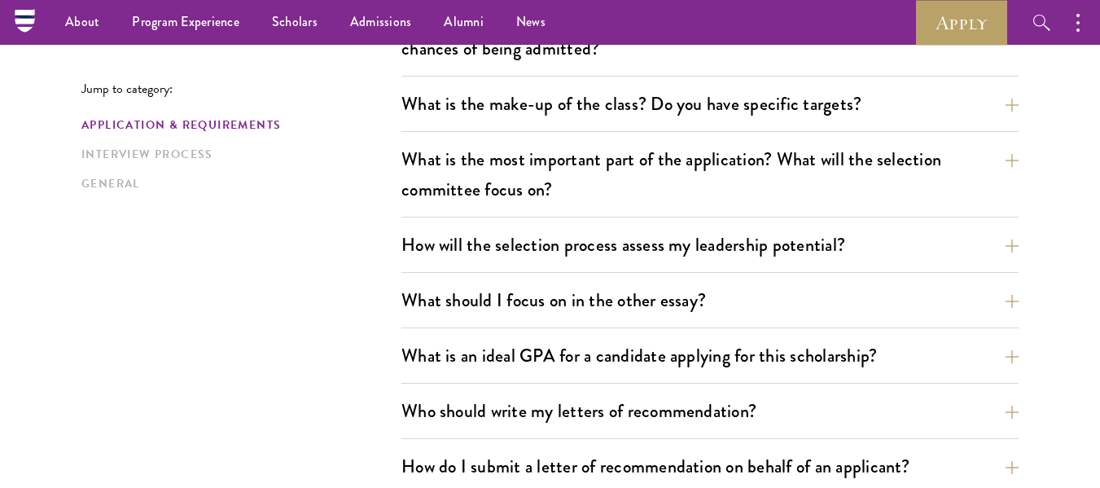
scroll to position [598, 0]
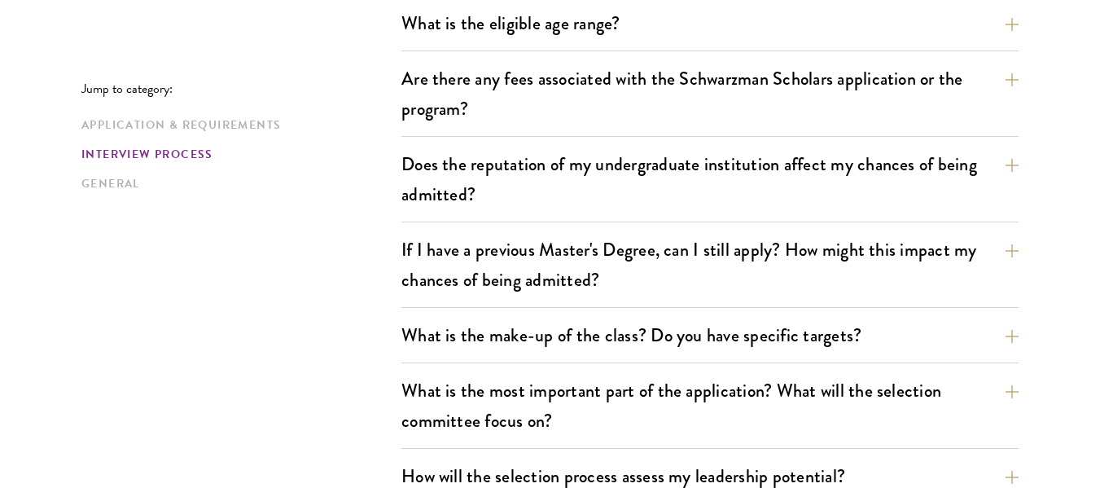
scroll to position [1872, 0]
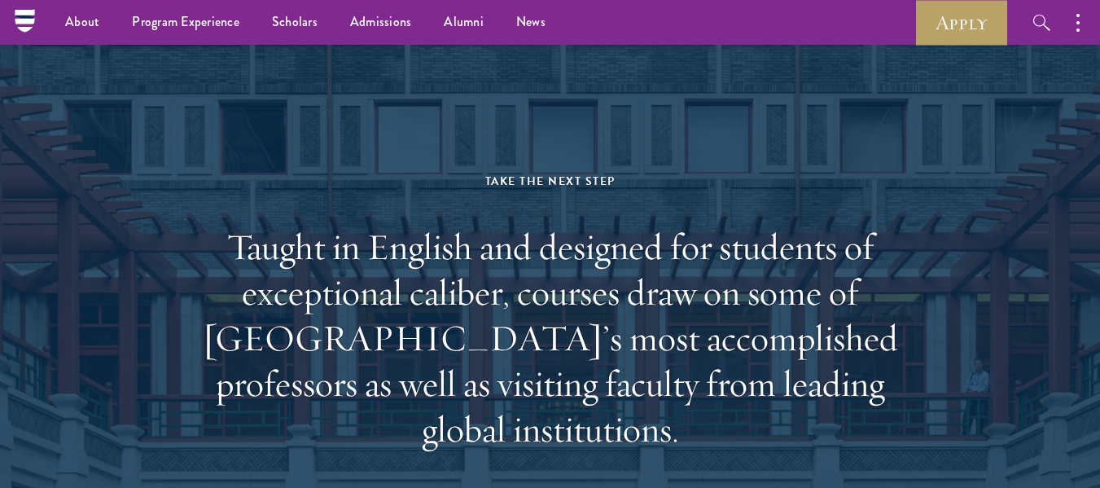
scroll to position [9130, 0]
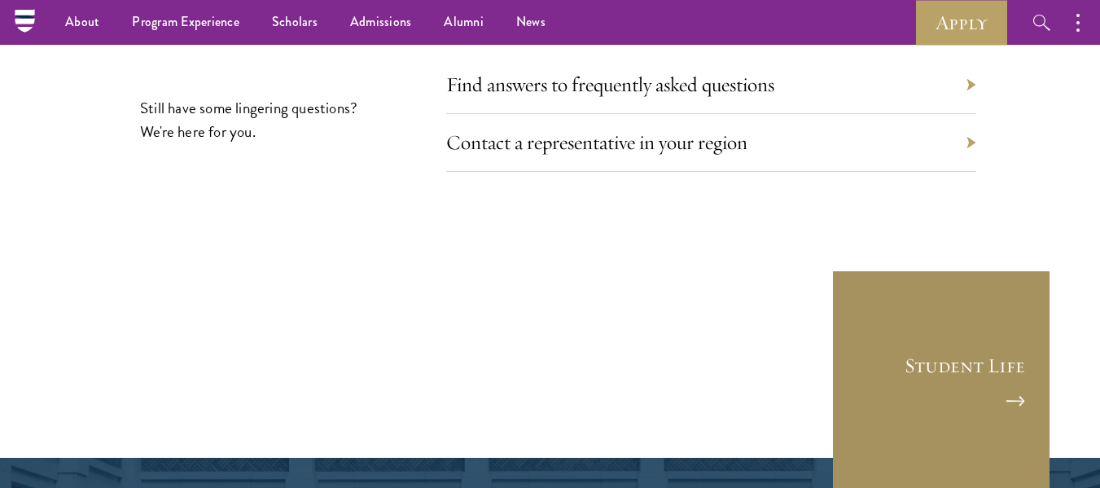
click at [978, 269] on link "Student Life" at bounding box center [941, 379] width 220 height 220
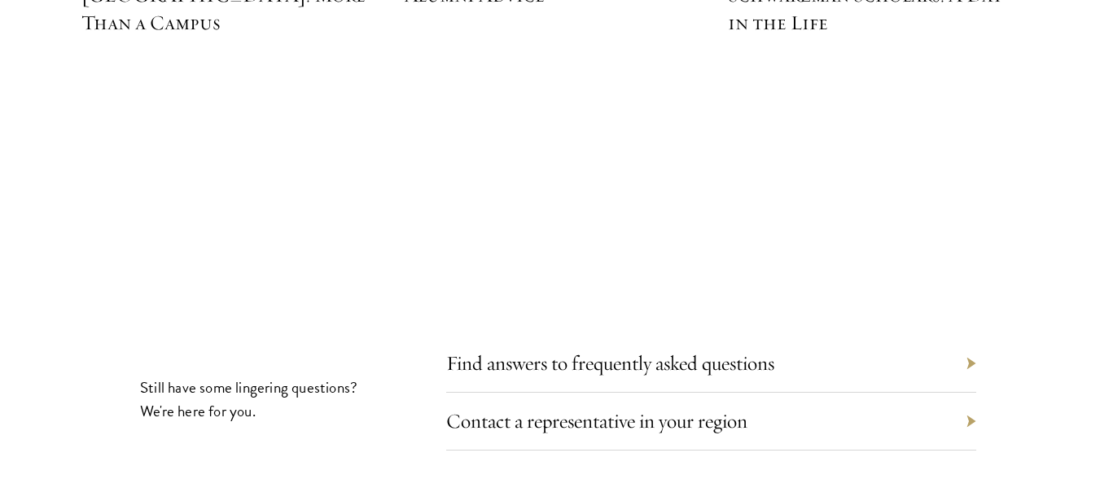
scroll to position [5292, 0]
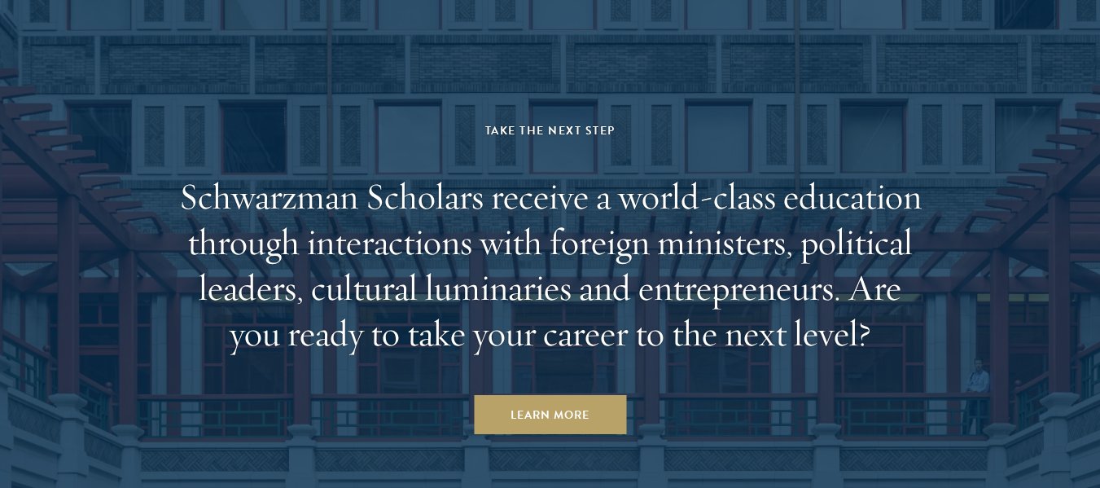
scroll to position [8451, 0]
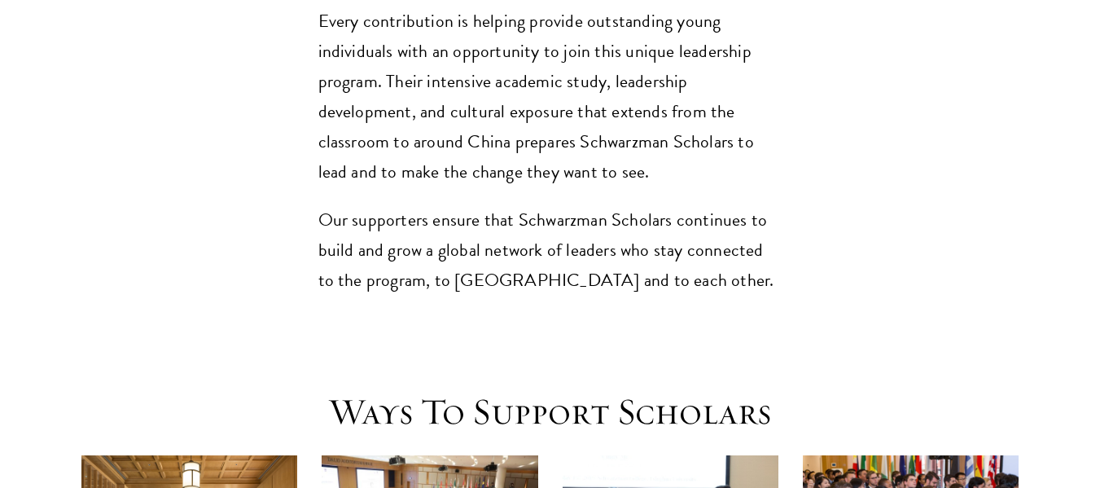
scroll to position [2035, 0]
